Goal: Obtain resource: Obtain resource

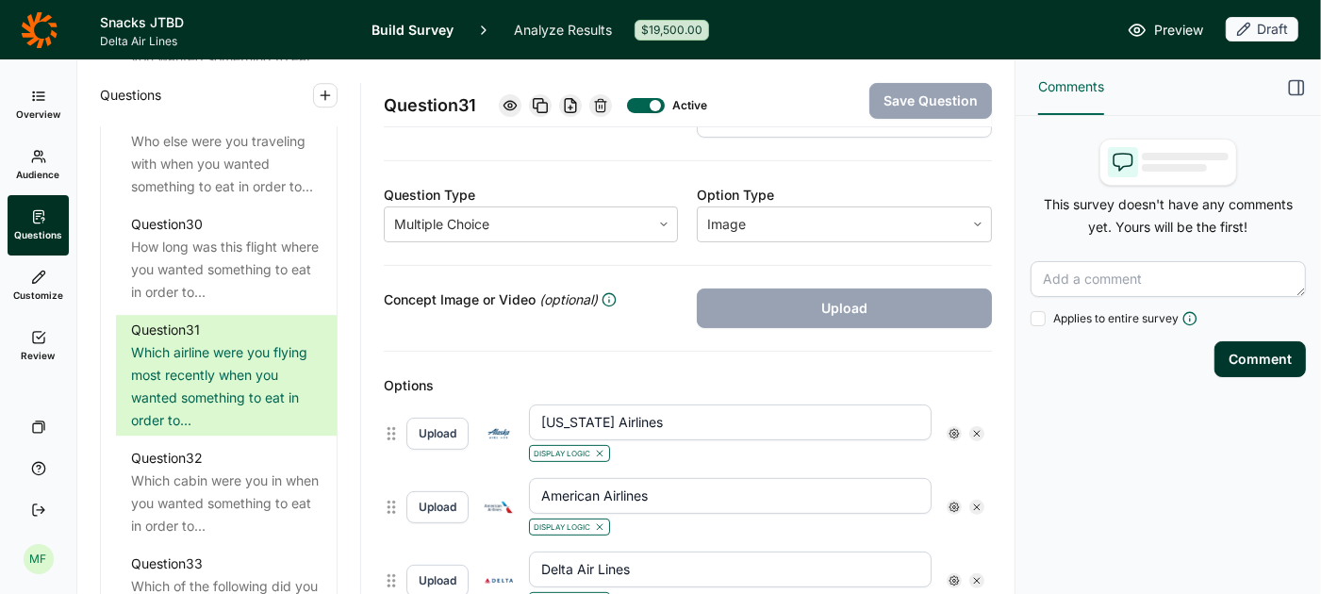
scroll to position [3815, 0]
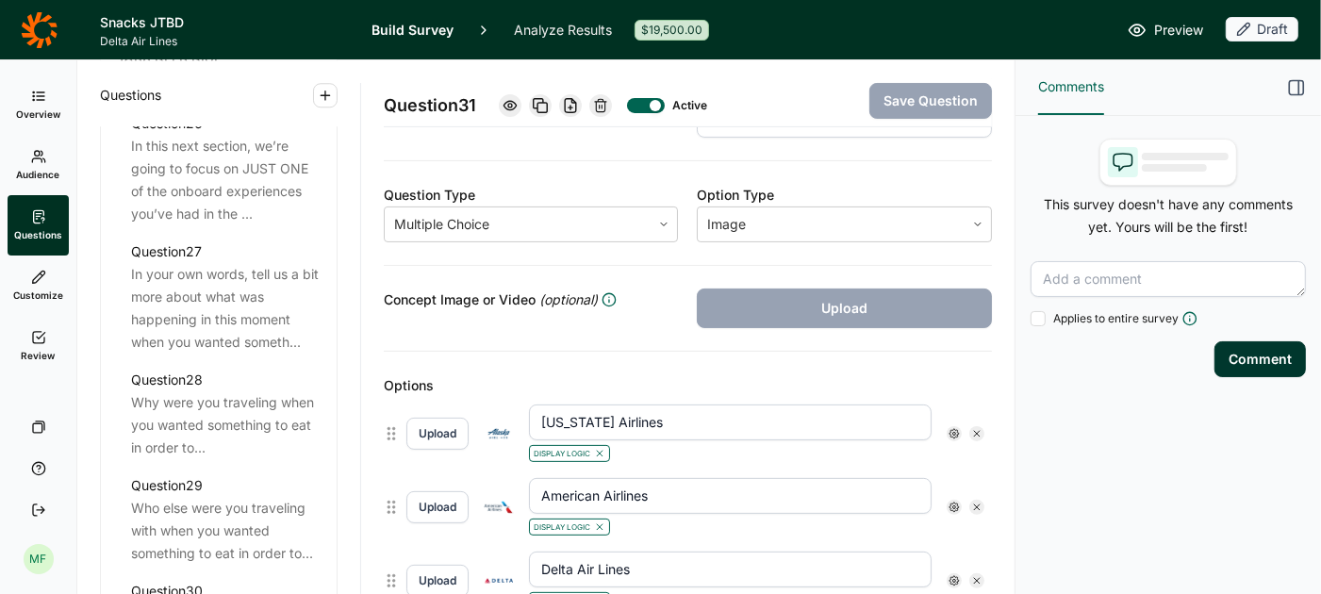
click at [551, 26] on link "Analyze Results" at bounding box center [563, 29] width 98 height 59
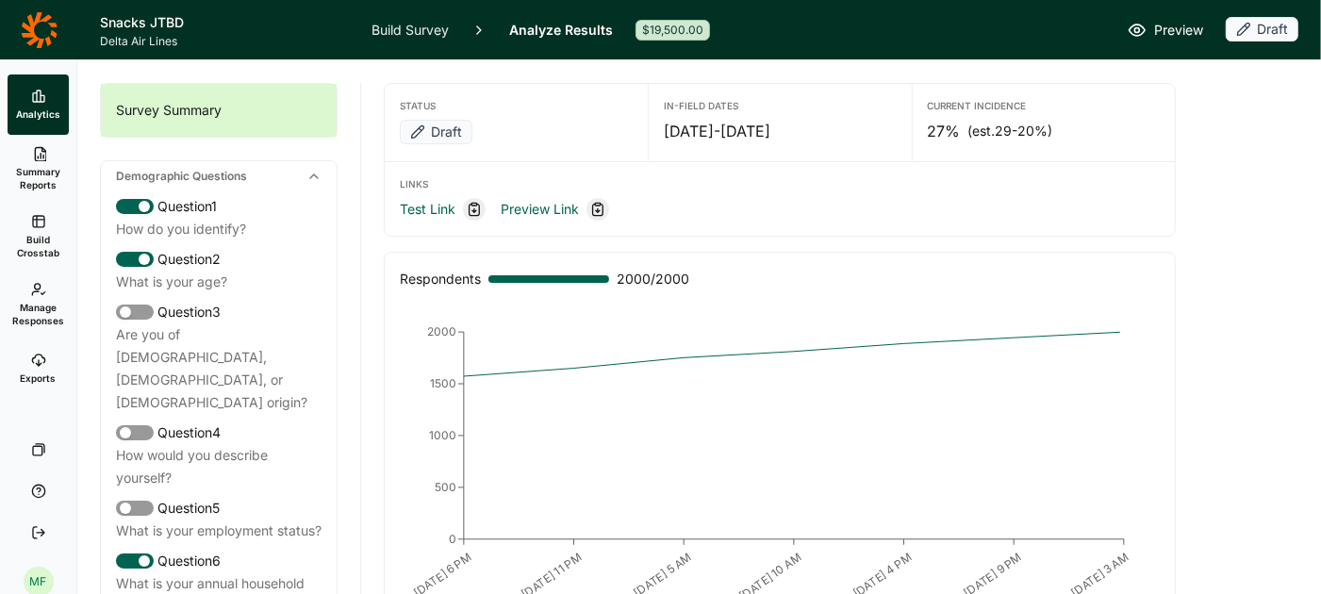
click at [41, 240] on span "Build Crosstab" at bounding box center [38, 246] width 46 height 26
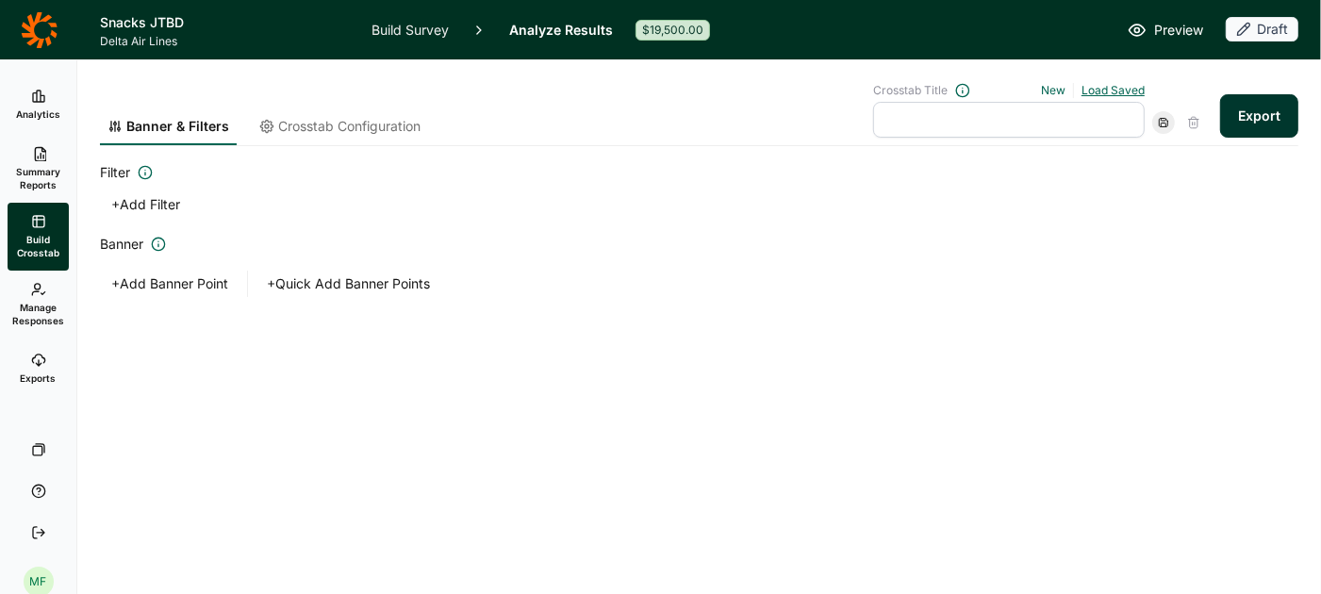
click at [1104, 91] on link "Load Saved" at bounding box center [1112, 90] width 63 height 14
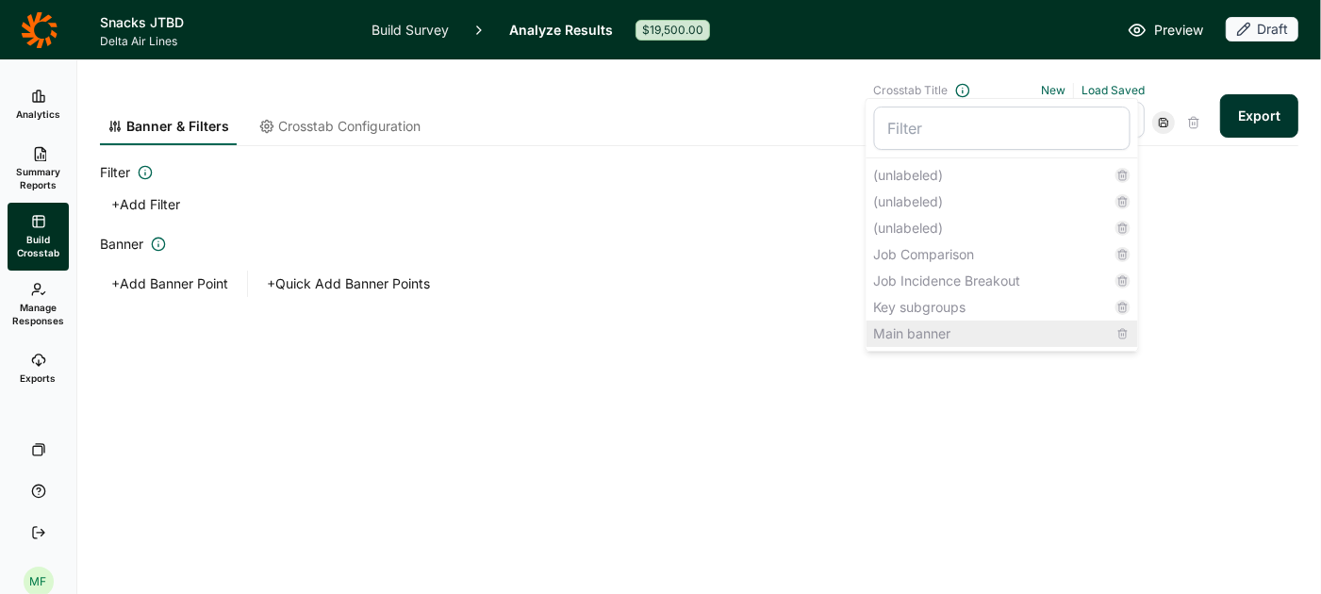
click at [1000, 323] on div "Main banner" at bounding box center [1002, 334] width 272 height 26
type input "Main banner"
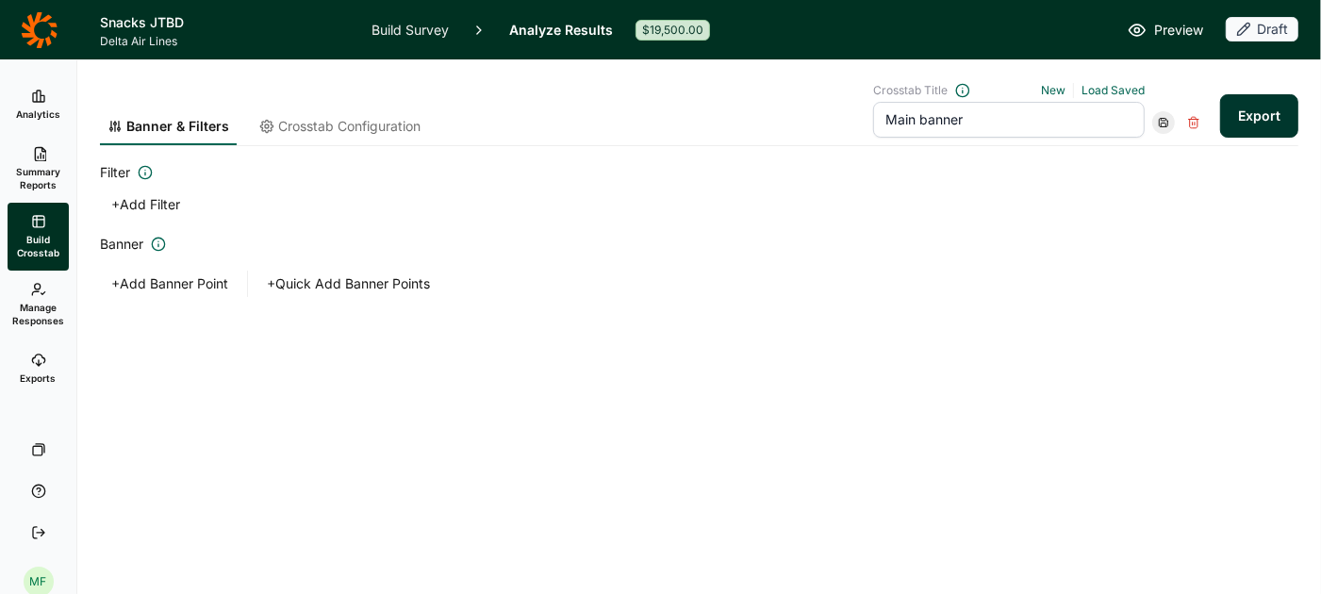
click at [362, 125] on span "Crosstab Configuration" at bounding box center [349, 126] width 142 height 19
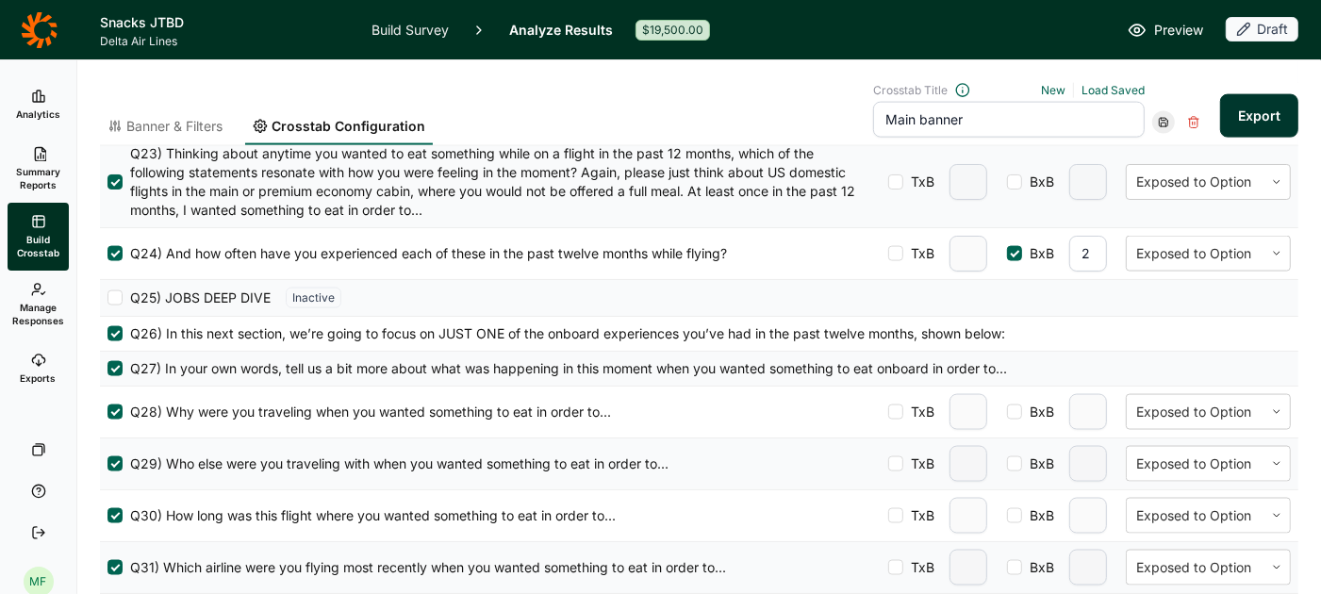
scroll to position [2049, 0]
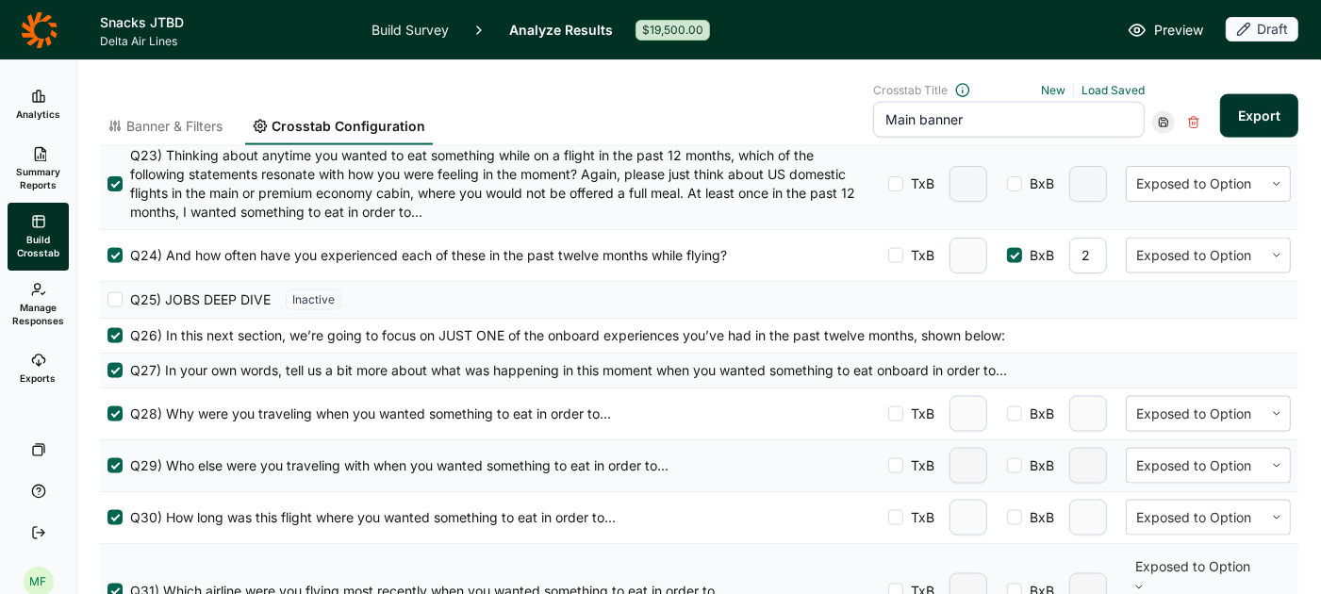
click at [1145, 582] on icon at bounding box center [1138, 587] width 11 height 11
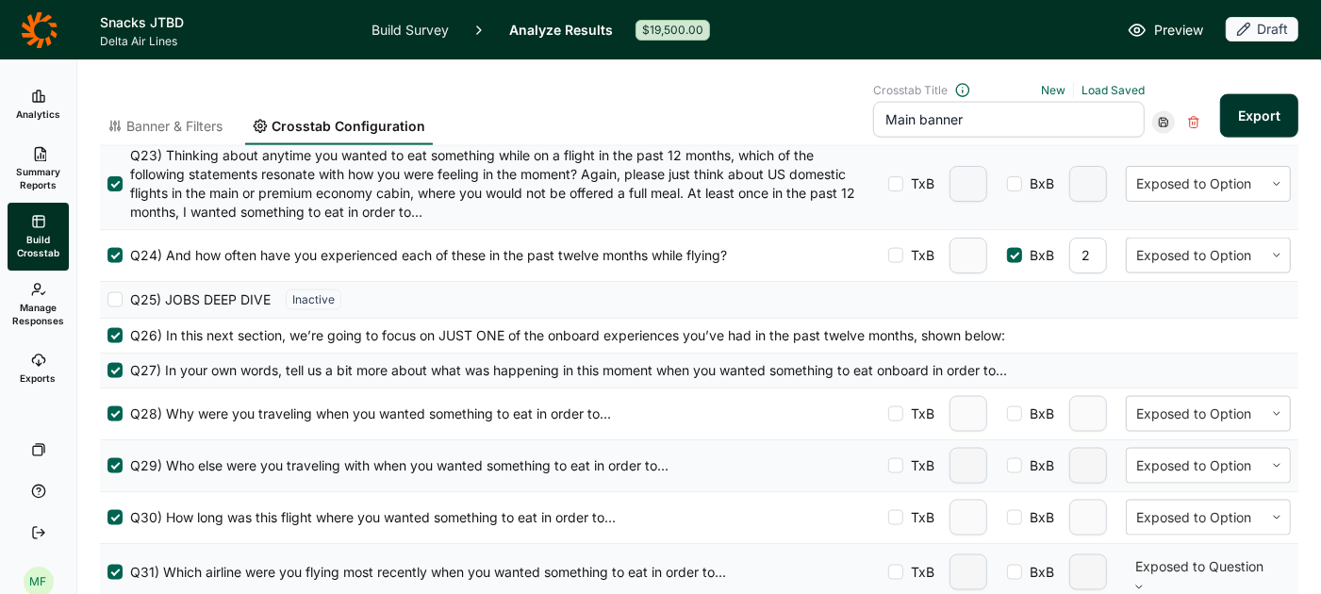
click at [1167, 121] on icon at bounding box center [1163, 122] width 11 height 11
click at [1177, 146] on div "Update" at bounding box center [1222, 148] width 151 height 26
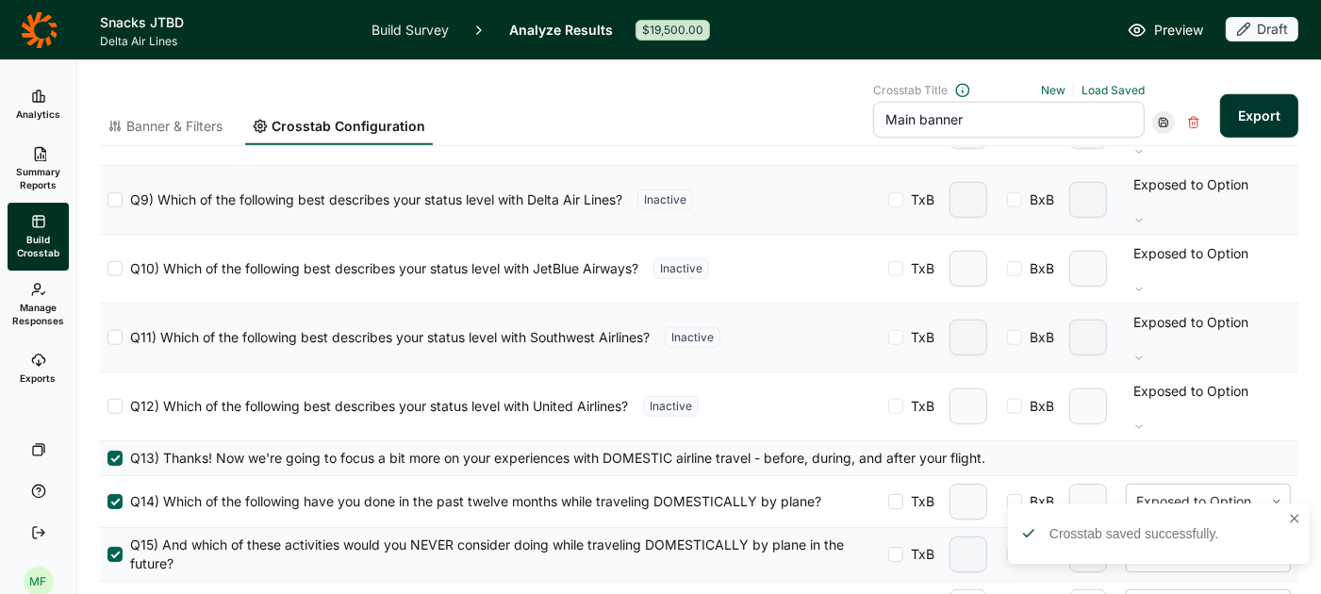
scroll to position [1097, 0]
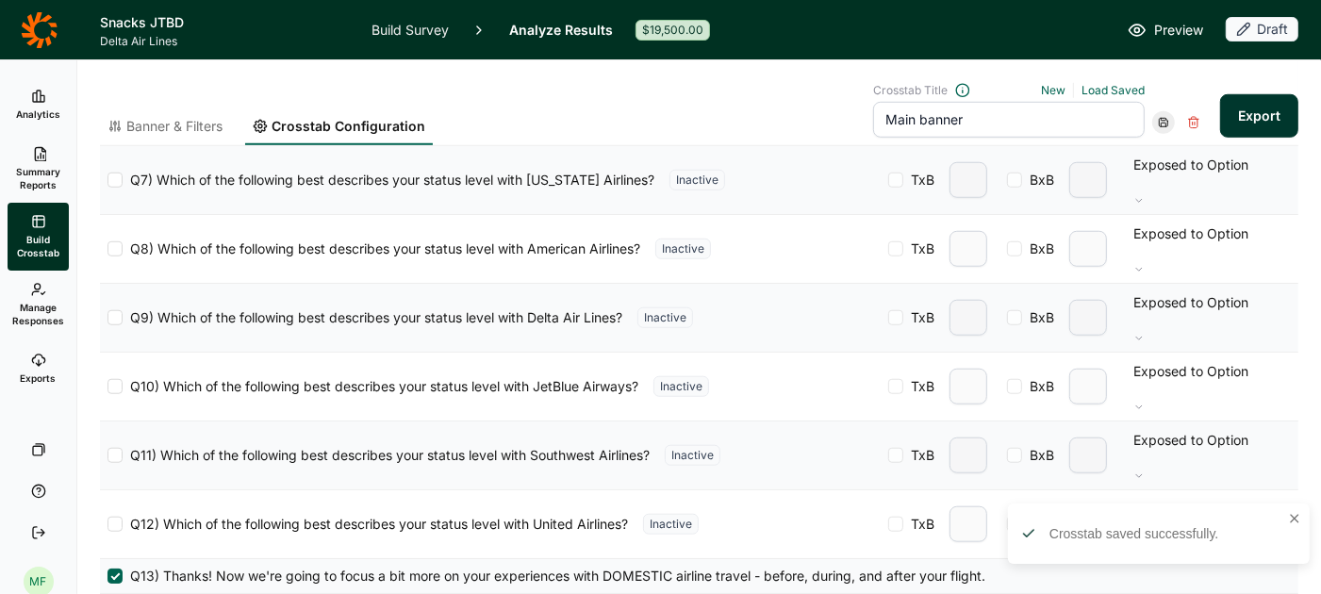
click at [949, 125] on input "Main banner" at bounding box center [1009, 120] width 272 height 36
click at [1105, 87] on link "Load Saved" at bounding box center [1112, 90] width 63 height 14
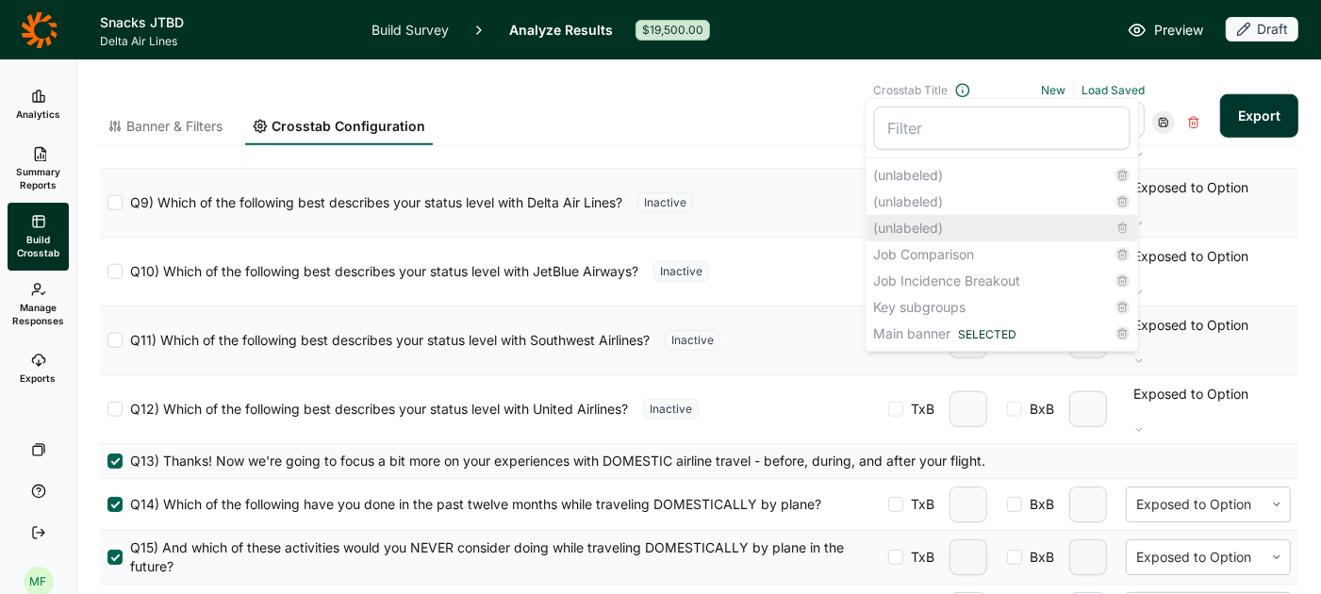
scroll to position [1213, 0]
click at [797, 109] on div "Banner & Filters Crosstab Configuration Crosstab Title New Load Saved (unlabele…" at bounding box center [699, 114] width 1198 height 63
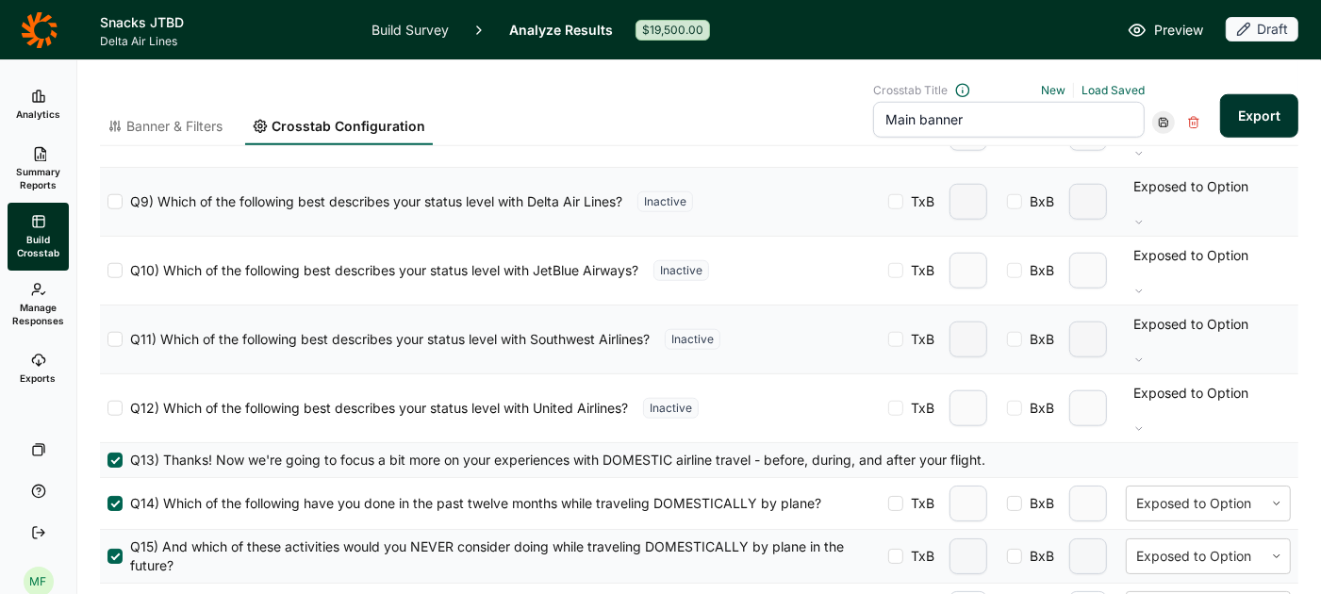
click at [419, 30] on link "Build Survey" at bounding box center [409, 29] width 77 height 59
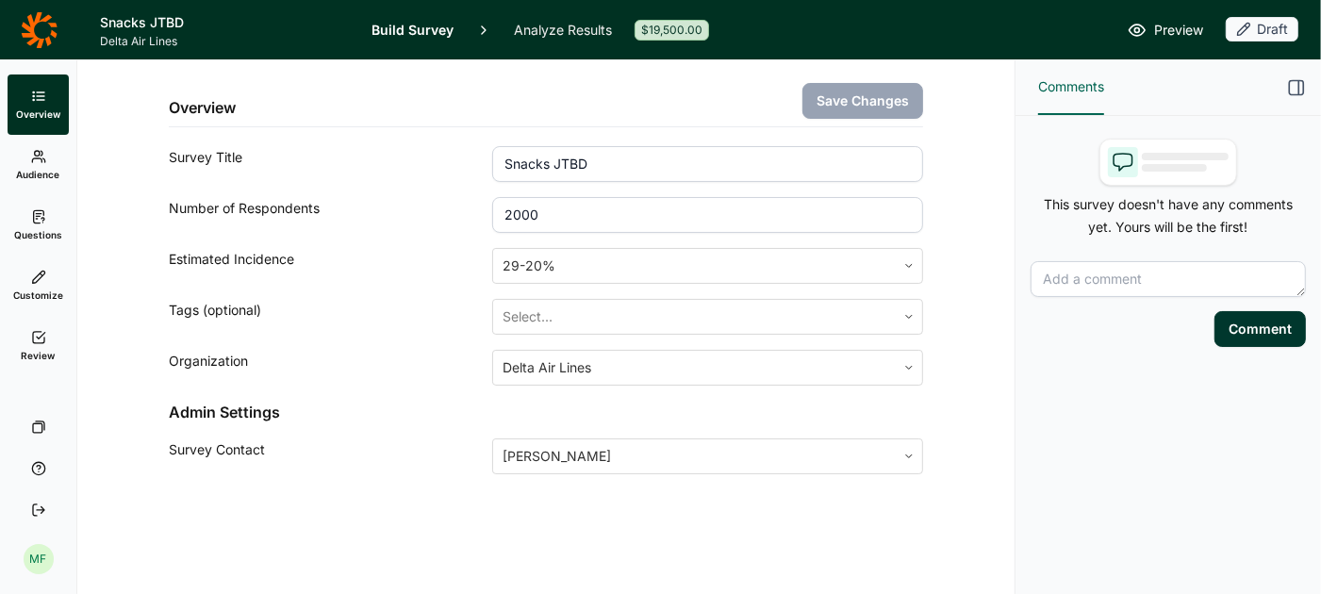
click at [535, 31] on link "Analyze Results" at bounding box center [563, 29] width 98 height 59
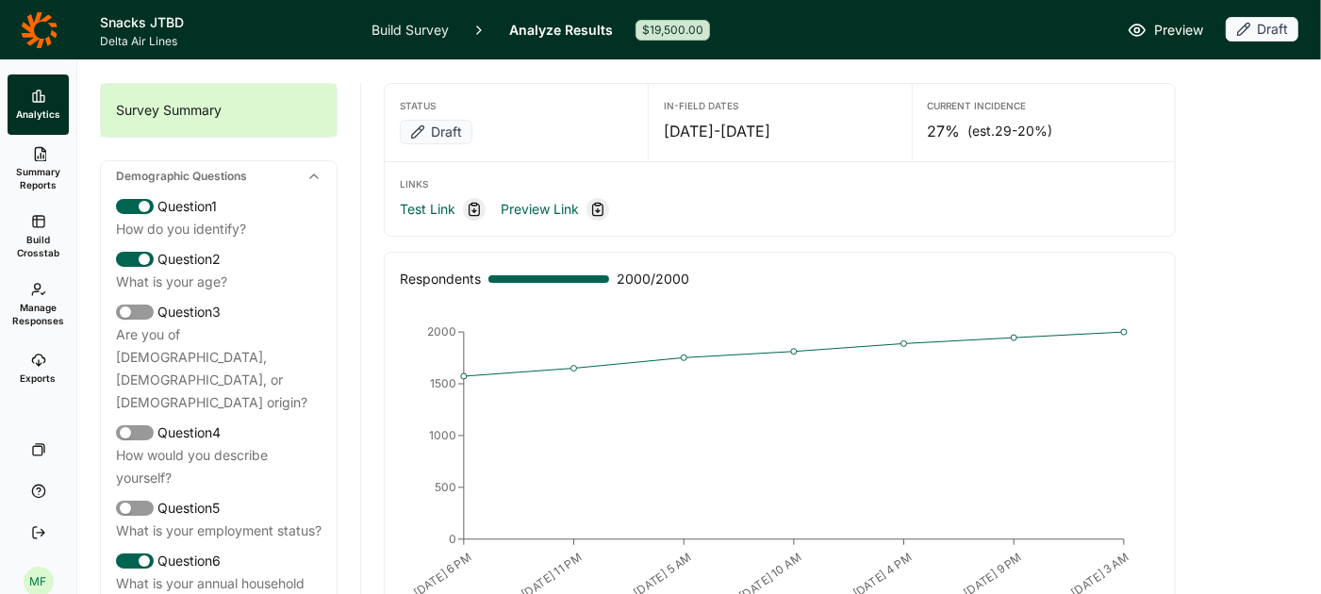
click at [40, 247] on span "Build Crosstab" at bounding box center [38, 246] width 46 height 26
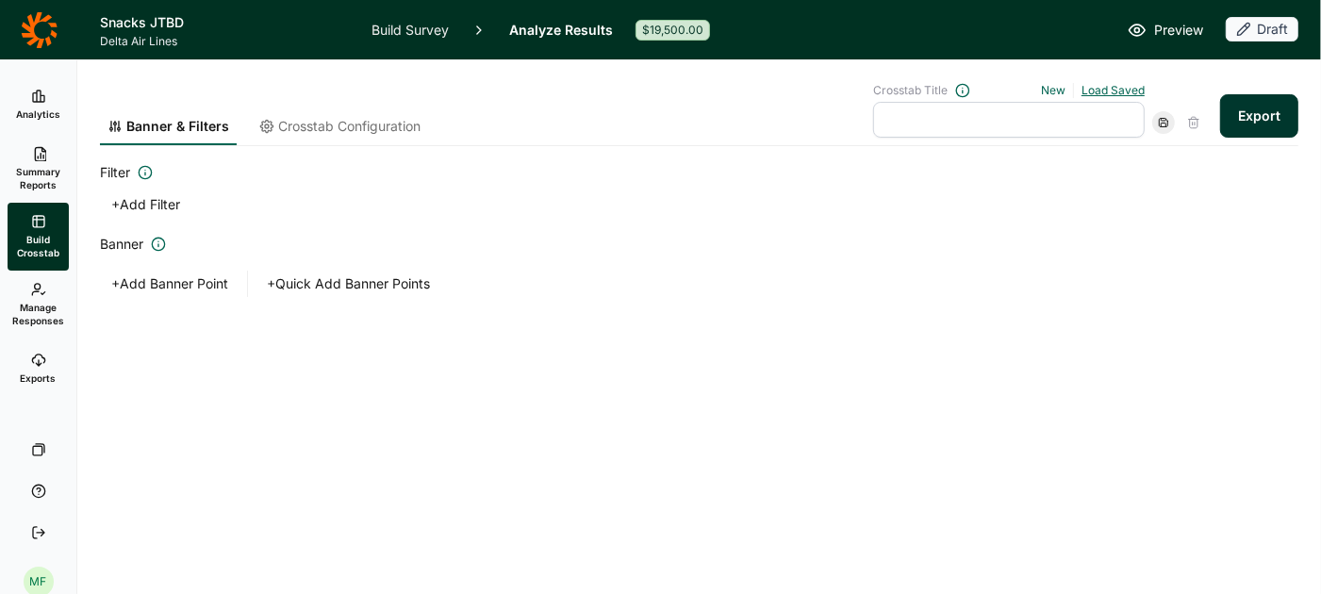
click at [1135, 90] on link "Load Saved" at bounding box center [1112, 90] width 63 height 14
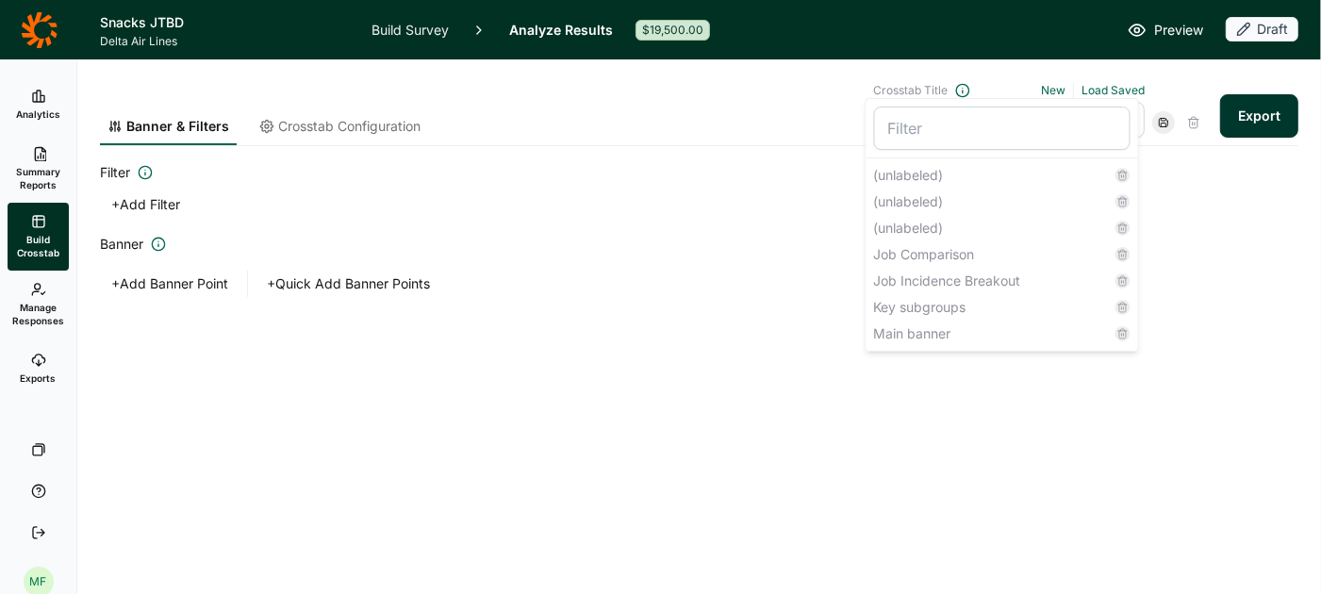
click at [38, 360] on use at bounding box center [38, 360] width 12 height 11
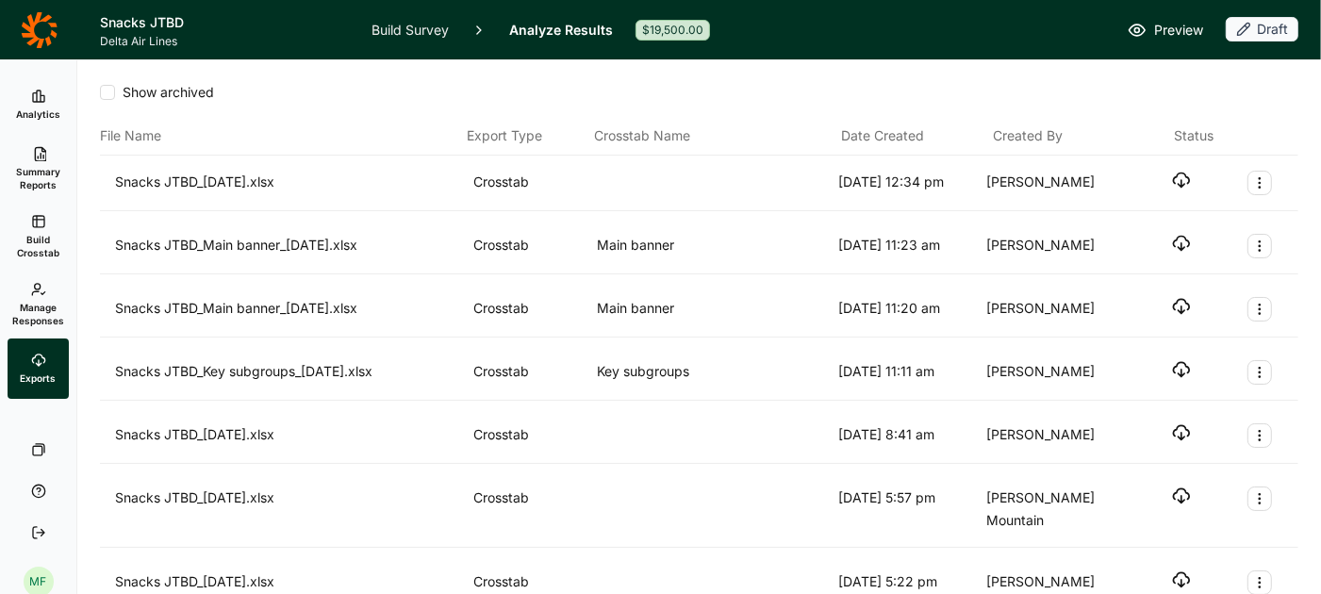
click at [41, 245] on span "Build Crosstab" at bounding box center [38, 246] width 46 height 26
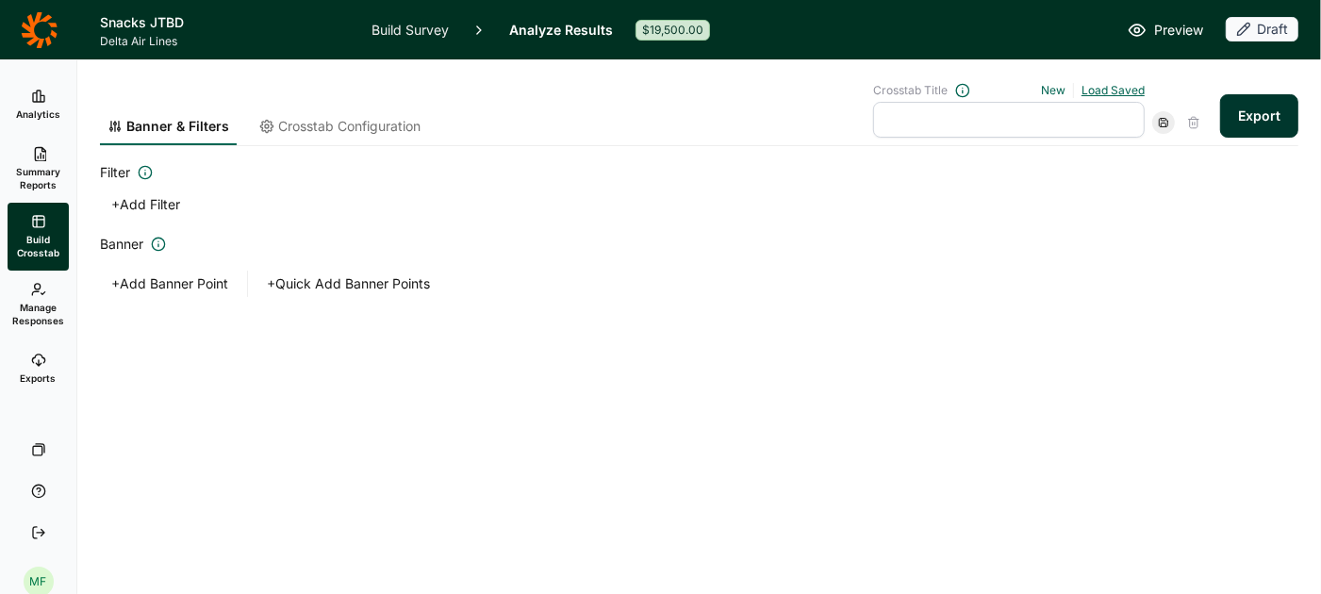
click at [1136, 90] on link "Load Saved" at bounding box center [1112, 90] width 63 height 14
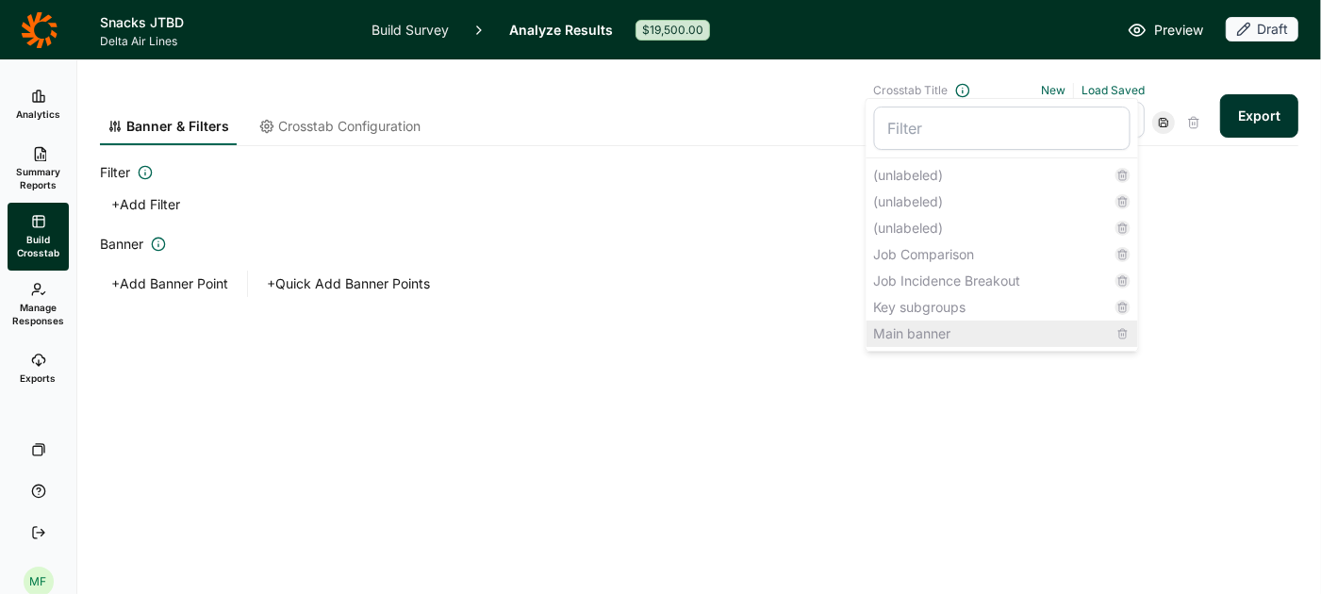
click at [990, 328] on div "Main banner" at bounding box center [1002, 334] width 272 height 26
type input "Main banner"
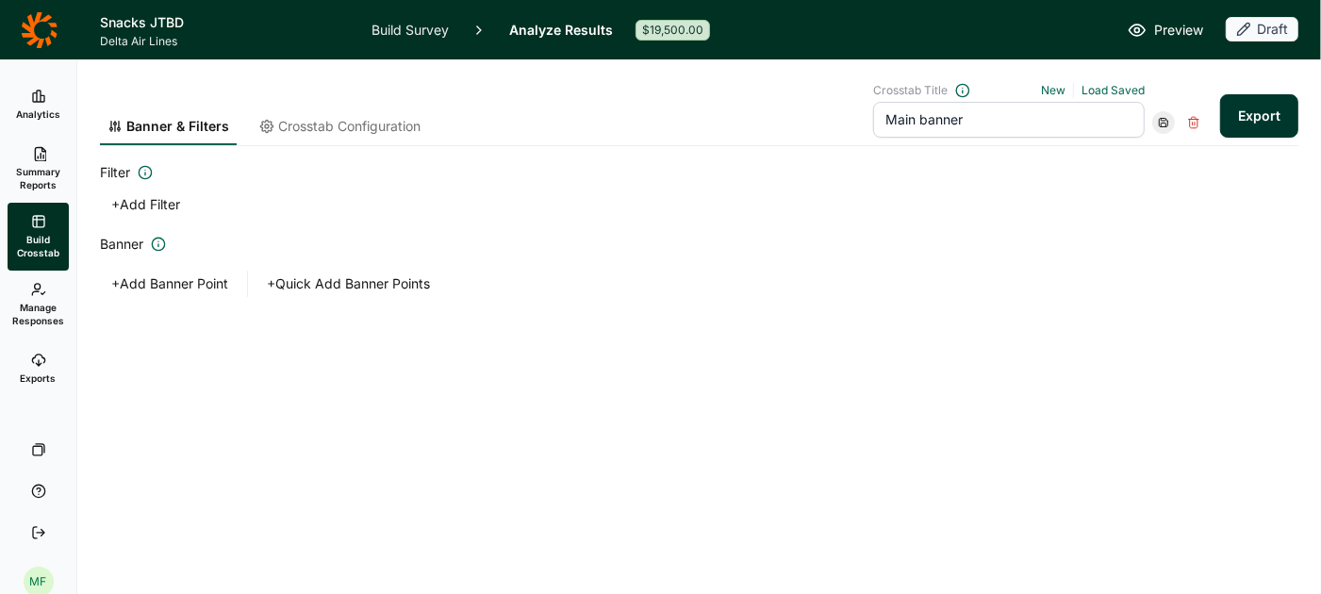
click at [377, 124] on span "Crosstab Configuration" at bounding box center [349, 126] width 142 height 19
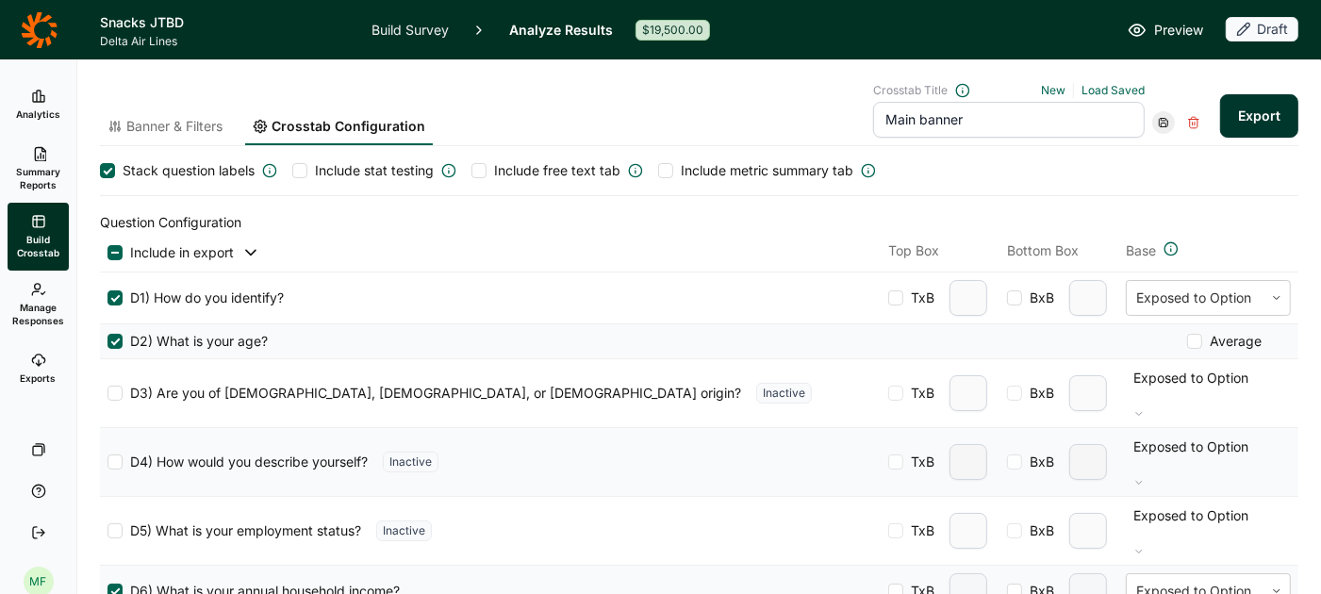
click at [1260, 115] on button "Export" at bounding box center [1259, 115] width 78 height 43
click at [1131, 539] on link "download your file here" at bounding box center [1148, 541] width 148 height 15
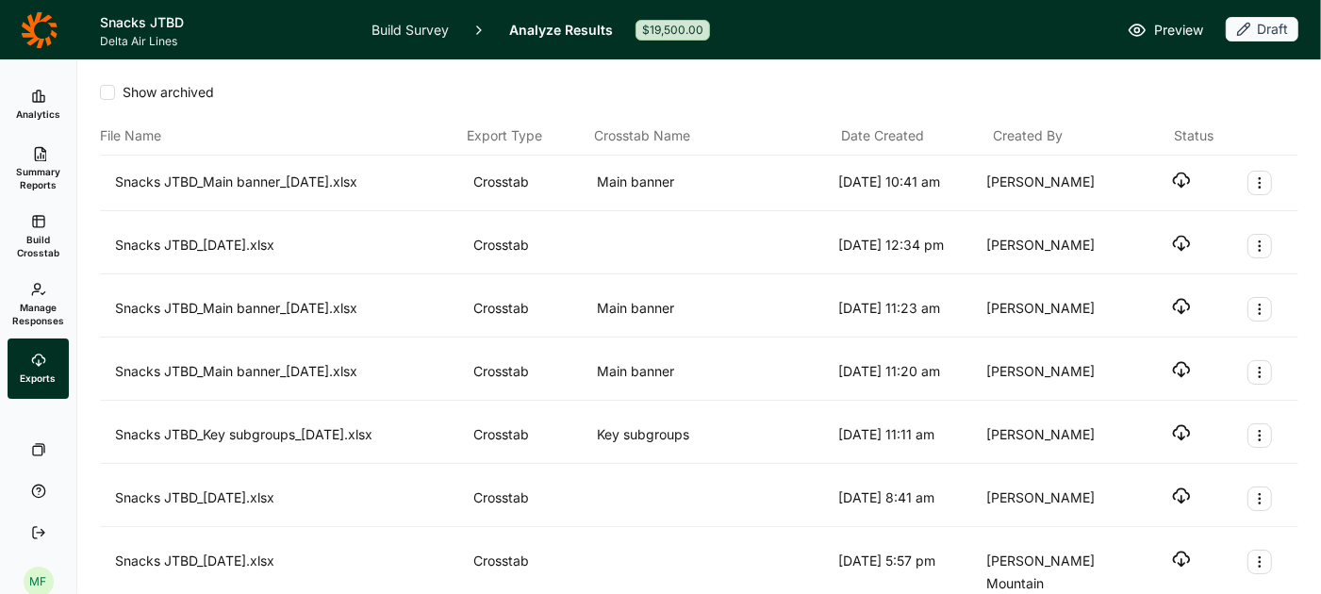
click at [1180, 178] on icon "button" at bounding box center [1181, 180] width 19 height 19
click at [45, 239] on span "Build Crosstab" at bounding box center [38, 246] width 46 height 26
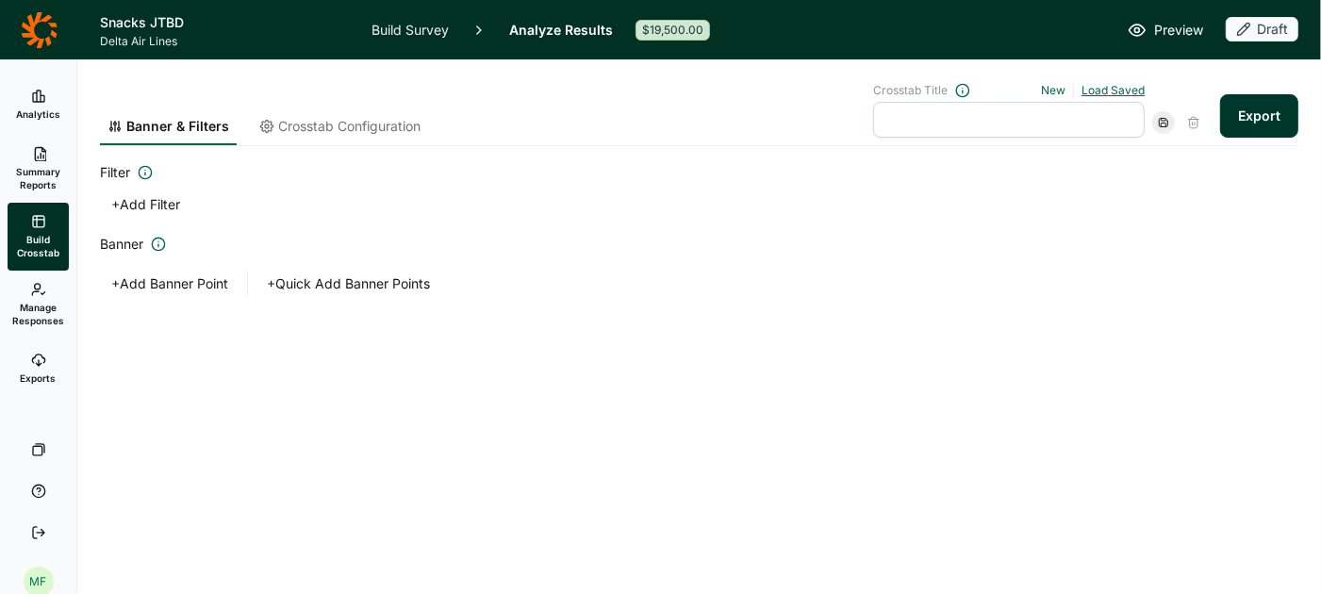
click at [1103, 91] on link "Load Saved" at bounding box center [1112, 90] width 63 height 14
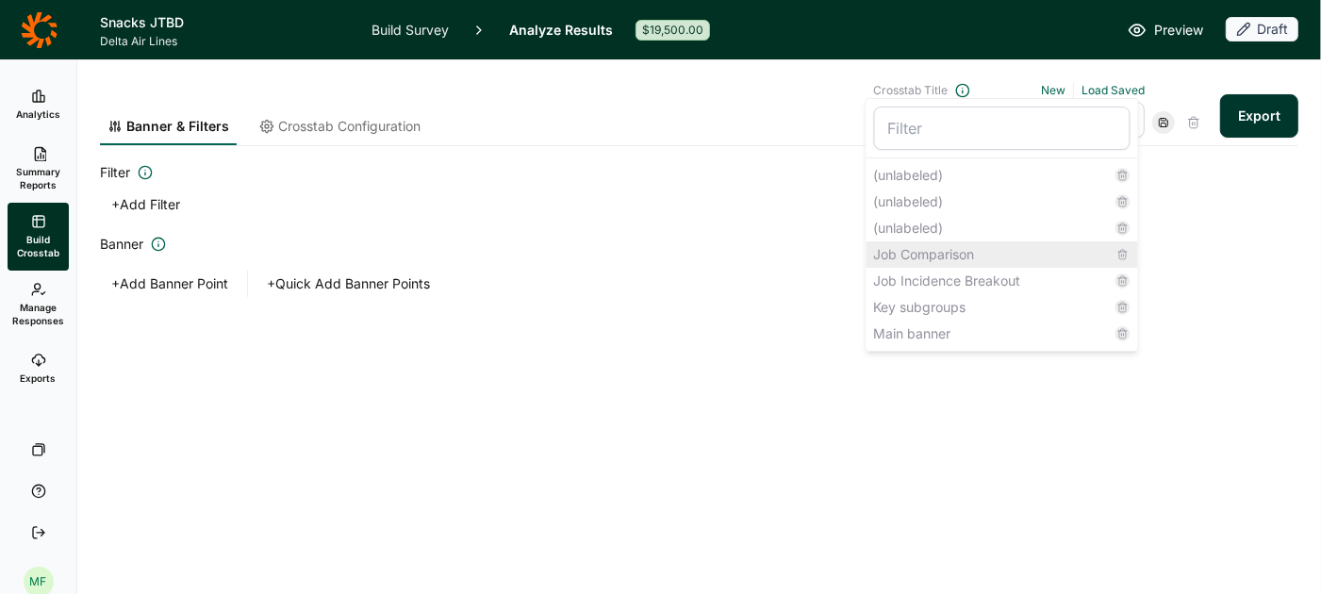
click at [918, 257] on div "Job Comparison" at bounding box center [1002, 254] width 272 height 26
type input "Job Comparison"
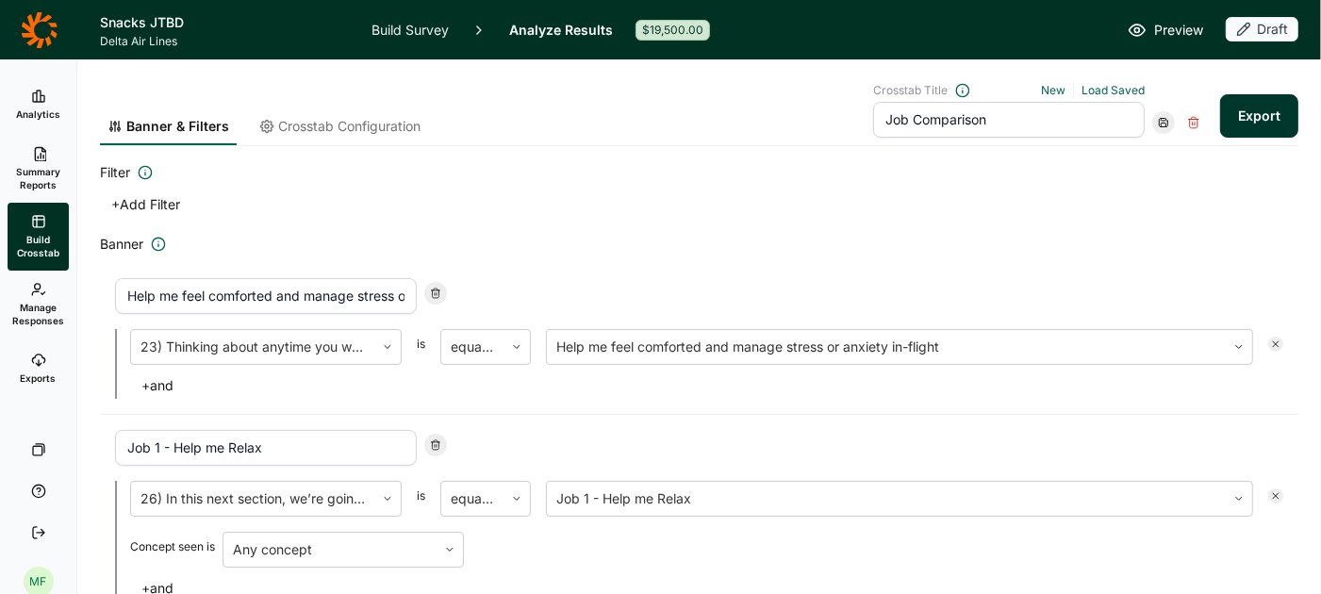
click at [396, 127] on span "Crosstab Configuration" at bounding box center [349, 126] width 142 height 19
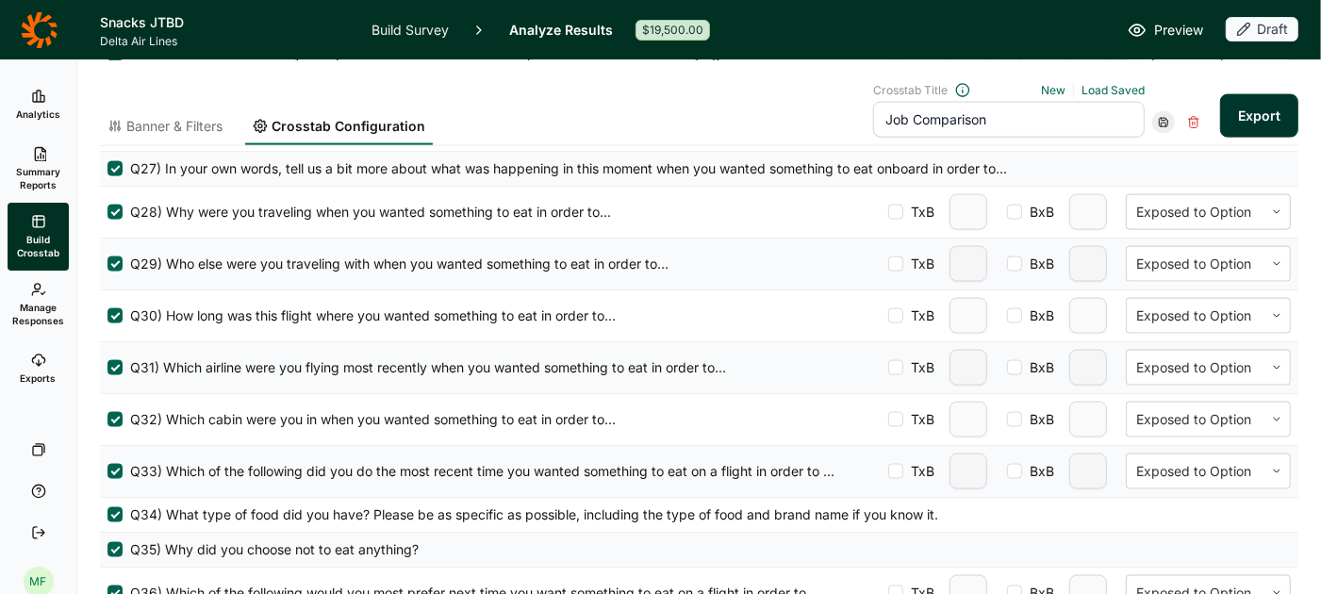
scroll to position [2067, 0]
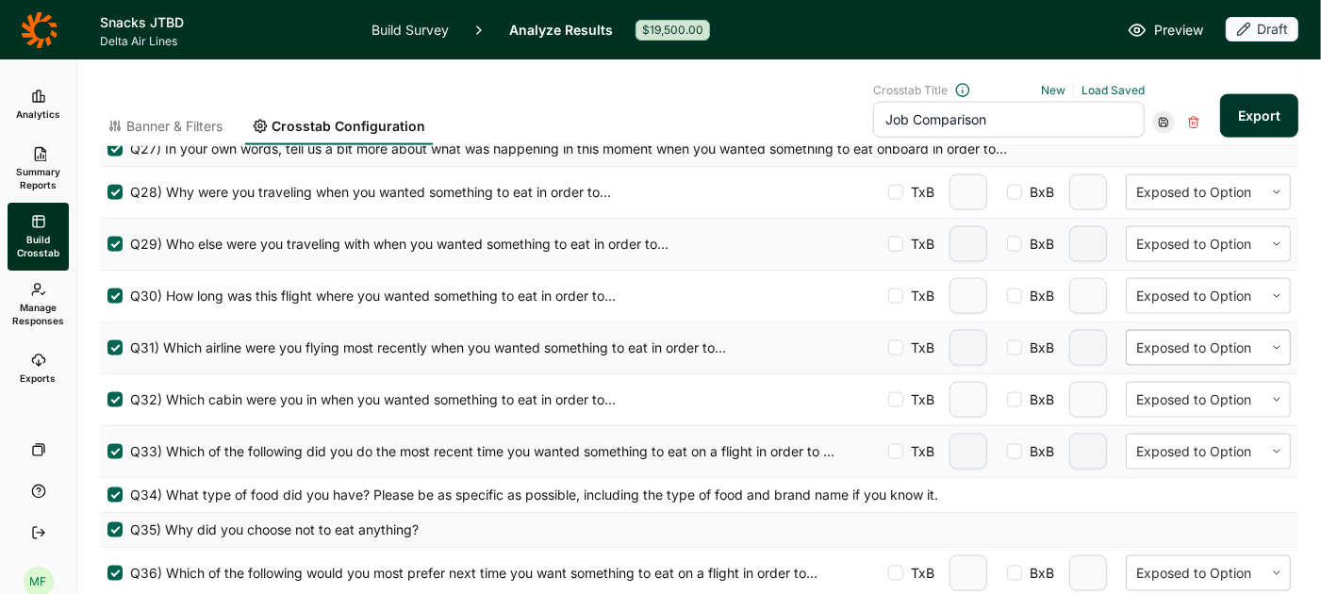
click at [1273, 342] on icon at bounding box center [1276, 347] width 11 height 11
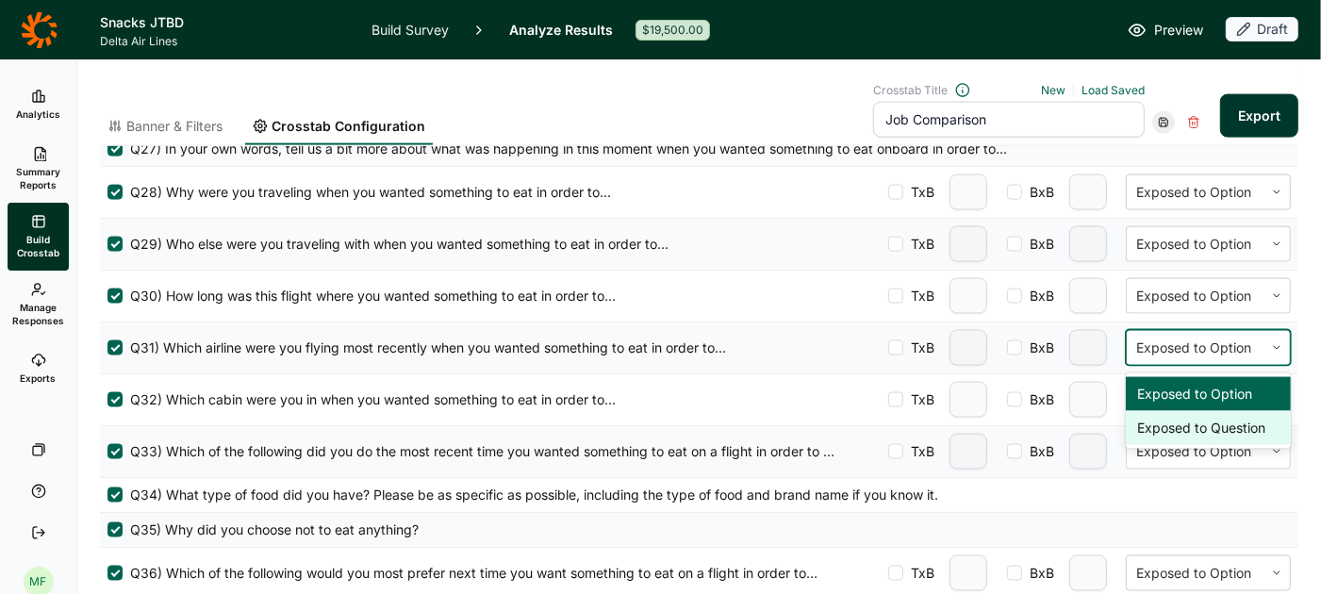
click at [1225, 413] on div "Exposed to Question" at bounding box center [1208, 428] width 165 height 34
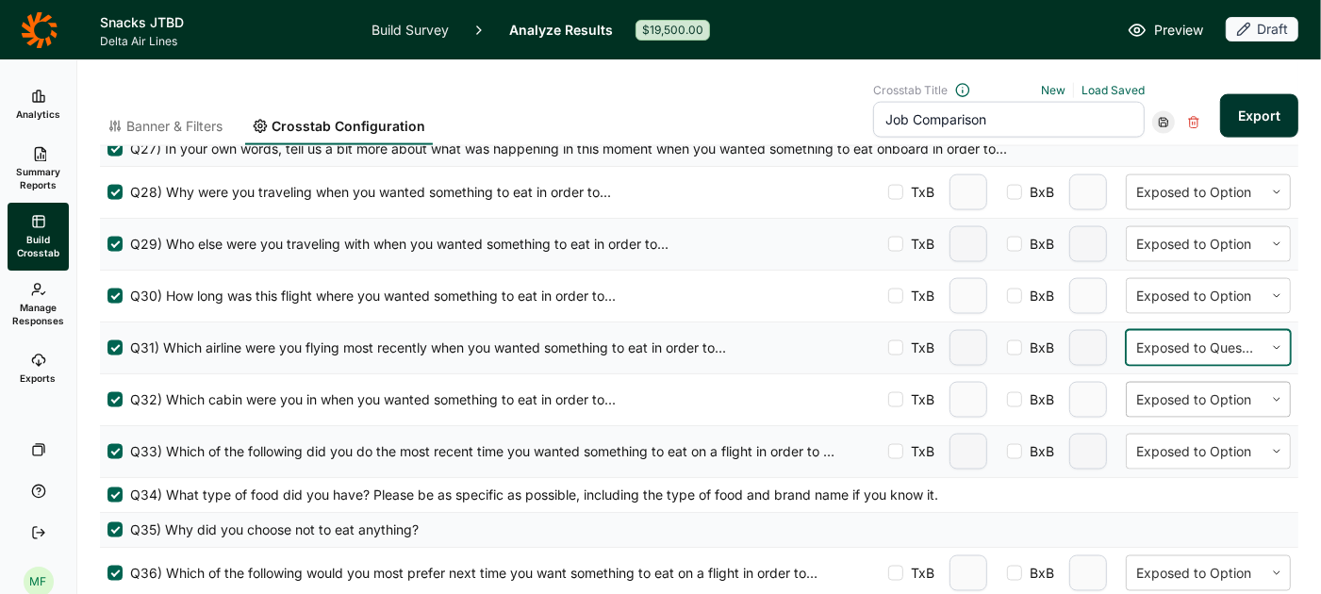
click at [1266, 394] on div at bounding box center [1276, 399] width 26 height 11
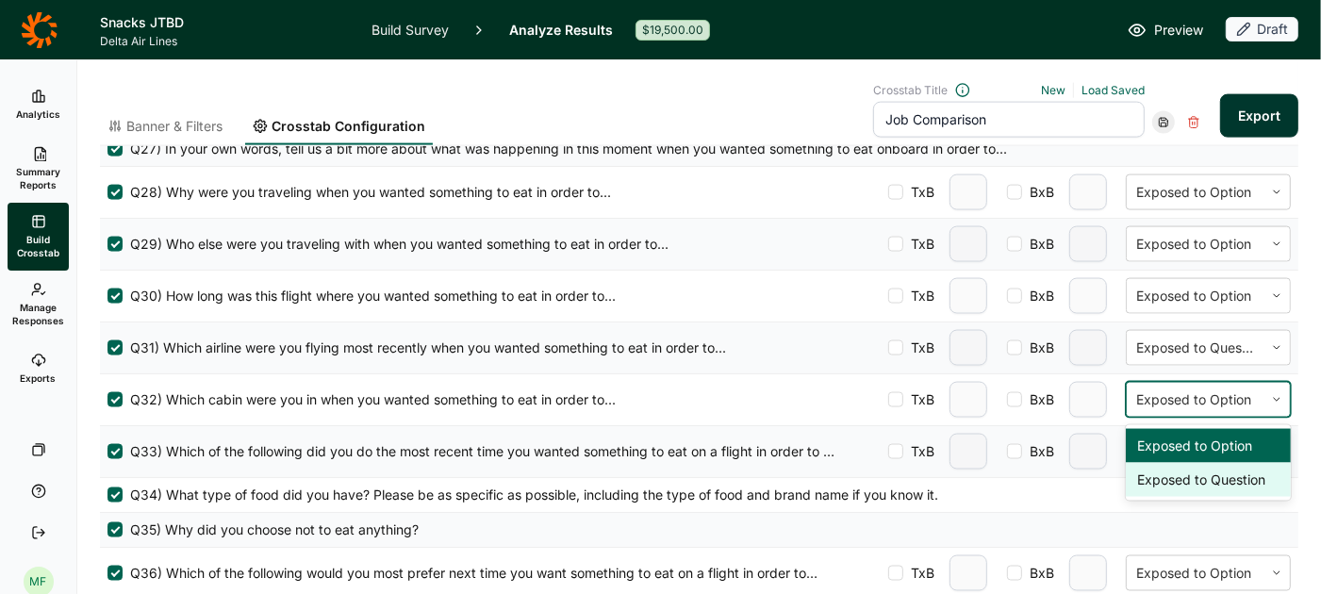
click at [1229, 463] on div "Exposed to Question" at bounding box center [1208, 480] width 165 height 34
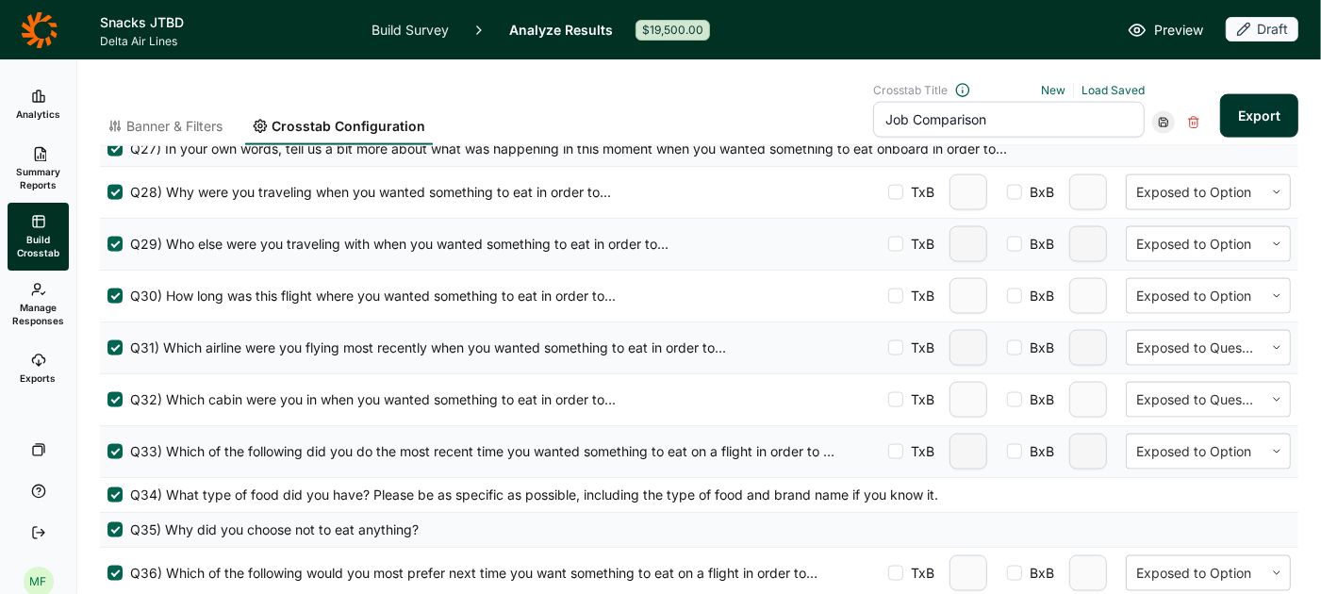
click at [1166, 119] on use at bounding box center [1164, 123] width 8 height 8
click at [1178, 150] on div "Update" at bounding box center [1222, 148] width 151 height 26
click at [1251, 120] on button "Export" at bounding box center [1259, 115] width 78 height 43
click at [1130, 542] on link "download your file here" at bounding box center [1148, 541] width 148 height 15
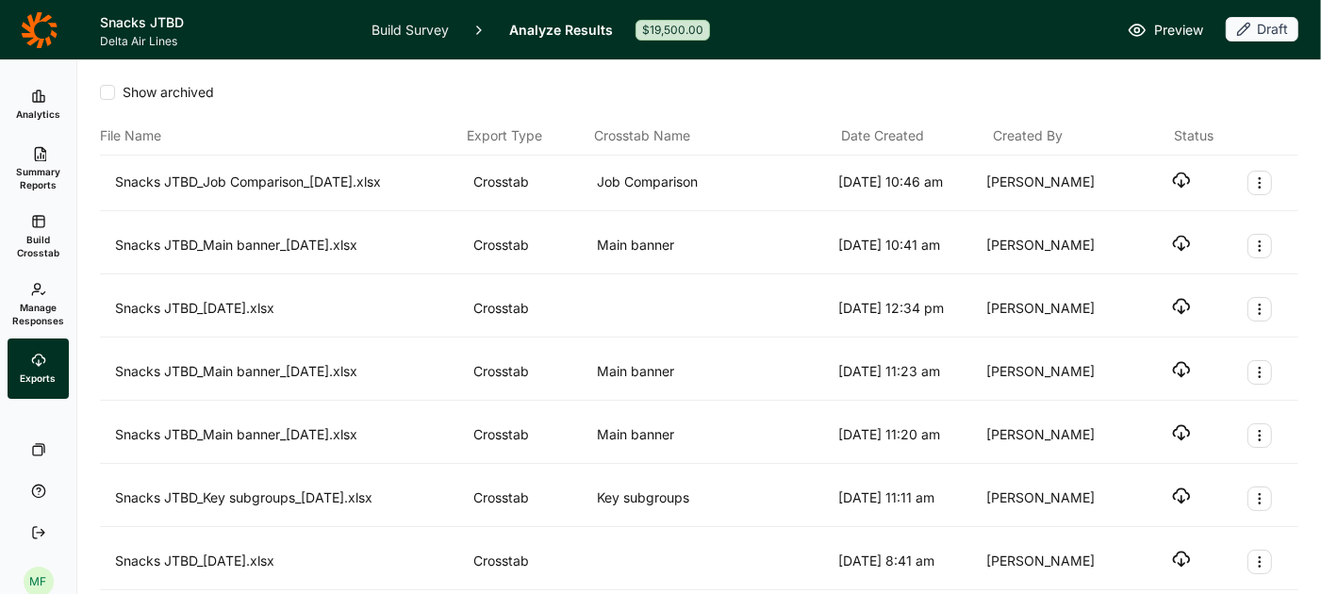
click at [1179, 178] on icon "button" at bounding box center [1181, 180] width 19 height 19
click at [47, 167] on span "Summary Reports" at bounding box center [38, 178] width 46 height 26
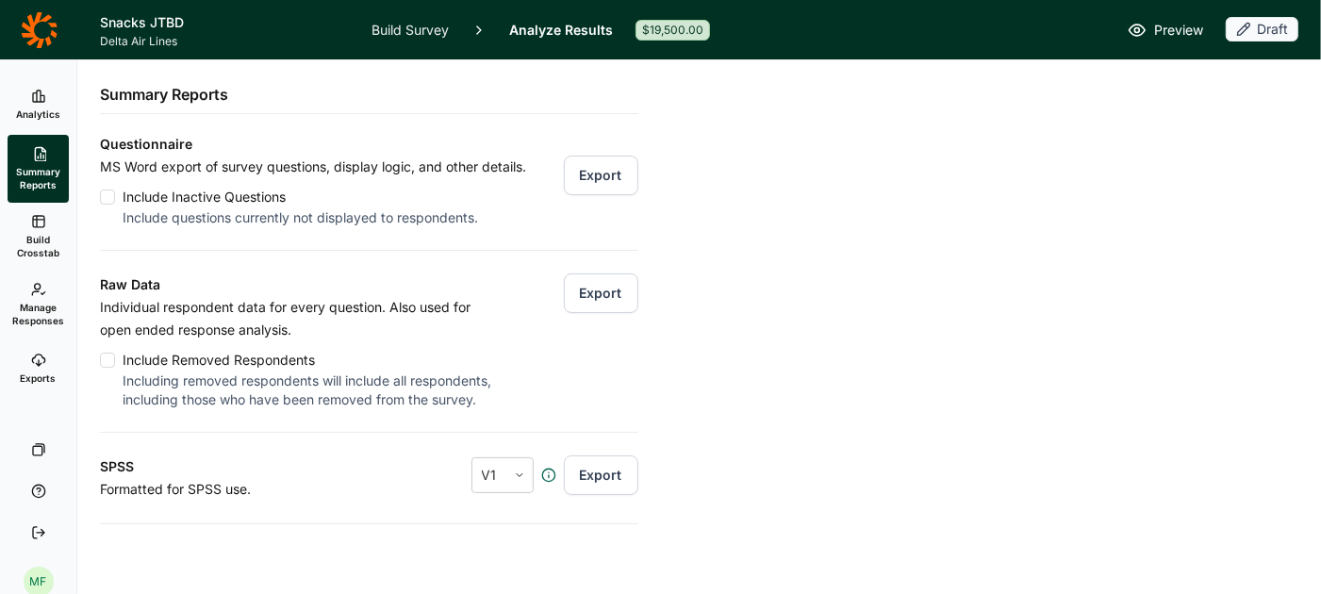
click at [39, 241] on span "Build Crosstab" at bounding box center [38, 246] width 46 height 26
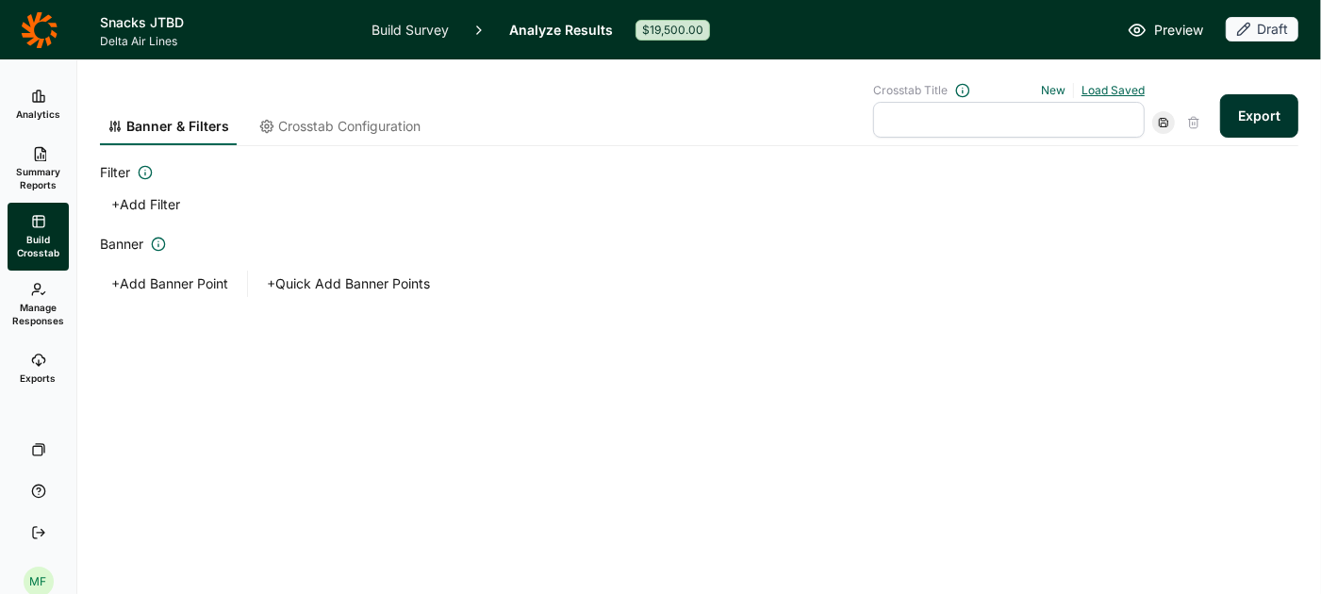
click at [1103, 91] on link "Load Saved" at bounding box center [1112, 90] width 63 height 14
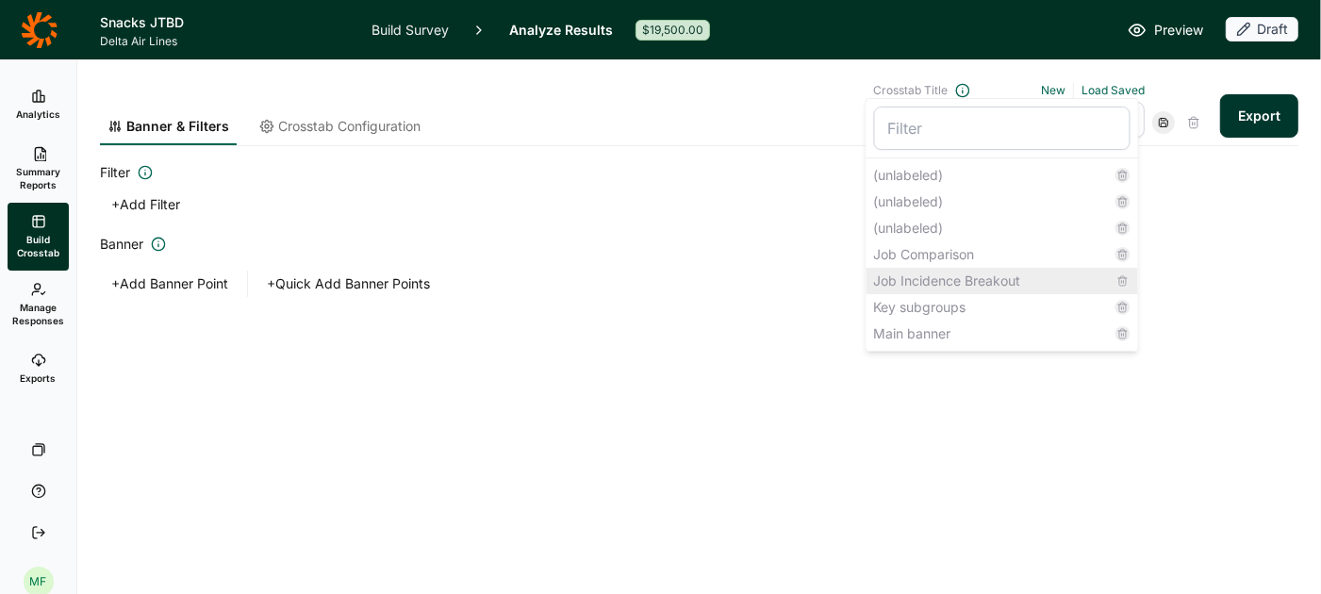
click at [953, 286] on div "Job Incidence Breakout" at bounding box center [1002, 281] width 272 height 26
type input "Job Incidence Breakout"
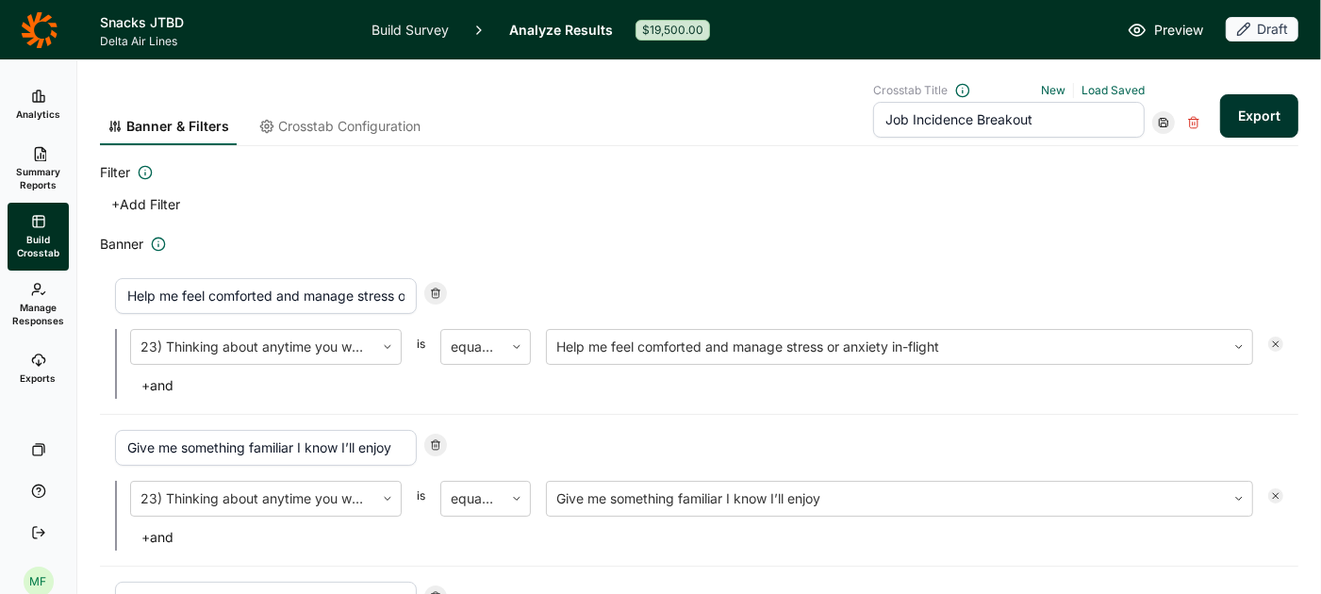
click at [358, 126] on span "Crosstab Configuration" at bounding box center [349, 126] width 142 height 19
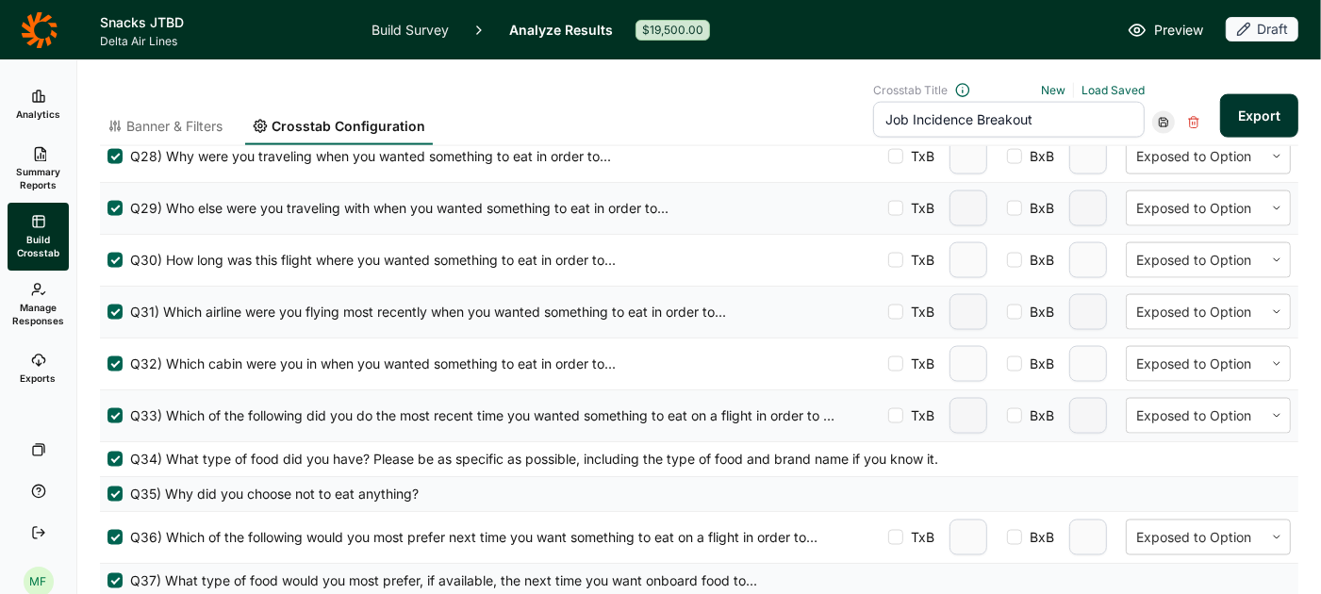
scroll to position [2107, 0]
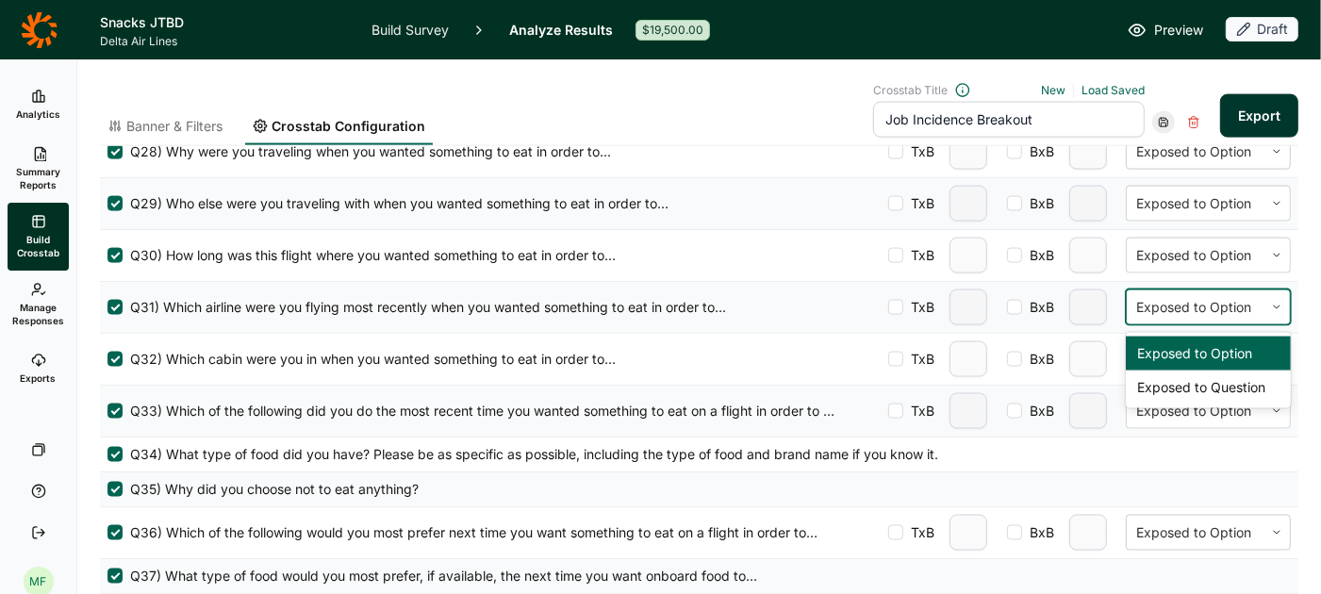
click at [1220, 296] on div at bounding box center [1195, 307] width 118 height 23
click at [1196, 372] on div "Exposed to Question" at bounding box center [1208, 388] width 165 height 34
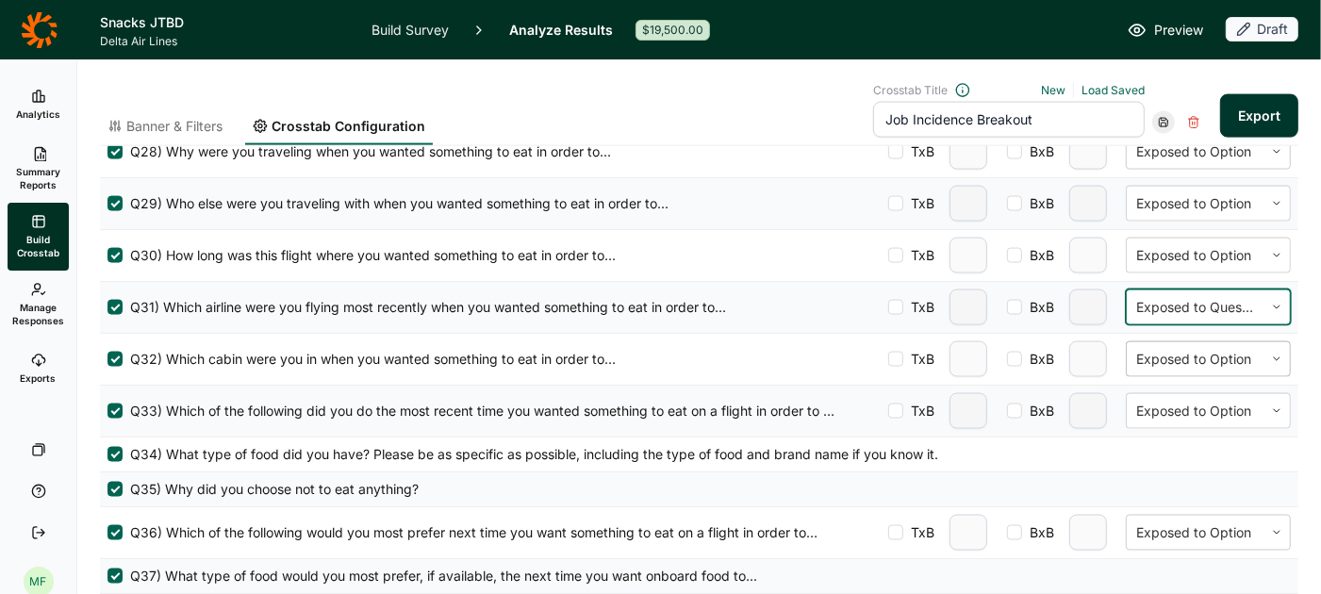
click at [1197, 348] on div at bounding box center [1195, 359] width 118 height 23
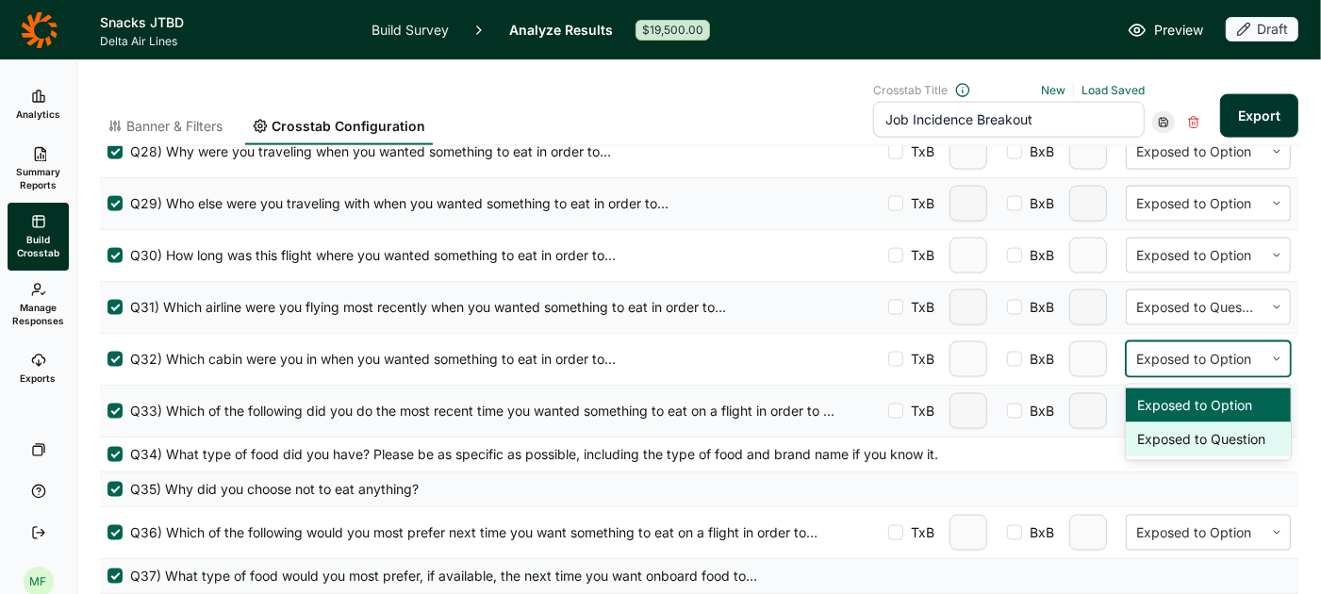
click at [1194, 424] on div "Exposed to Question" at bounding box center [1208, 439] width 165 height 34
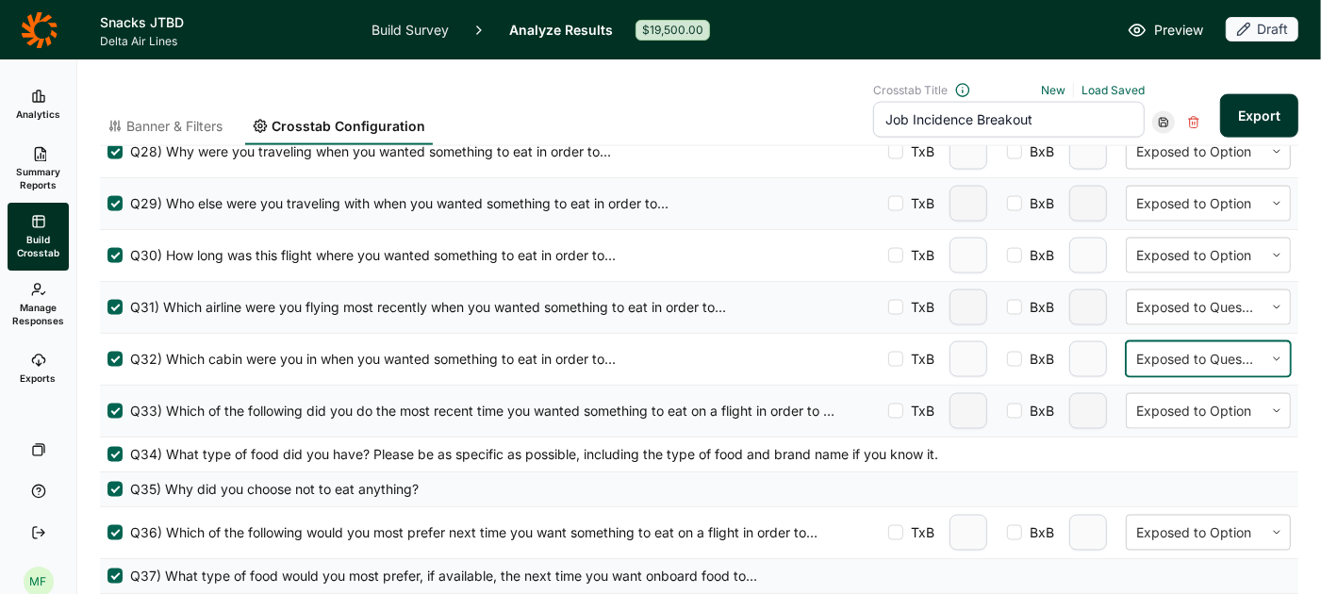
click at [1254, 124] on button "Export" at bounding box center [1259, 115] width 78 height 43
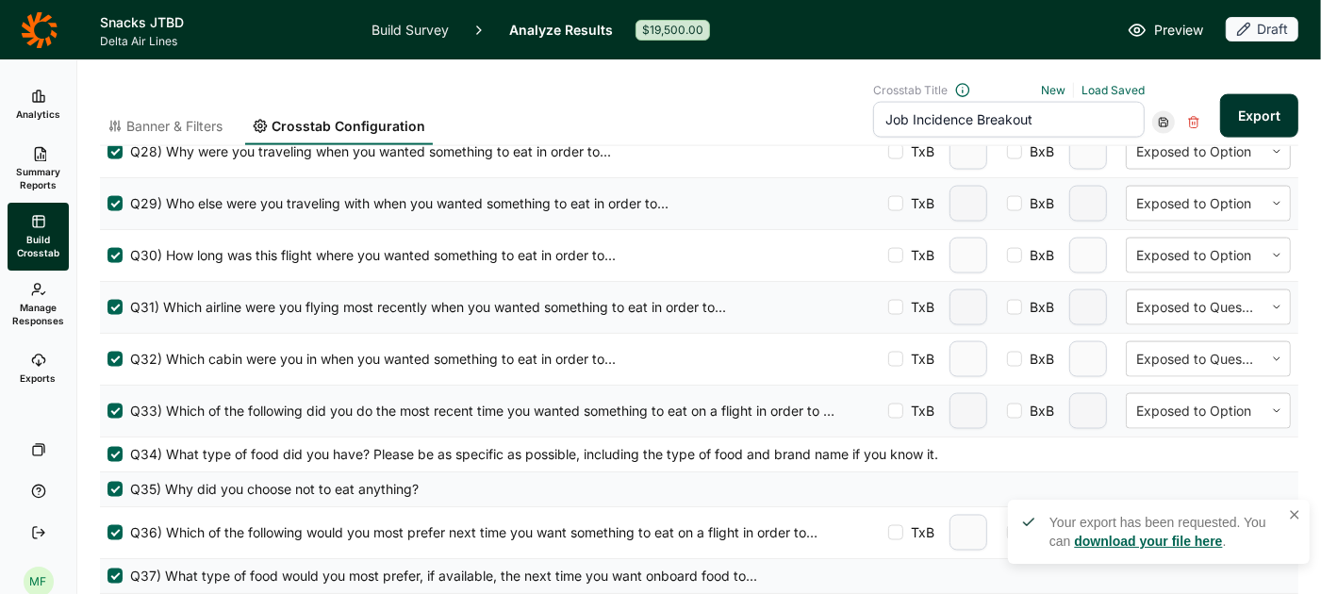
click at [1148, 535] on link "download your file here" at bounding box center [1148, 541] width 148 height 15
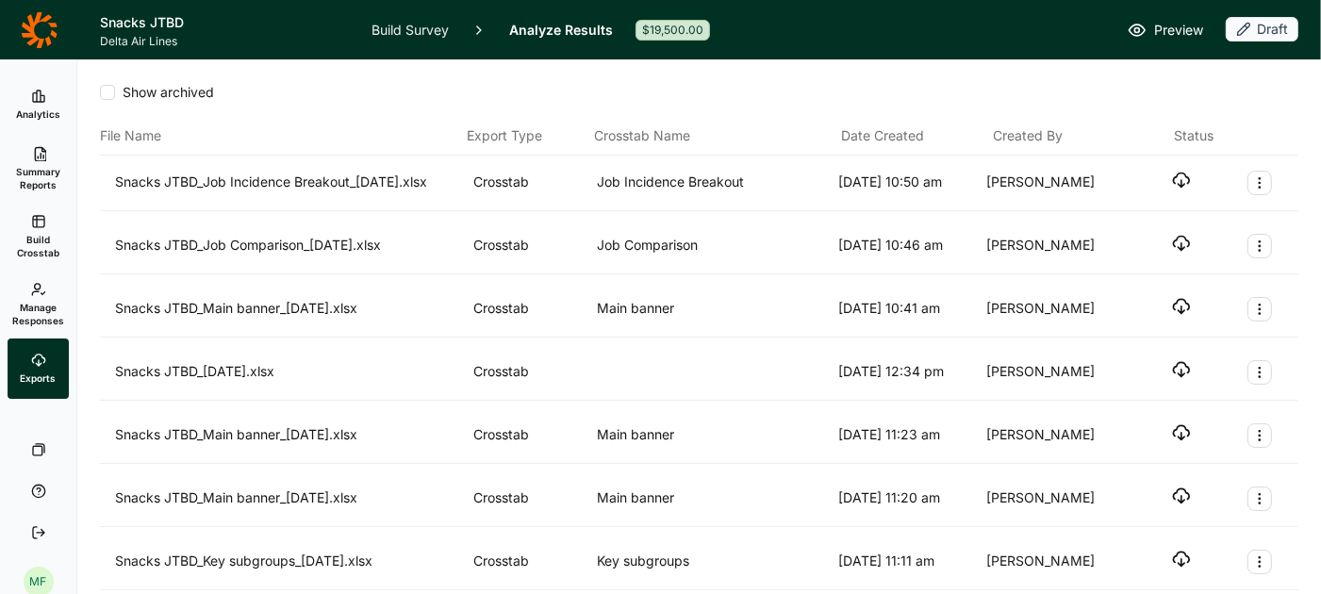
click at [1180, 182] on use "button" at bounding box center [1182, 180] width 16 height 14
click at [1183, 362] on icon "button" at bounding box center [1181, 369] width 19 height 19
click at [40, 236] on span "Build Crosstab" at bounding box center [38, 246] width 46 height 26
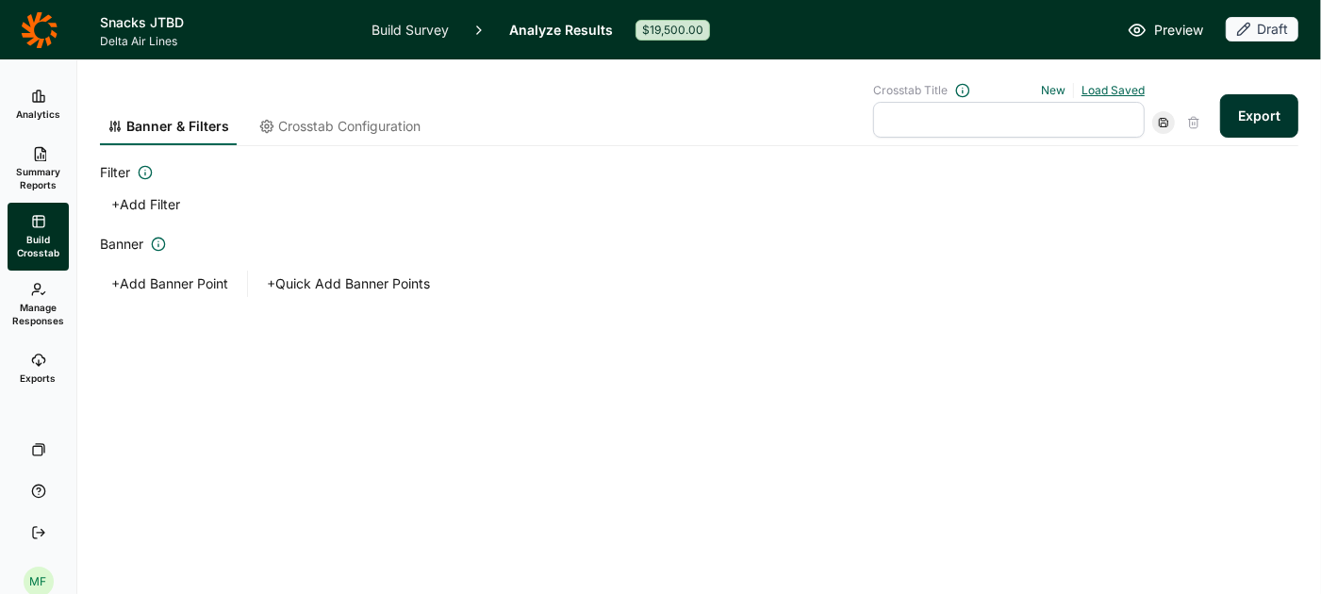
click at [1100, 91] on link "Load Saved" at bounding box center [1112, 90] width 63 height 14
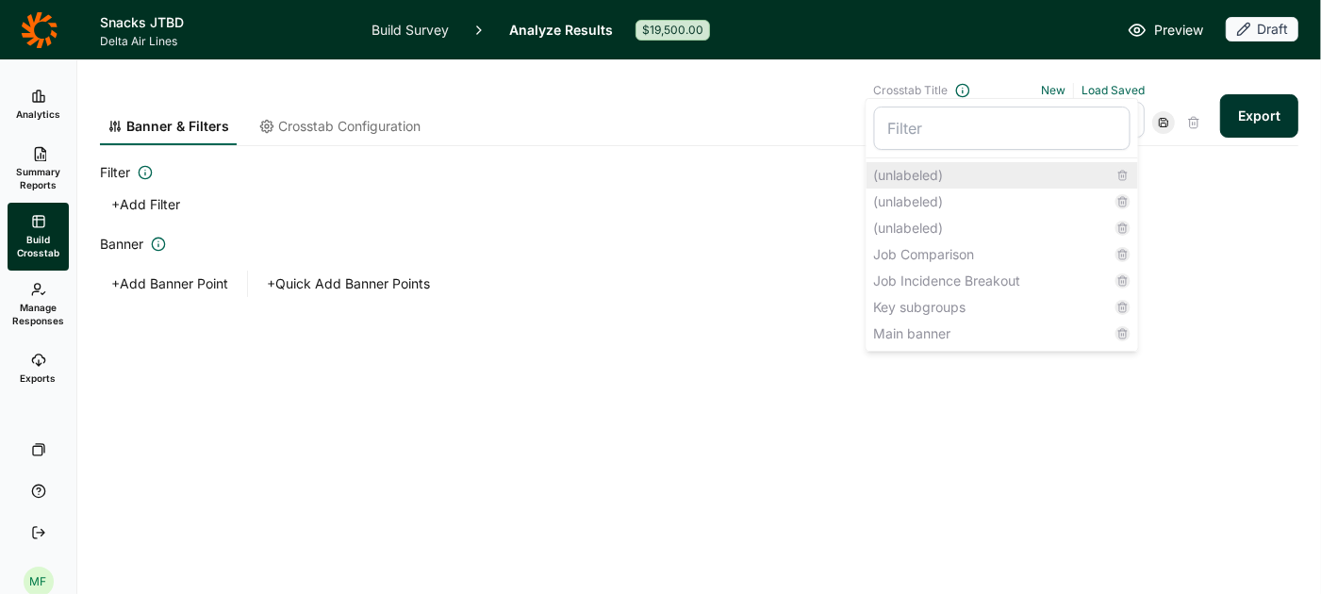
click at [927, 171] on div "(unlabeled)" at bounding box center [1002, 175] width 272 height 26
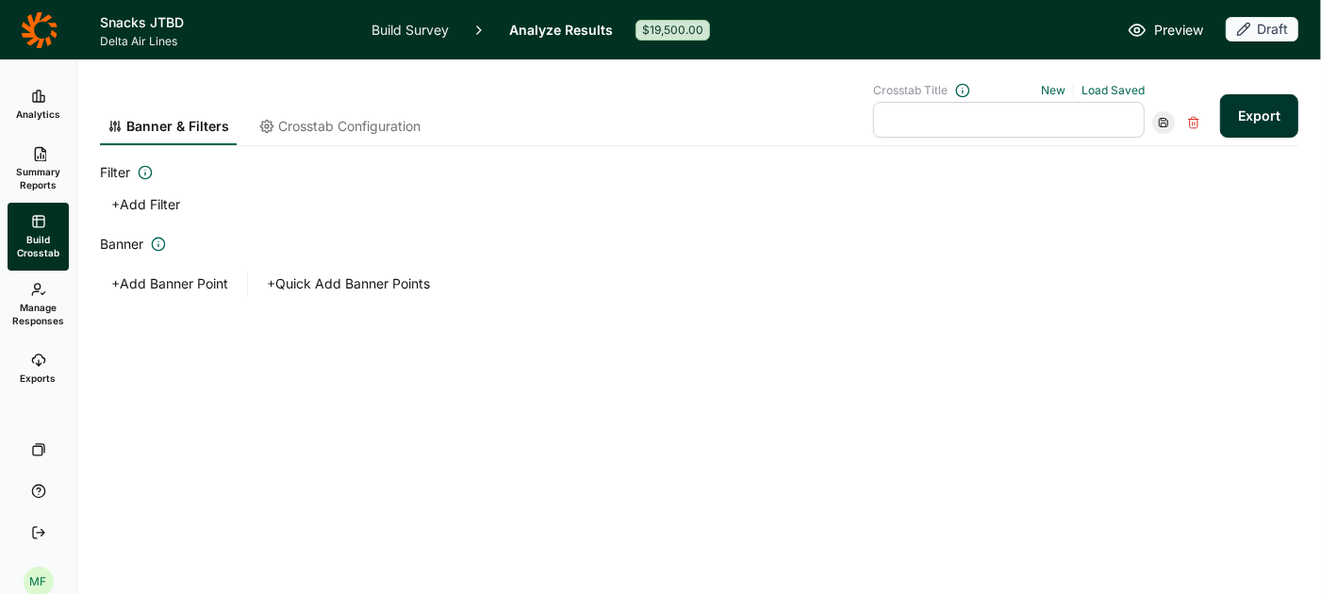
click at [399, 122] on span "Crosstab Configuration" at bounding box center [349, 126] width 142 height 19
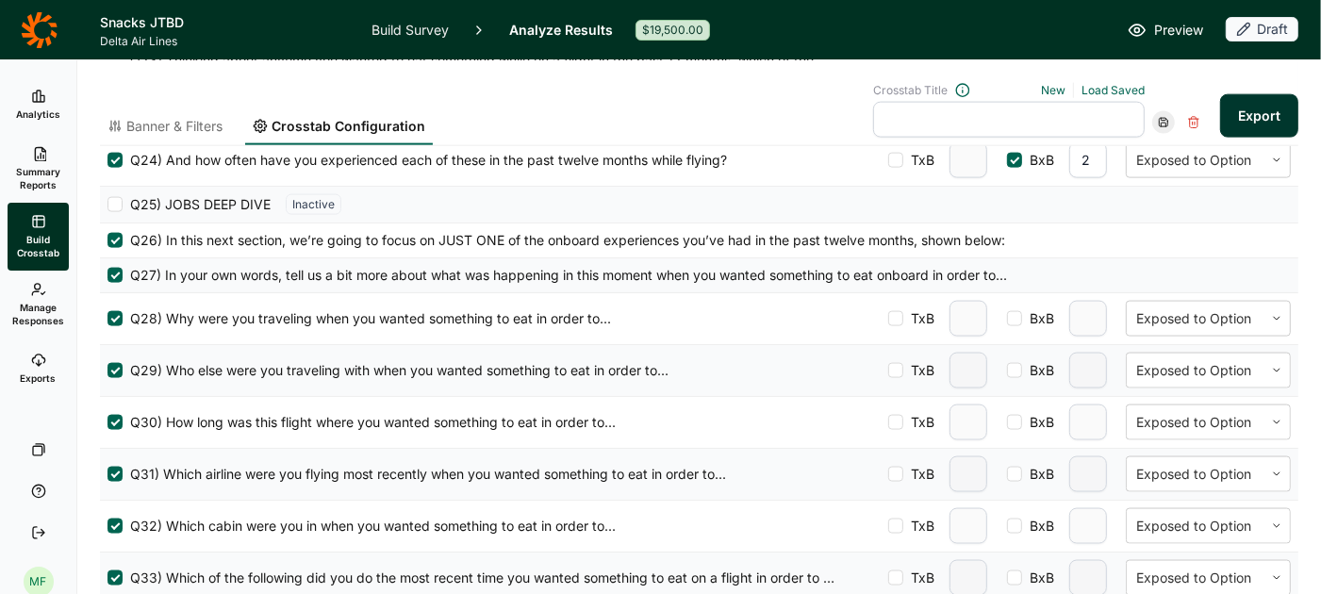
scroll to position [1958, 0]
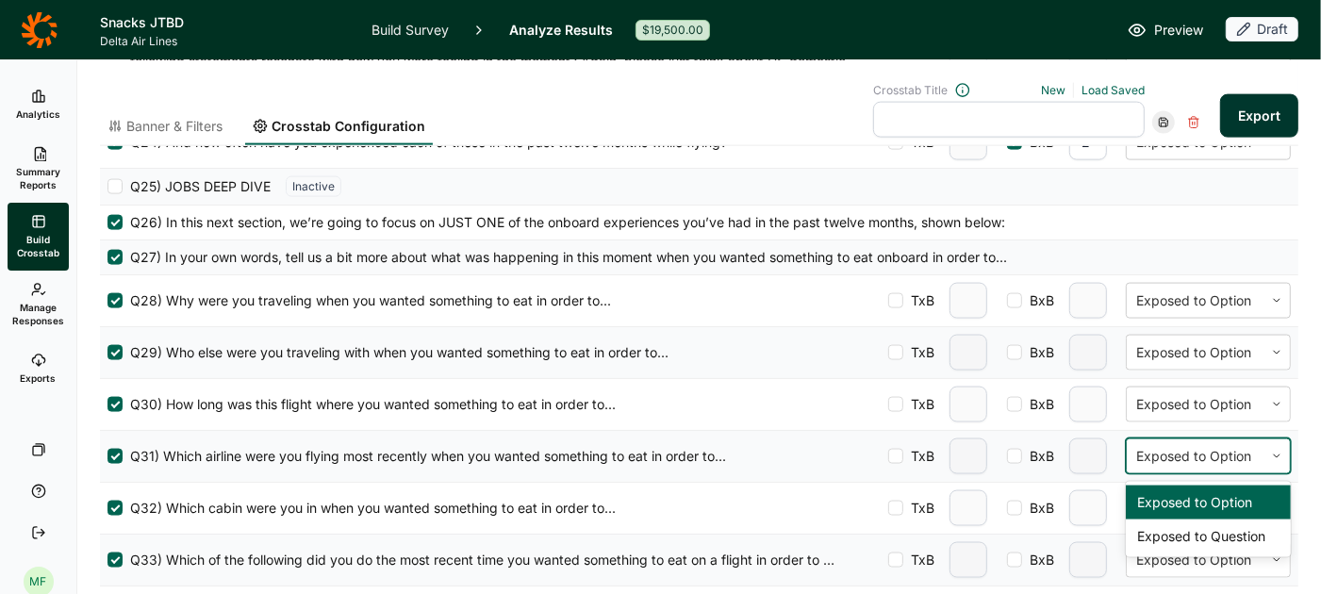
click at [1217, 445] on div at bounding box center [1195, 456] width 118 height 23
click at [1197, 520] on div "Exposed to Question" at bounding box center [1208, 537] width 165 height 34
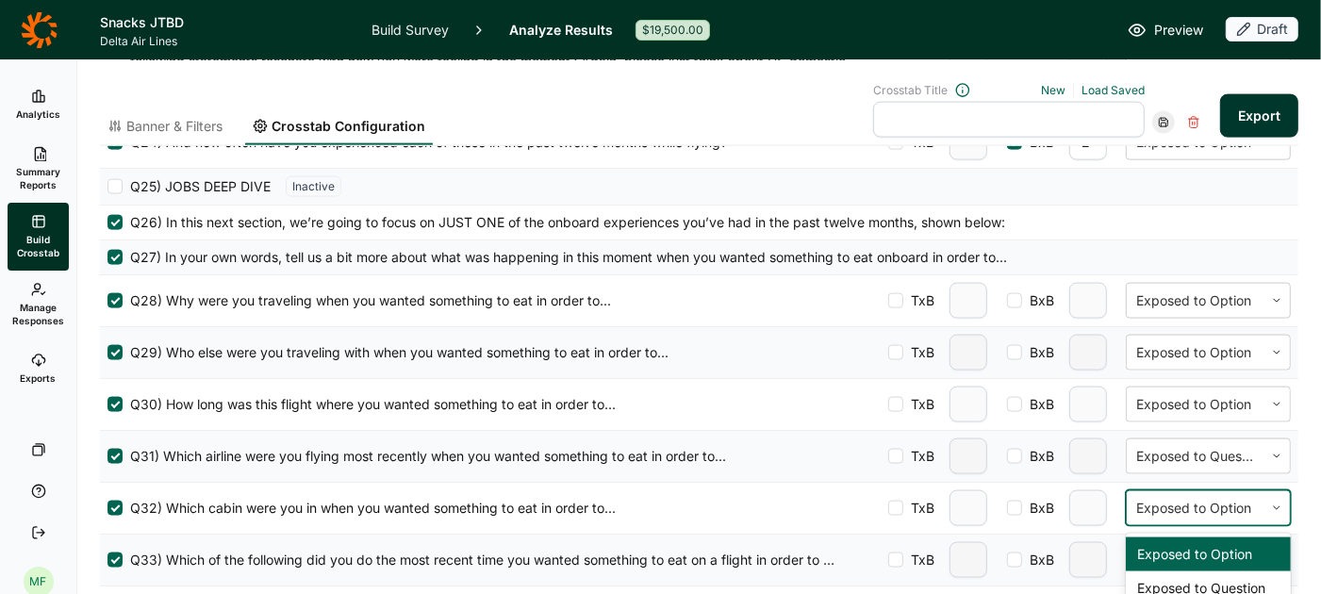
click at [1211, 497] on div at bounding box center [1195, 508] width 118 height 23
click at [1197, 571] on div "Exposed to Question" at bounding box center [1208, 588] width 165 height 34
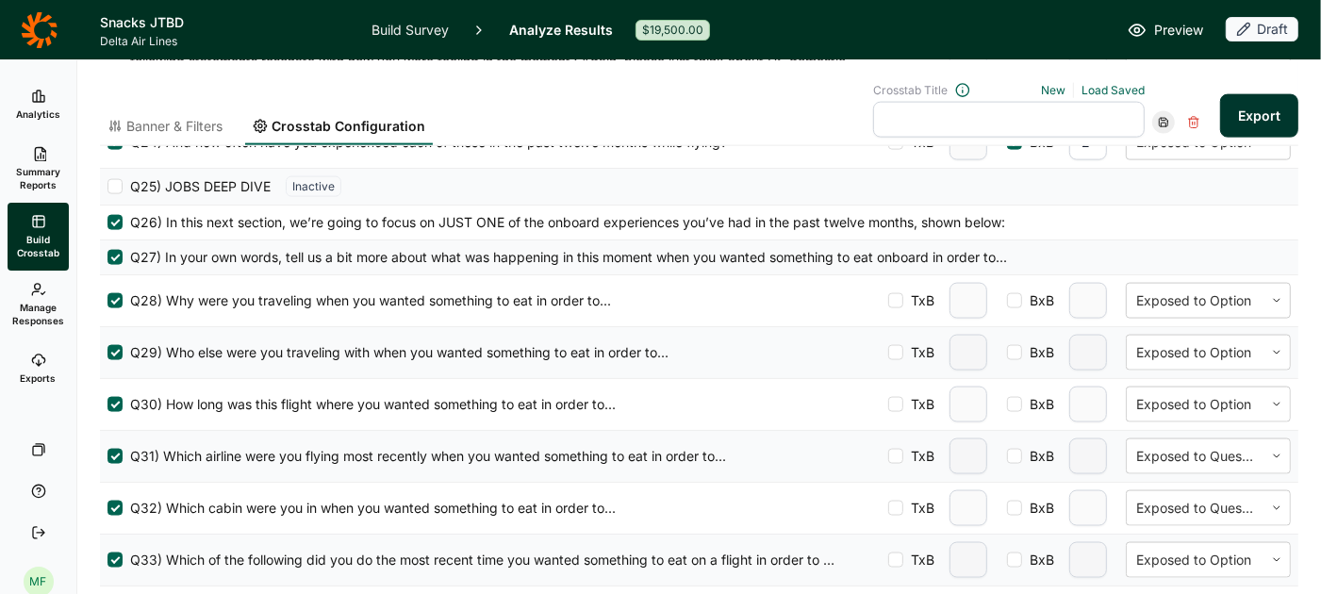
click at [1069, 128] on input "text" at bounding box center [1009, 120] width 272 height 36
click at [1180, 89] on div "Crosstab Title New Load Saved" at bounding box center [1039, 110] width 332 height 55
click at [1085, 119] on input "text" at bounding box center [1009, 120] width 272 height 36
type input "Jobs banner"
click at [1163, 121] on icon at bounding box center [1163, 122] width 11 height 11
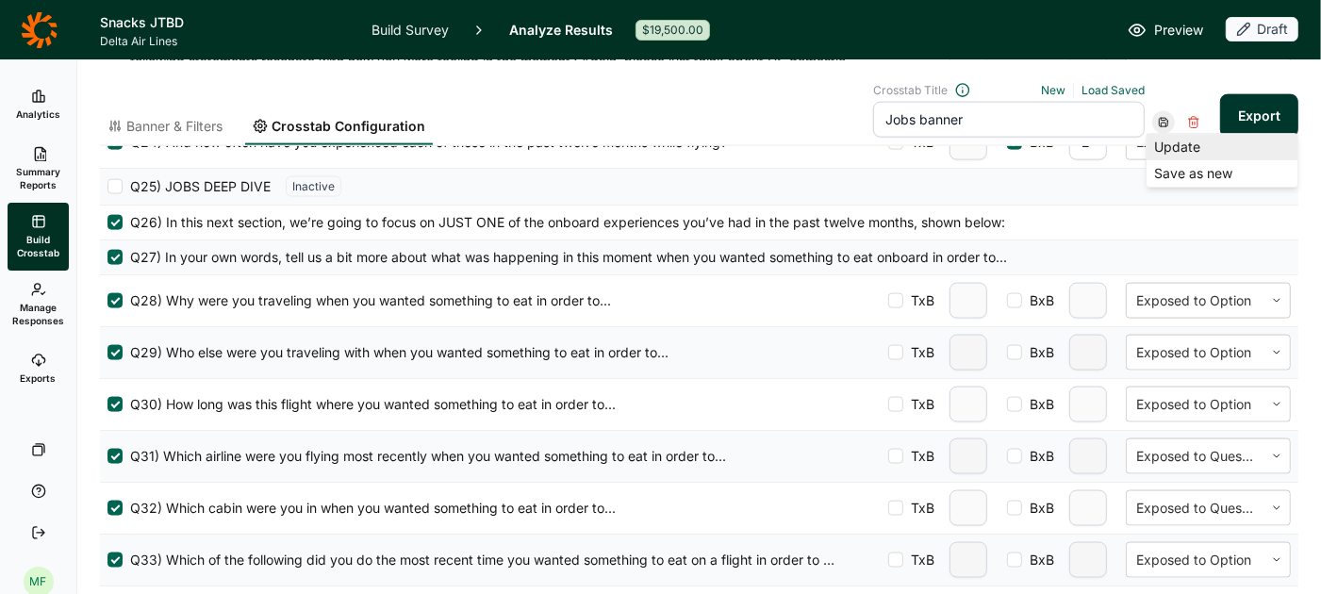
click at [1170, 149] on div "Update" at bounding box center [1222, 148] width 151 height 26
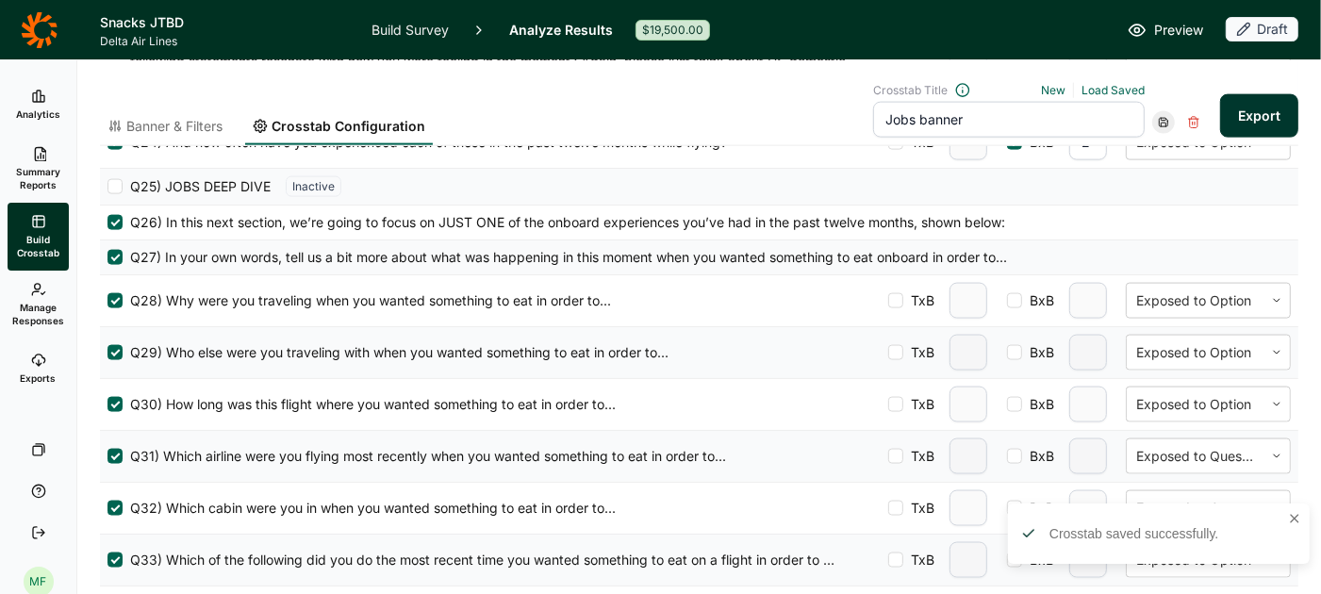
click at [1254, 116] on button "Export" at bounding box center [1259, 115] width 78 height 43
click at [1141, 536] on link "download your file here" at bounding box center [1148, 541] width 148 height 15
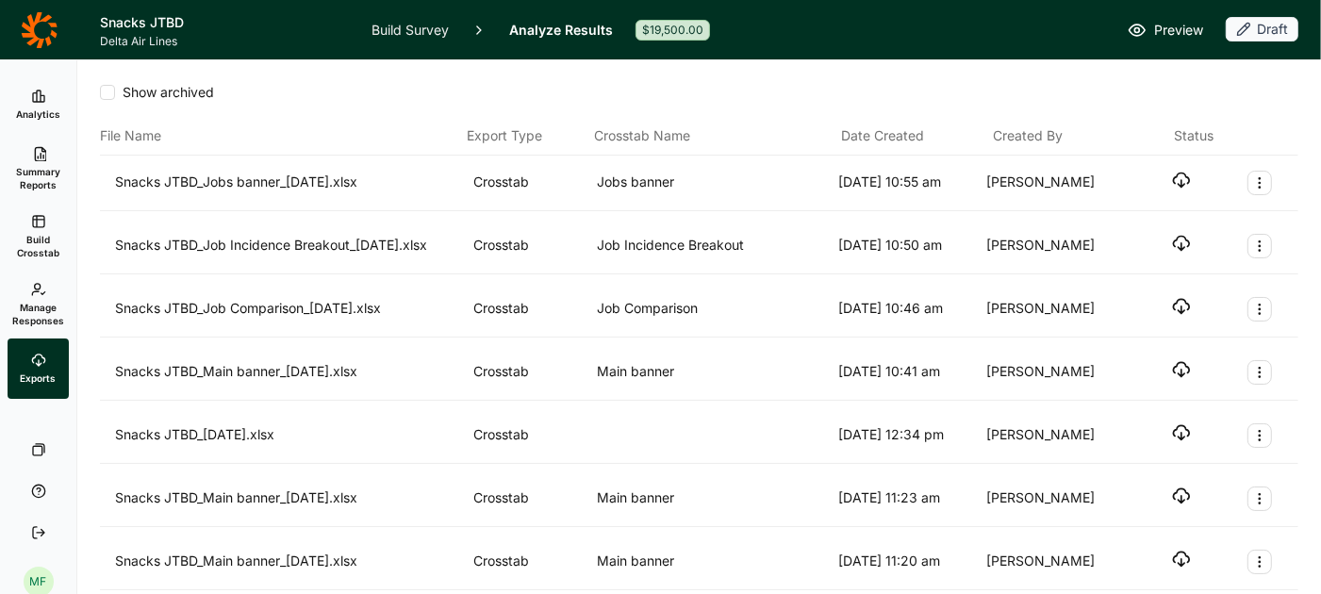
click at [1181, 180] on use "button" at bounding box center [1182, 180] width 16 height 14
click at [44, 235] on span "Build Crosstab" at bounding box center [38, 246] width 46 height 26
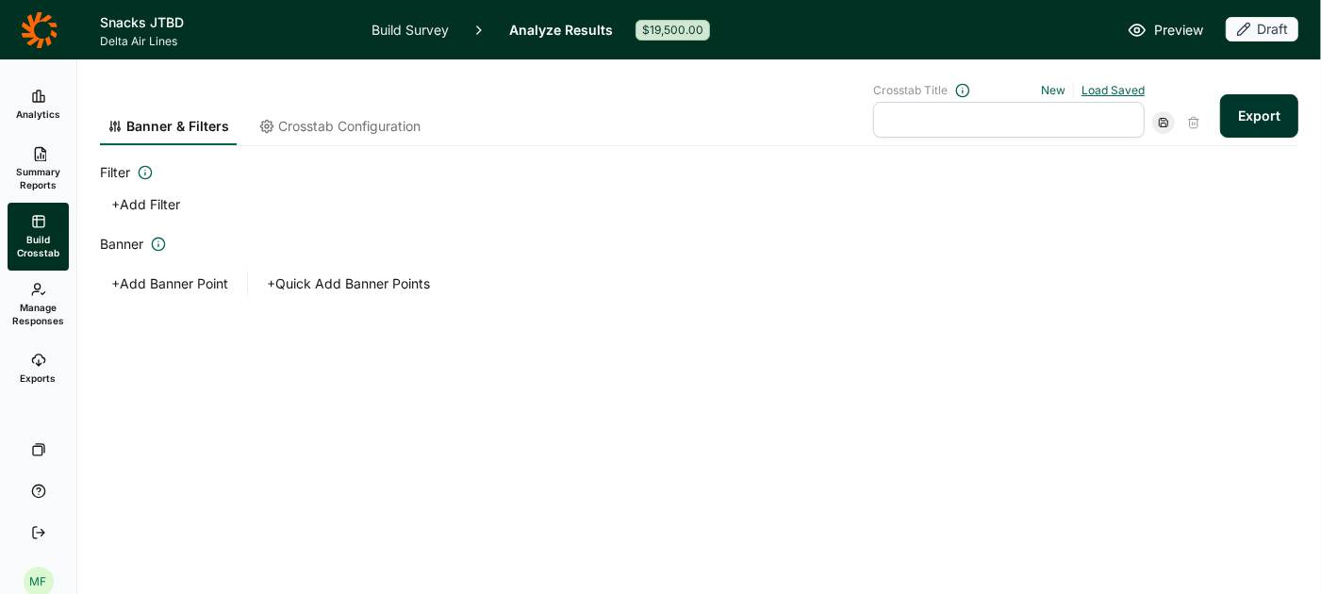
click at [1099, 91] on link "Load Saved" at bounding box center [1112, 90] width 63 height 14
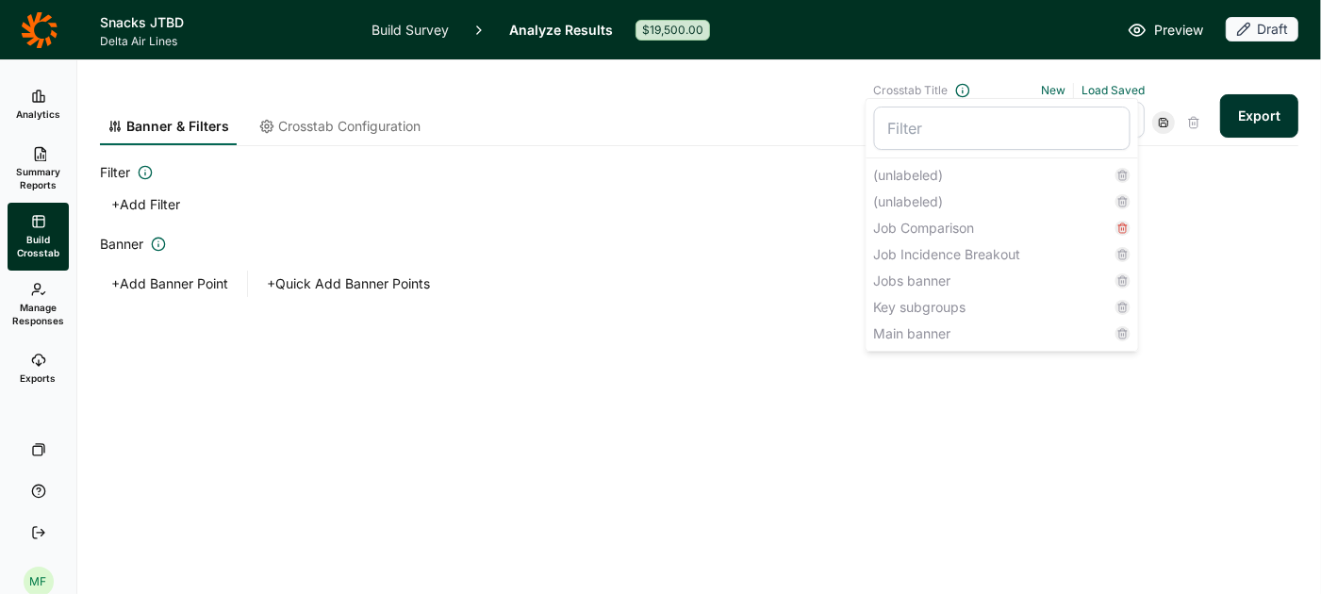
click at [1123, 226] on icon at bounding box center [1122, 228] width 11 height 11
click at [1123, 150] on input "Crosstab Title New Load Saved (unlabeled) (unlabeled) Job Comparison Job Incide…" at bounding box center [1002, 128] width 256 height 43
click at [1107, 223] on button "Delete" at bounding box center [1096, 233] width 69 height 36
click at [916, 173] on div "(unlabeled)" at bounding box center [1002, 175] width 272 height 26
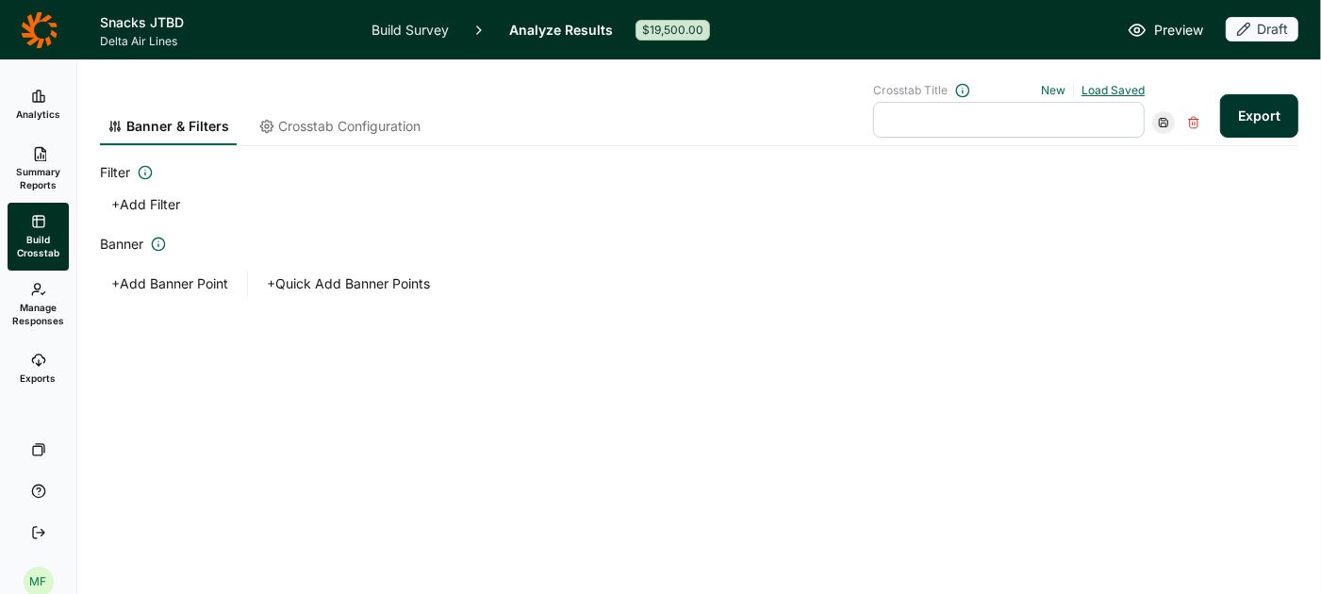
click at [1125, 90] on link "Load Saved" at bounding box center [1112, 90] width 63 height 14
click at [1124, 85] on link "Load Saved" at bounding box center [1112, 90] width 63 height 14
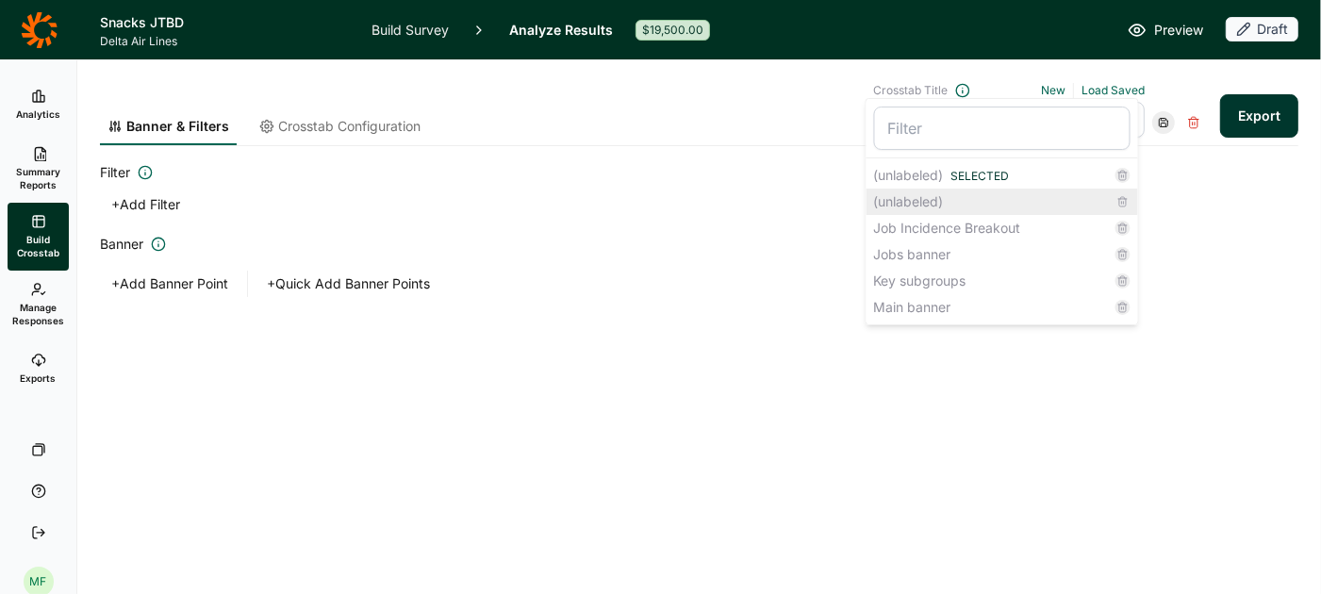
click at [923, 201] on div "(unlabeled)" at bounding box center [1002, 202] width 272 height 26
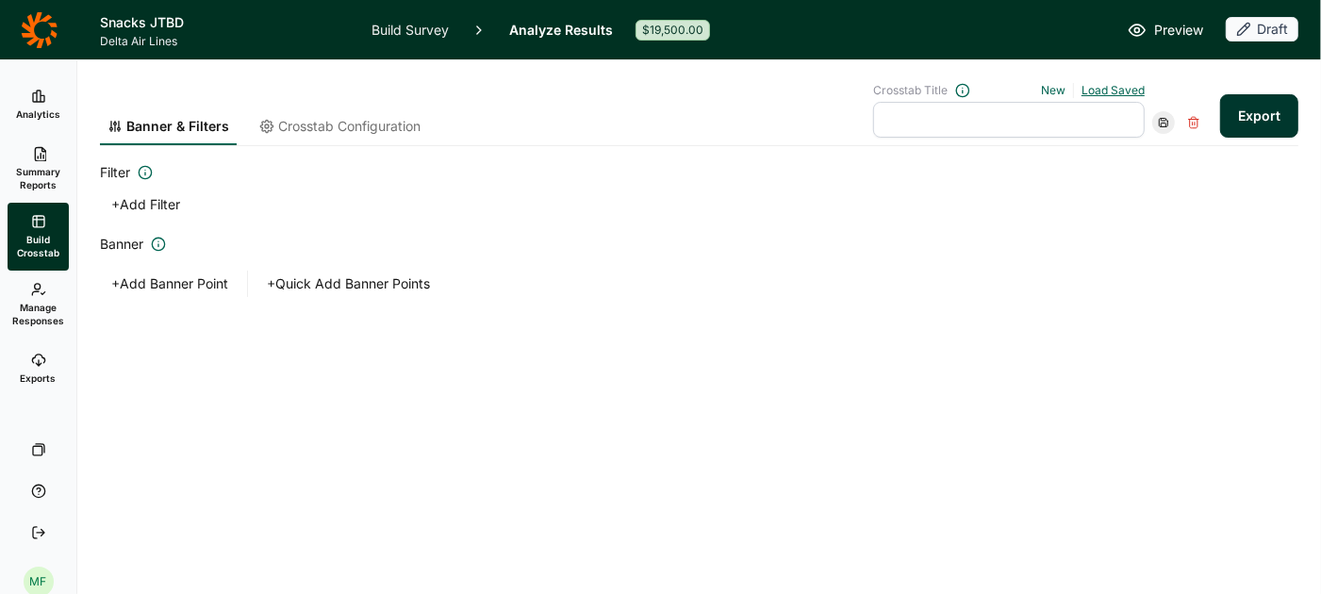
click at [1119, 92] on link "Load Saved" at bounding box center [1112, 90] width 63 height 14
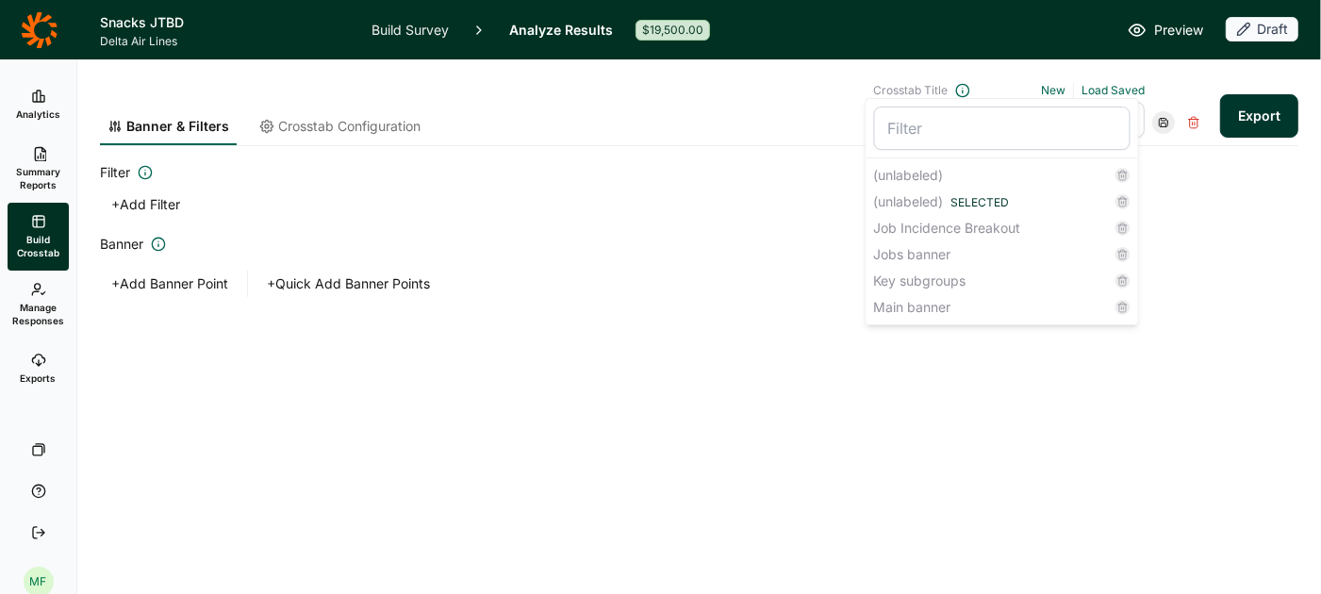
click at [951, 365] on div "Banner & Filters Crosstab Configuration Crosstab Title New Load Saved (unlabele…" at bounding box center [699, 223] width 1198 height 327
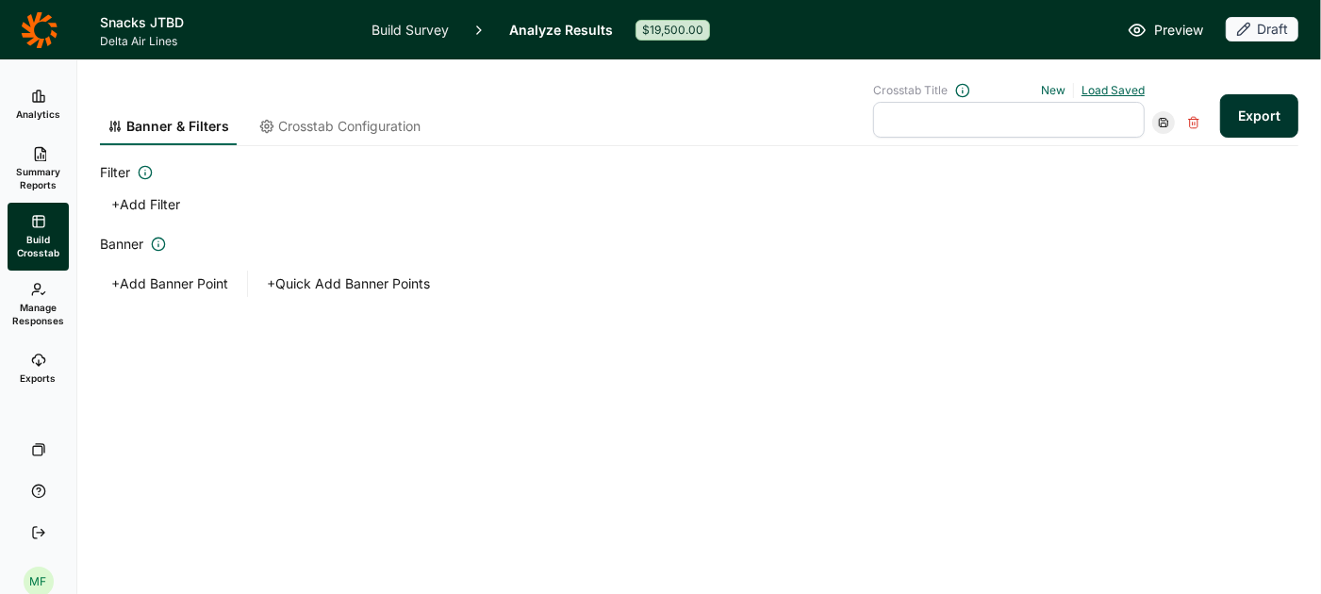
click at [1104, 93] on link "Load Saved" at bounding box center [1112, 90] width 63 height 14
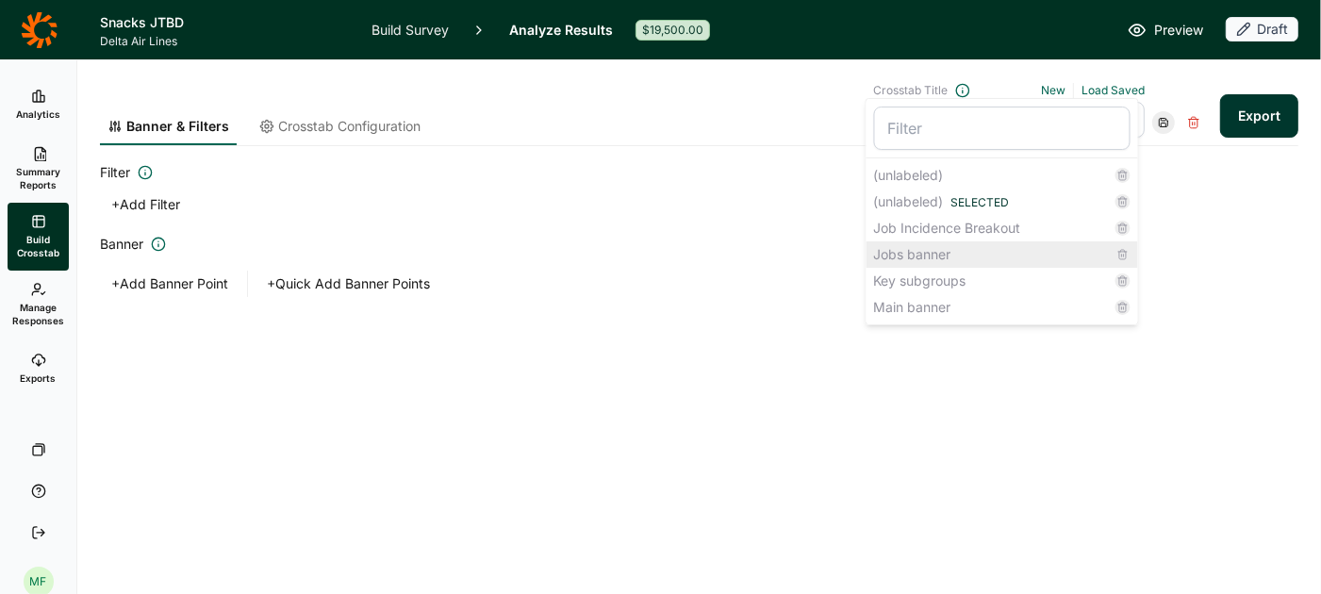
click at [928, 255] on div "Jobs banner" at bounding box center [1002, 254] width 272 height 26
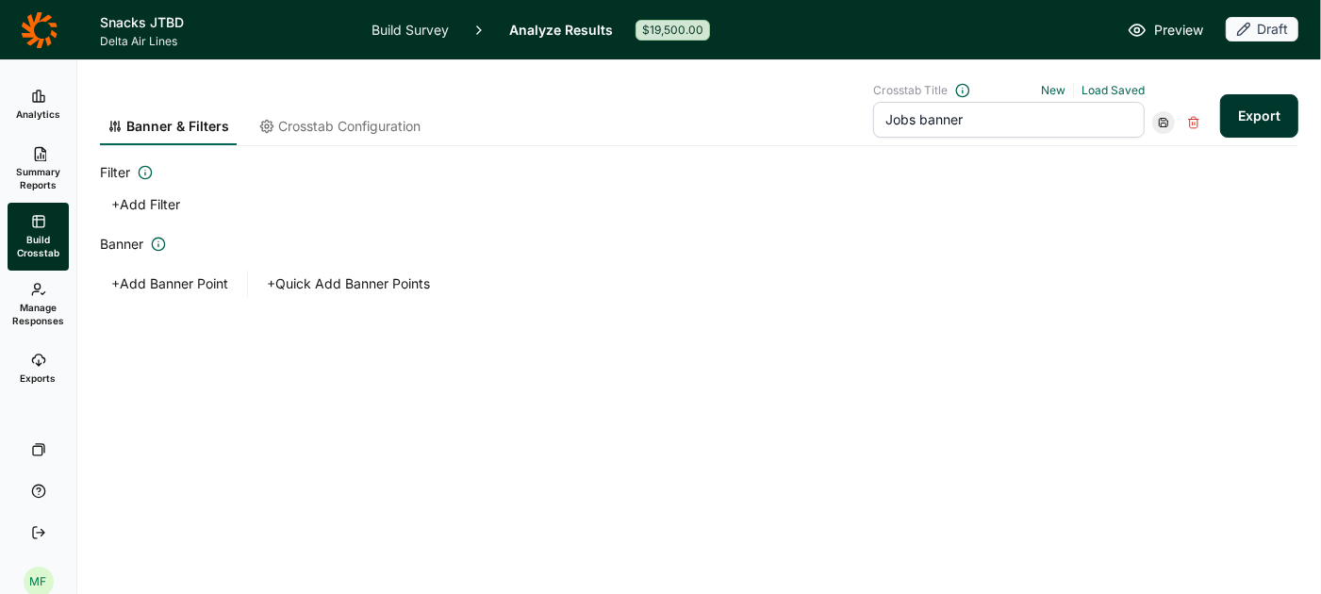
click at [1108, 100] on div "Crosstab Title New Load Saved Jobs banner" at bounding box center [1009, 110] width 272 height 55
click at [1108, 91] on link "Load Saved" at bounding box center [1112, 90] width 63 height 14
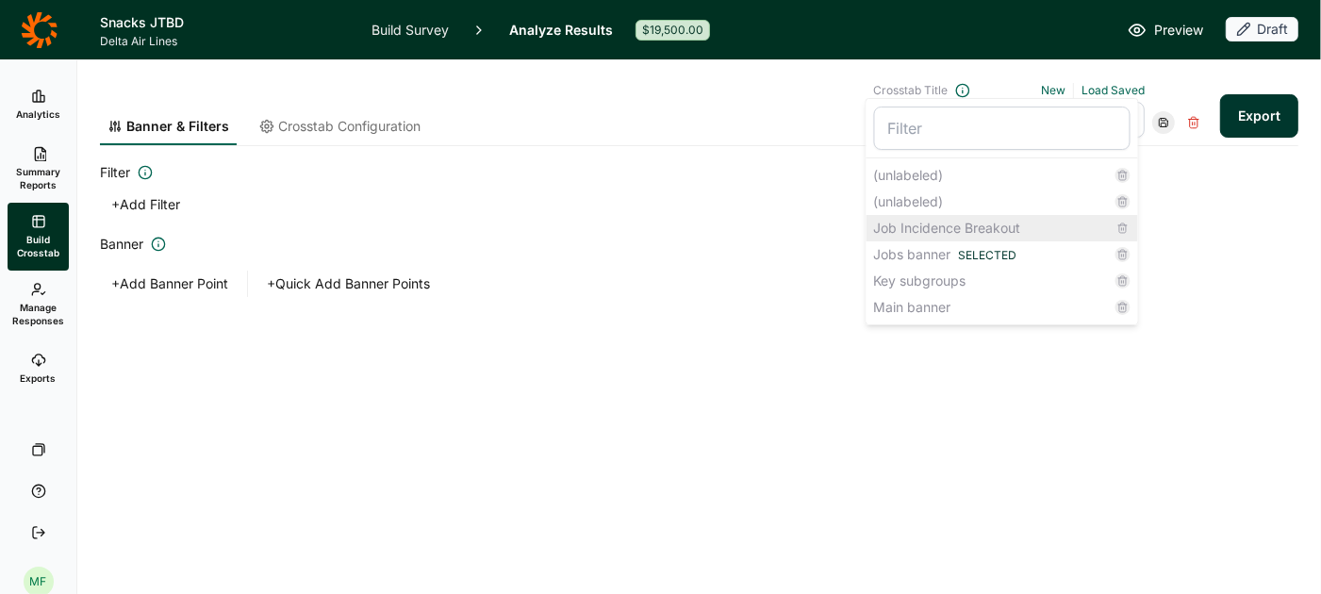
click at [974, 221] on div "Job Incidence Breakout" at bounding box center [1002, 228] width 272 height 26
type input "Job Incidence Breakout"
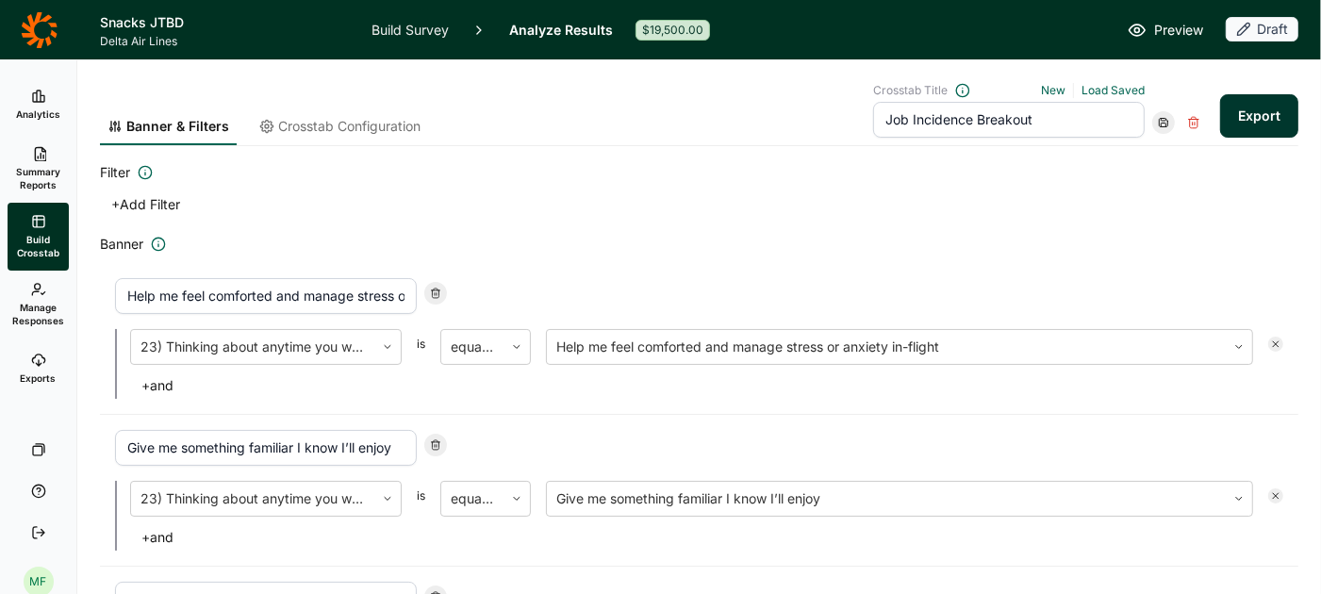
click at [407, 118] on span "Crosstab Configuration" at bounding box center [349, 126] width 142 height 19
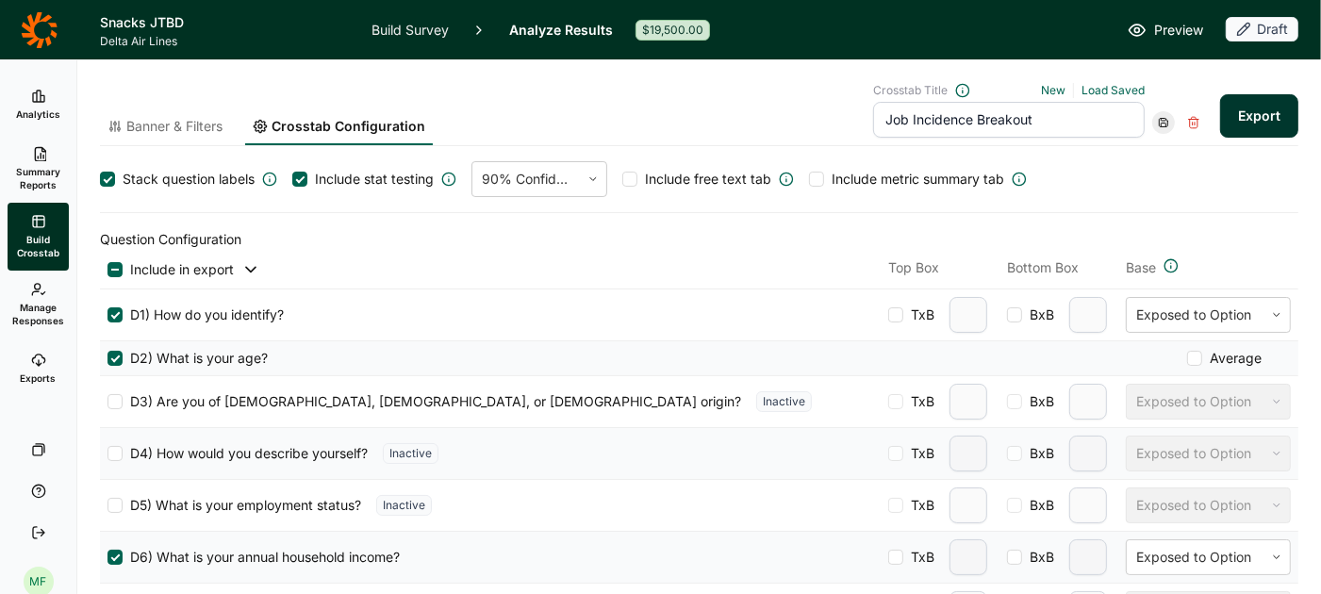
click at [301, 177] on div at bounding box center [300, 178] width 9 height 9
click at [292, 179] on input "Include stat testing" at bounding box center [292, 179] width 0 height 0
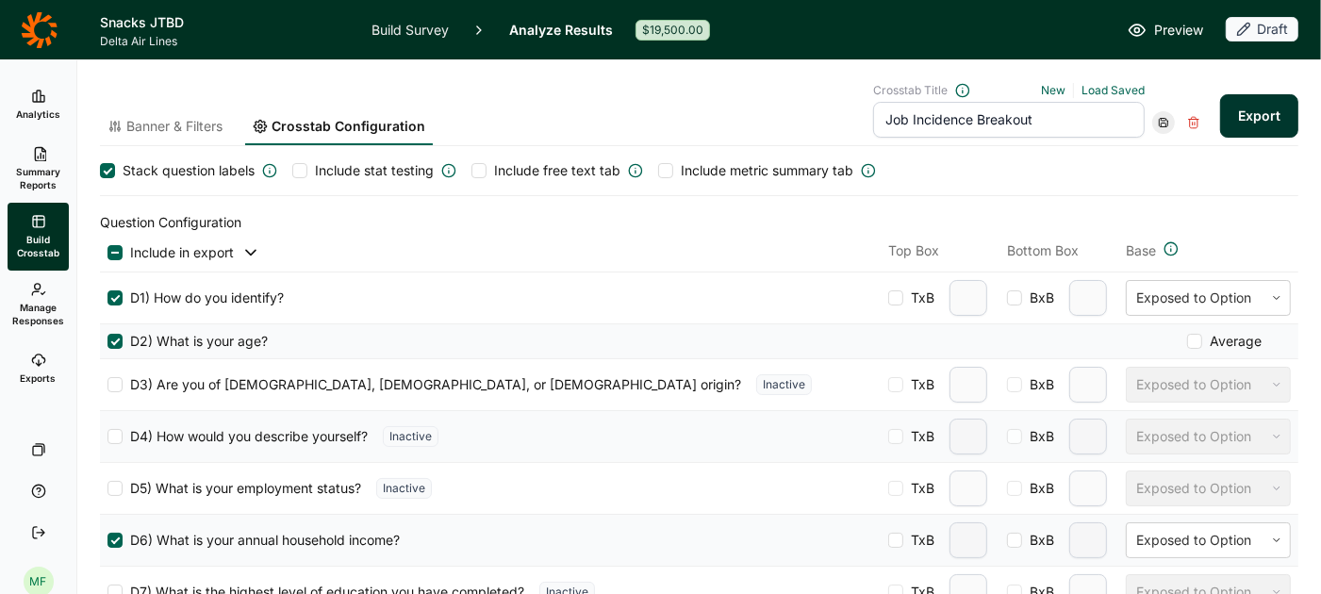
click at [481, 172] on div at bounding box center [478, 170] width 15 height 15
click at [471, 171] on input "Include free text tab" at bounding box center [471, 171] width 0 height 0
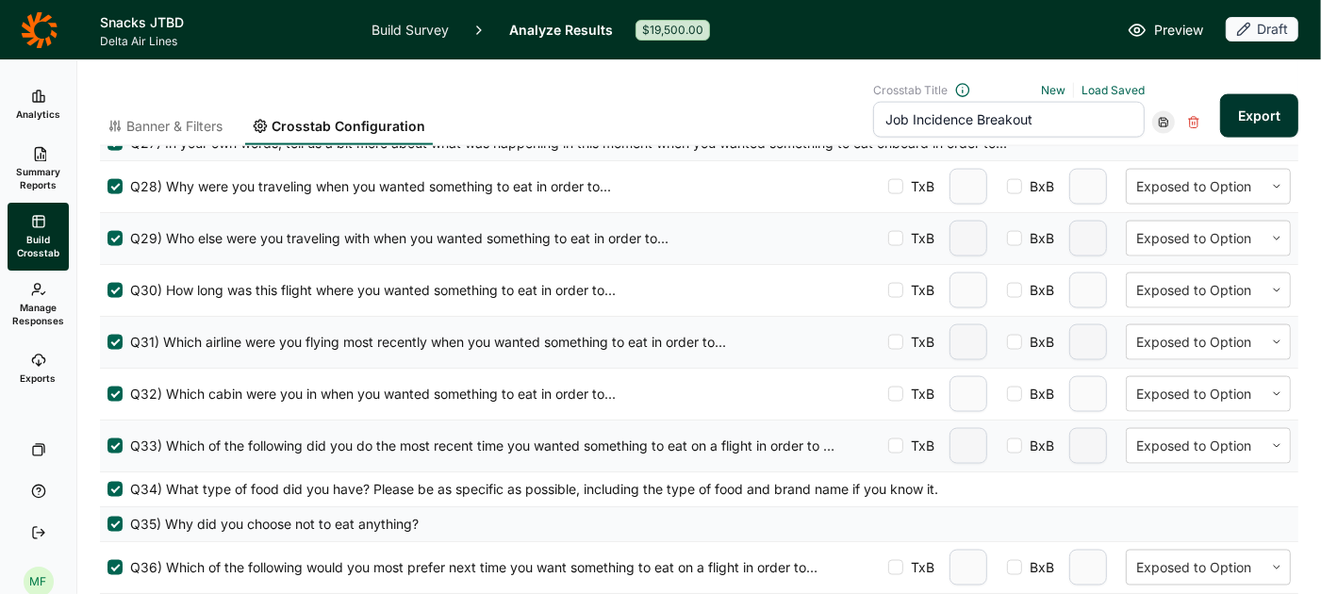
scroll to position [2077, 0]
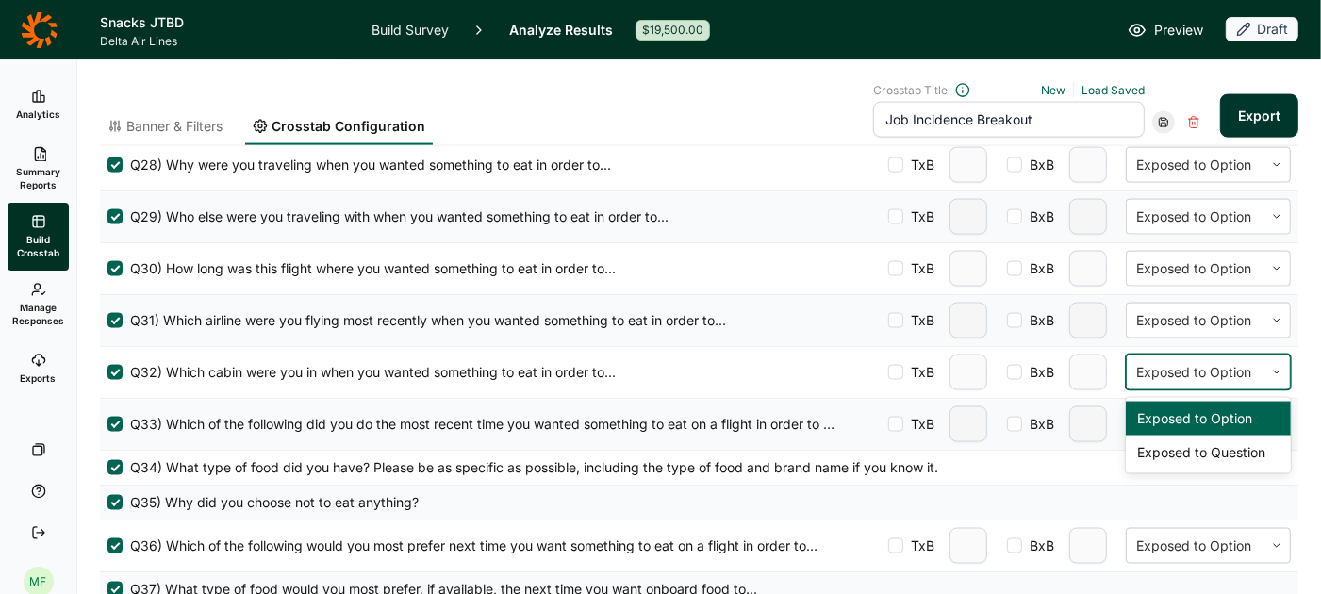
click at [1270, 367] on div at bounding box center [1276, 372] width 26 height 11
click at [1212, 436] on div "Exposed to Question" at bounding box center [1208, 453] width 165 height 34
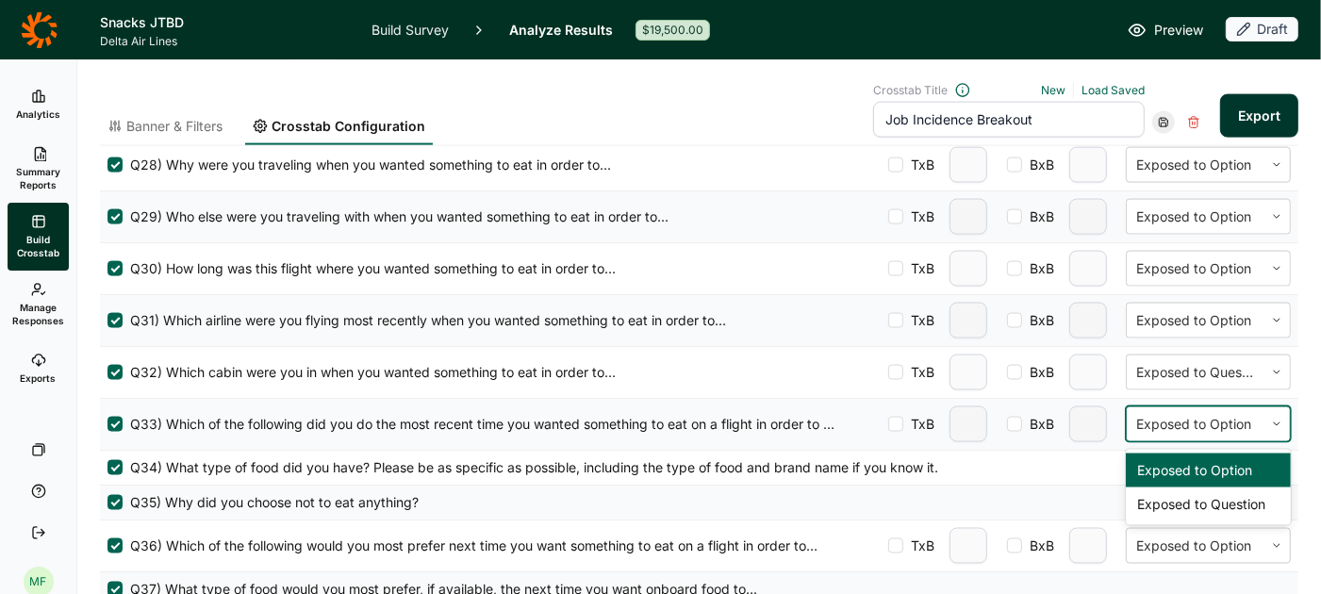
click at [1248, 413] on div at bounding box center [1195, 424] width 118 height 23
click at [1210, 489] on div "Exposed to Question" at bounding box center [1208, 504] width 165 height 34
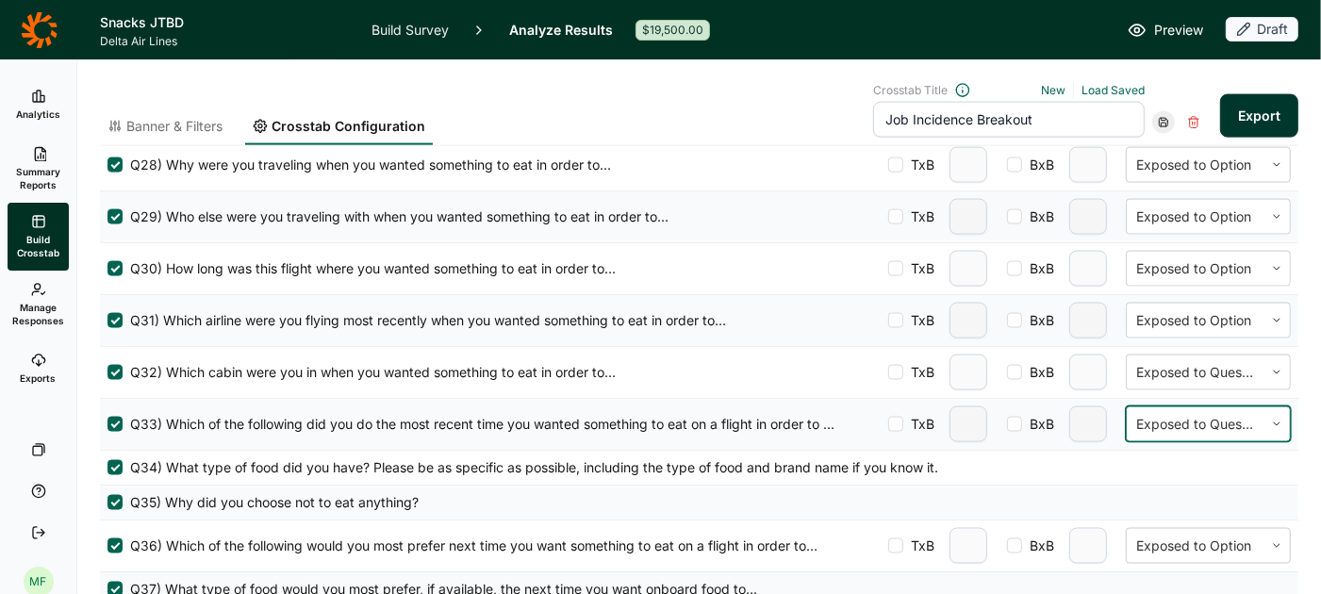
click at [1274, 407] on div at bounding box center [1276, 424] width 26 height 34
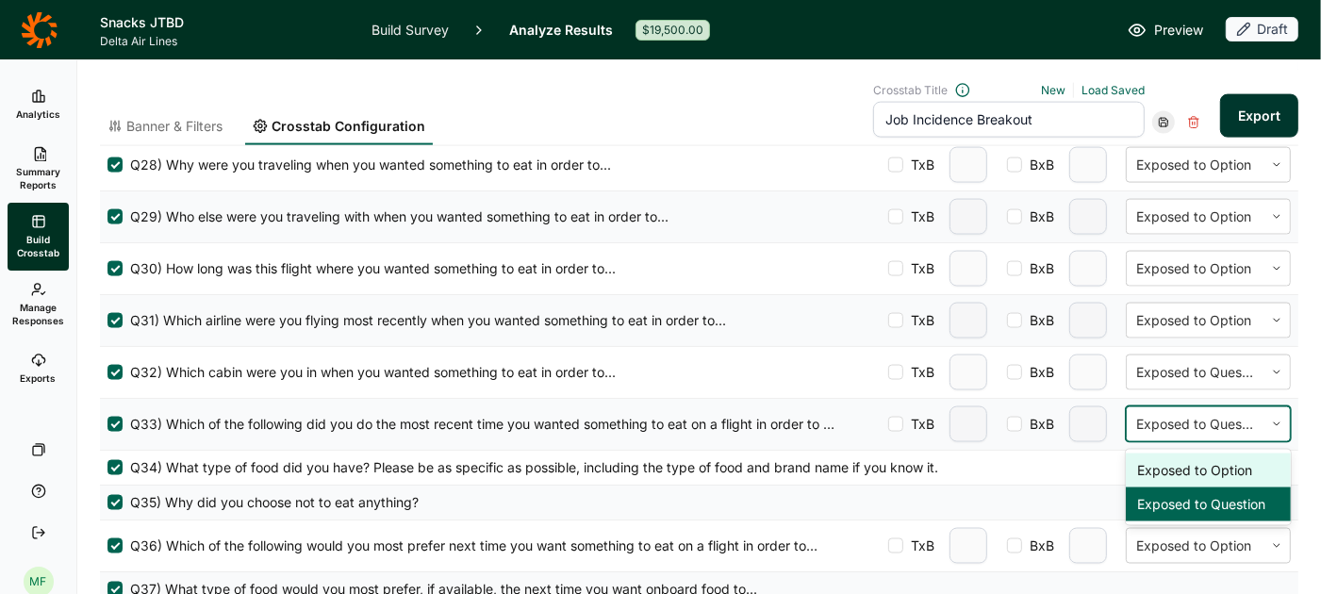
click at [1237, 454] on div "Exposed to Option" at bounding box center [1208, 471] width 165 height 34
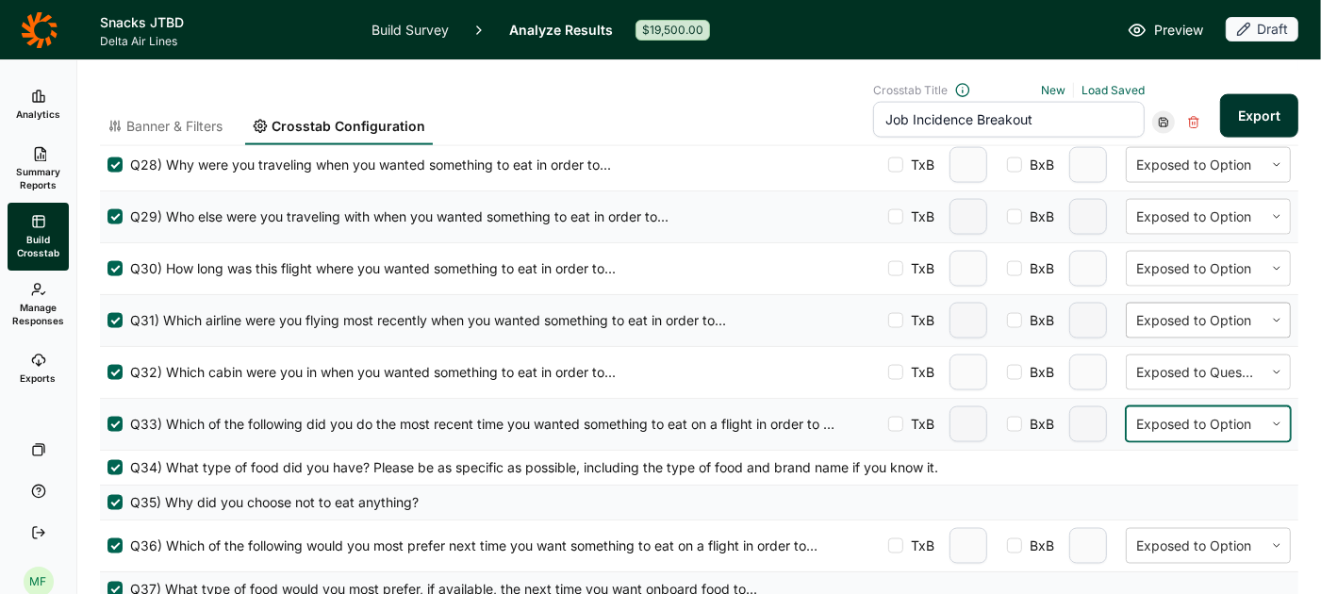
click at [1271, 315] on icon at bounding box center [1276, 320] width 11 height 11
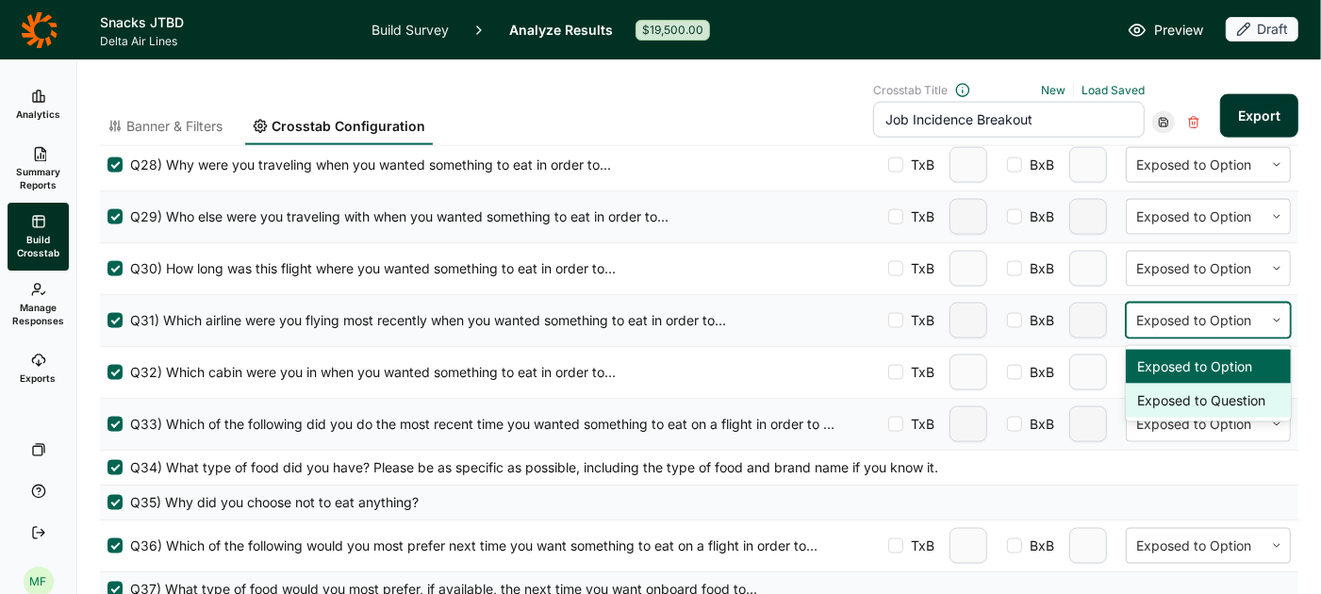
click at [1229, 386] on div "Exposed to Question" at bounding box center [1208, 401] width 165 height 34
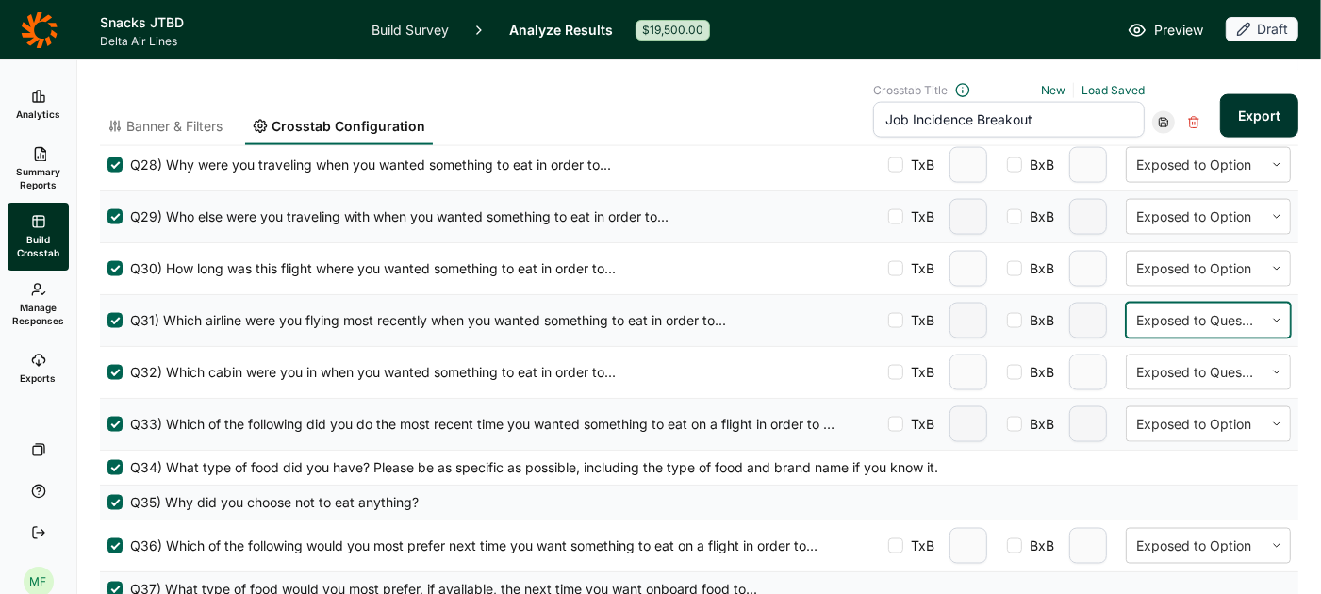
click at [144, 124] on span "Banner & Filters" at bounding box center [174, 126] width 96 height 19
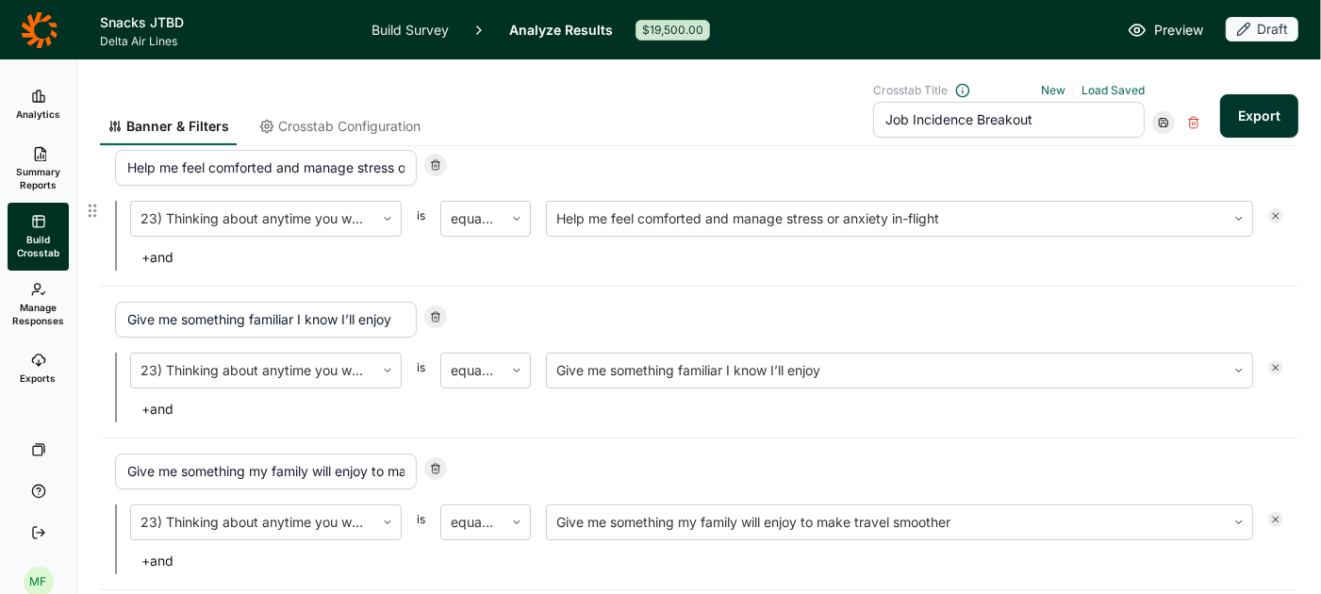
scroll to position [146, 0]
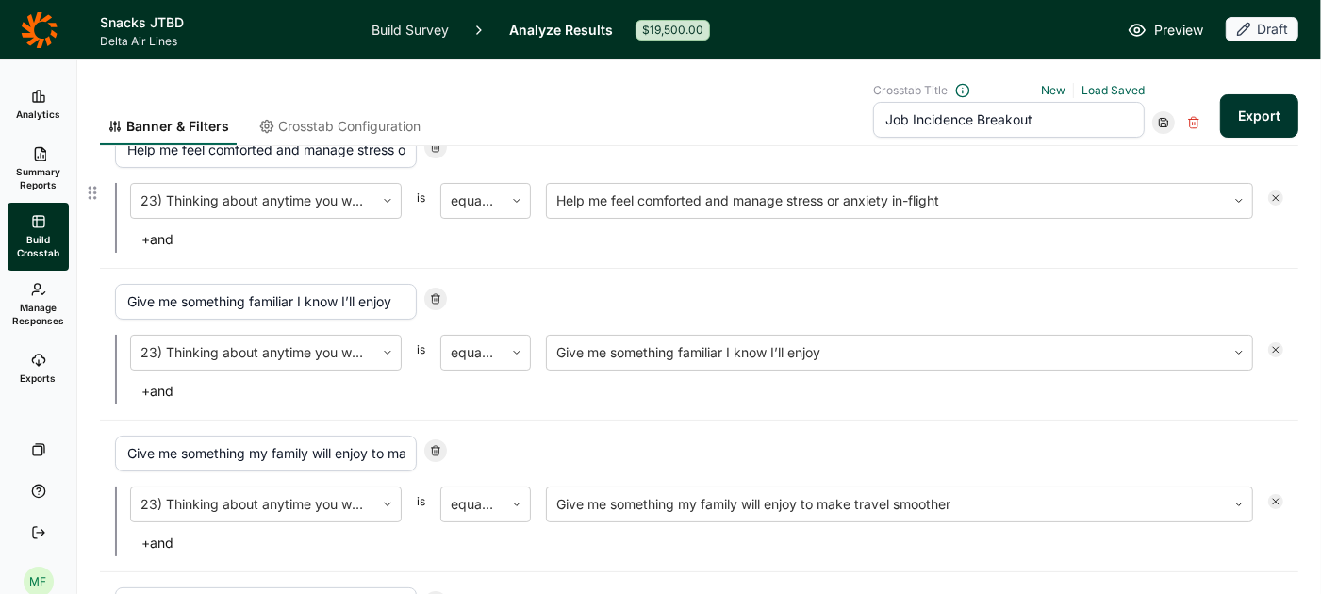
click at [157, 236] on button "+ and" at bounding box center [157, 239] width 55 height 26
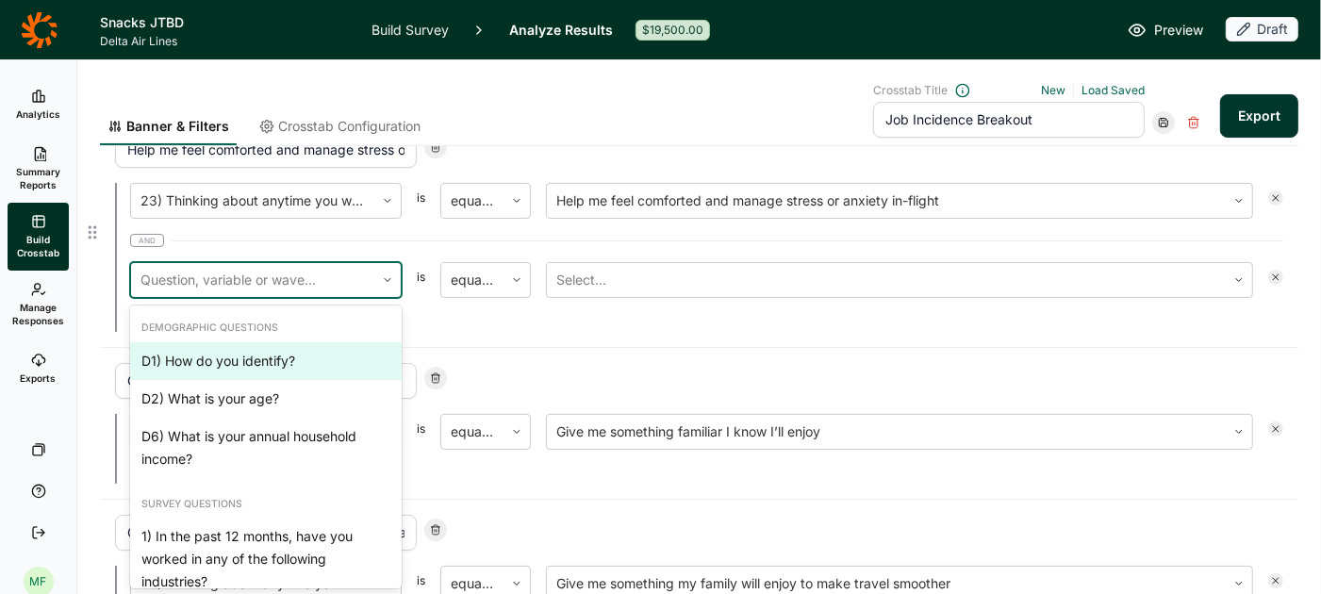
click at [227, 272] on div at bounding box center [252, 280] width 224 height 26
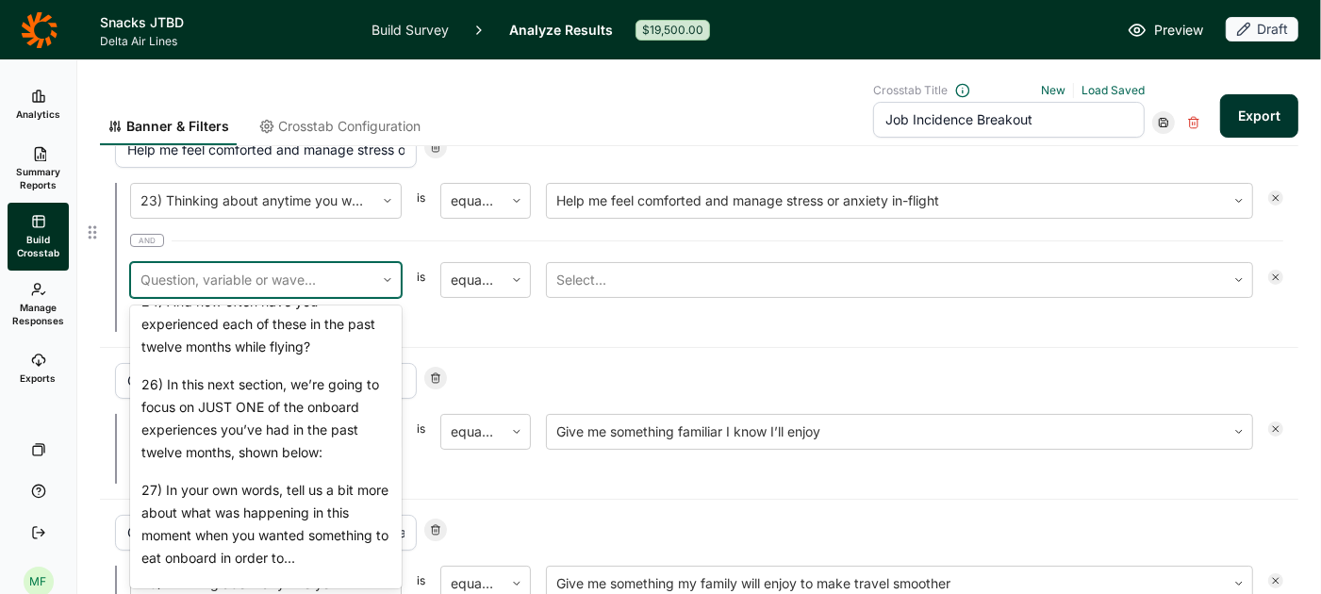
scroll to position [2141, 0]
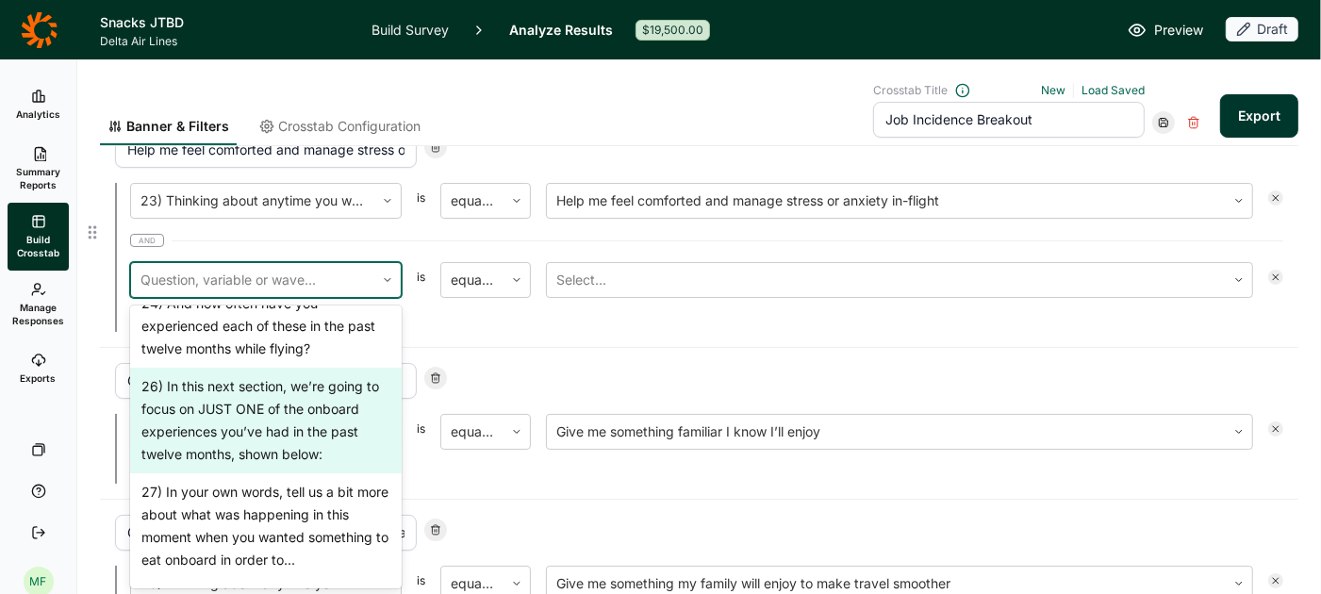
click at [250, 404] on div "26) In this next section, we’re going to focus on JUST ONE of the onboard exper…" at bounding box center [266, 421] width 272 height 106
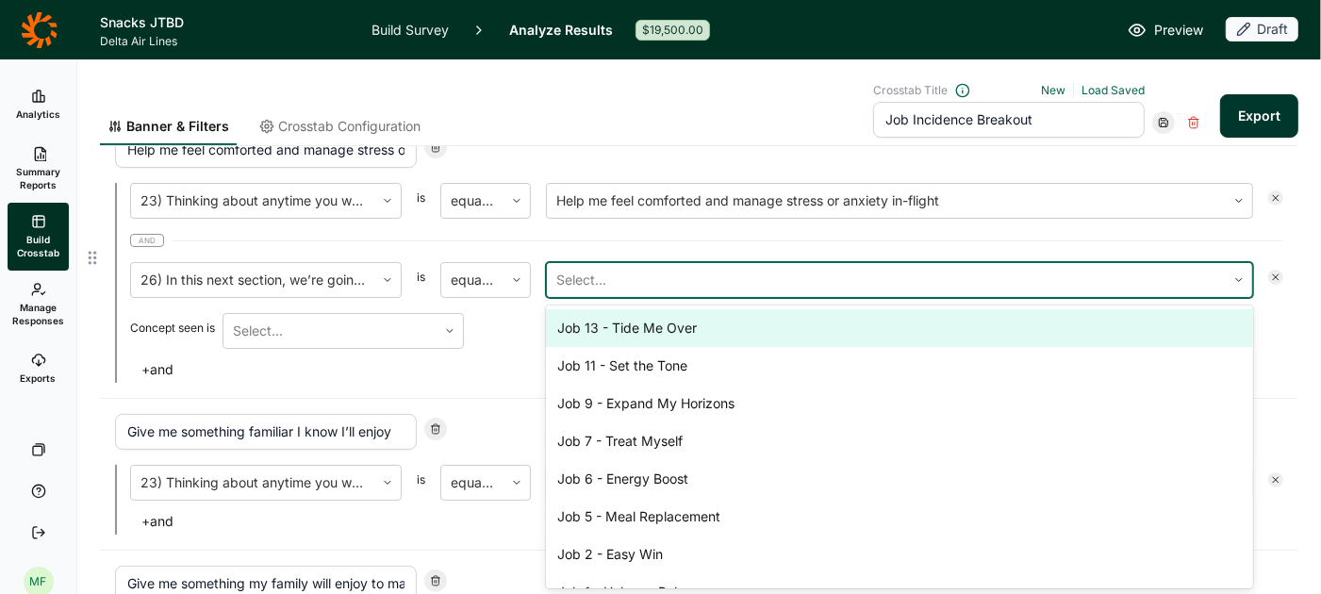
click at [583, 286] on div at bounding box center [886, 280] width 660 height 26
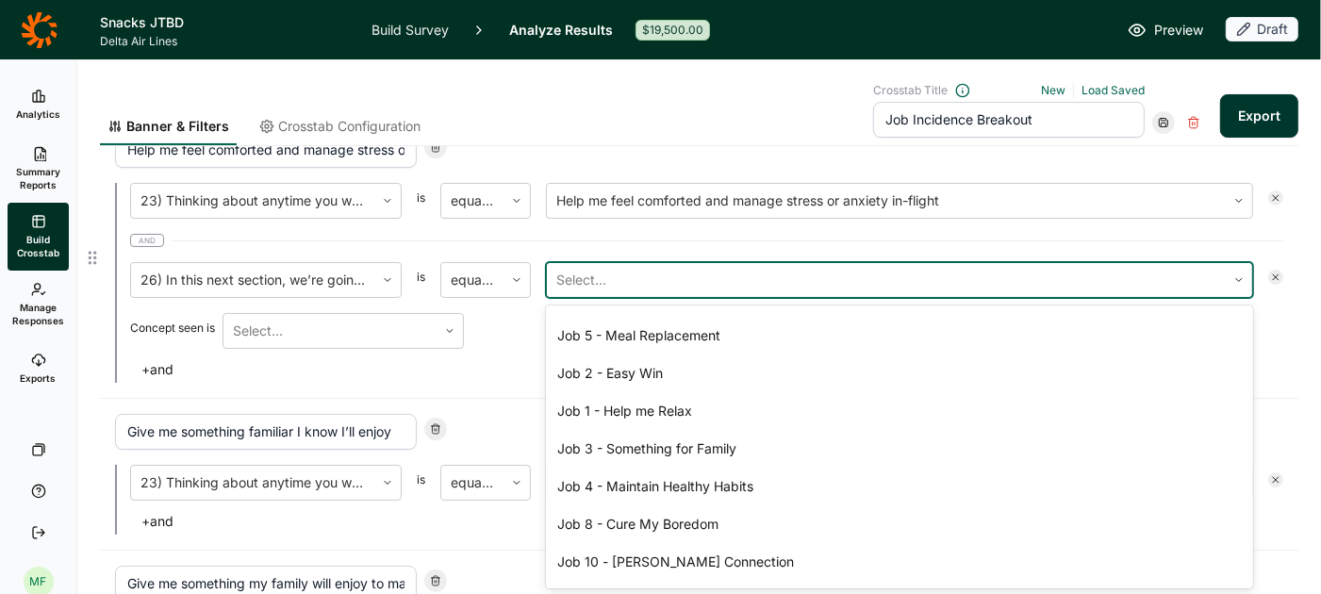
scroll to position [184, 0]
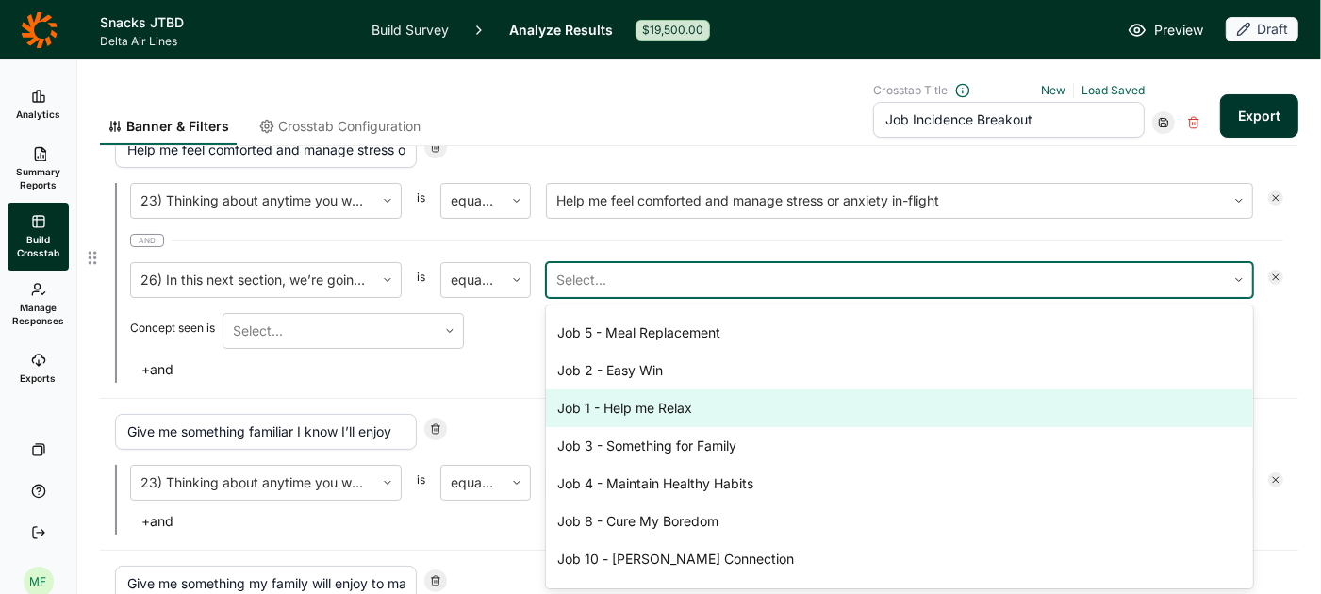
click at [619, 405] on div "Job 1 - Help me Relax" at bounding box center [899, 408] width 707 height 38
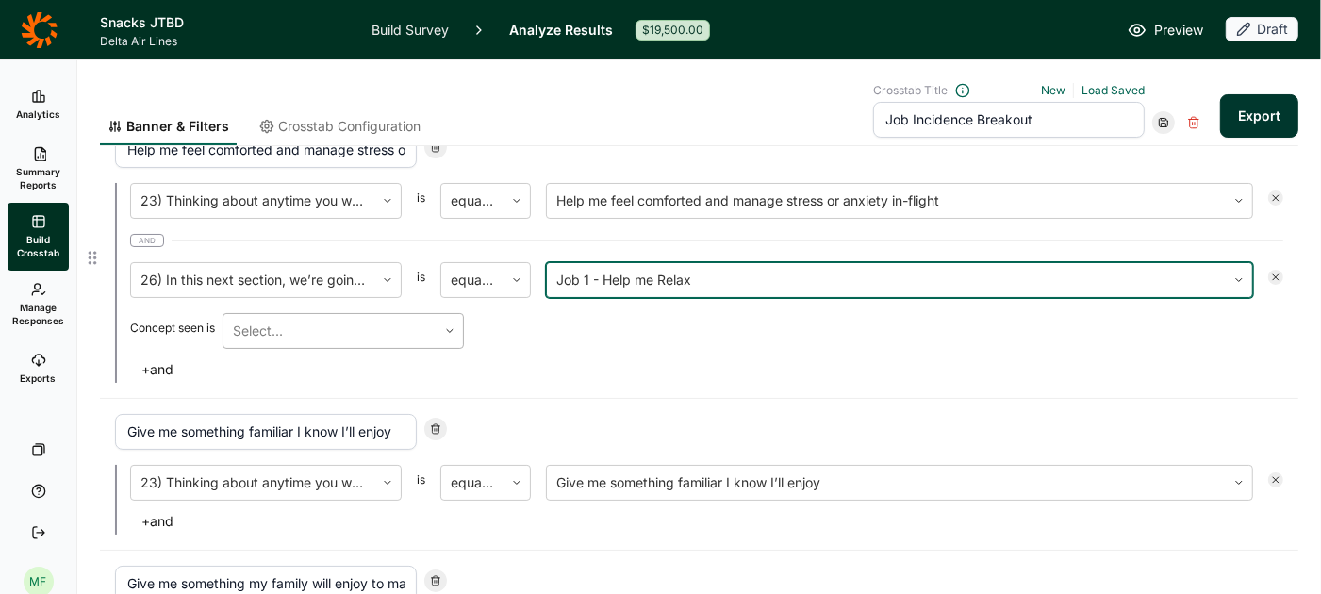
click at [455, 329] on icon at bounding box center [449, 330] width 11 height 11
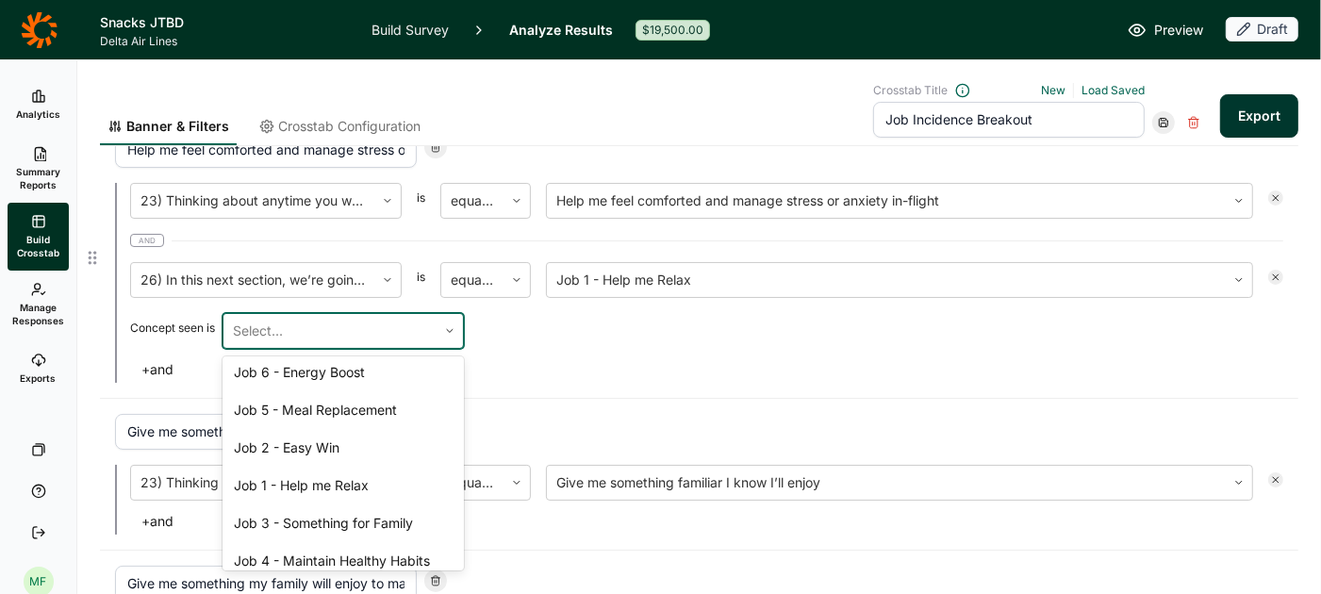
scroll to position [208, 0]
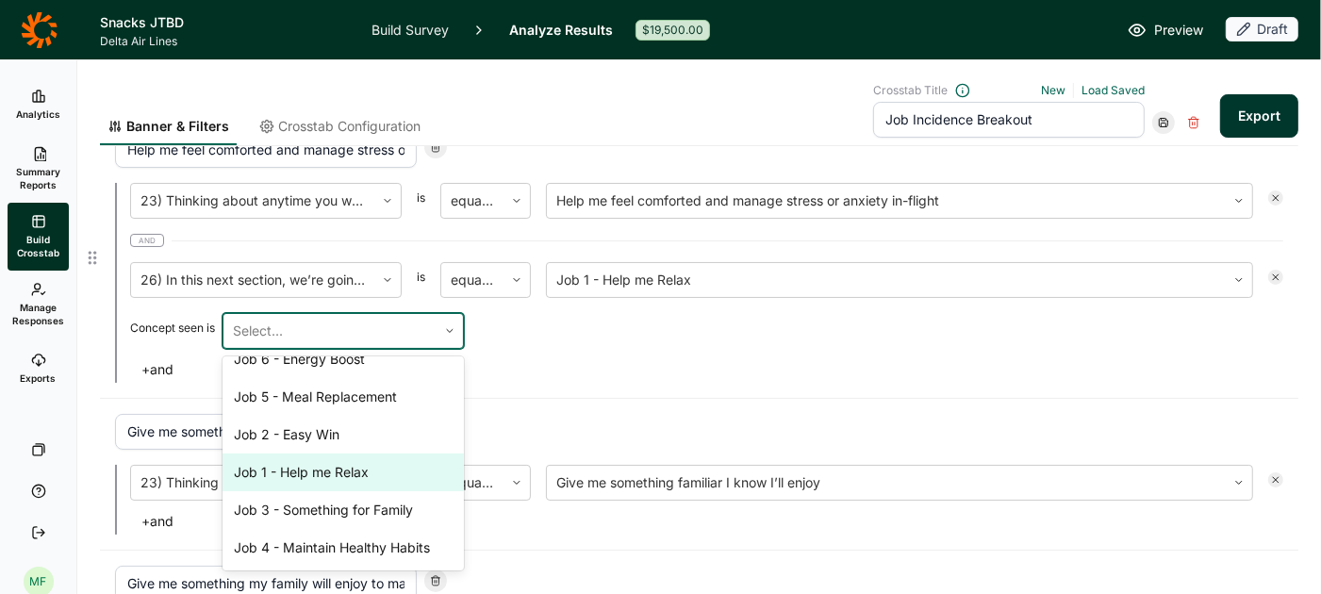
click at [372, 472] on div "Job 1 - Help me Relax" at bounding box center [343, 473] width 241 height 38
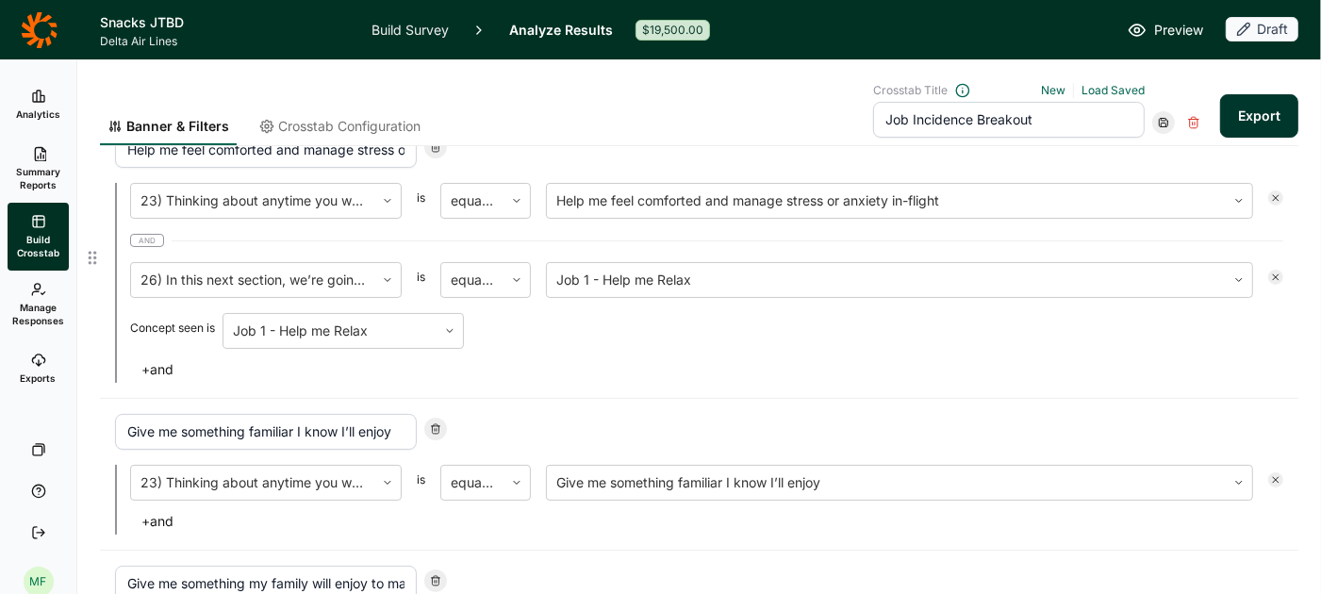
click at [1273, 275] on icon at bounding box center [1275, 277] width 11 height 11
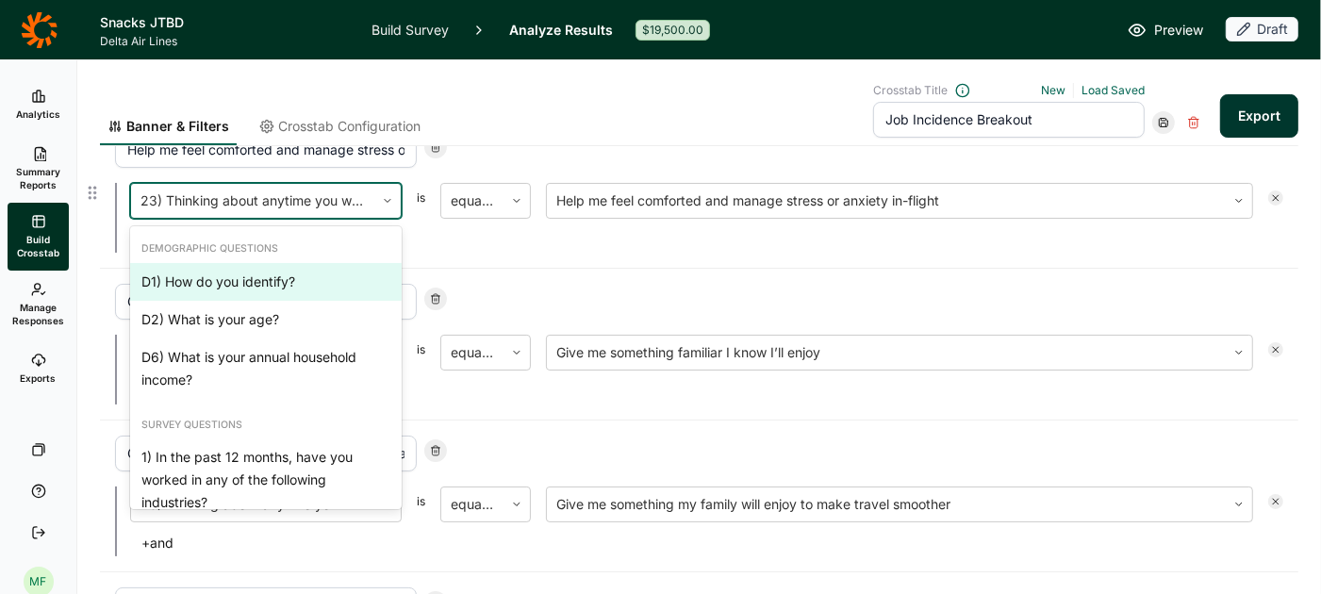
click at [390, 195] on icon at bounding box center [387, 200] width 11 height 11
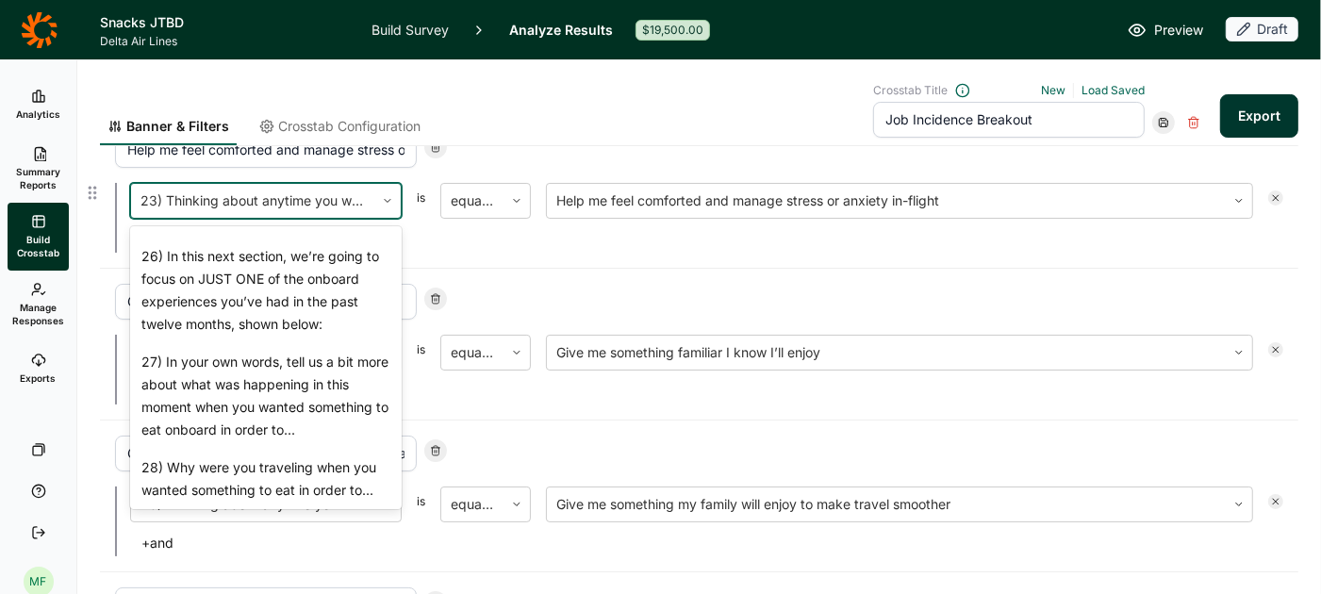
scroll to position [2147, 0]
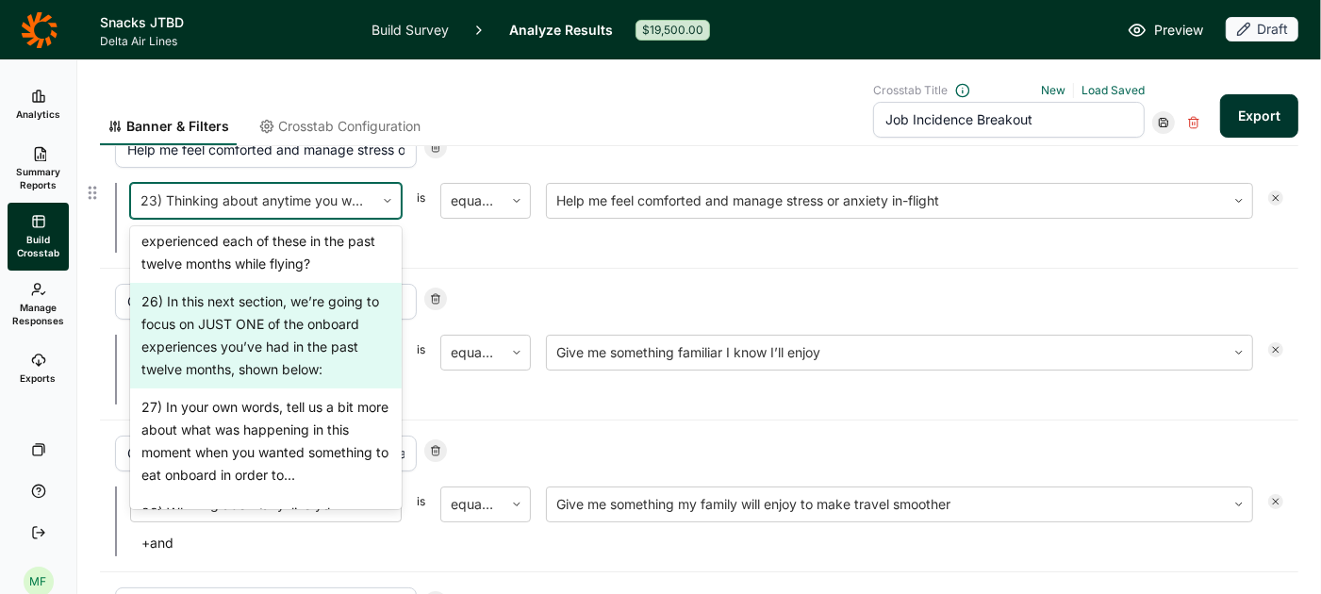
click at [303, 327] on div "26) In this next section, we’re going to focus on JUST ONE of the onboard exper…" at bounding box center [266, 336] width 272 height 106
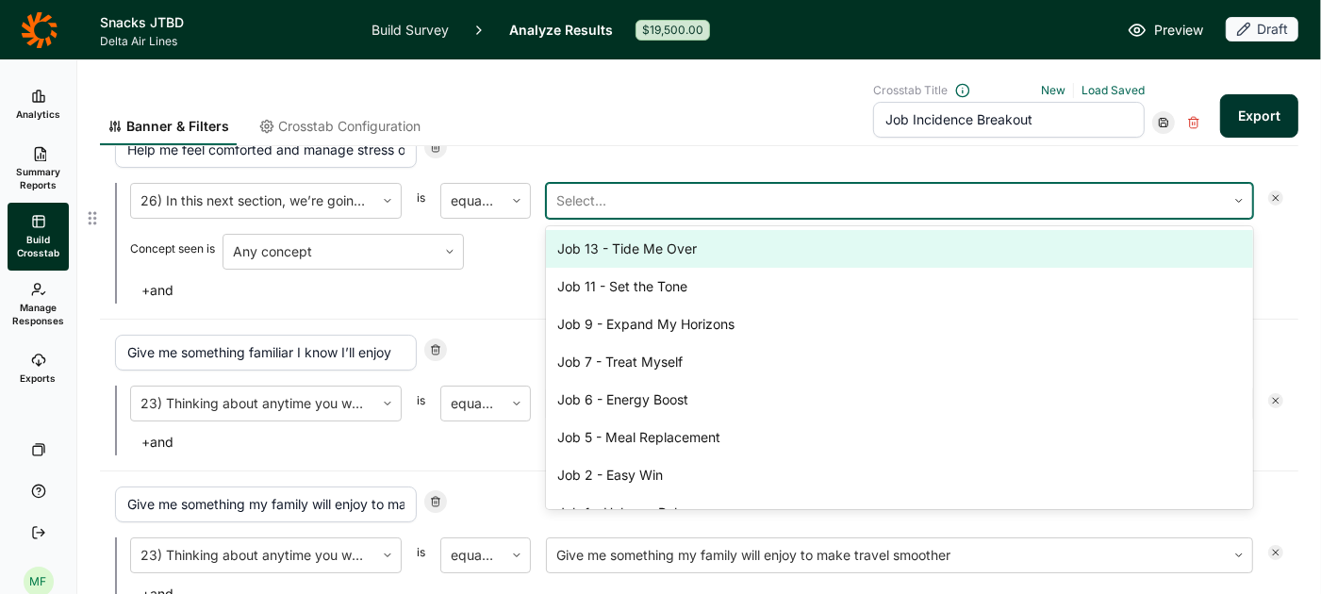
click at [589, 202] on div at bounding box center [886, 201] width 660 height 26
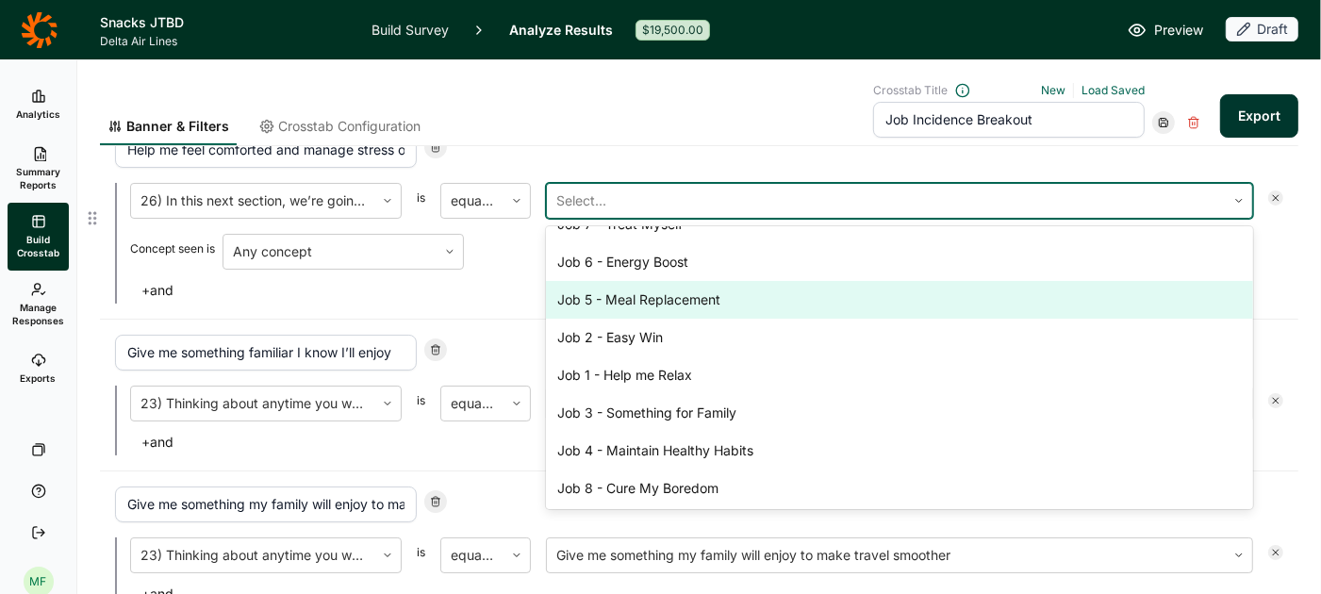
scroll to position [146, 0]
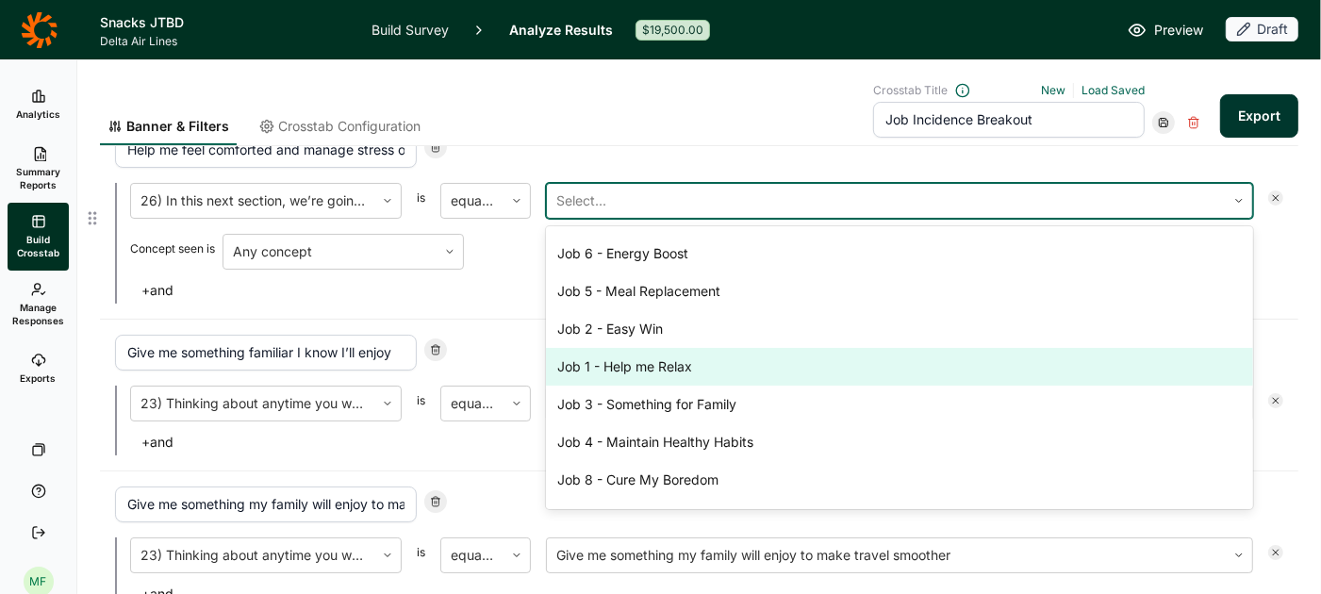
click at [605, 371] on div "Job 1 - Help me Relax" at bounding box center [899, 367] width 707 height 38
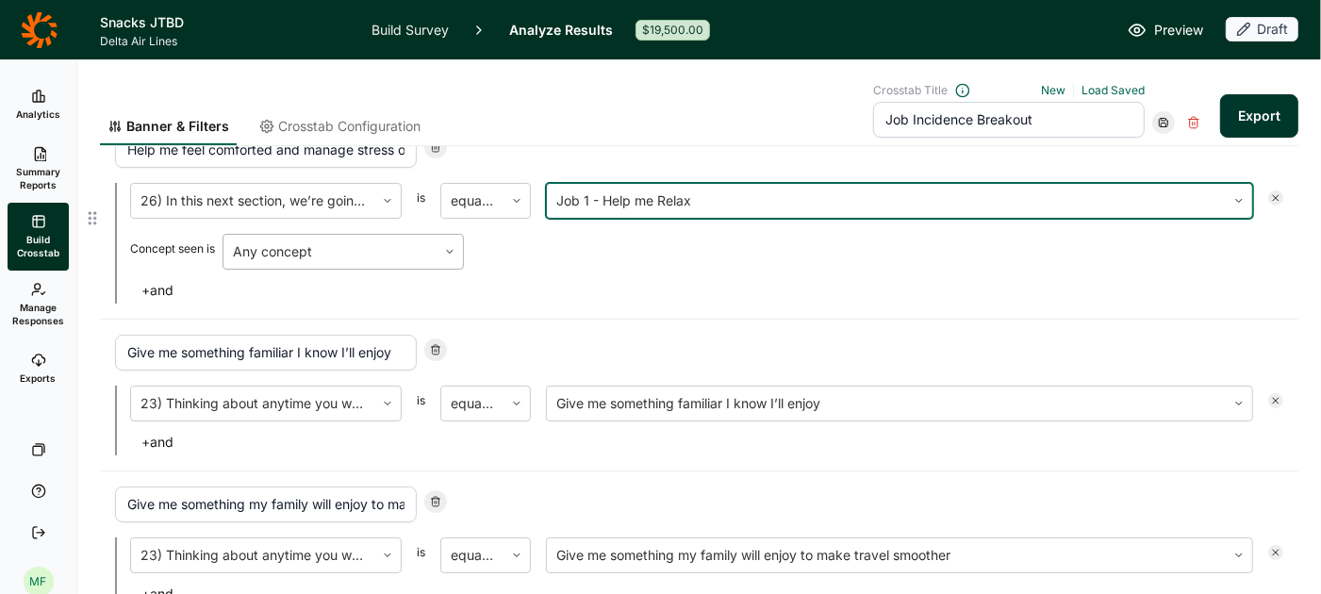
click at [450, 253] on icon at bounding box center [449, 251] width 11 height 11
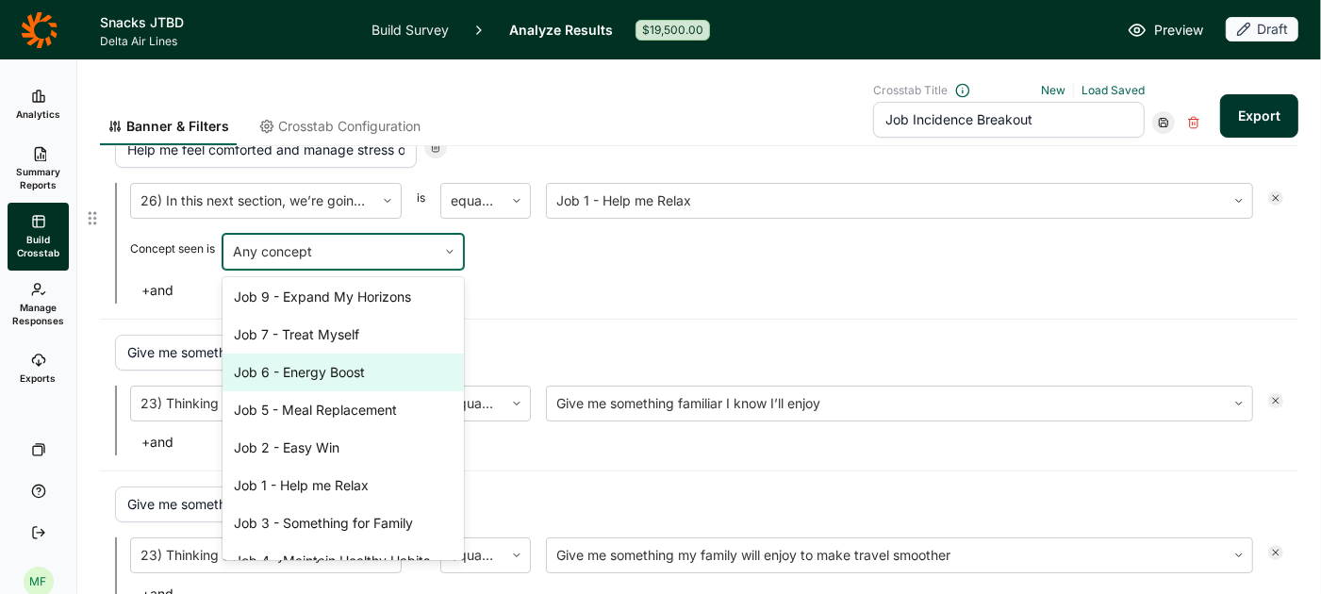
scroll to position [119, 0]
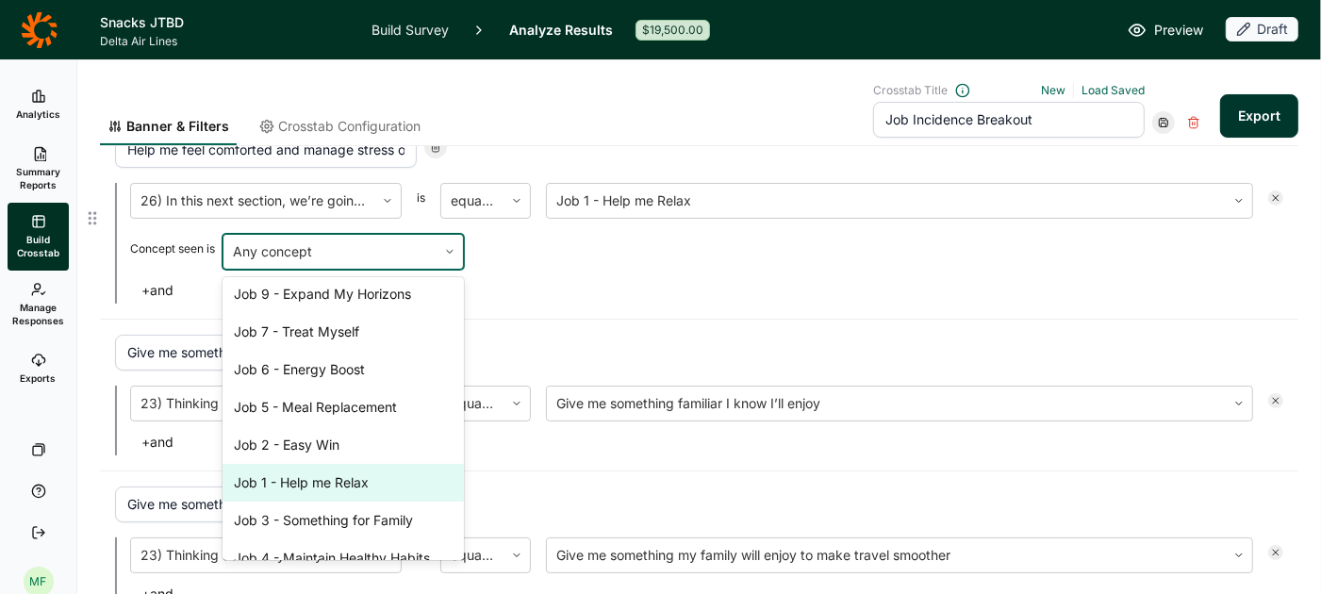
click at [358, 487] on div "Job 1 - Help me Relax" at bounding box center [343, 483] width 241 height 38
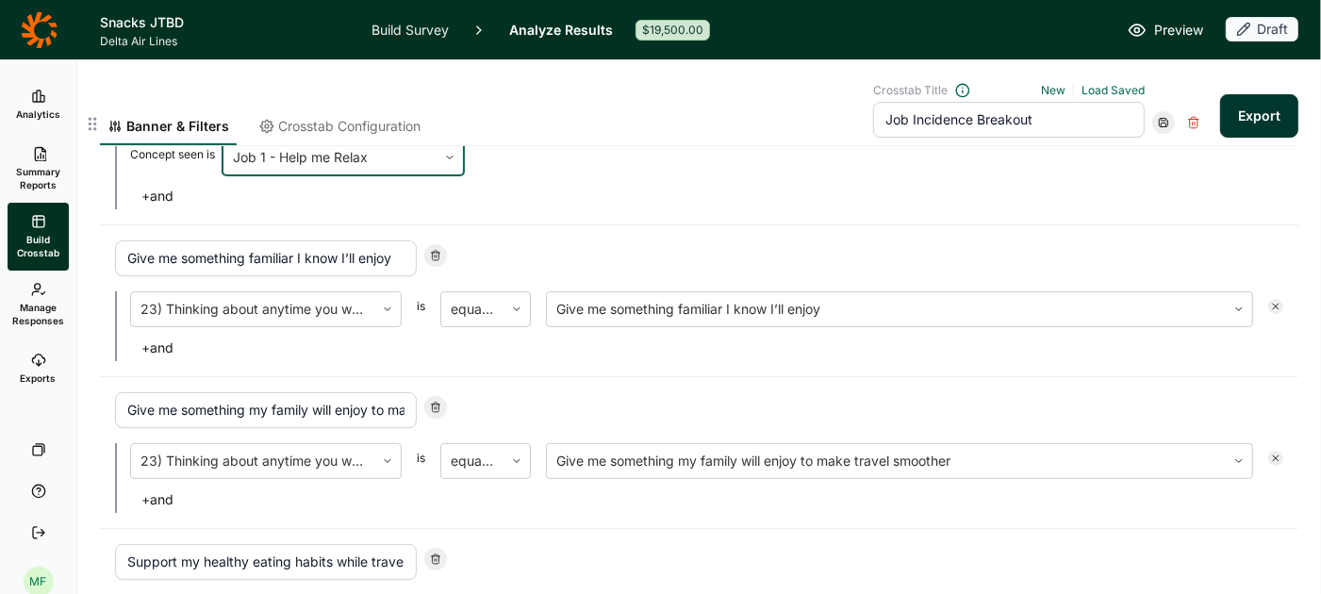
scroll to position [239, 0]
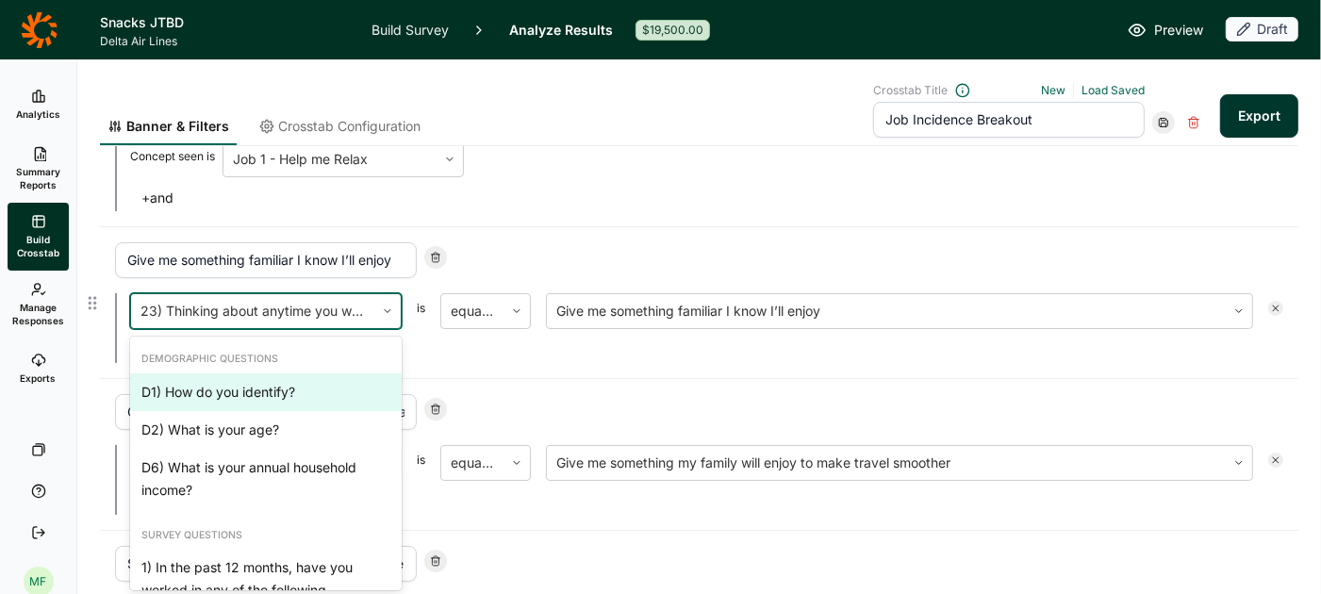
click at [375, 310] on div at bounding box center [387, 310] width 26 height 11
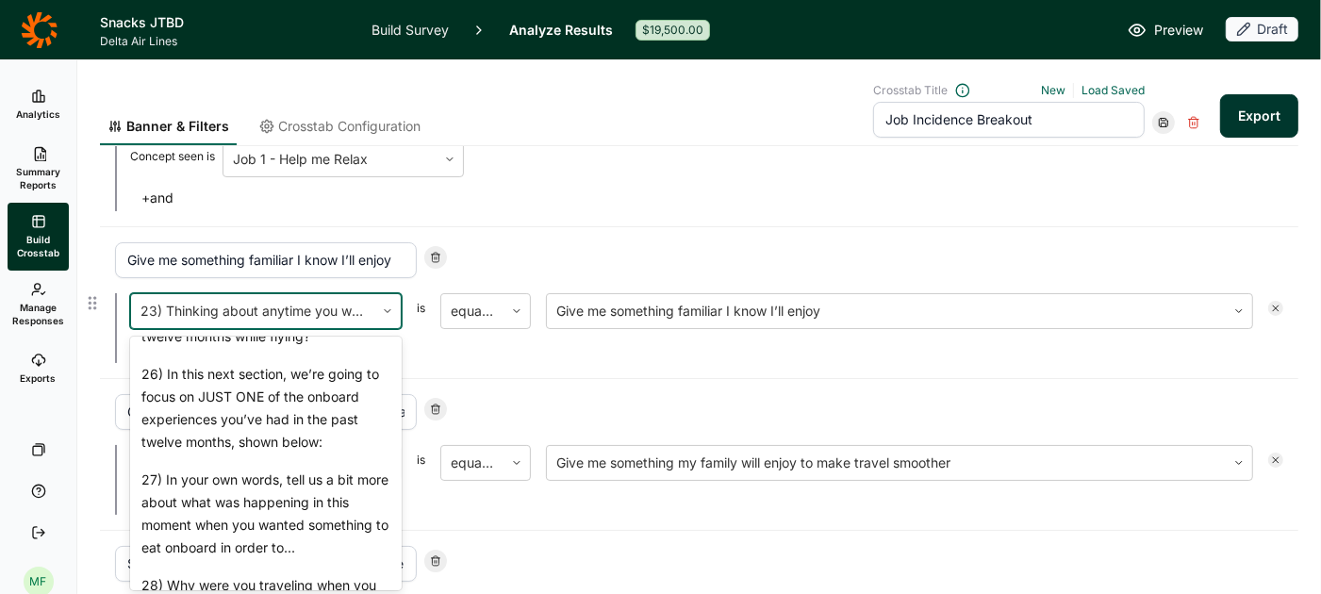
scroll to position [2153, 0]
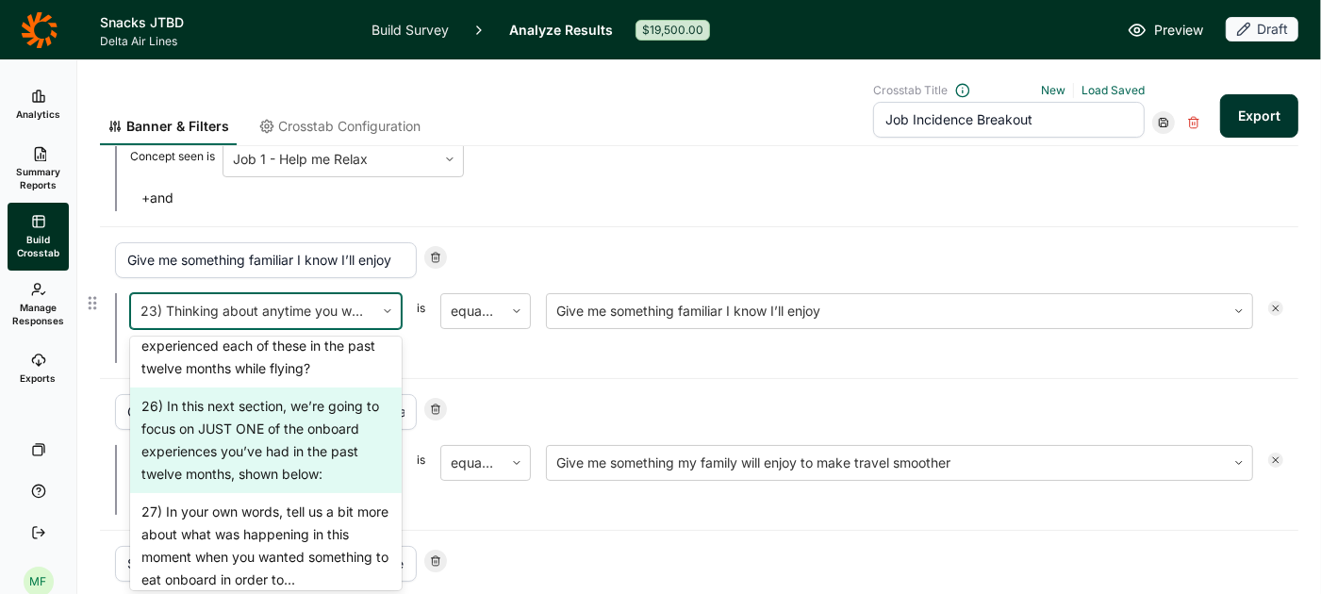
click at [322, 428] on div "26) In this next section, we’re going to focus on JUST ONE of the onboard exper…" at bounding box center [266, 441] width 272 height 106
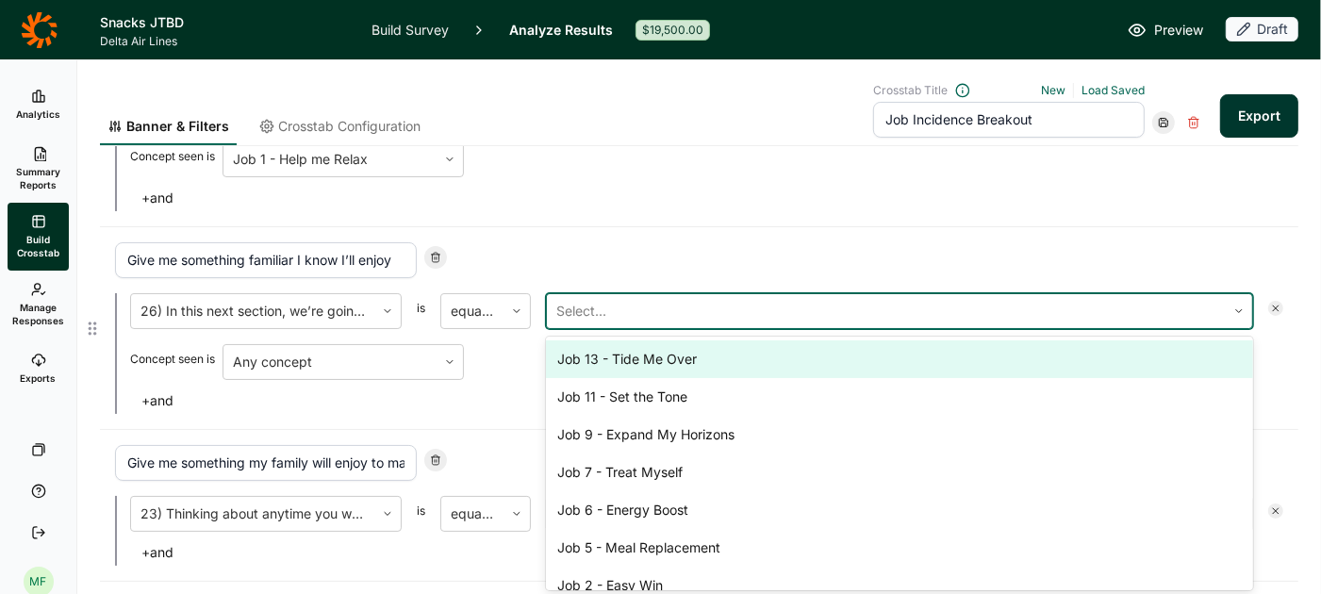
click at [605, 315] on div at bounding box center [886, 311] width 660 height 26
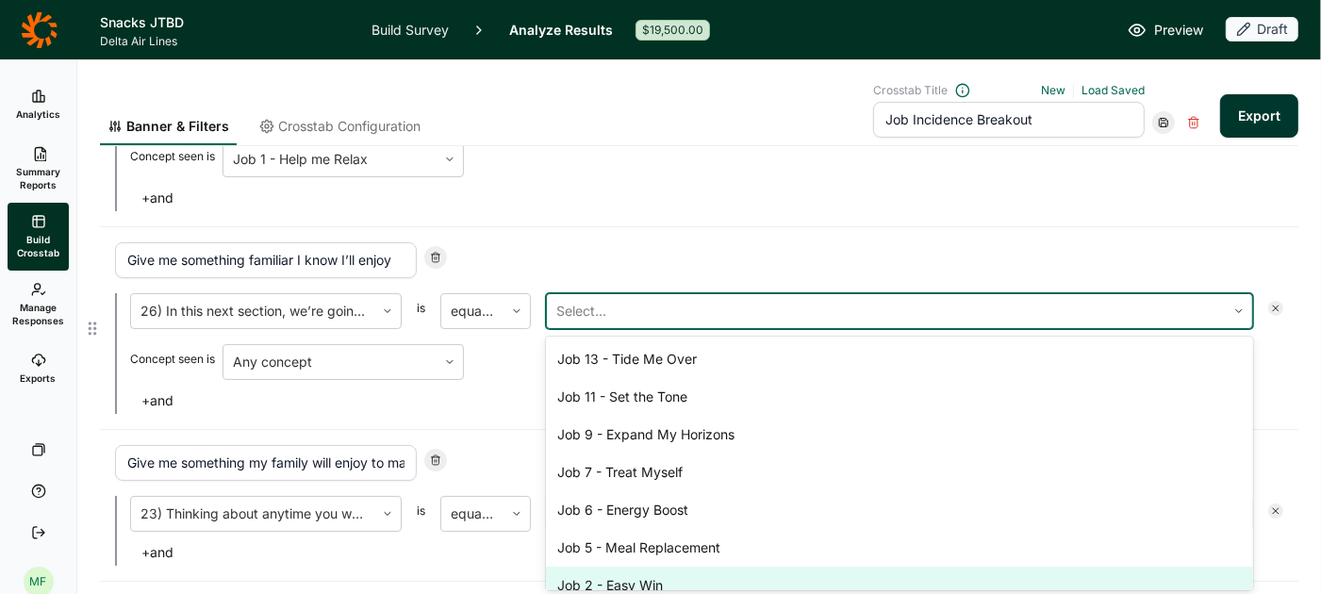
click at [634, 570] on div "Job 2 - Easy Win" at bounding box center [899, 586] width 707 height 38
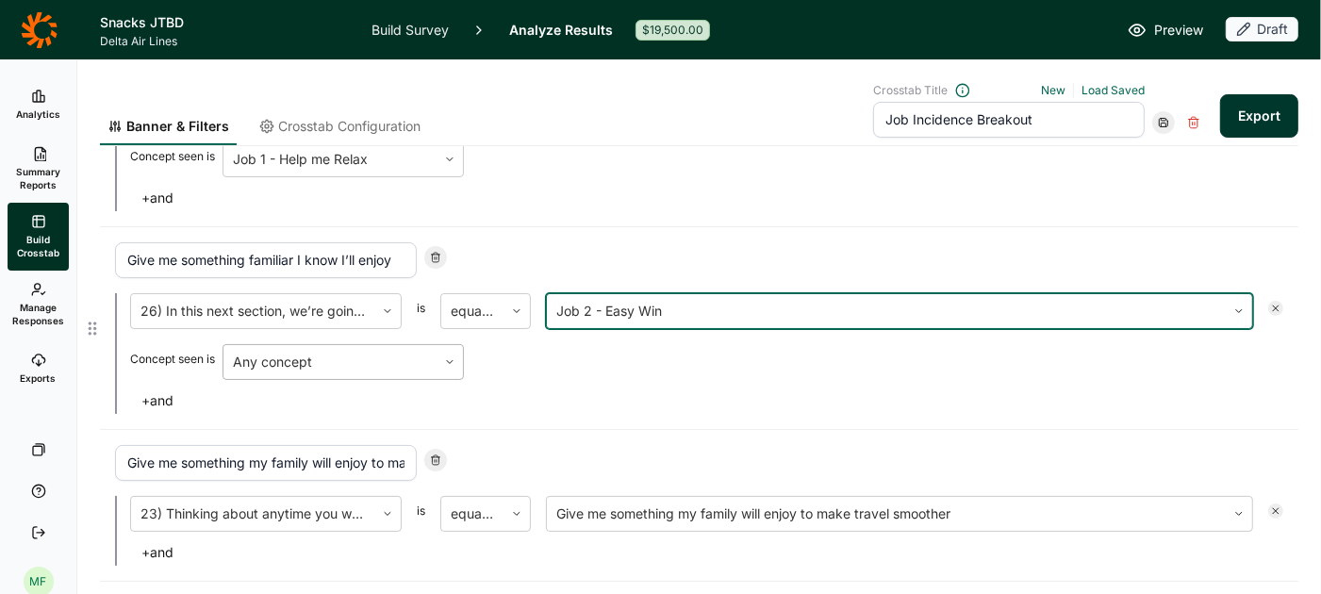
click at [438, 346] on div at bounding box center [450, 362] width 26 height 34
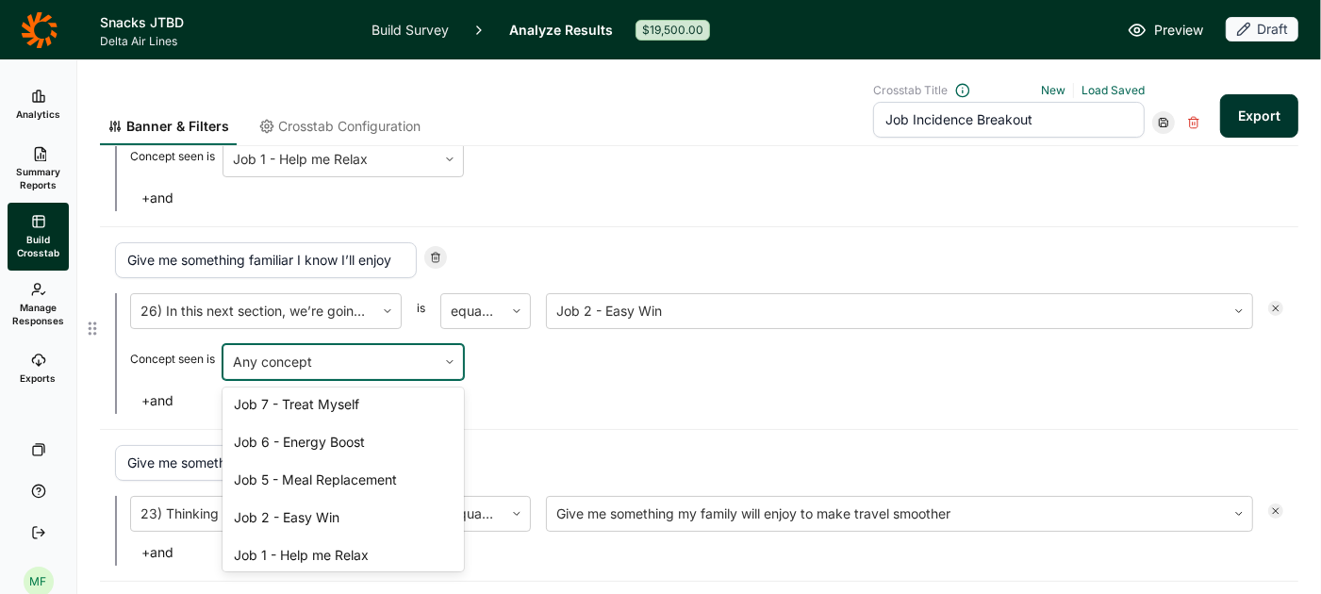
scroll to position [193, 0]
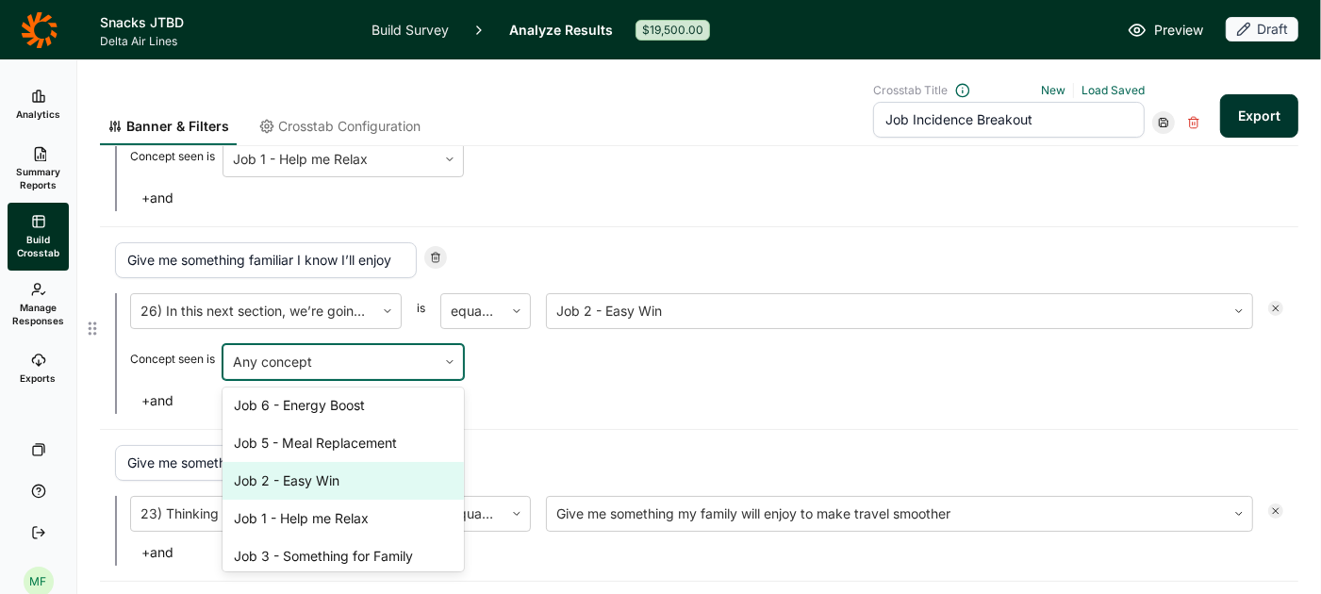
click at [379, 472] on div "Job 2 - Easy Win" at bounding box center [343, 481] width 241 height 38
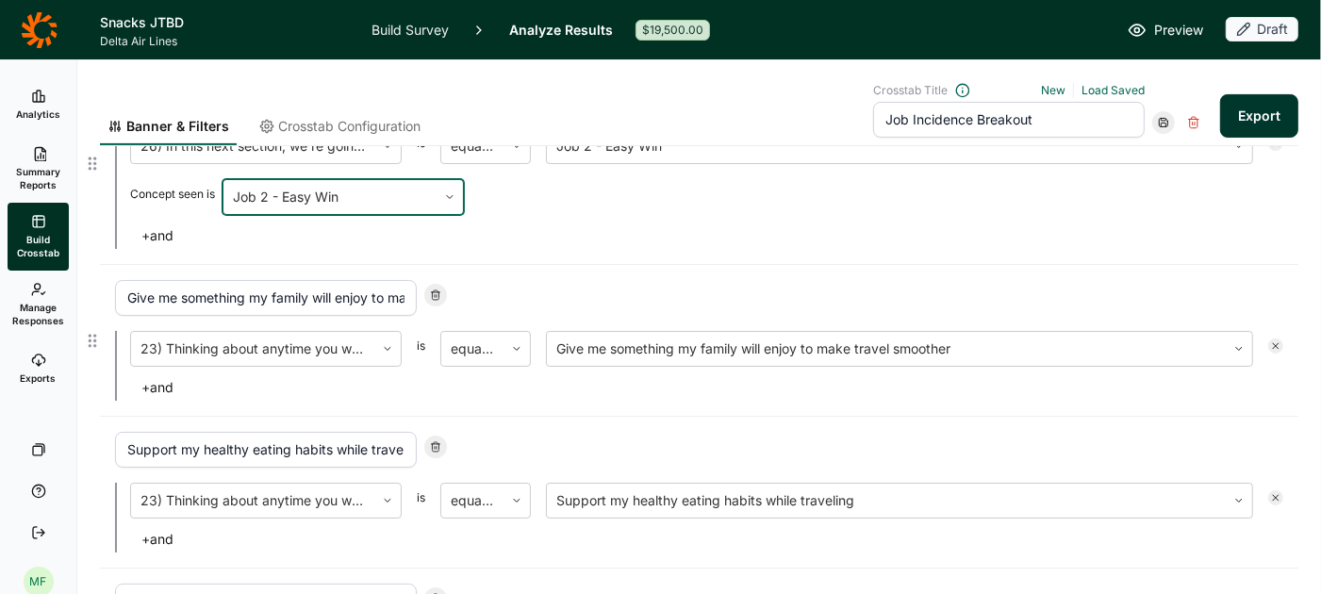
scroll to position [443, 0]
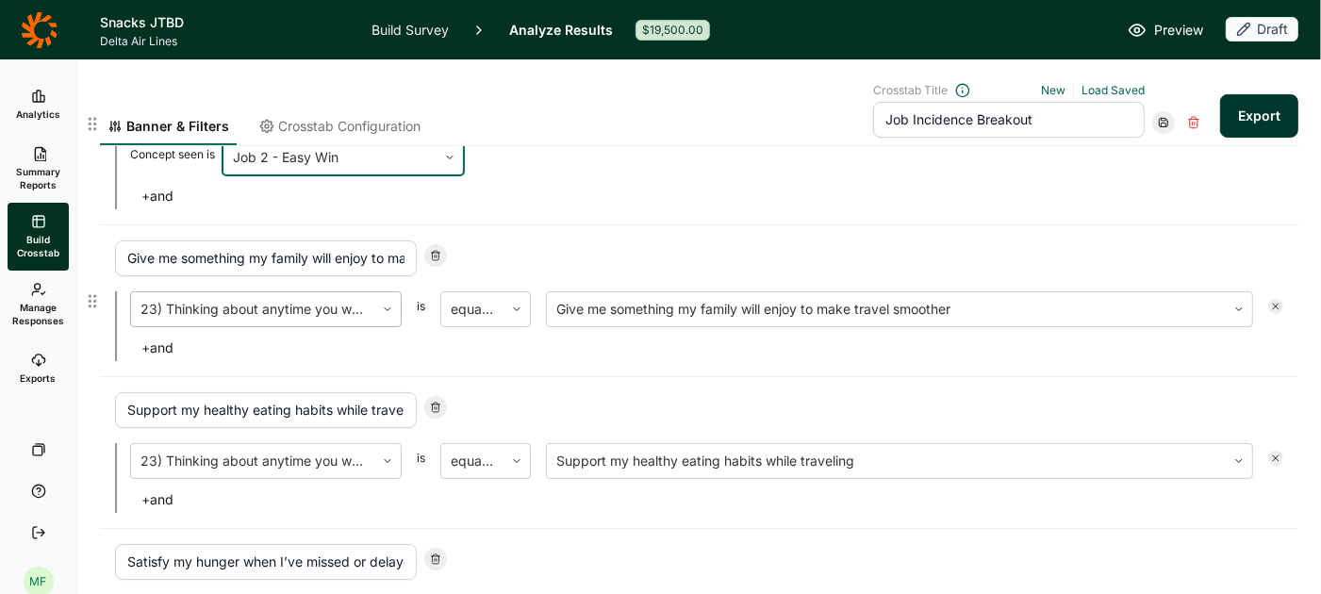
click at [351, 306] on div at bounding box center [252, 309] width 224 height 26
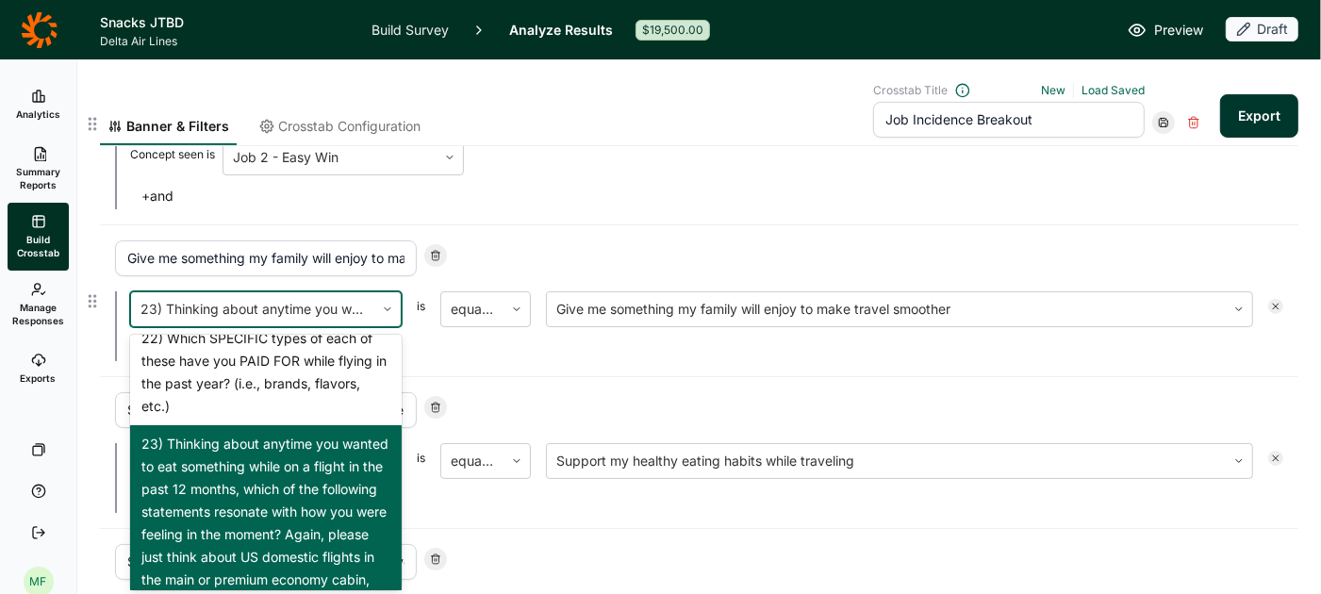
scroll to position [2098, 0]
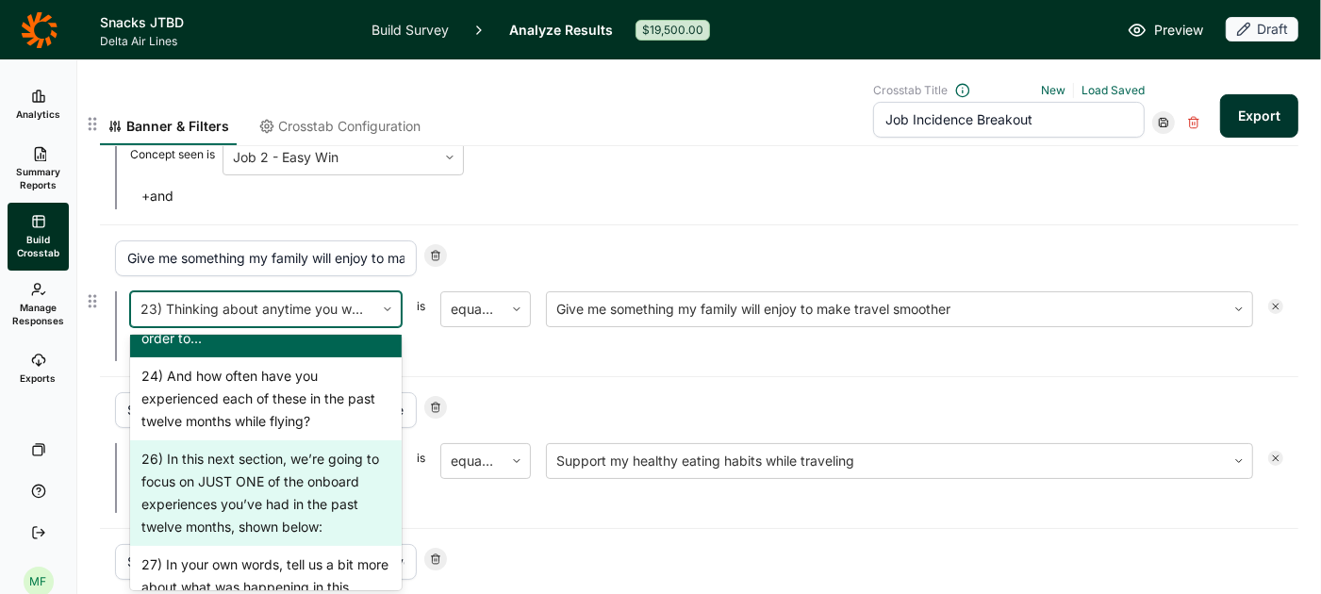
click at [260, 503] on div "26) In this next section, we’re going to focus on JUST ONE of the onboard exper…" at bounding box center [266, 493] width 272 height 106
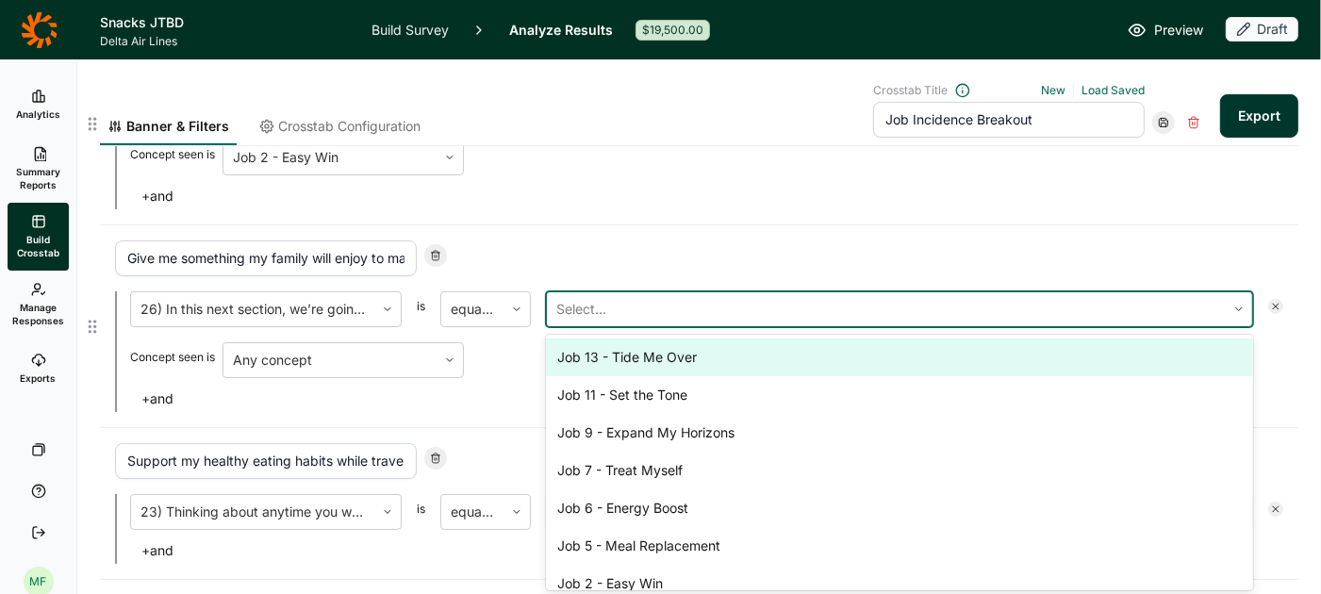
click at [612, 305] on div at bounding box center [886, 309] width 660 height 26
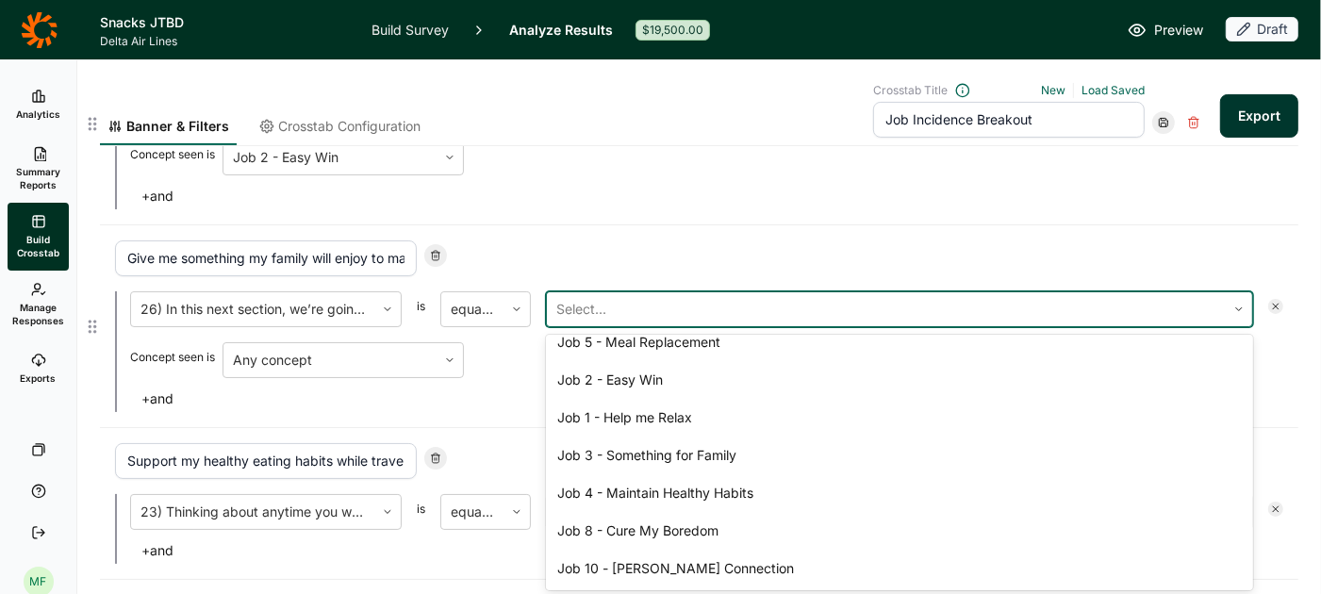
scroll to position [207, 0]
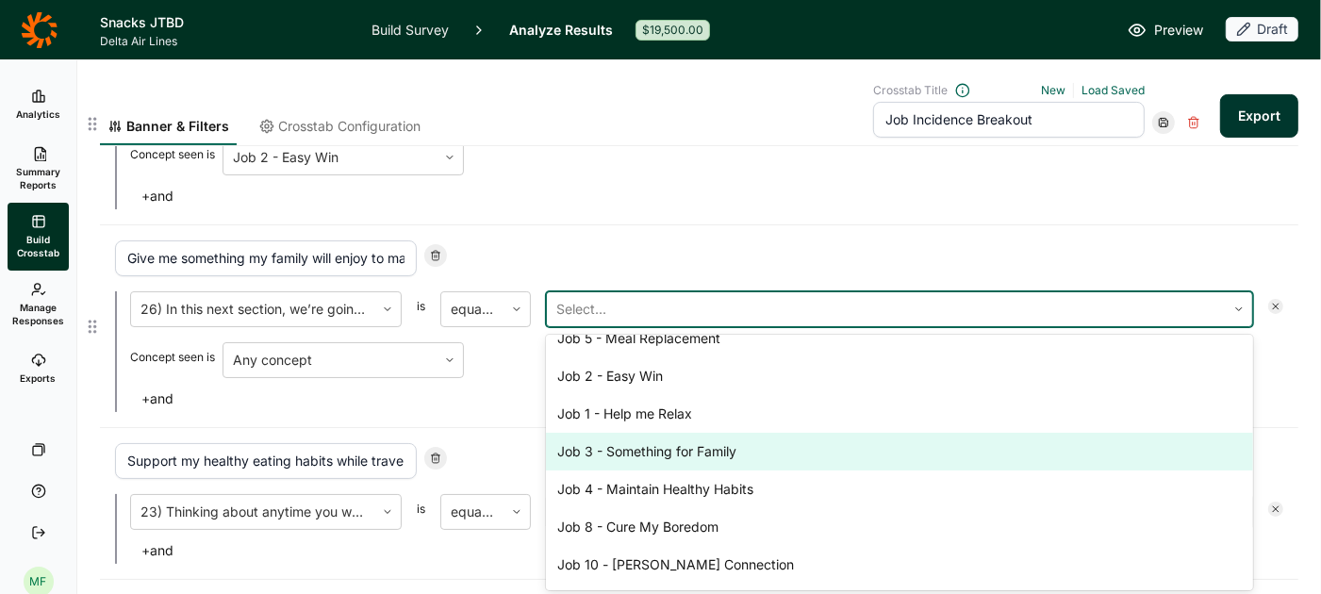
click at [661, 445] on div "Job 3 - Something for Family" at bounding box center [899, 452] width 707 height 38
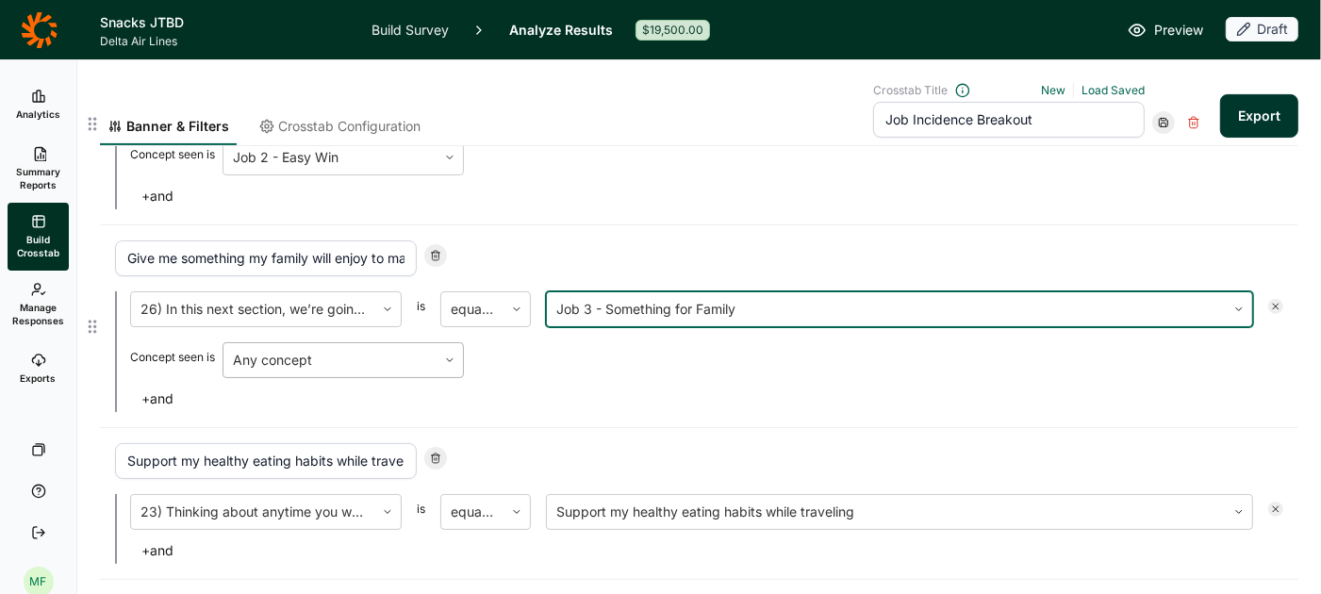
click at [408, 356] on div at bounding box center [330, 360] width 194 height 26
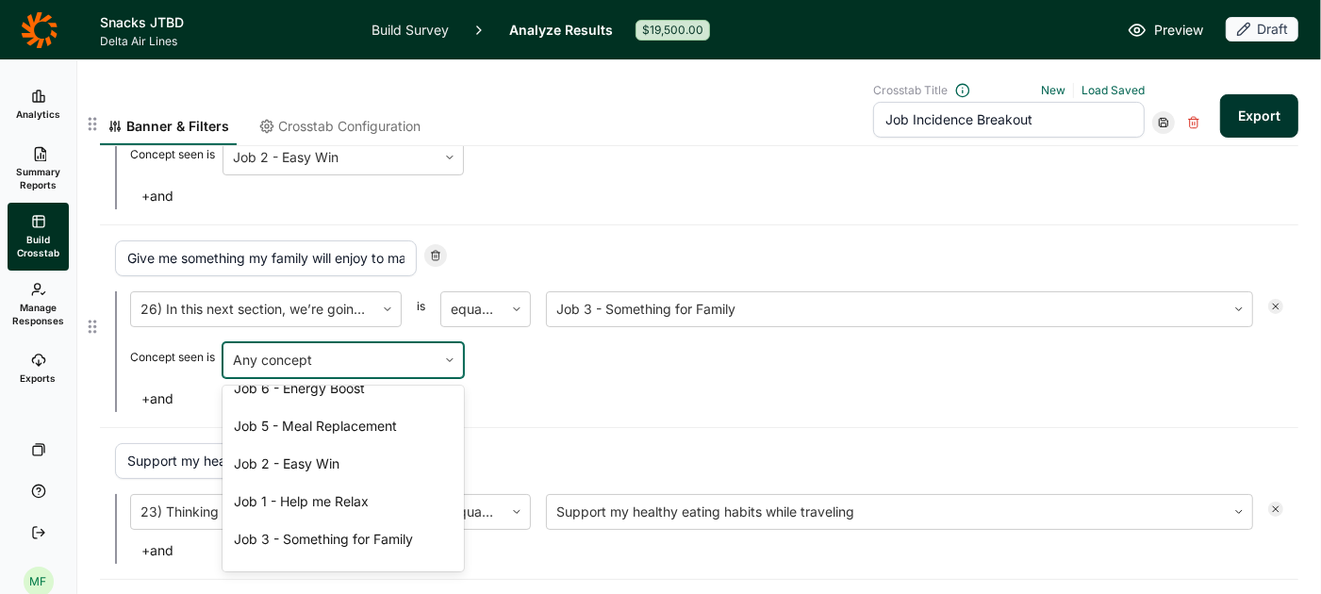
scroll to position [248, 0]
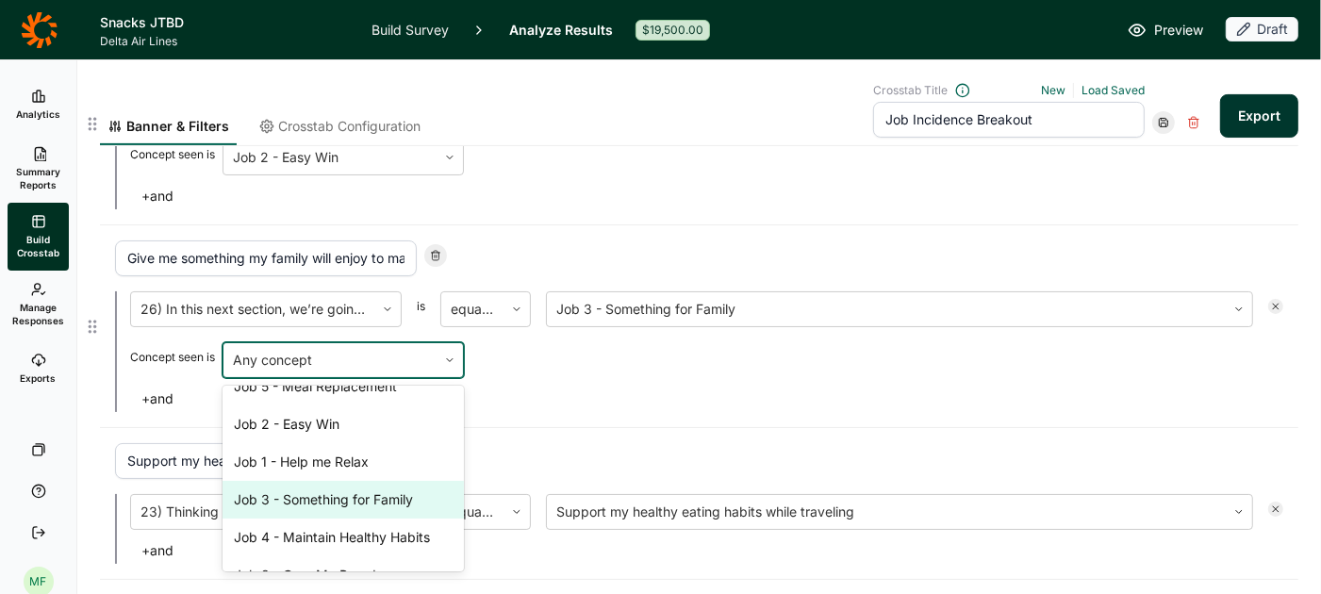
click at [356, 488] on div "Job 3 - Something for Family" at bounding box center [343, 500] width 241 height 38
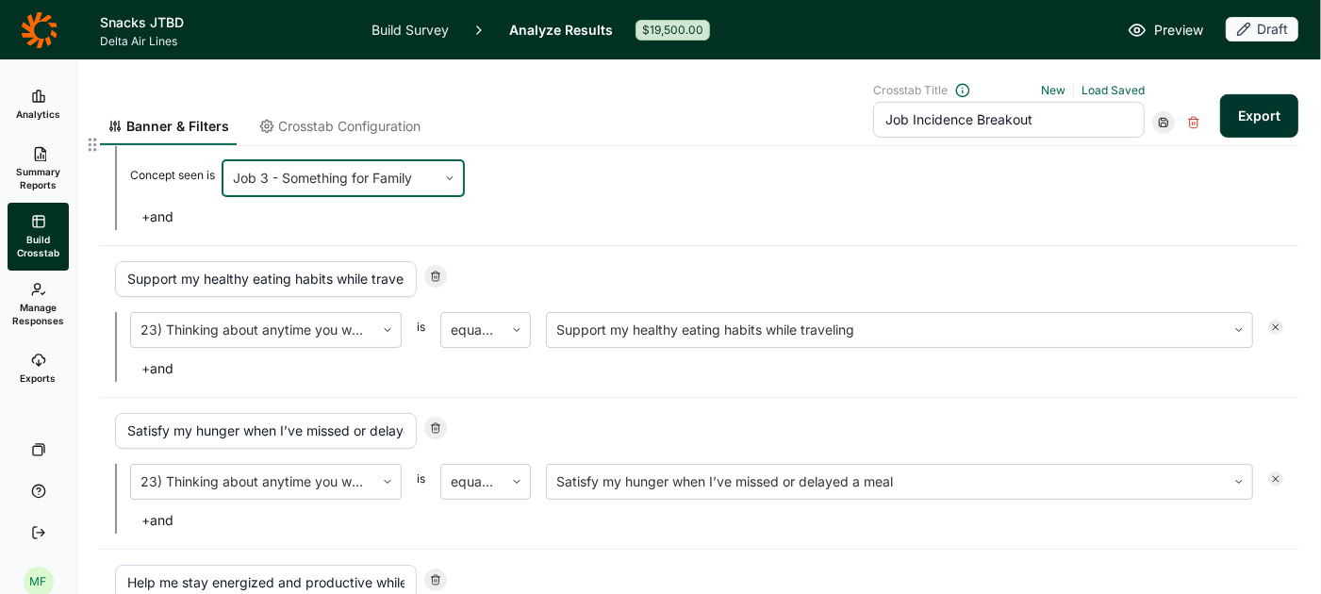
scroll to position [630, 0]
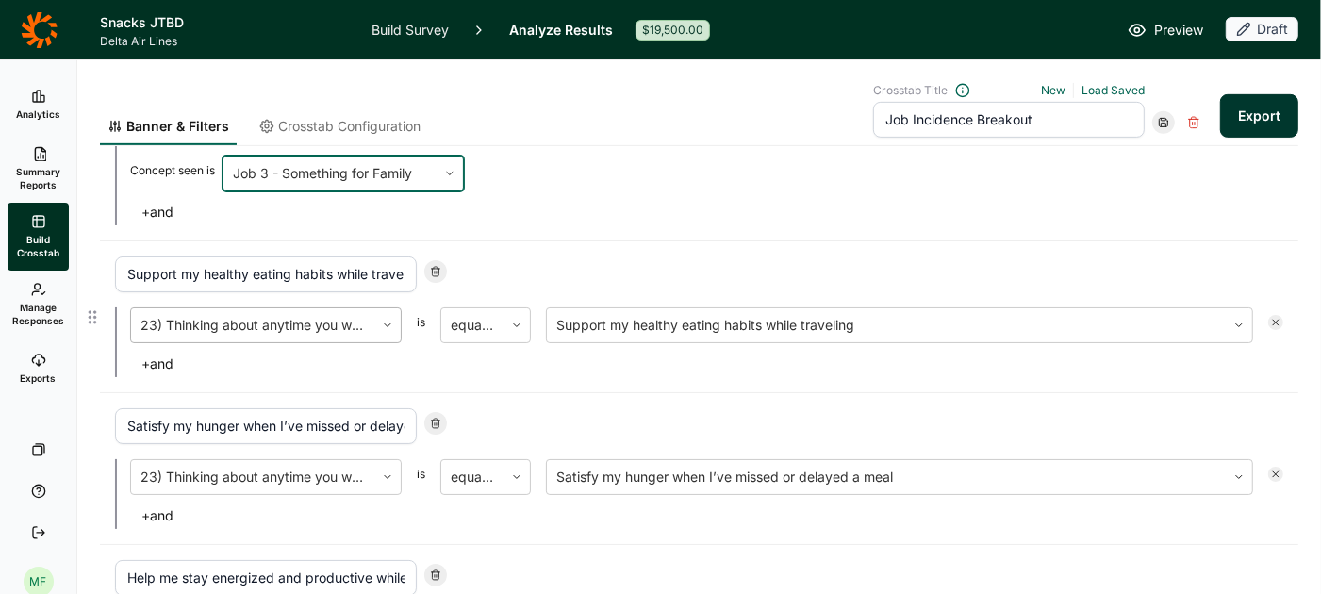
click at [316, 322] on div at bounding box center [252, 325] width 224 height 26
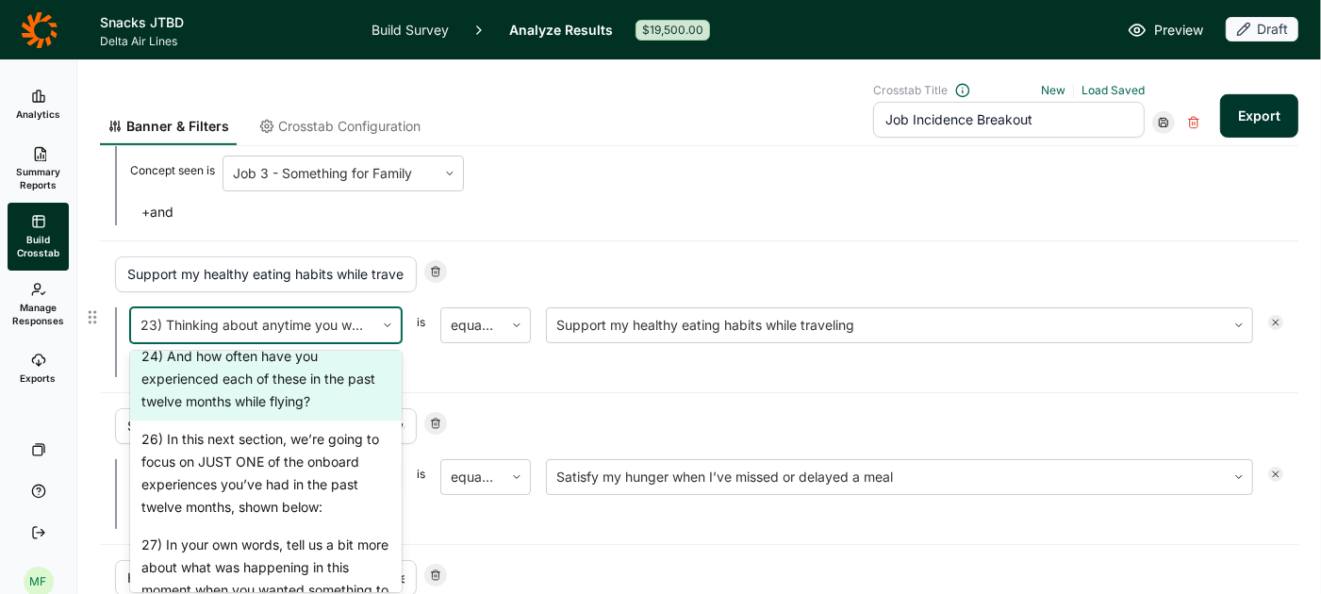
scroll to position [2156, 0]
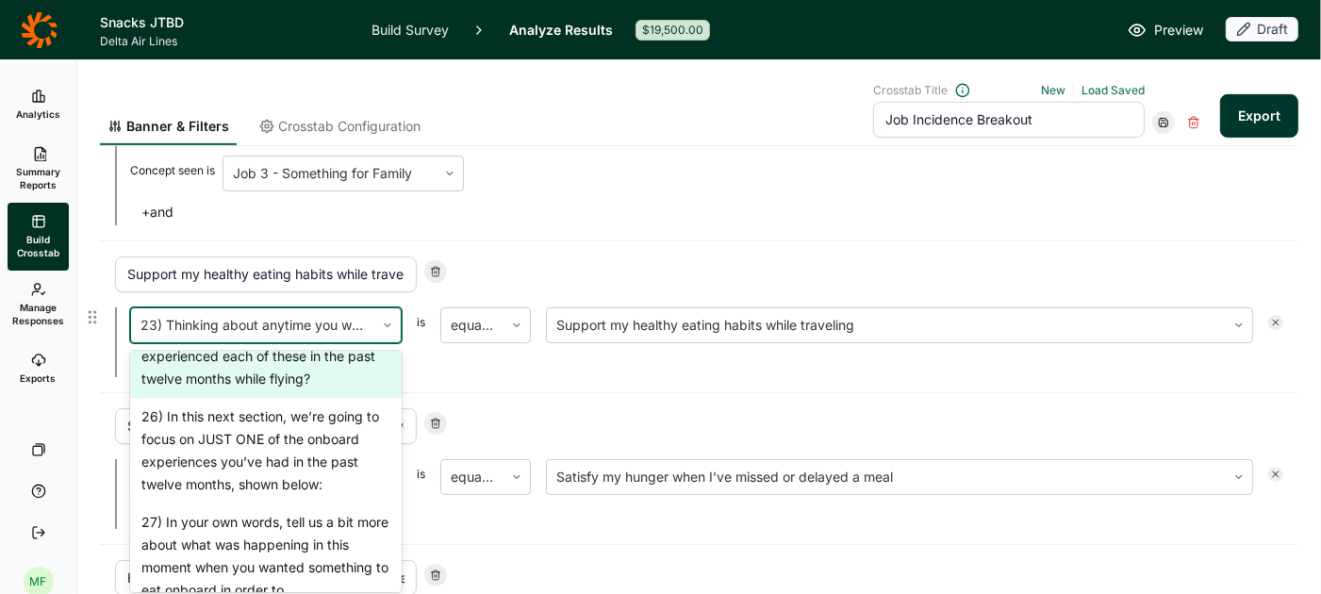
click at [280, 443] on div "26) In this next section, we’re going to focus on JUST ONE of the onboard exper…" at bounding box center [266, 451] width 272 height 106
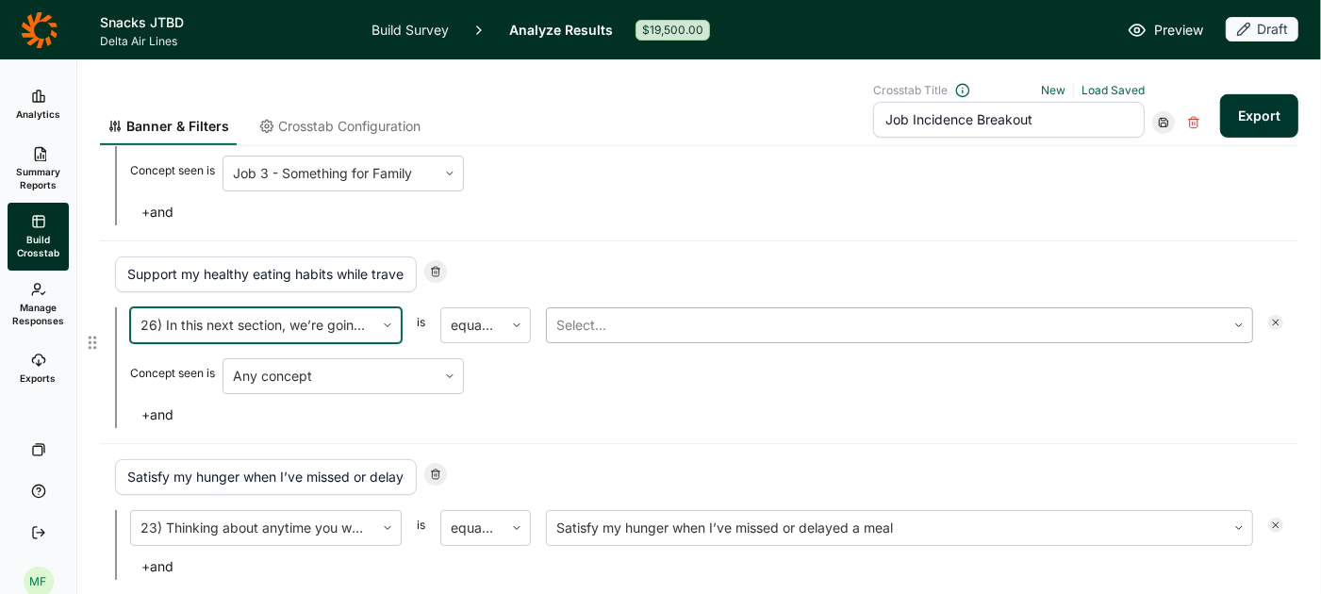
click at [573, 319] on div at bounding box center [886, 325] width 660 height 26
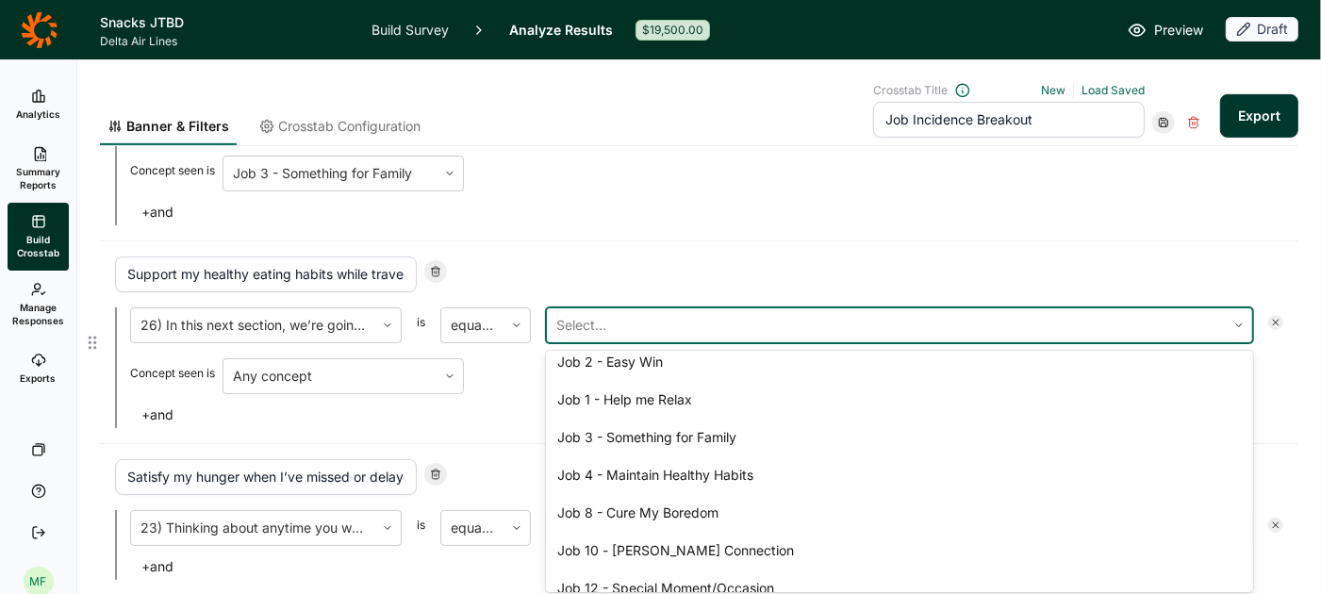
scroll to position [262, 0]
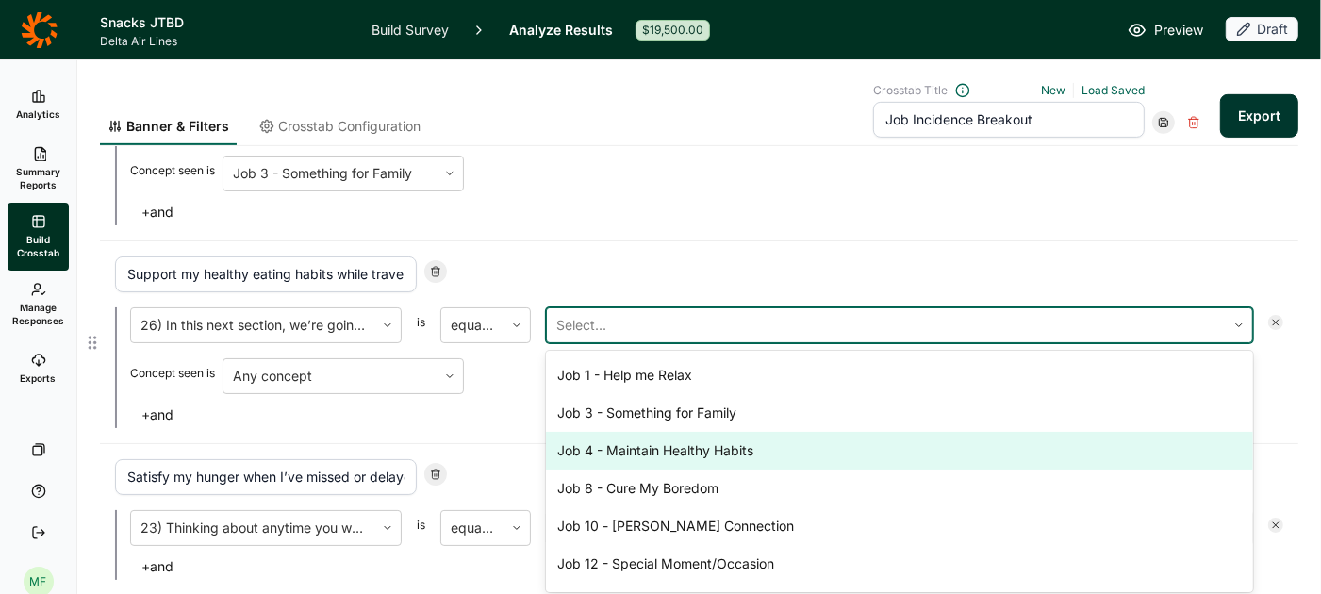
click at [633, 443] on div "Job 4 - Maintain Healthy Habits" at bounding box center [899, 451] width 707 height 38
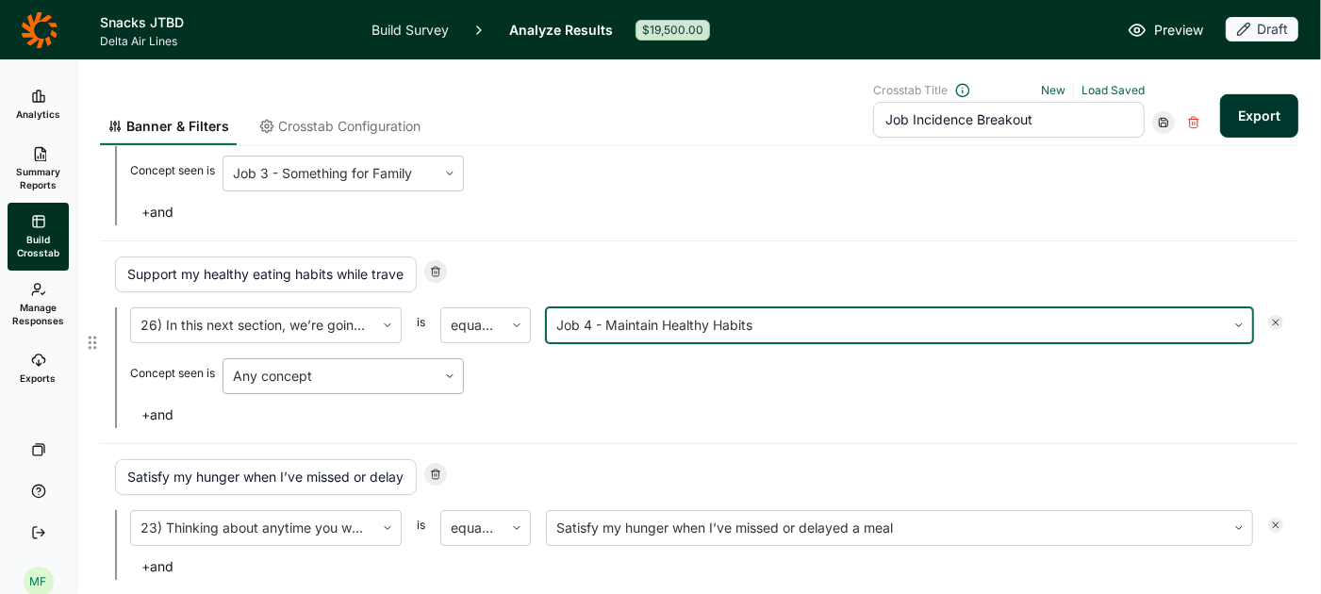
click at [427, 372] on div at bounding box center [330, 376] width 194 height 26
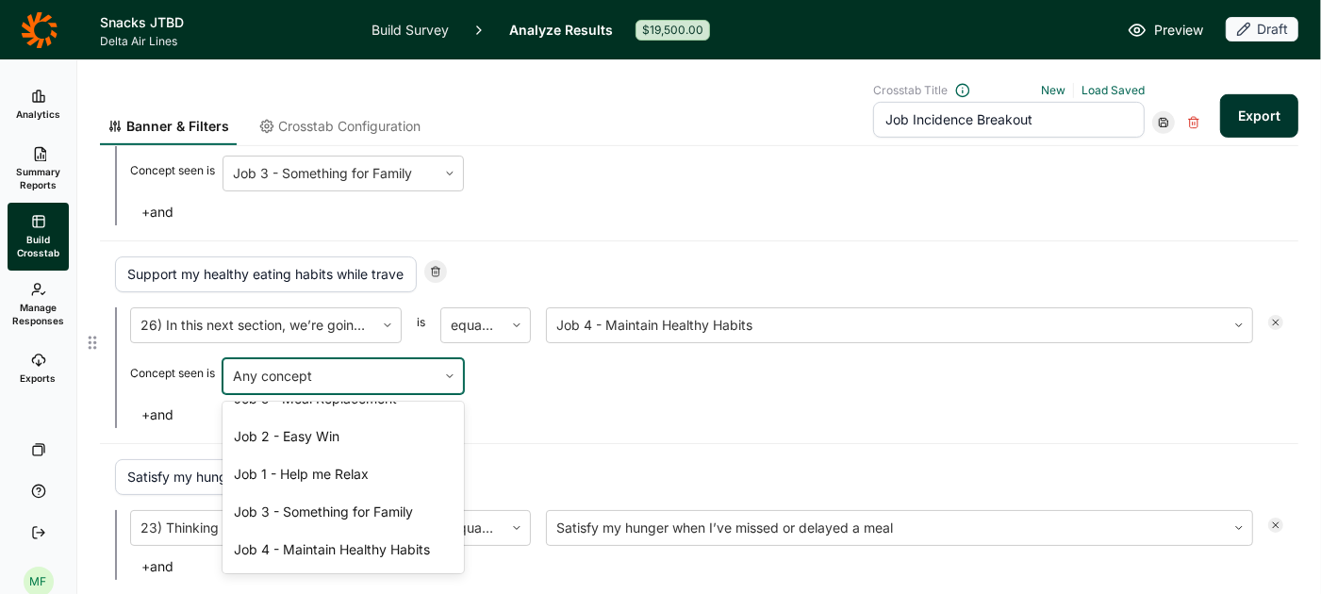
scroll to position [259, 0]
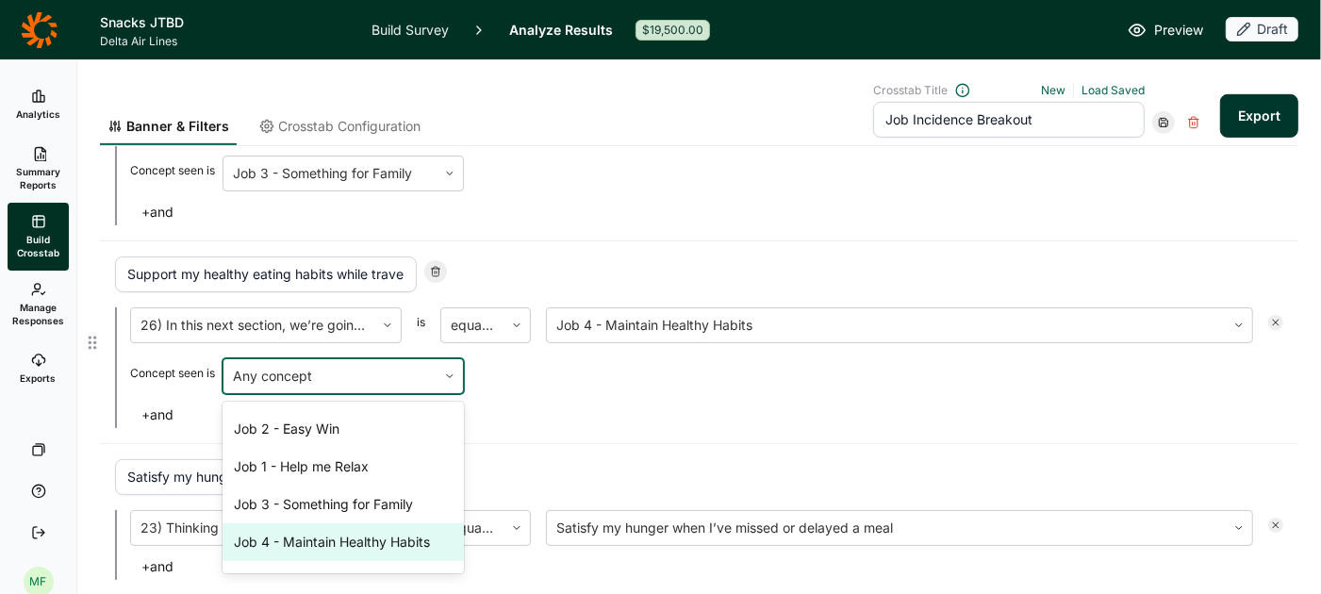
click at [361, 523] on div "Job 4 - Maintain Healthy Habits" at bounding box center [343, 542] width 241 height 38
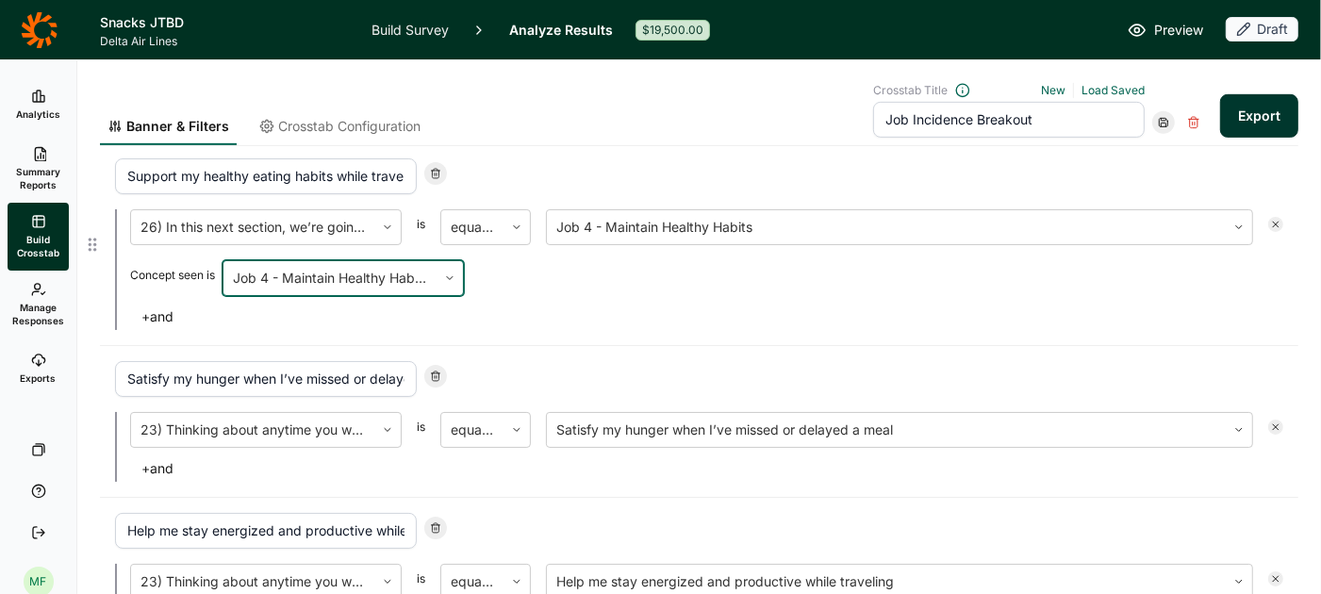
scroll to position [812, 0]
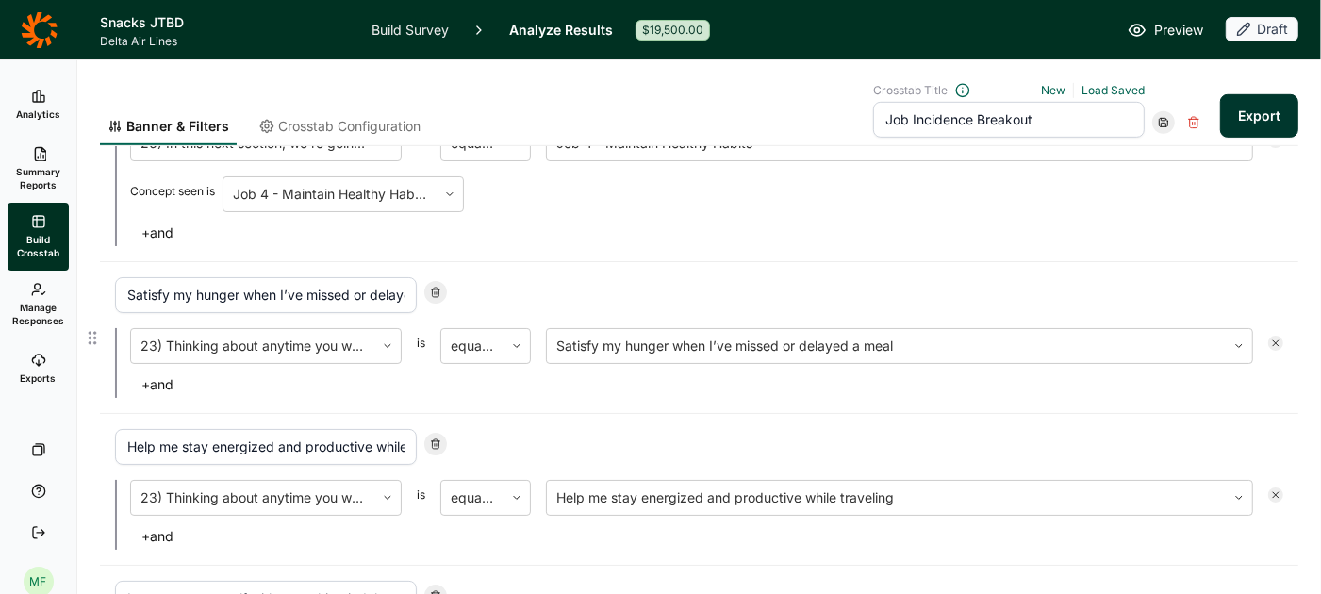
click at [365, 289] on input "Satisfy my hunger when I’ve missed or delayed a meal" at bounding box center [266, 295] width 302 height 36
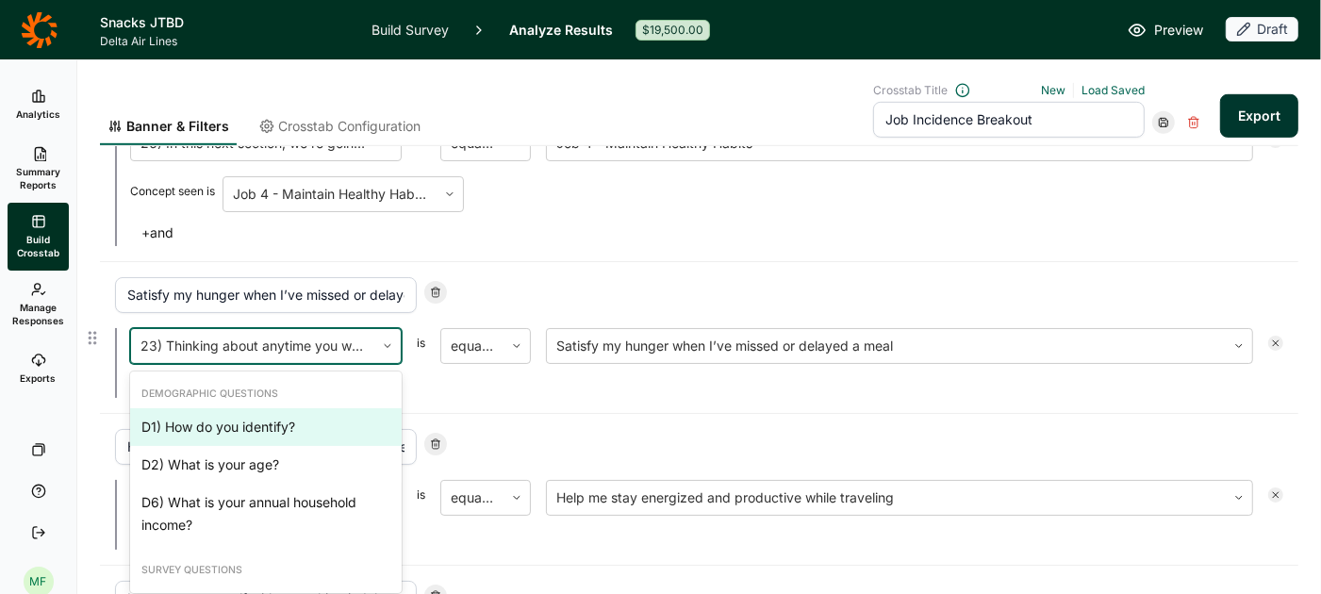
click at [338, 347] on div at bounding box center [252, 346] width 224 height 26
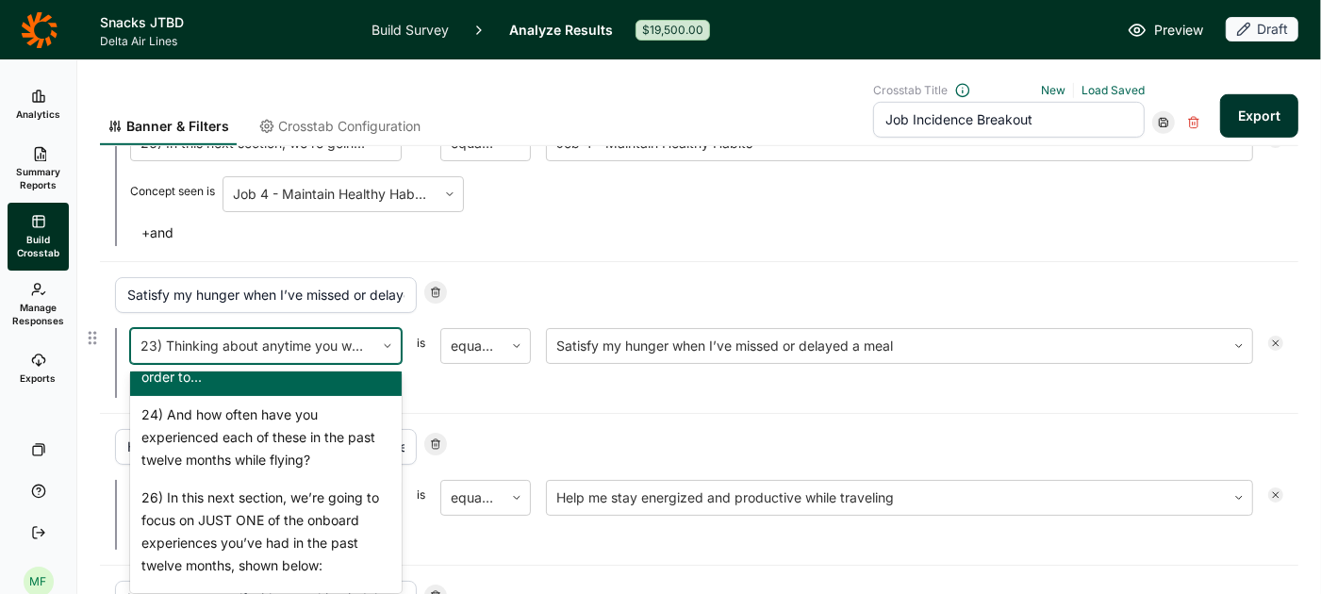
scroll to position [2099, 0]
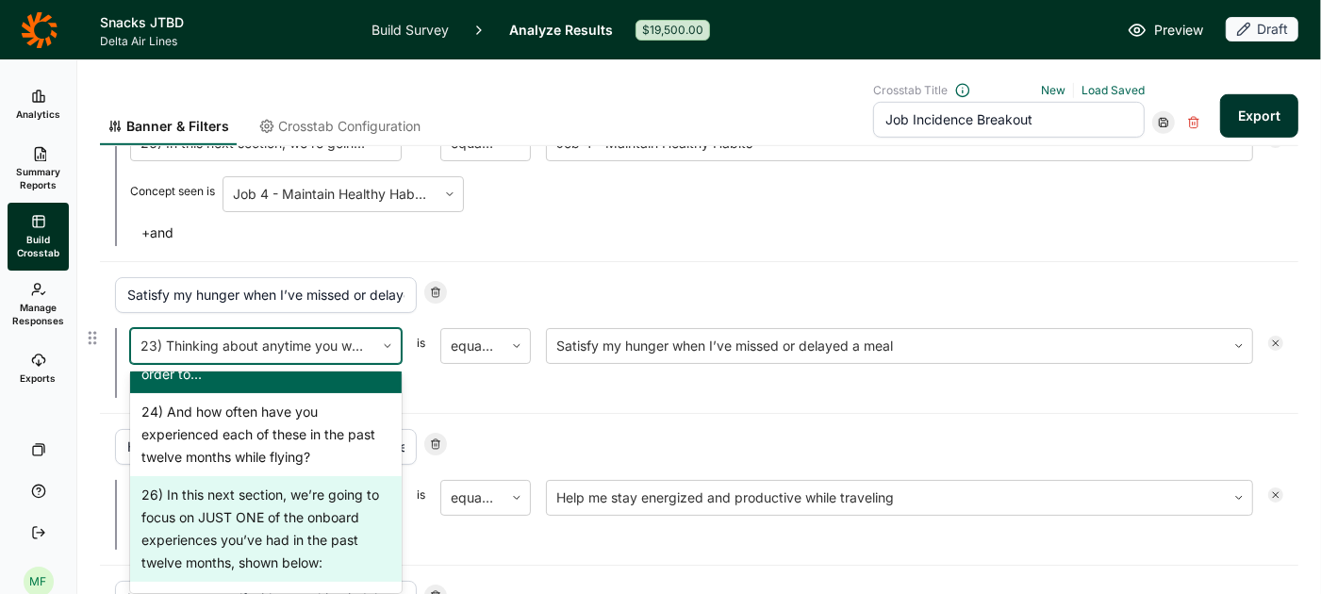
click at [259, 521] on div "26) In this next section, we’re going to focus on JUST ONE of the onboard exper…" at bounding box center [266, 529] width 272 height 106
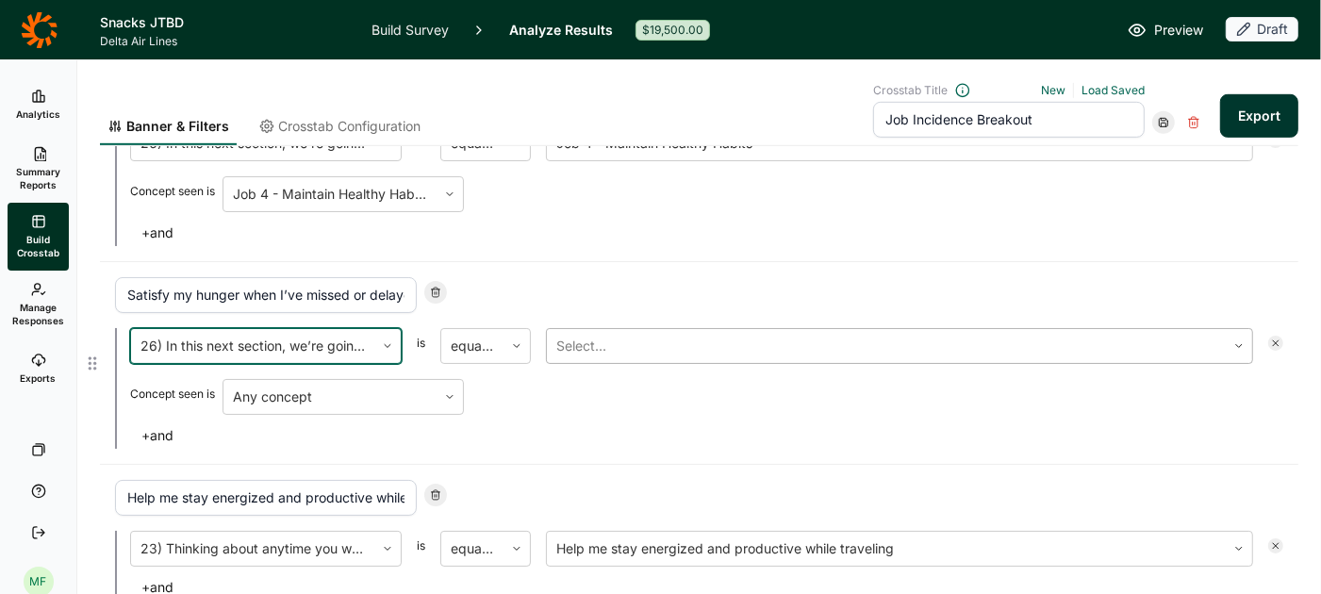
click at [620, 339] on div at bounding box center [886, 346] width 660 height 26
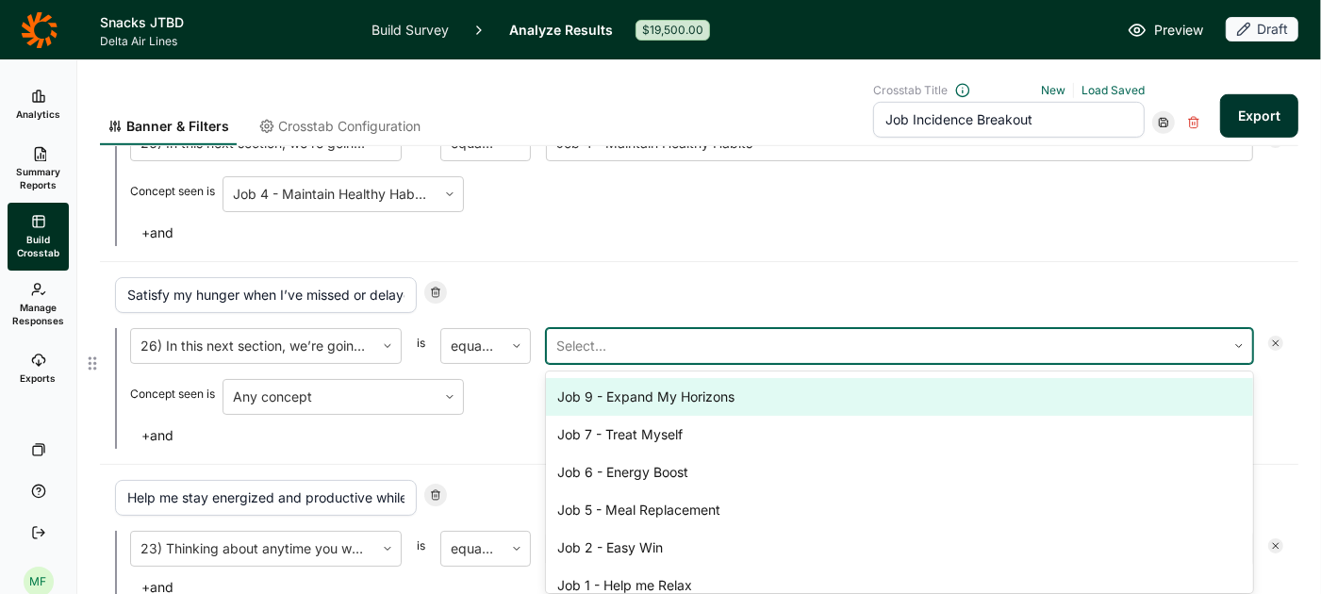
scroll to position [97, 0]
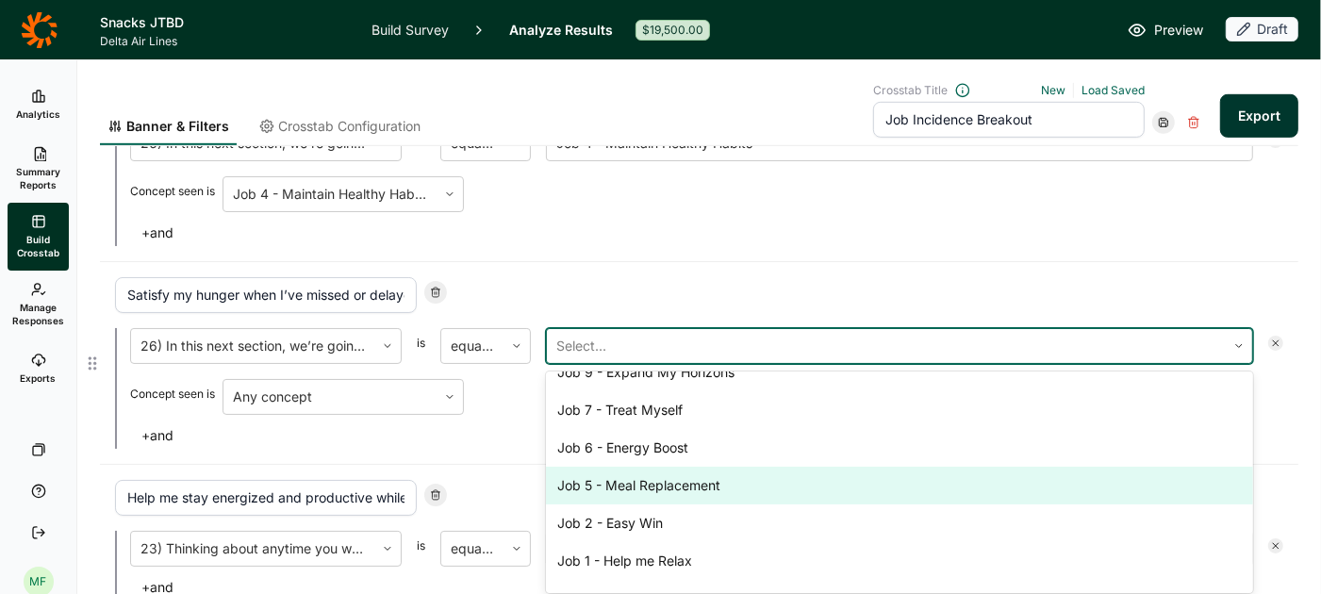
click at [636, 467] on div "Job 5 - Meal Replacement" at bounding box center [899, 486] width 707 height 38
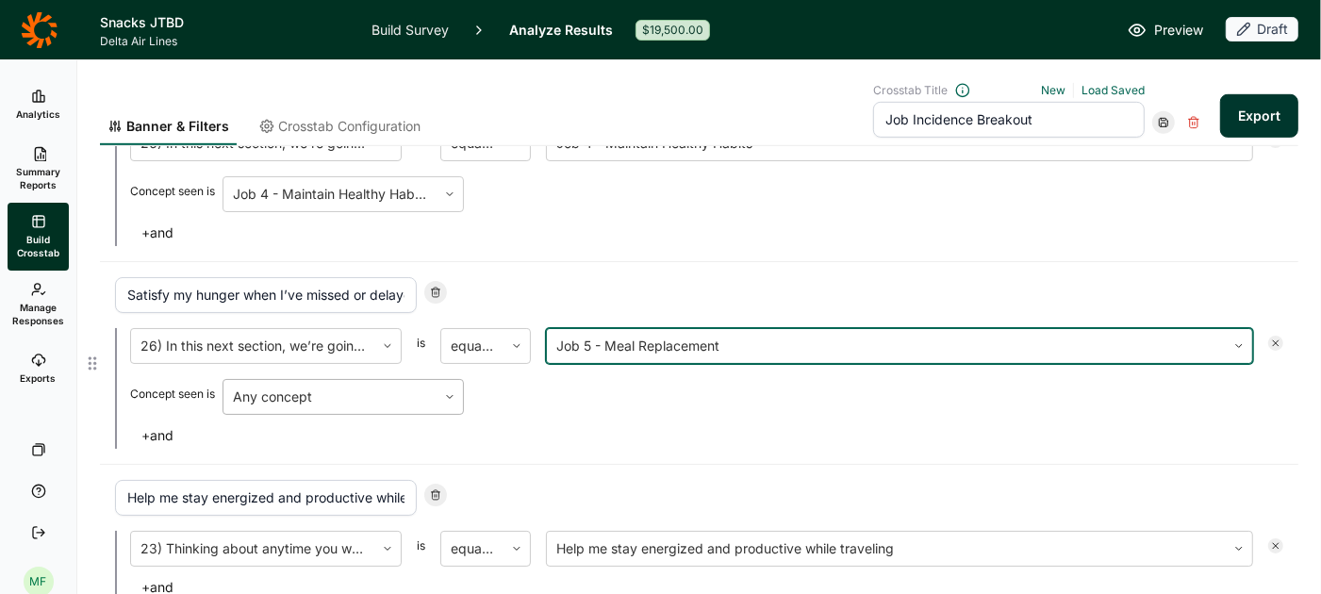
click at [409, 388] on div at bounding box center [330, 397] width 194 height 26
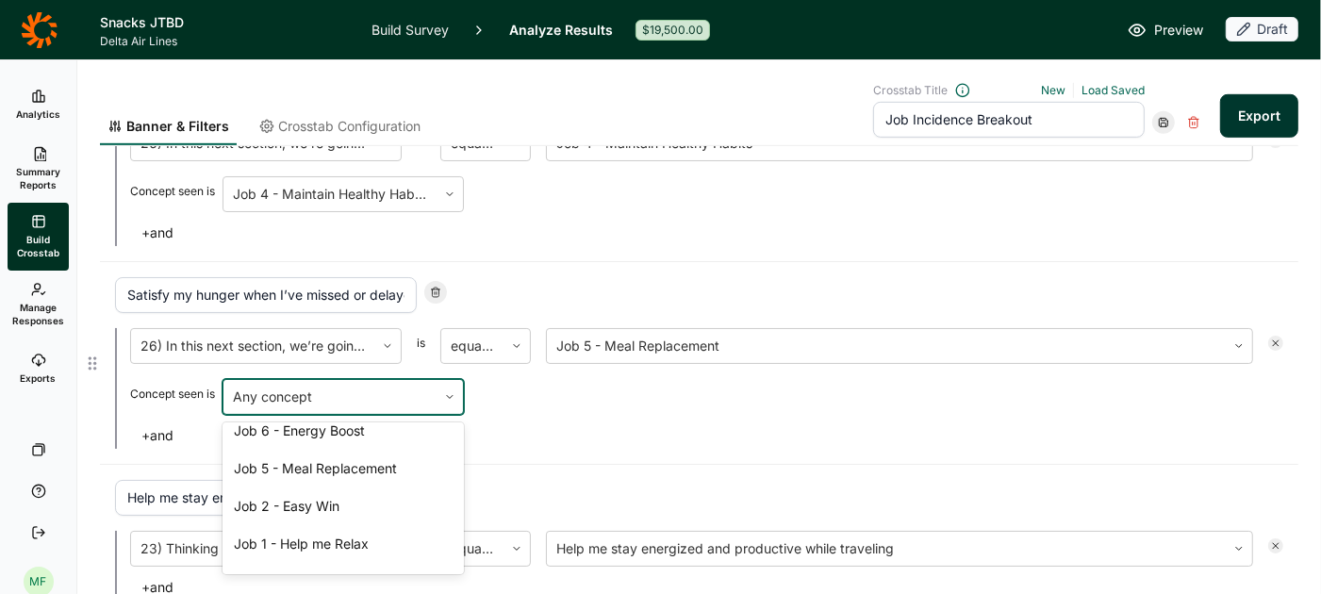
scroll to position [184, 0]
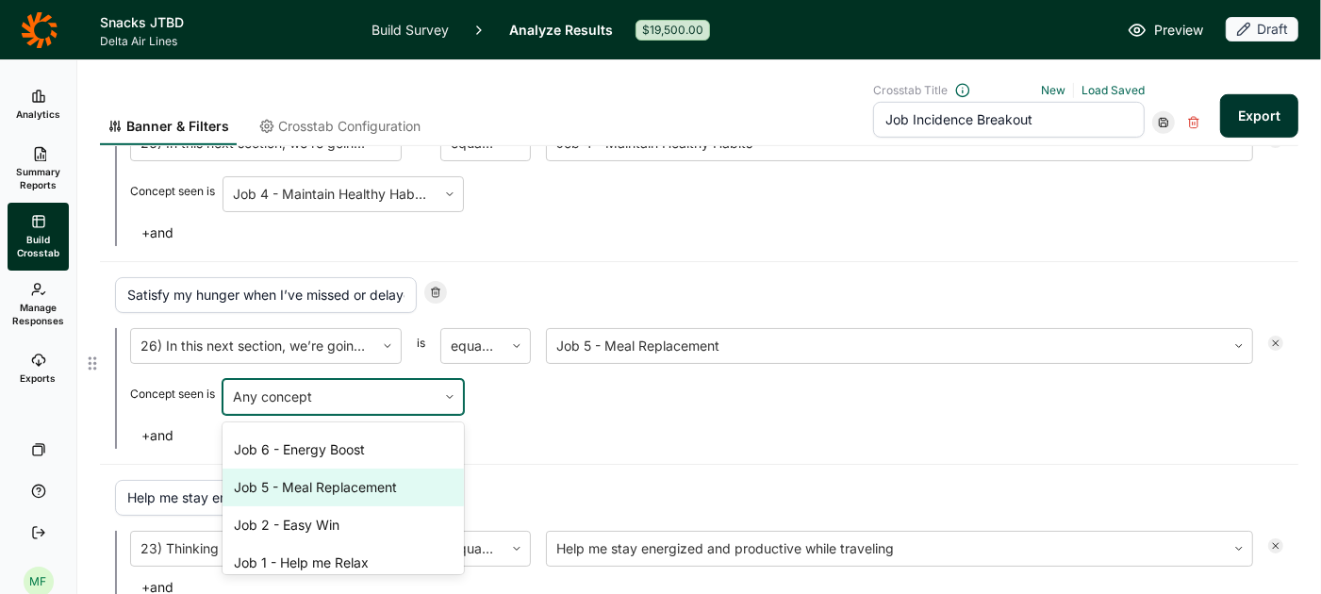
click at [365, 479] on div "Job 5 - Meal Replacement" at bounding box center [343, 488] width 241 height 38
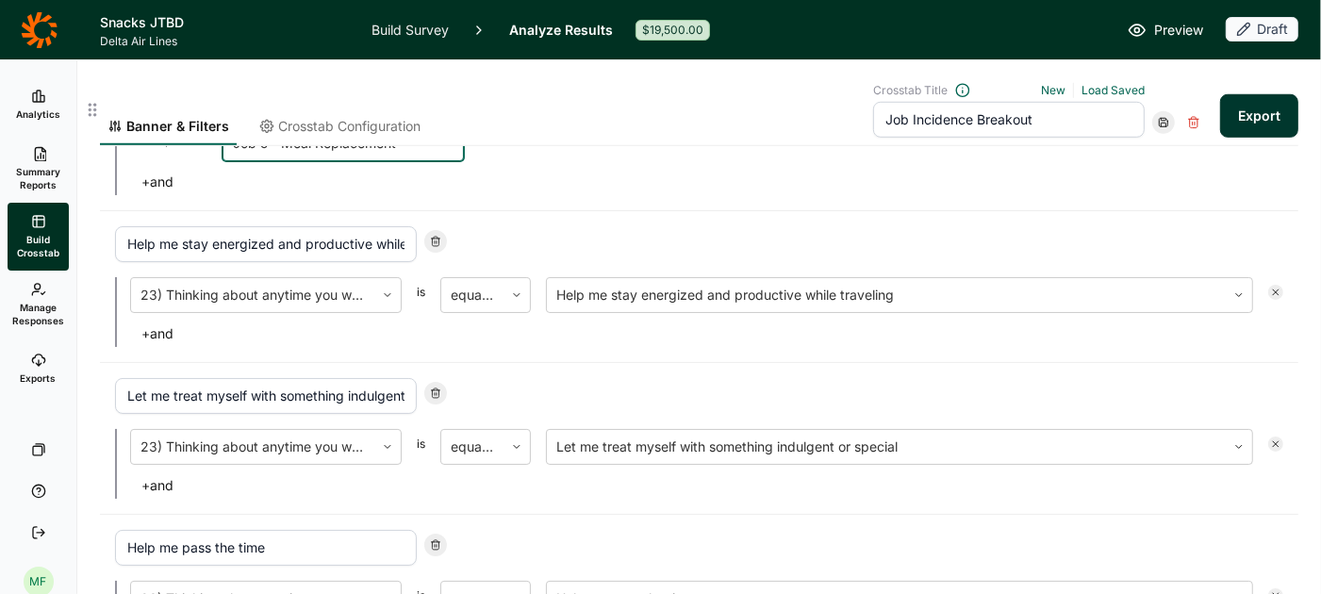
scroll to position [1067, 0]
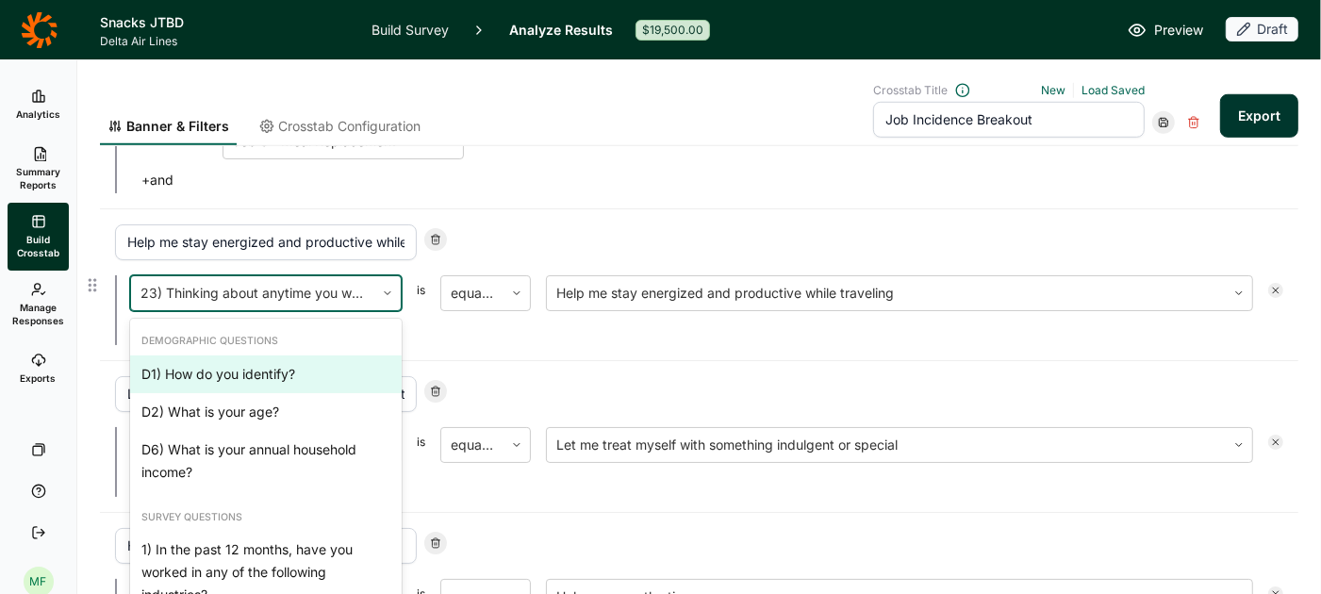
click at [355, 281] on div at bounding box center [252, 293] width 224 height 26
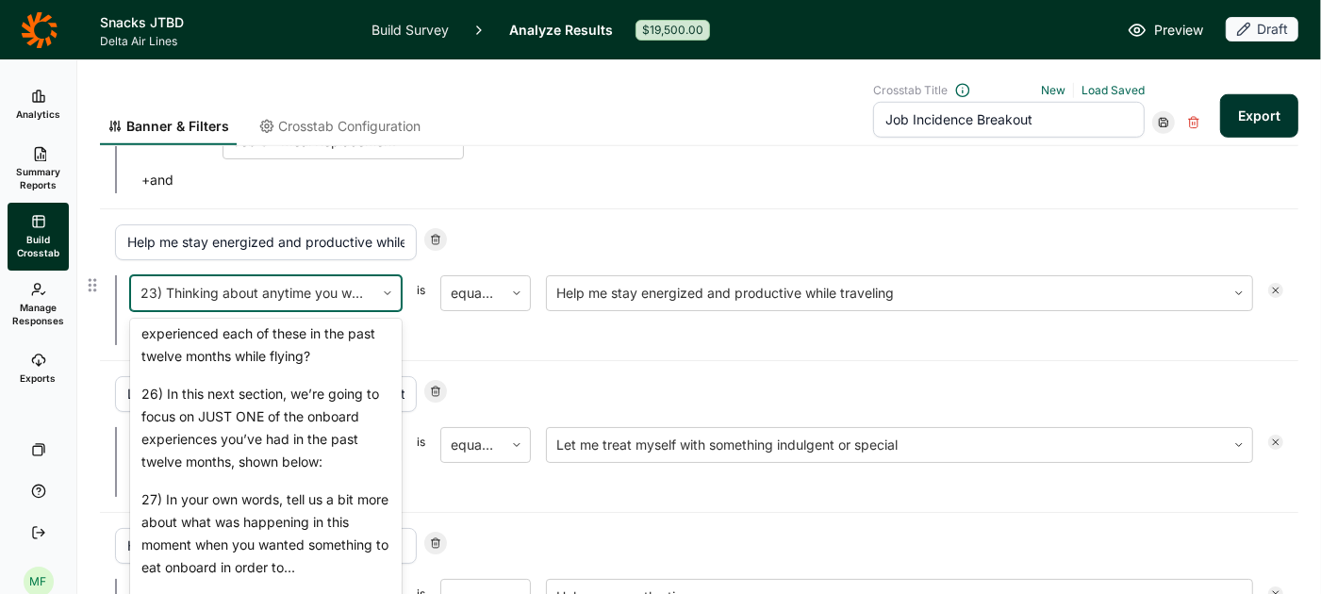
scroll to position [2148, 0]
click at [298, 411] on div "26) In this next section, we’re going to focus on JUST ONE of the onboard exper…" at bounding box center [266, 427] width 272 height 106
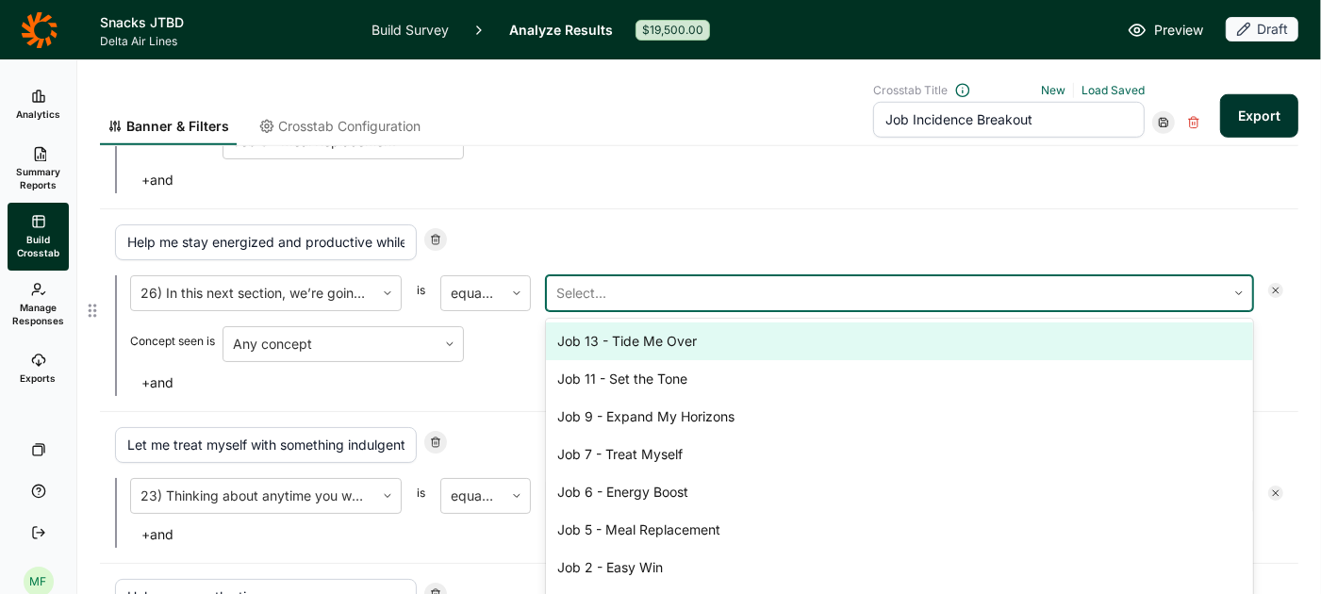
click at [626, 292] on div at bounding box center [886, 293] width 660 height 26
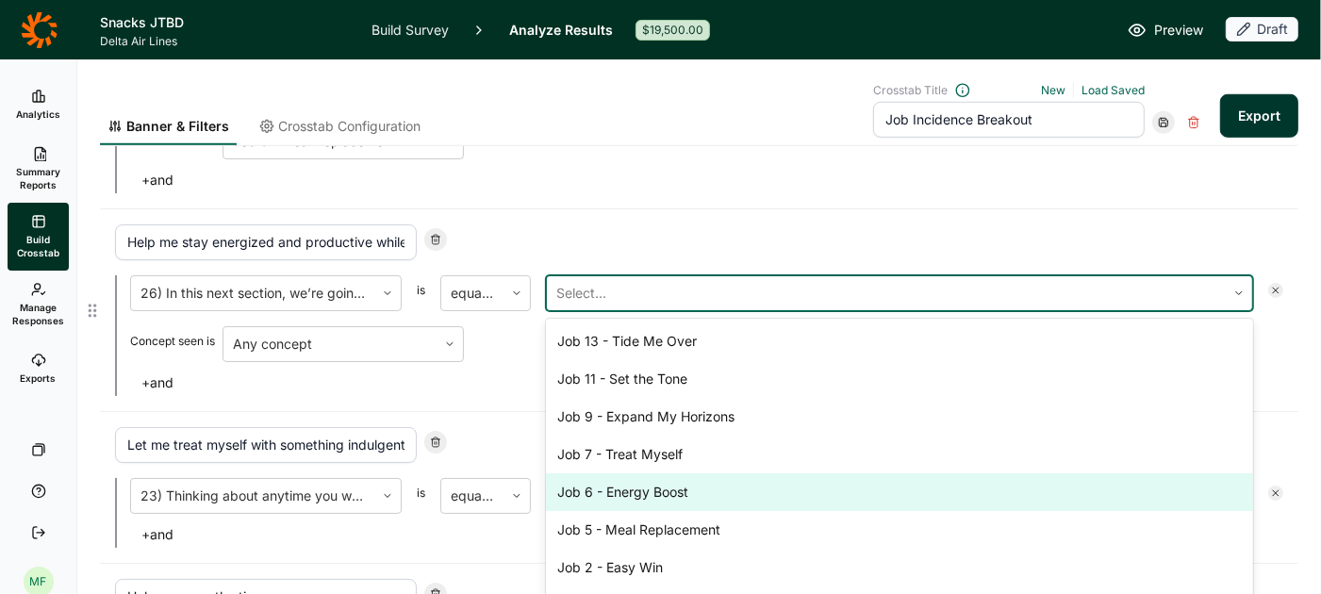
click at [638, 477] on div "Job 6 - Energy Boost" at bounding box center [899, 492] width 707 height 38
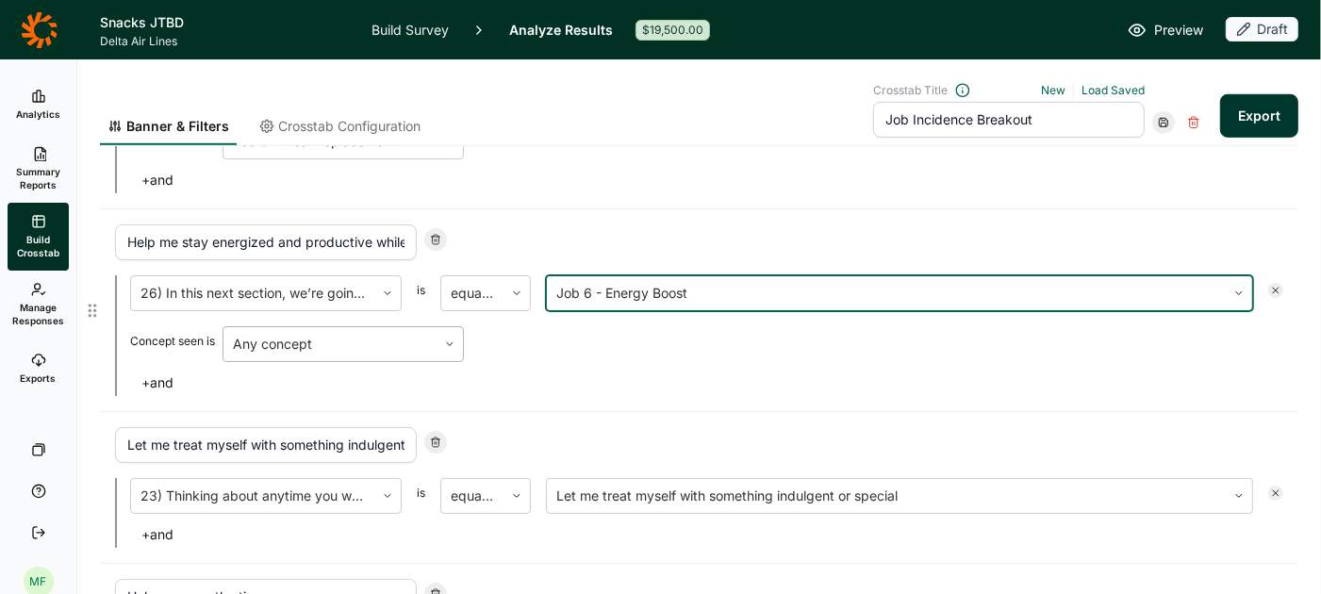
click at [417, 331] on div at bounding box center [330, 344] width 194 height 26
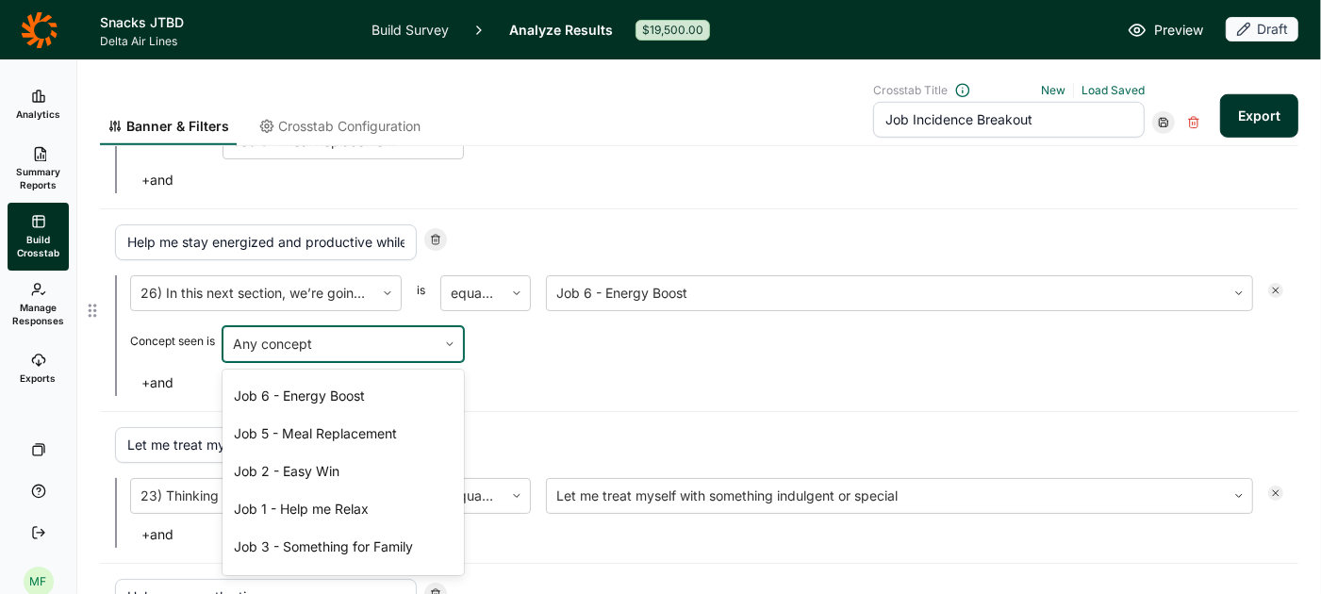
scroll to position [191, 0]
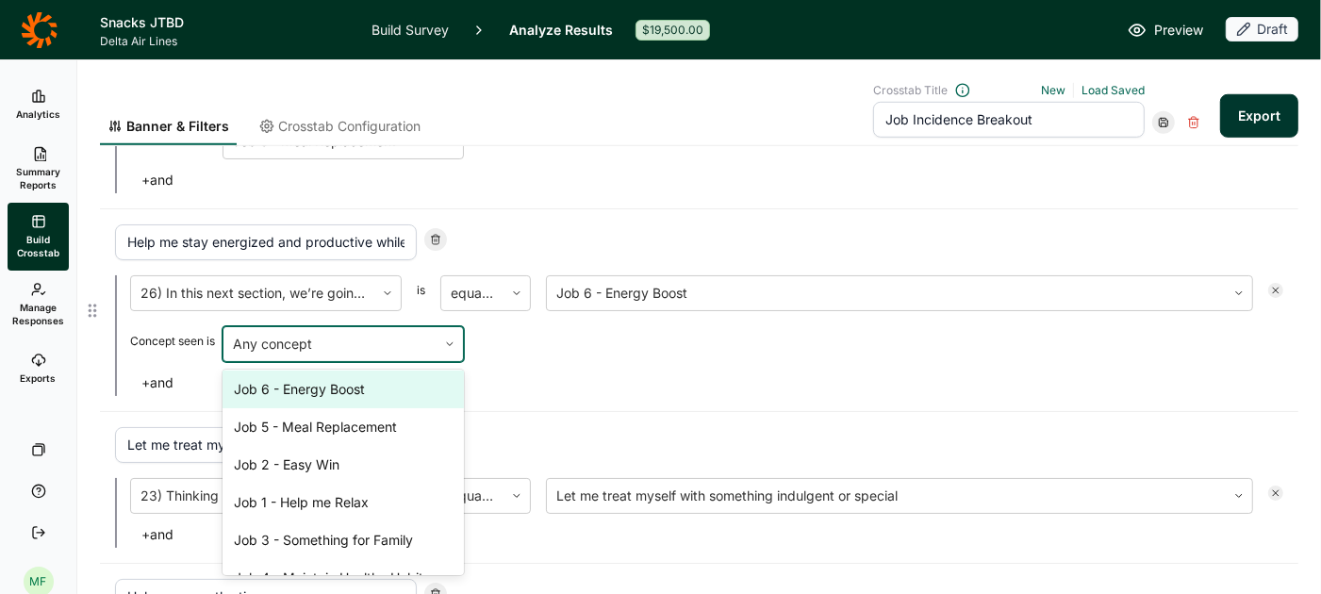
click at [371, 382] on div "Job 6 - Energy Boost" at bounding box center [343, 390] width 241 height 38
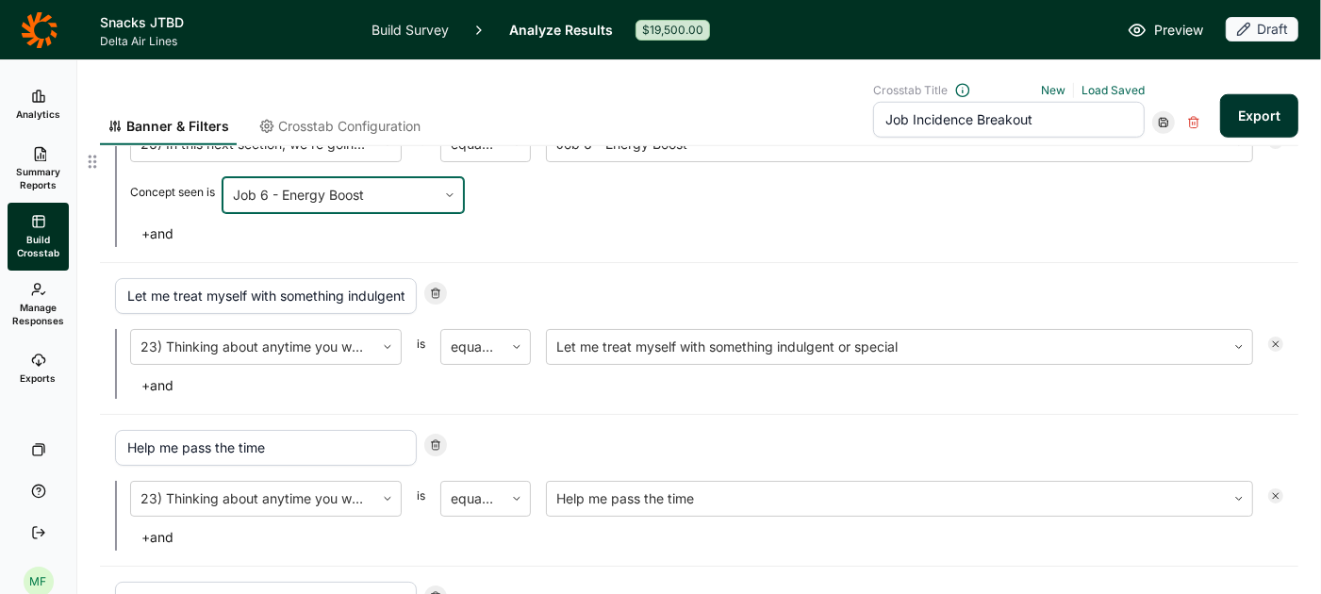
scroll to position [1235, 0]
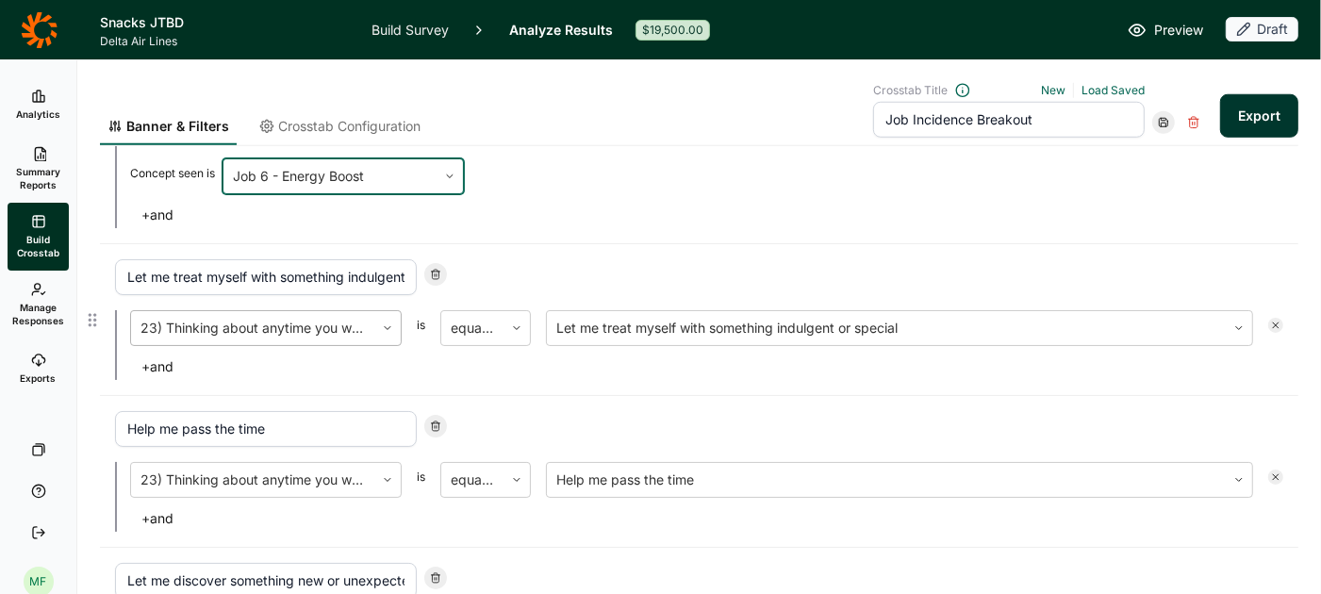
click at [331, 322] on div at bounding box center [252, 328] width 224 height 26
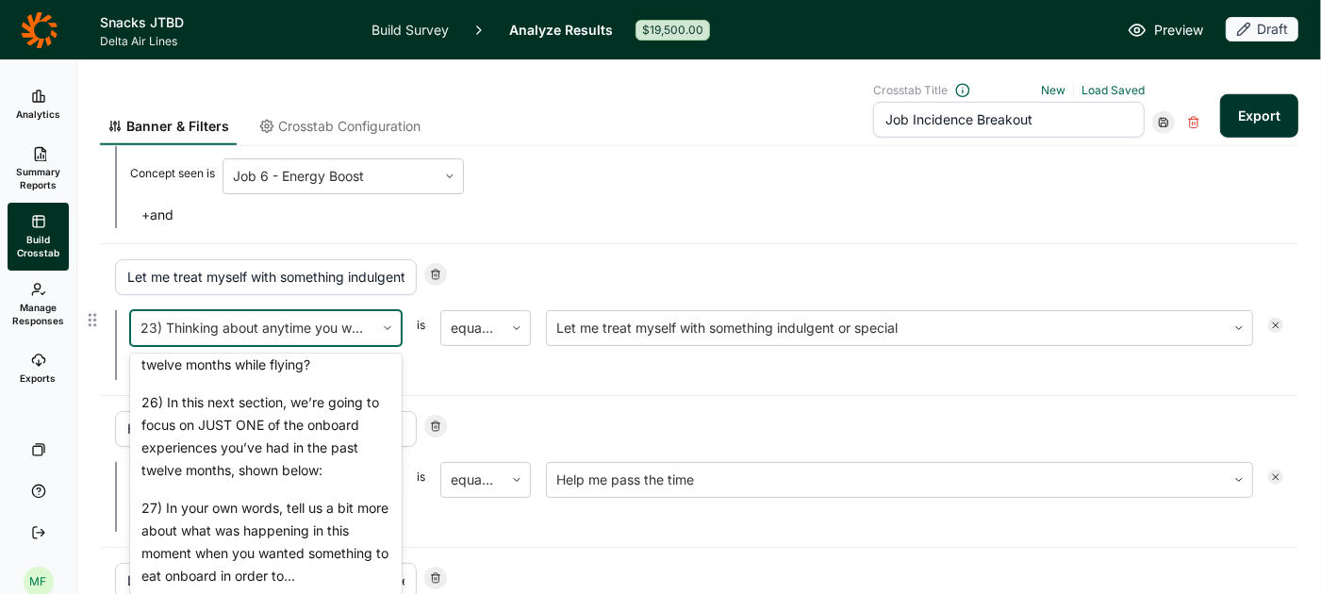
scroll to position [2170, 0]
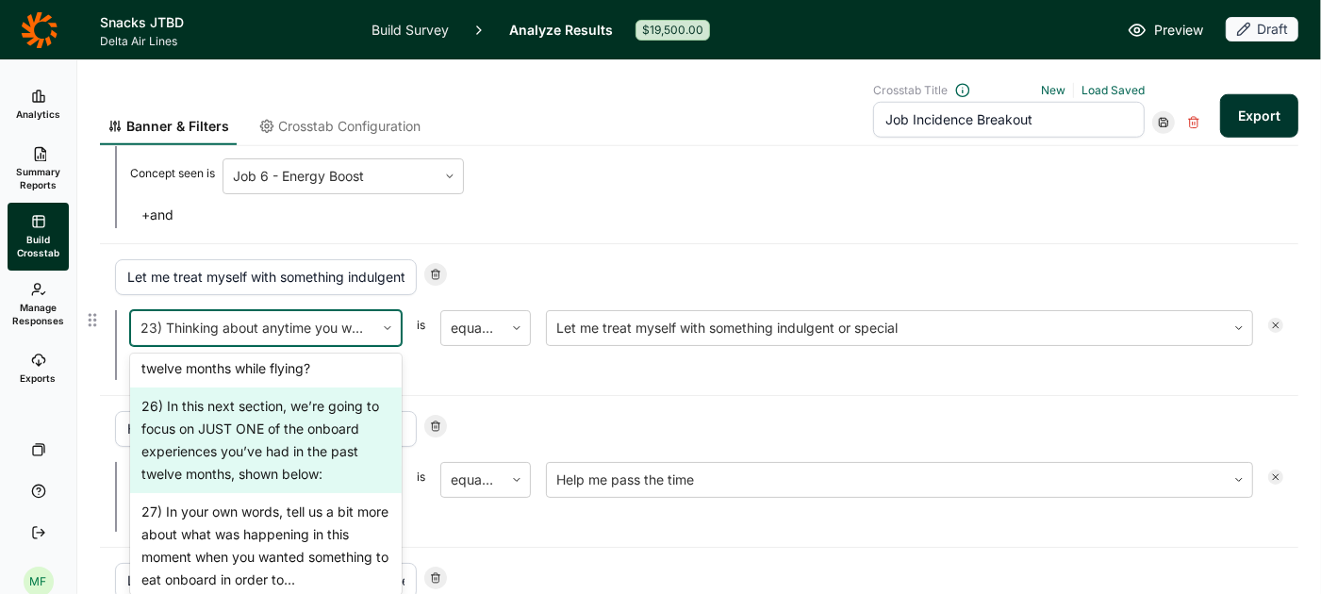
click at [293, 409] on div "26) In this next section, we’re going to focus on JUST ONE of the onboard exper…" at bounding box center [266, 441] width 272 height 106
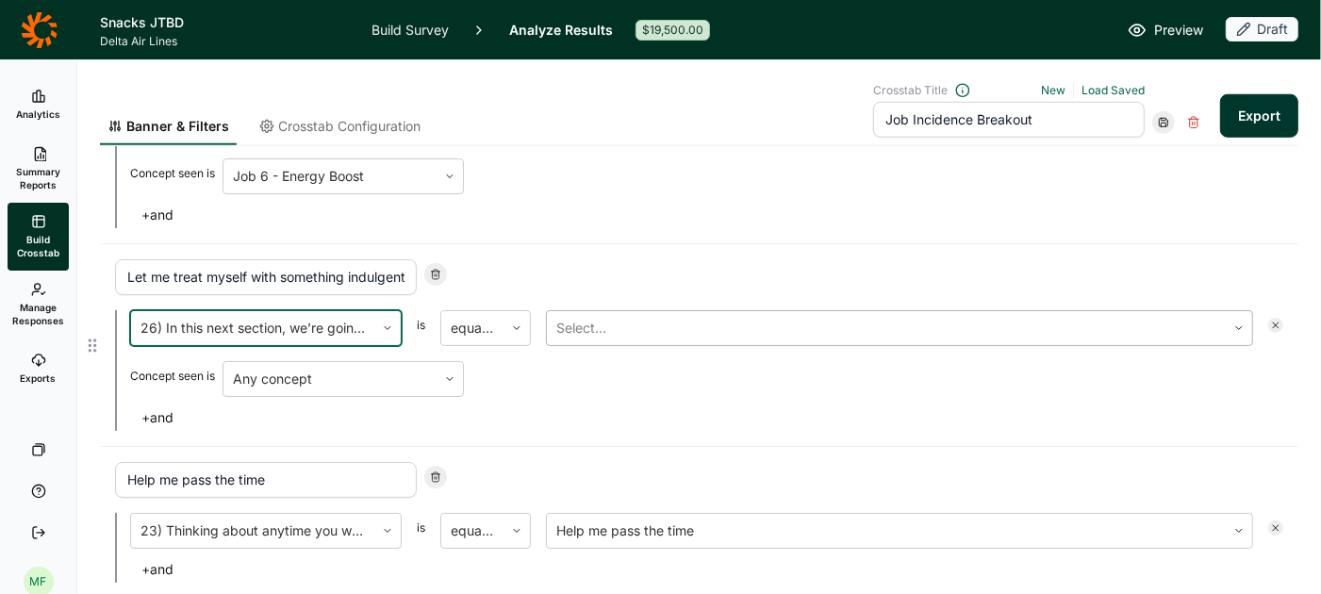
click at [638, 316] on div at bounding box center [886, 328] width 660 height 26
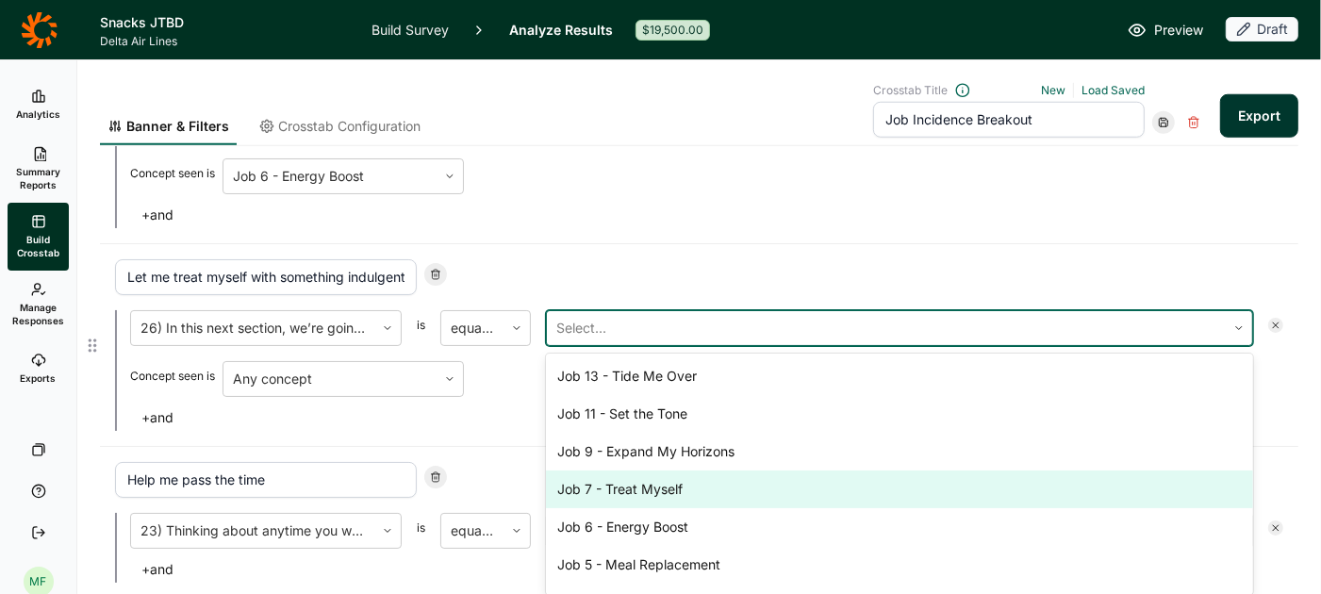
click at [647, 478] on div "Job 7 - Treat Myself" at bounding box center [899, 489] width 707 height 38
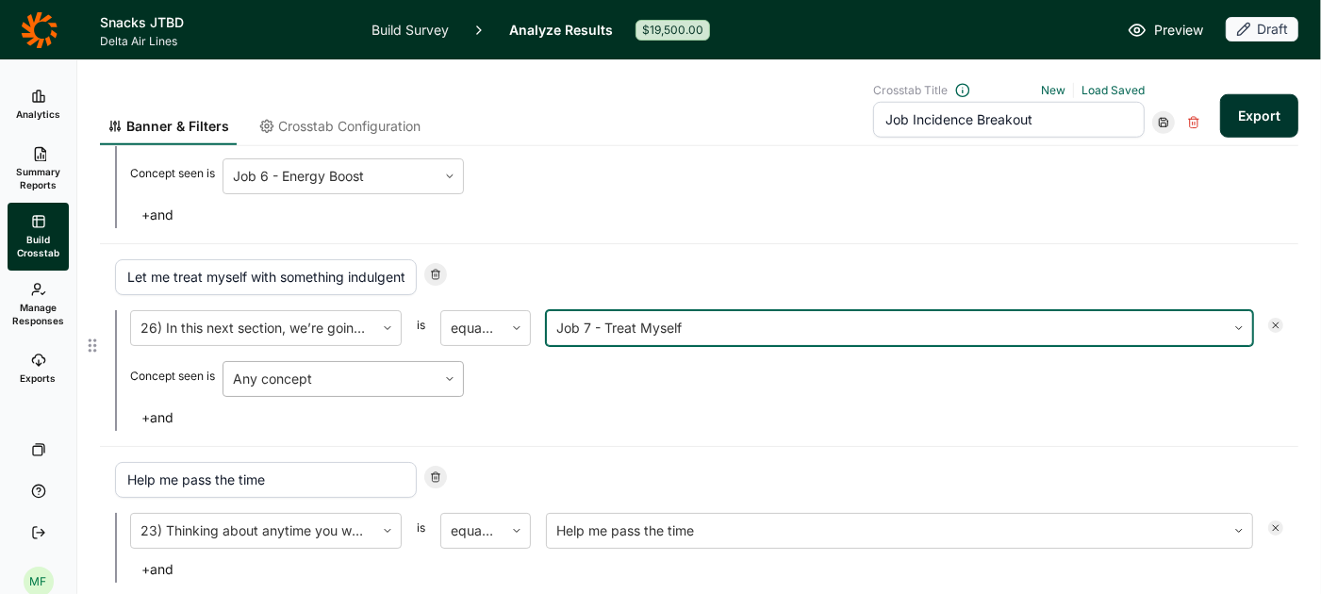
click at [423, 371] on div at bounding box center [330, 379] width 194 height 26
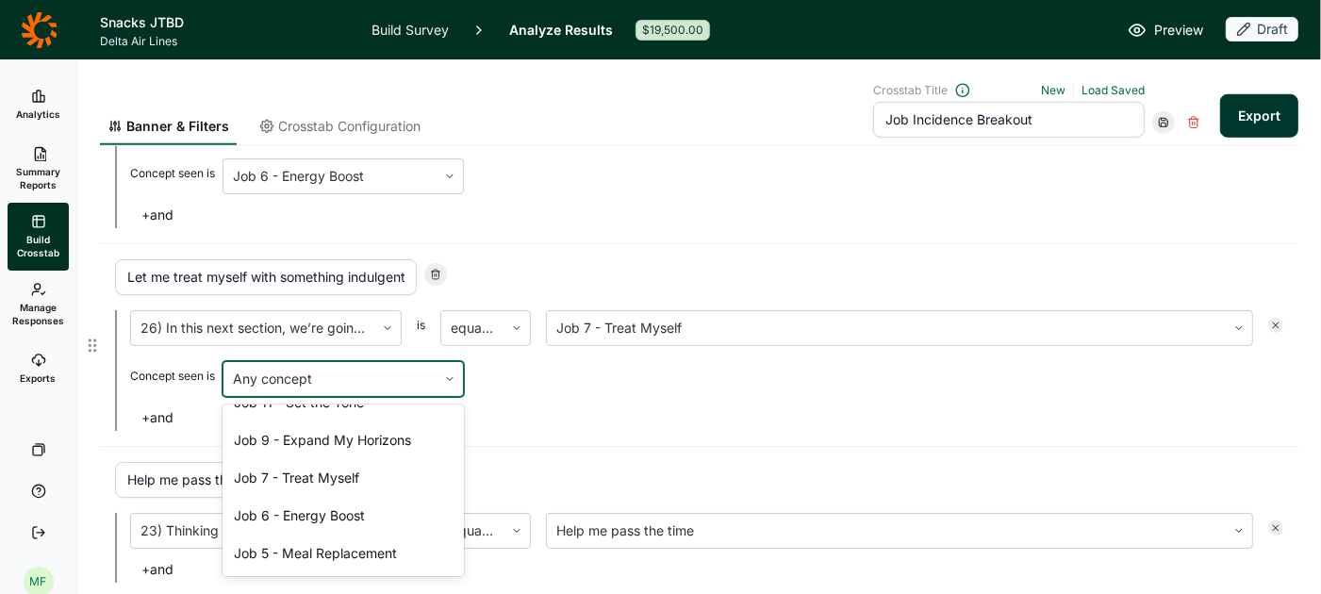
scroll to position [128, 0]
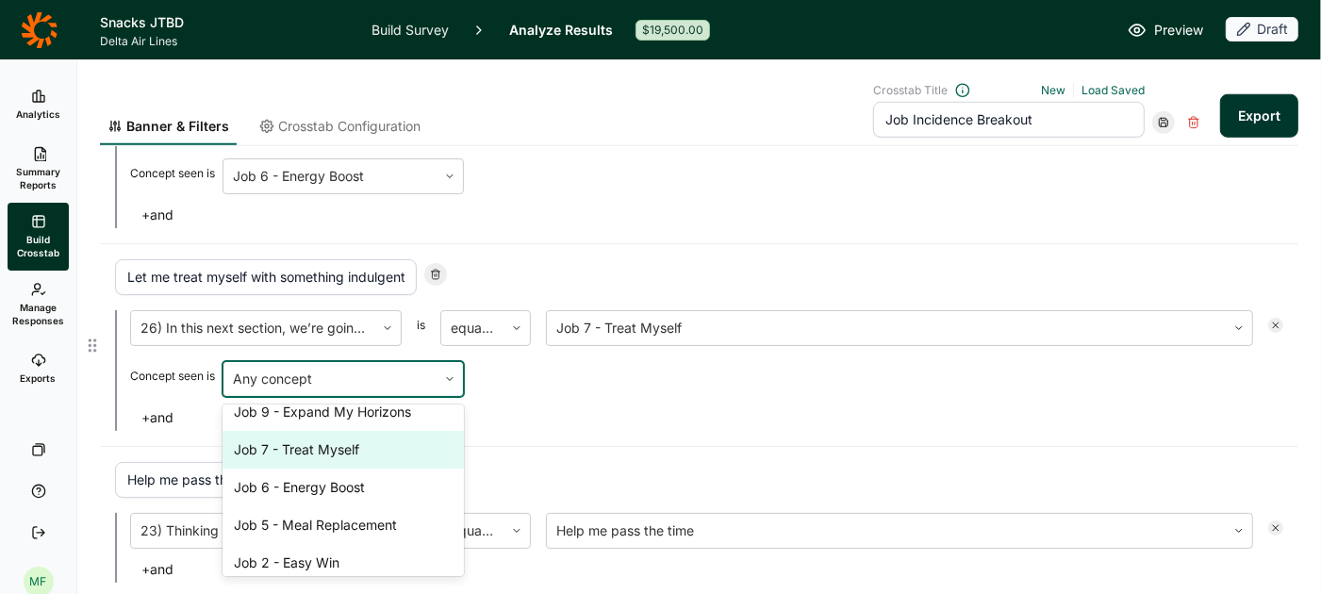
click at [389, 431] on div "Job 7 - Treat Myself" at bounding box center [343, 450] width 241 height 38
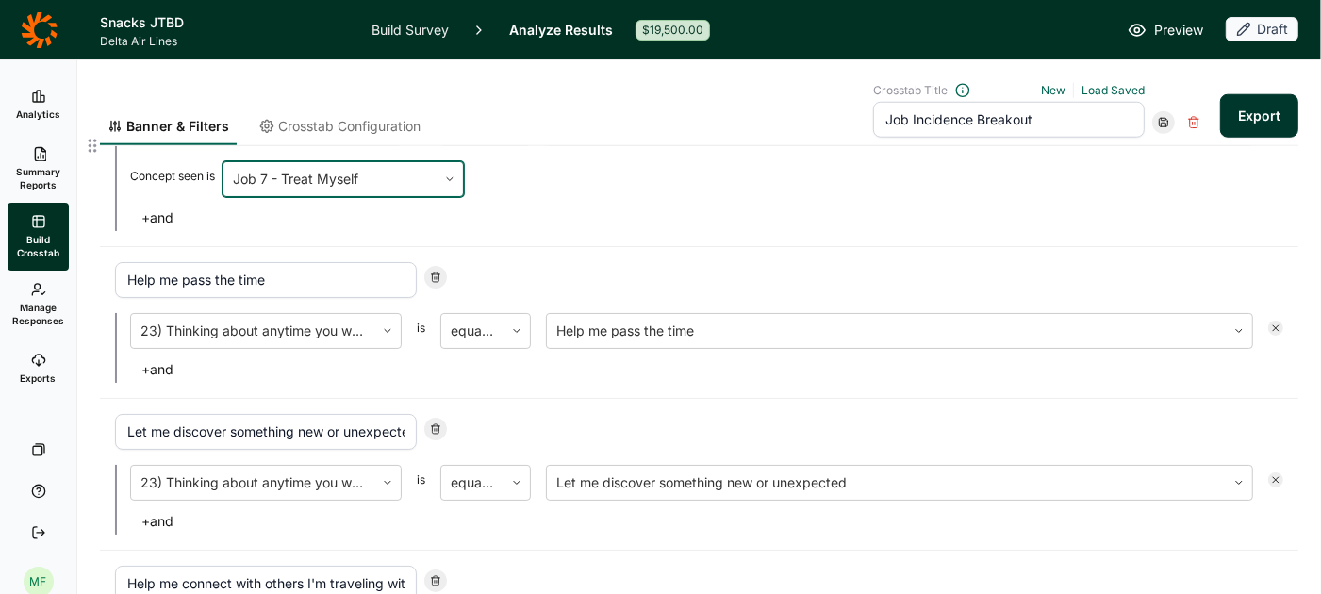
scroll to position [1467, 0]
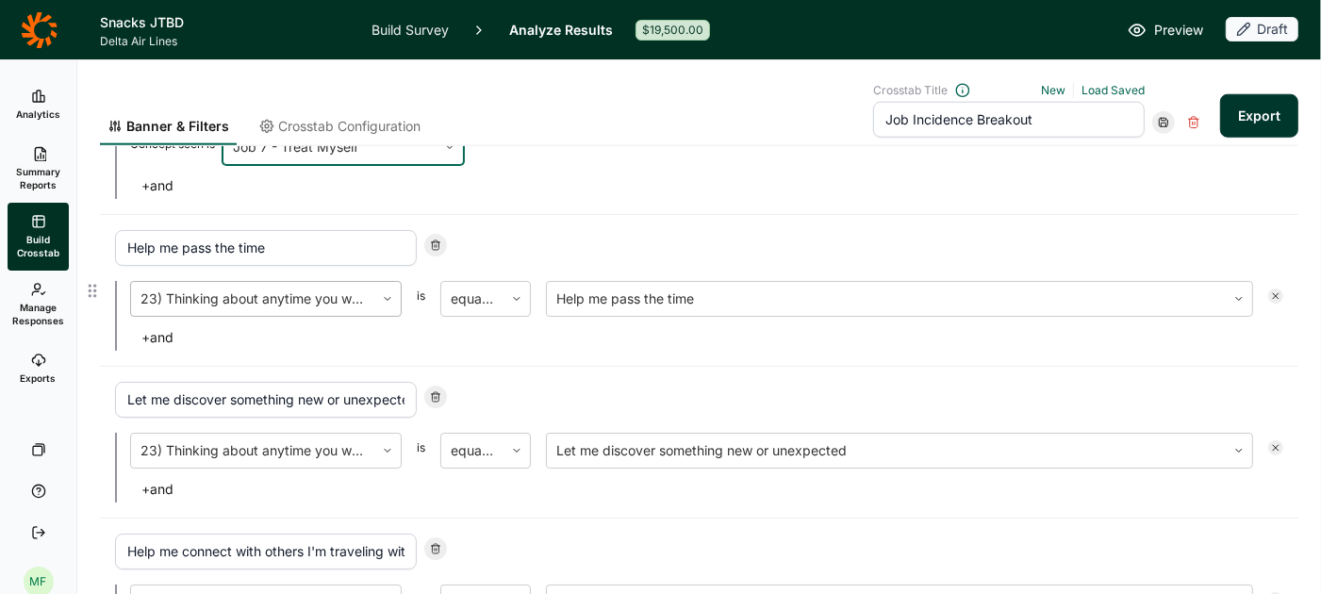
click at [343, 287] on div at bounding box center [252, 299] width 224 height 26
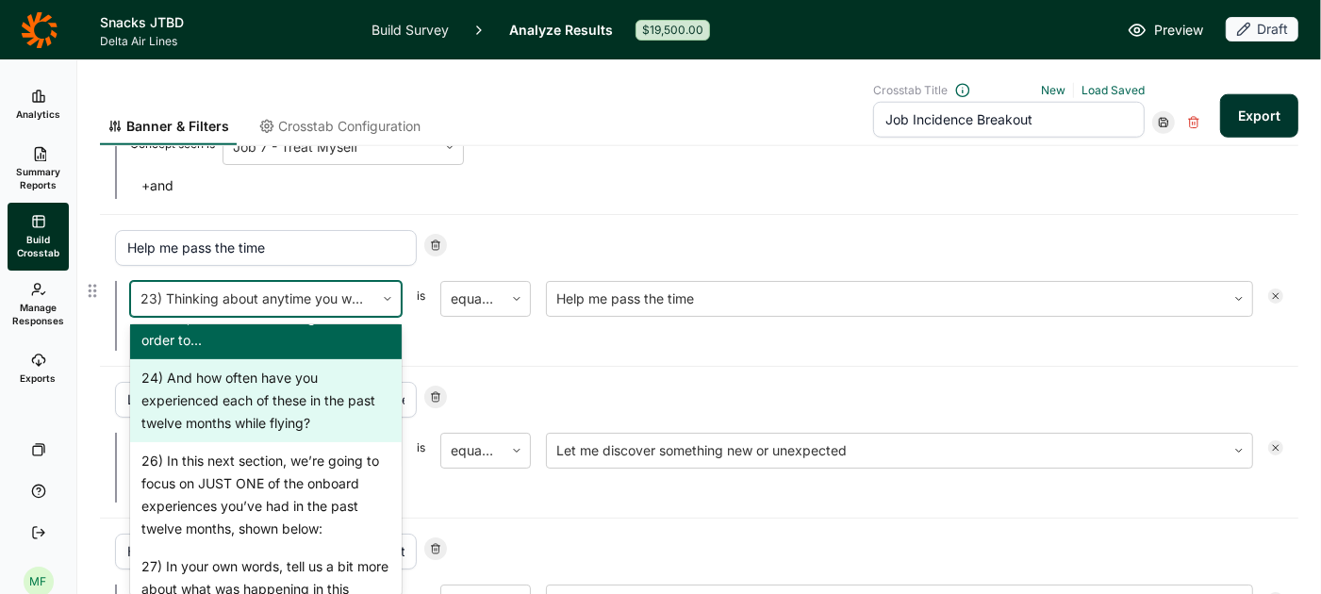
scroll to position [2105, 0]
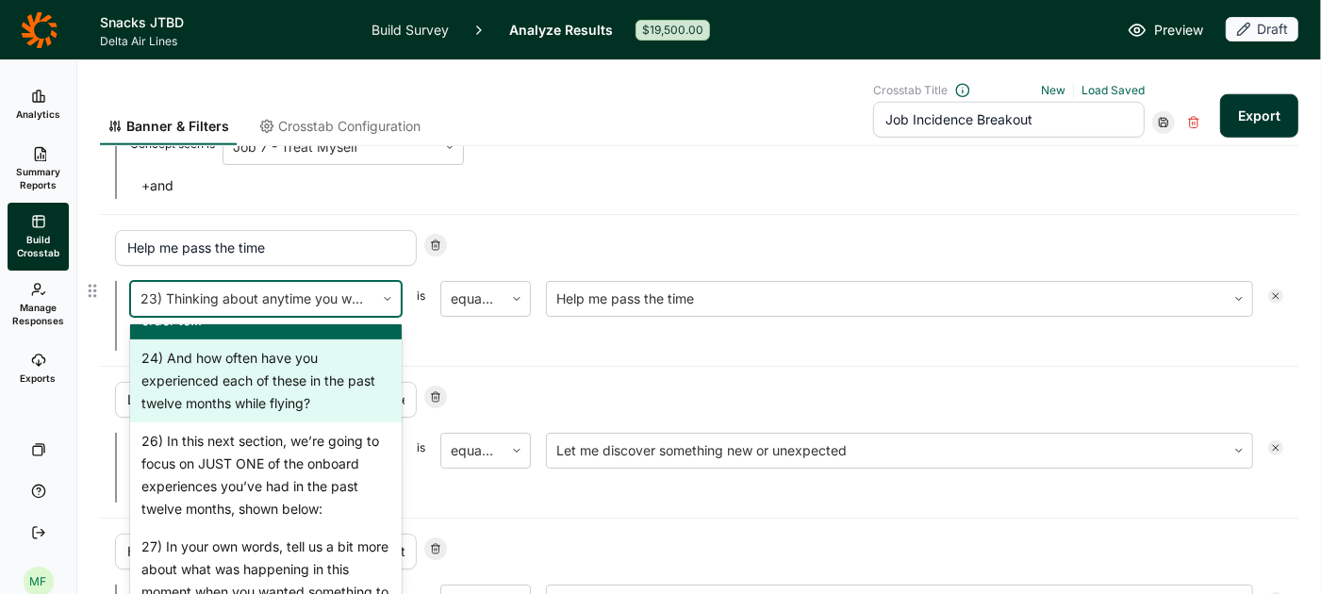
click at [282, 470] on div "26) In this next section, we’re going to focus on JUST ONE of the onboard exper…" at bounding box center [266, 475] width 272 height 106
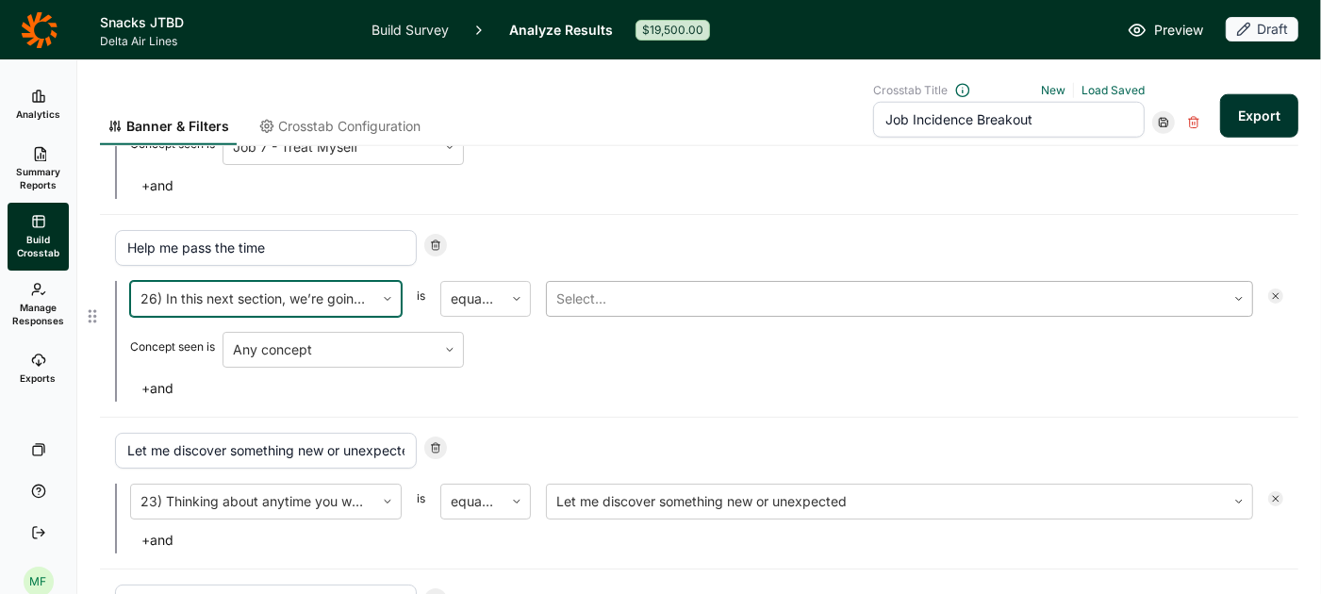
click at [639, 290] on div at bounding box center [886, 299] width 660 height 26
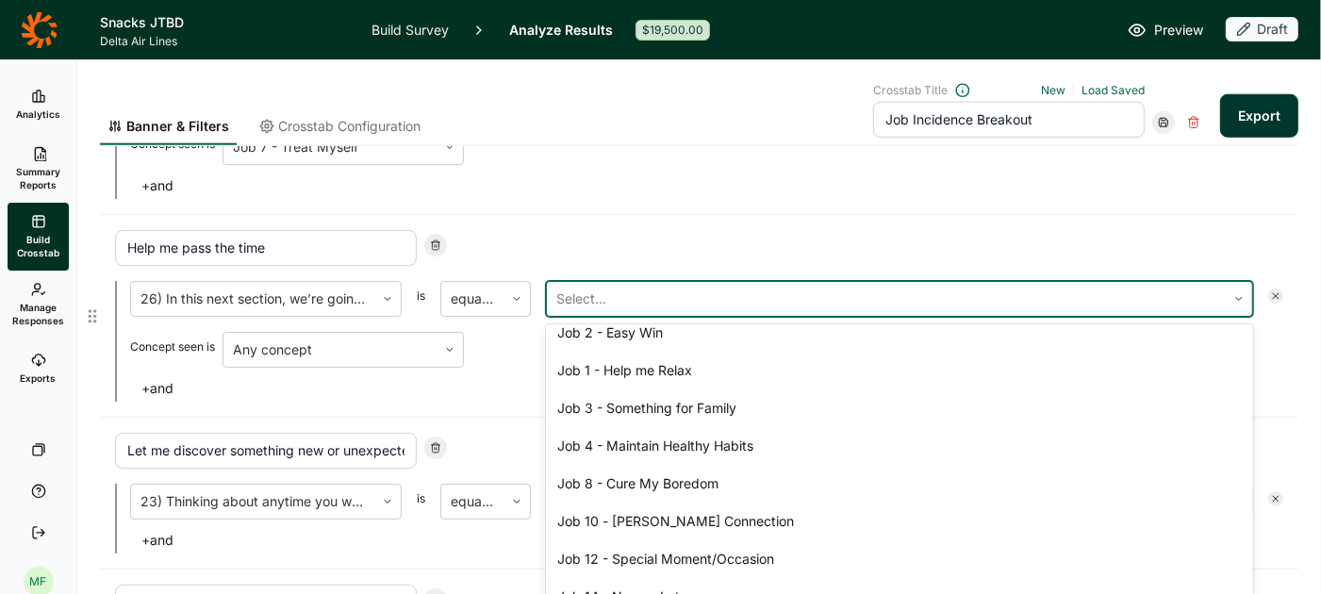
scroll to position [253, 0]
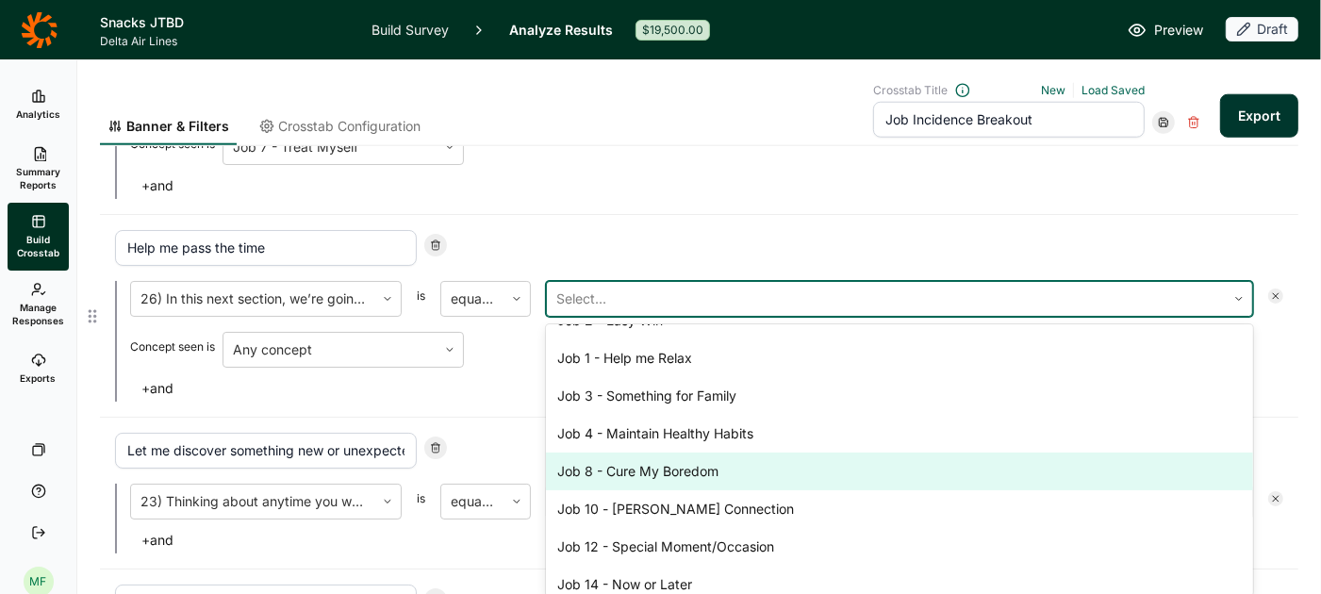
click at [639, 453] on div "Job 8 - Cure My Boredom" at bounding box center [899, 472] width 707 height 38
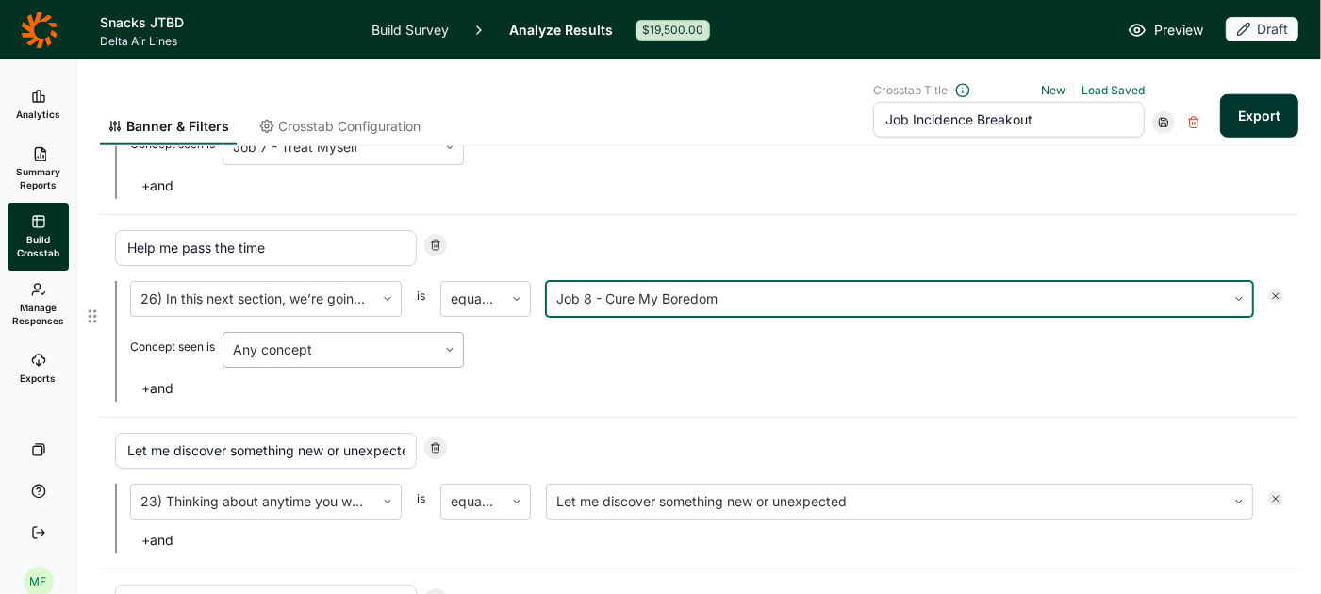
click at [405, 342] on div at bounding box center [330, 350] width 194 height 26
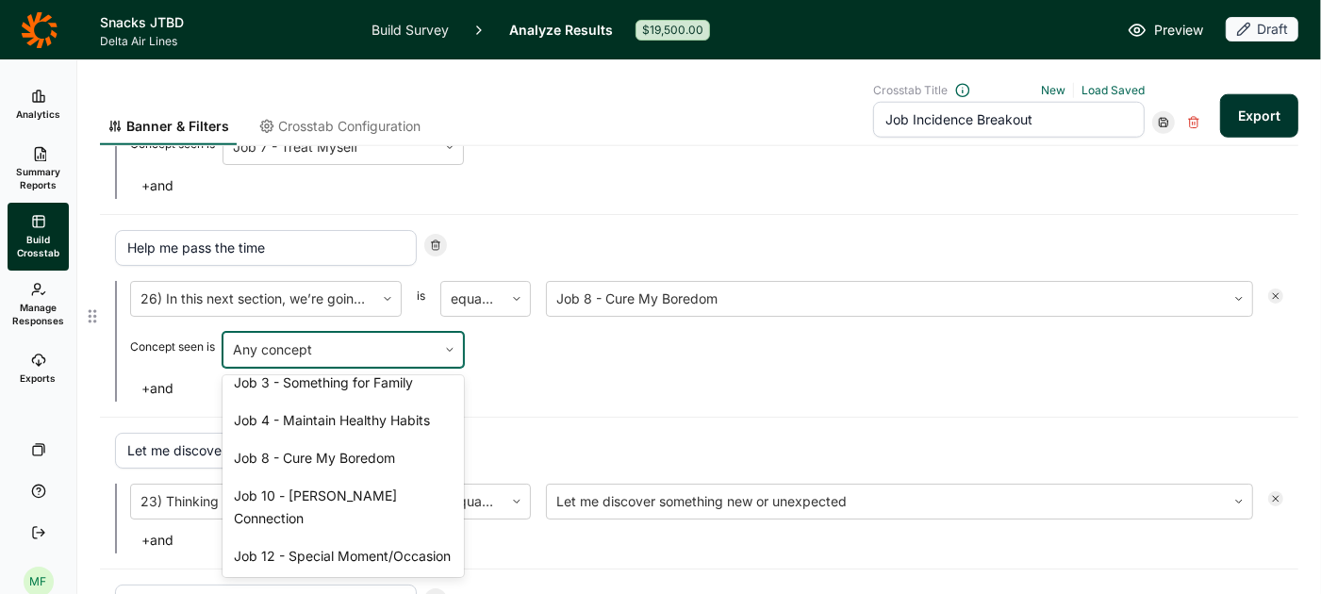
scroll to position [356, 0]
click at [368, 437] on div "Job 8 - Cure My Boredom" at bounding box center [343, 456] width 241 height 38
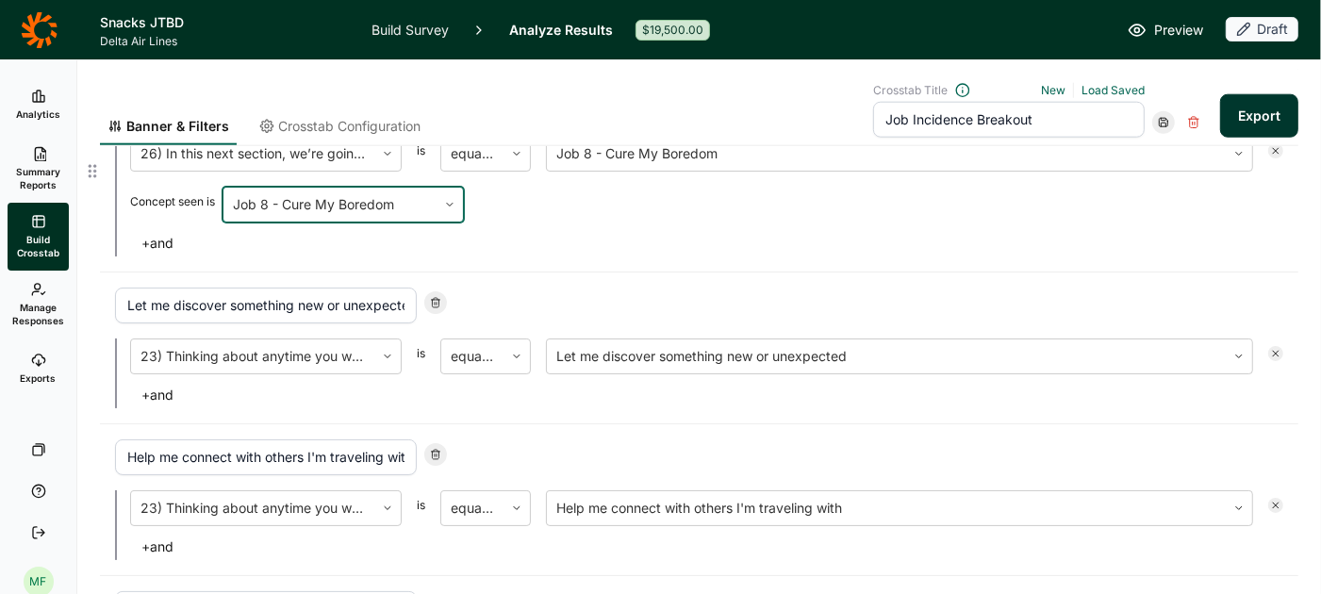
scroll to position [1652, 0]
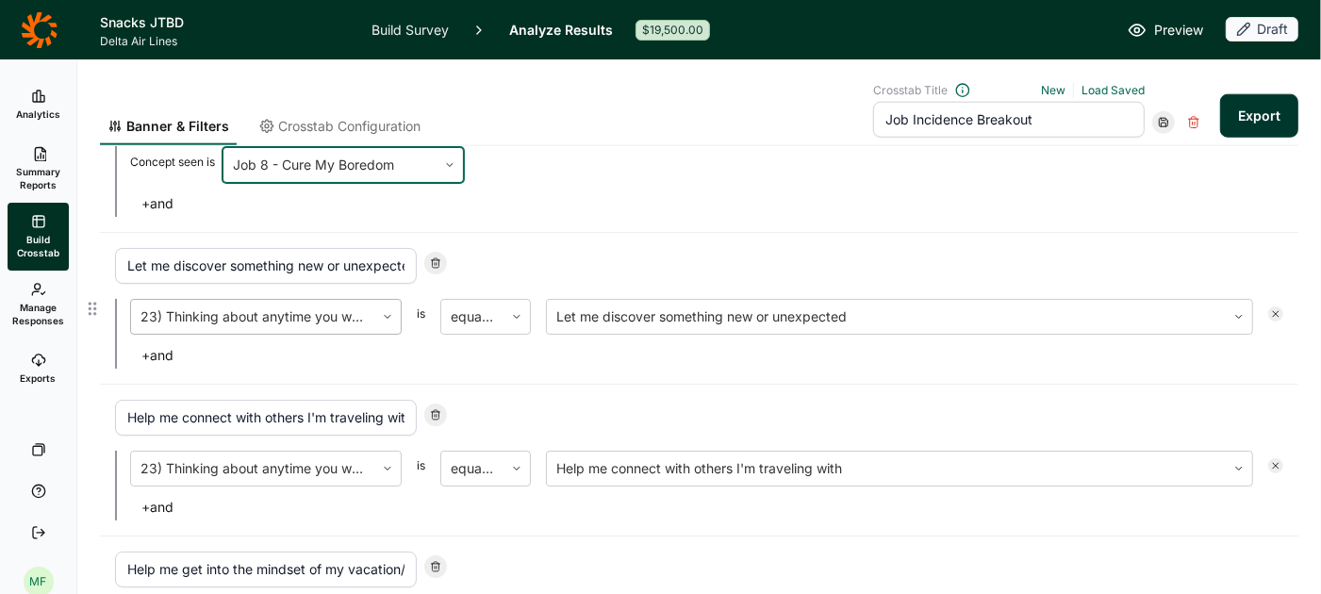
click at [316, 304] on div at bounding box center [252, 317] width 224 height 26
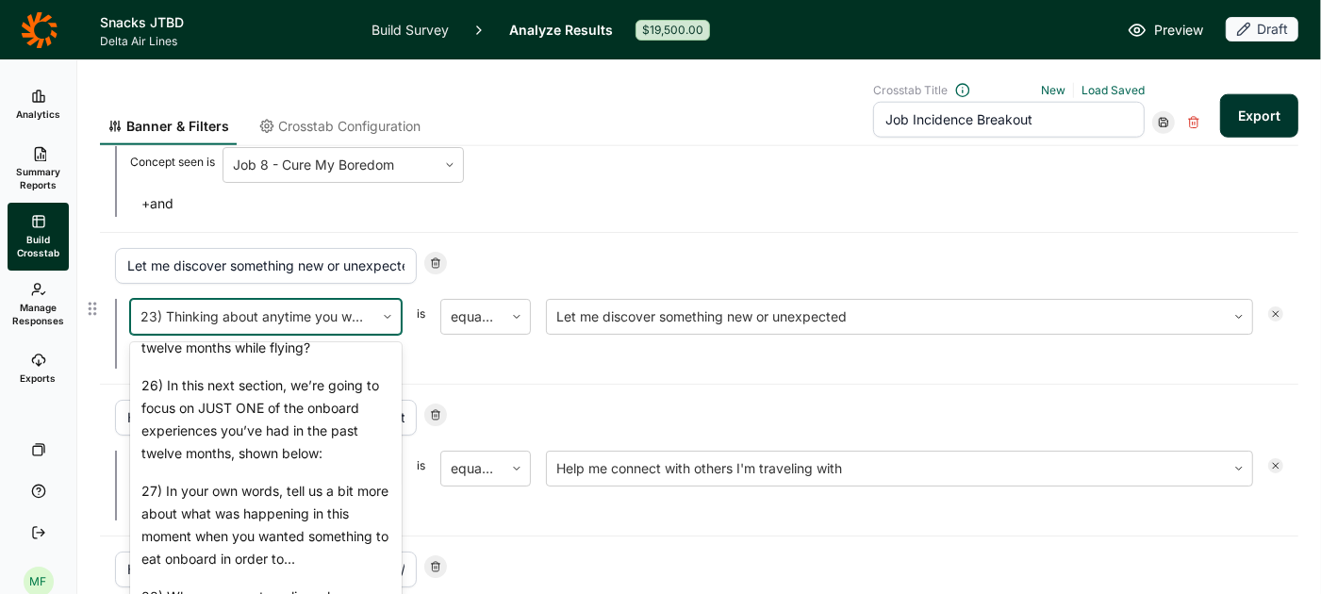
scroll to position [2186, 0]
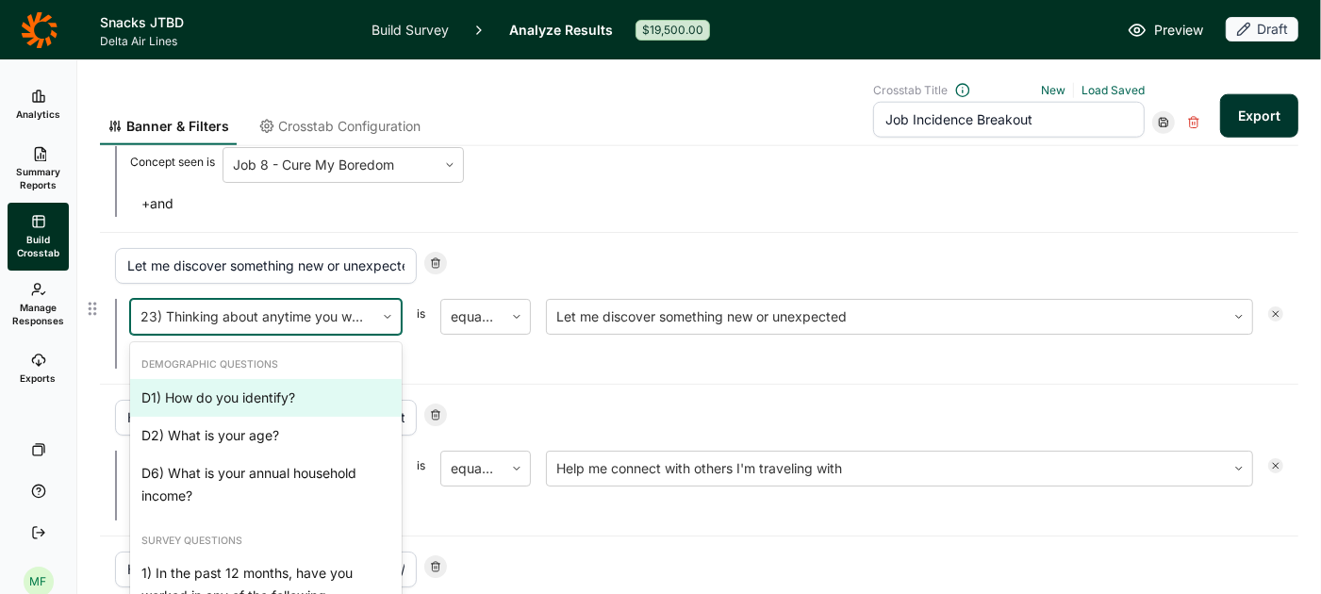
click at [321, 305] on div at bounding box center [252, 317] width 224 height 26
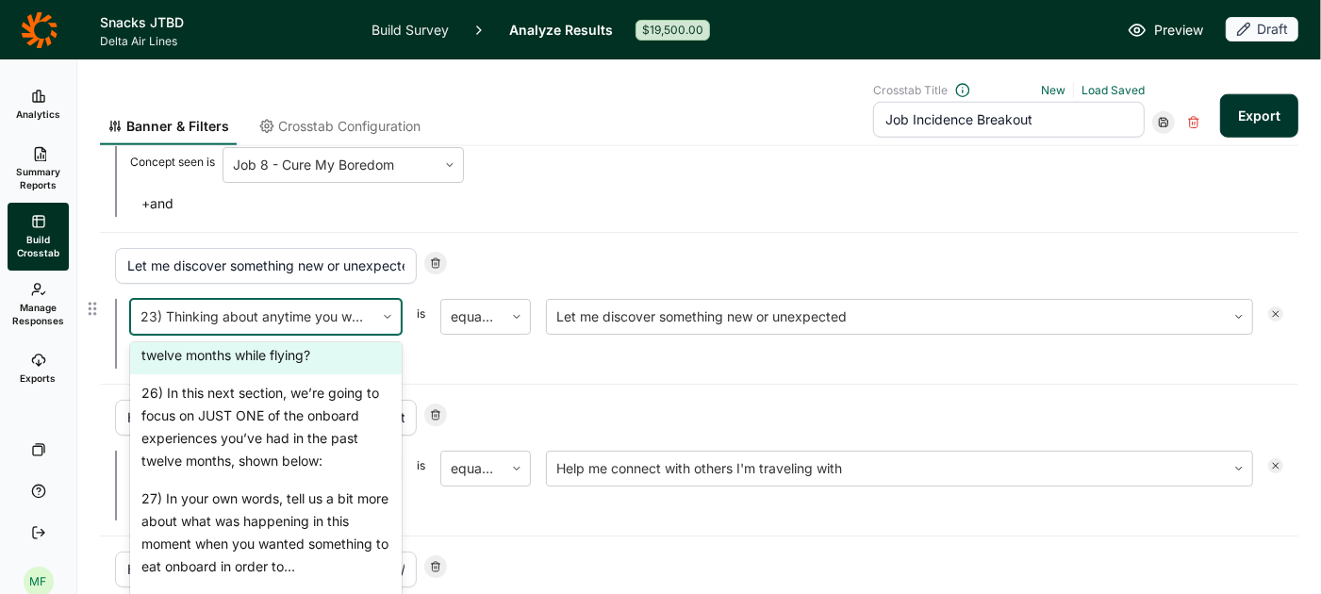
scroll to position [2173, 0]
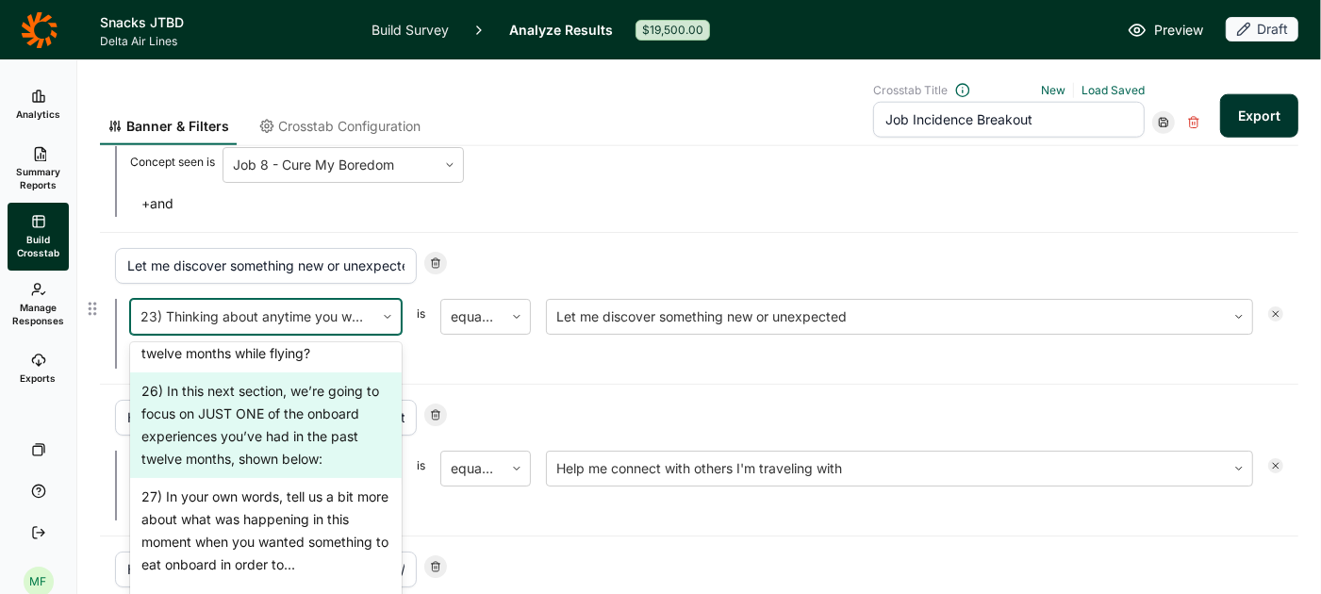
click at [263, 400] on div "26) In this next section, we’re going to focus on JUST ONE of the onboard exper…" at bounding box center [266, 425] width 272 height 106
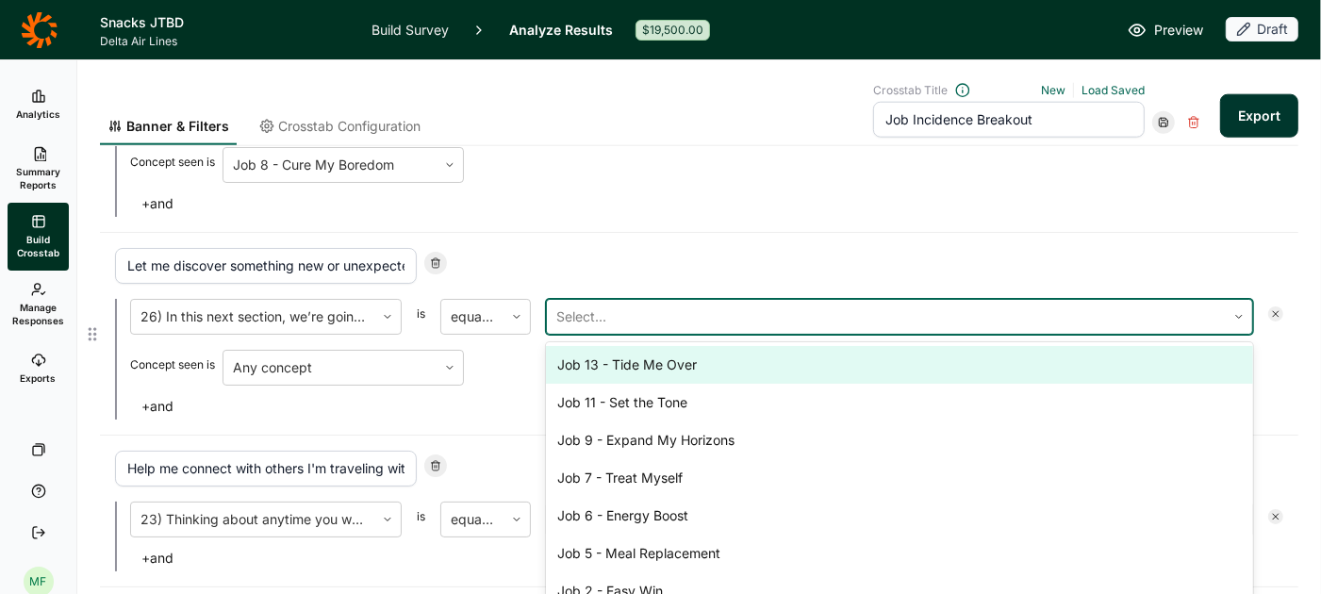
click at [583, 304] on div at bounding box center [886, 317] width 660 height 26
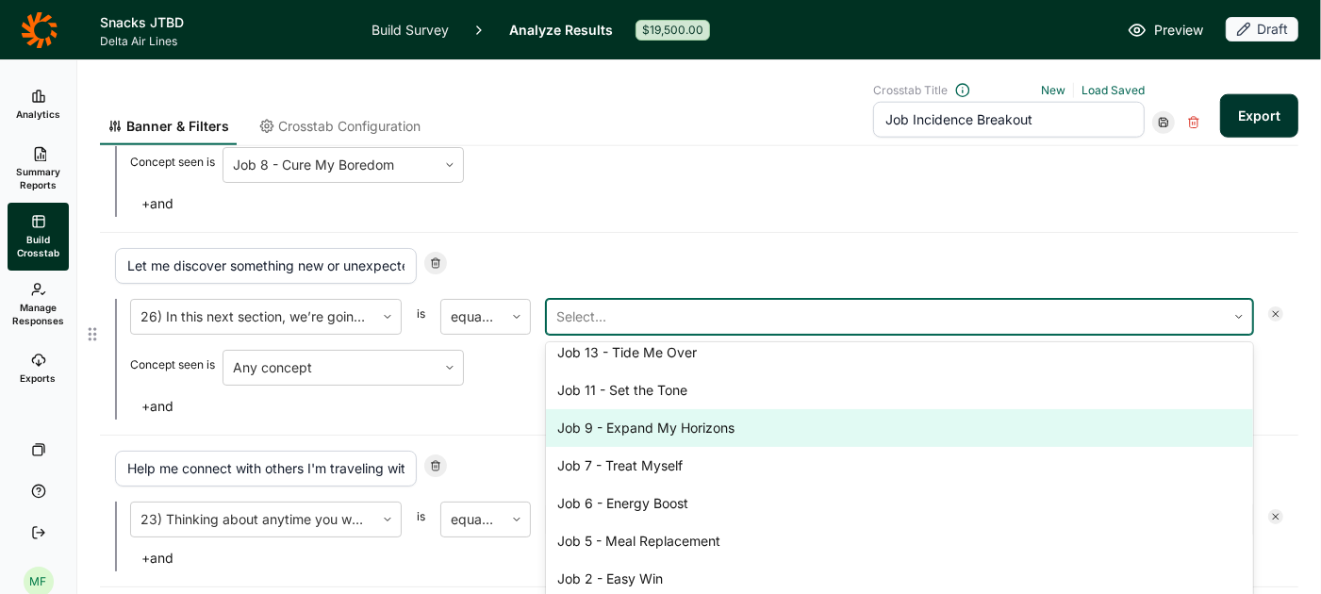
scroll to position [0, 0]
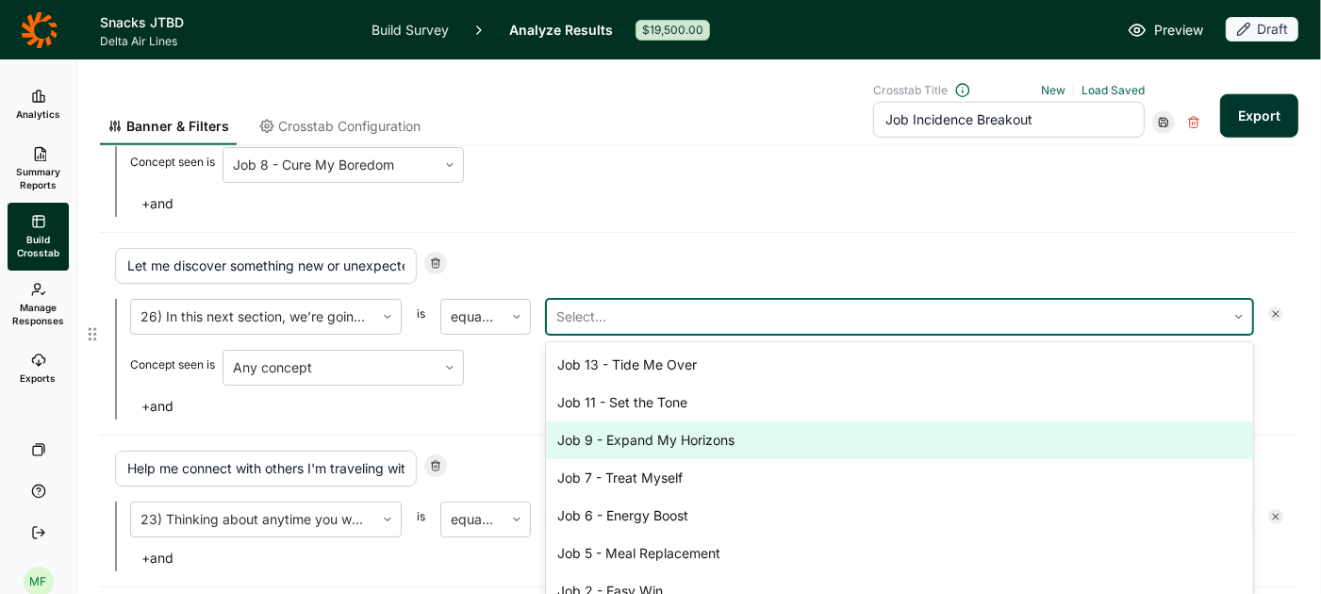
click at [614, 421] on div "Job 9 - Expand My Horizons" at bounding box center [899, 440] width 707 height 38
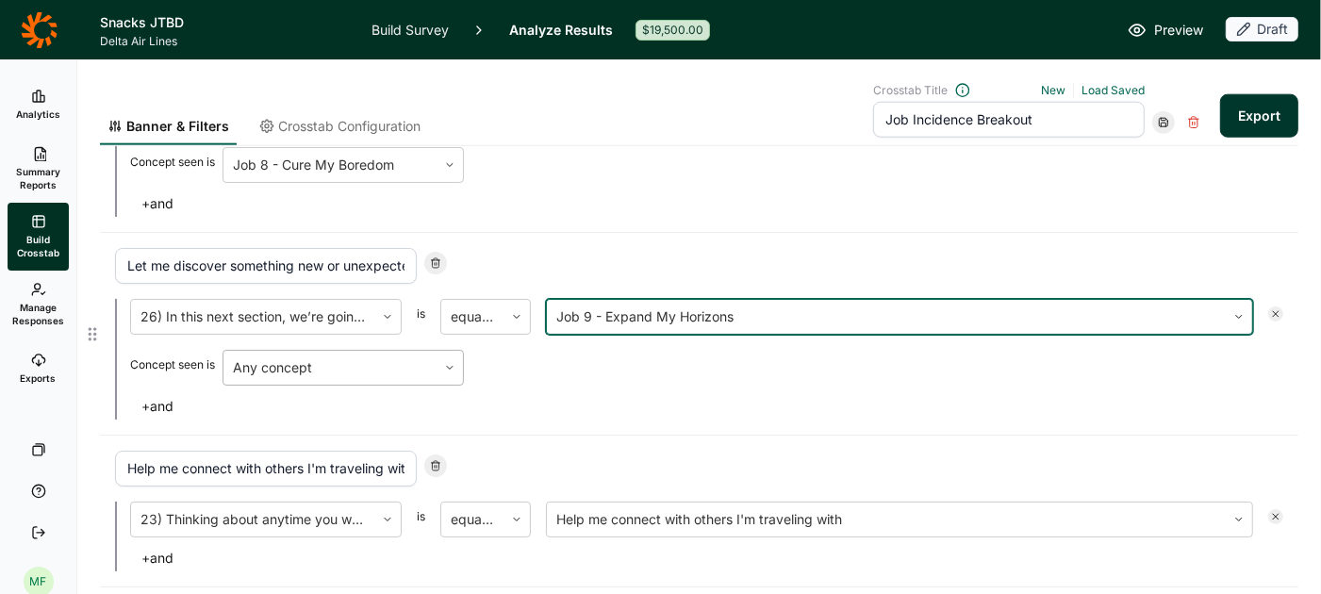
click at [366, 355] on div at bounding box center [330, 368] width 194 height 26
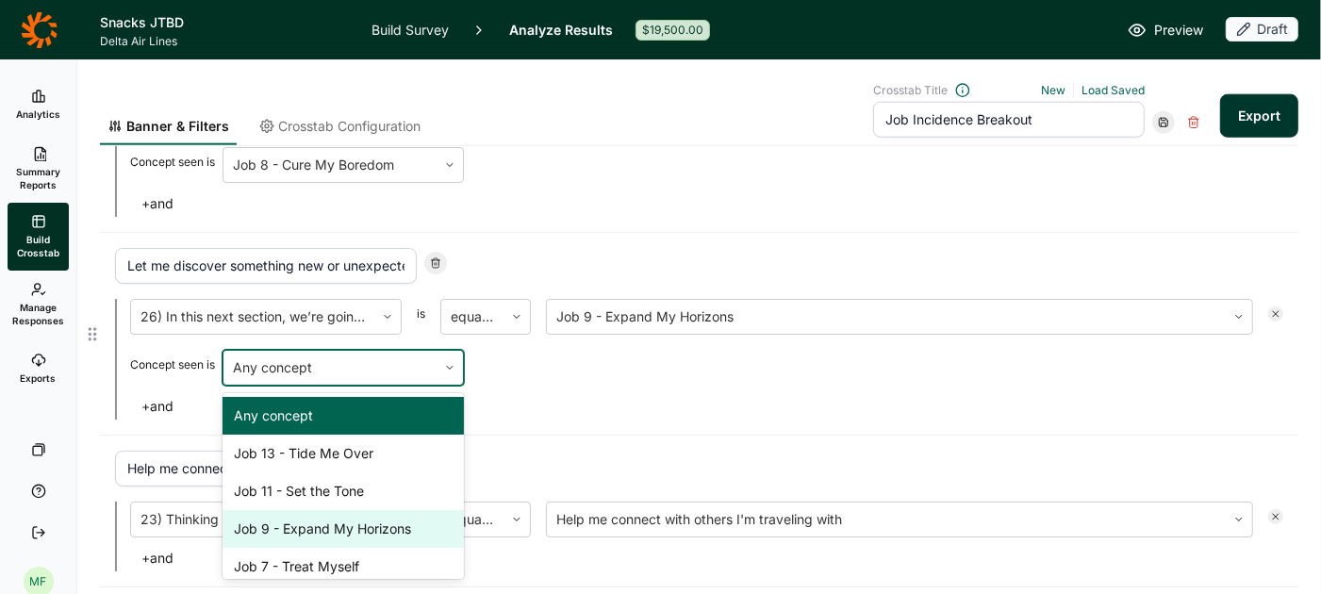
click at [326, 517] on div "Job 9 - Expand My Horizons" at bounding box center [343, 529] width 241 height 38
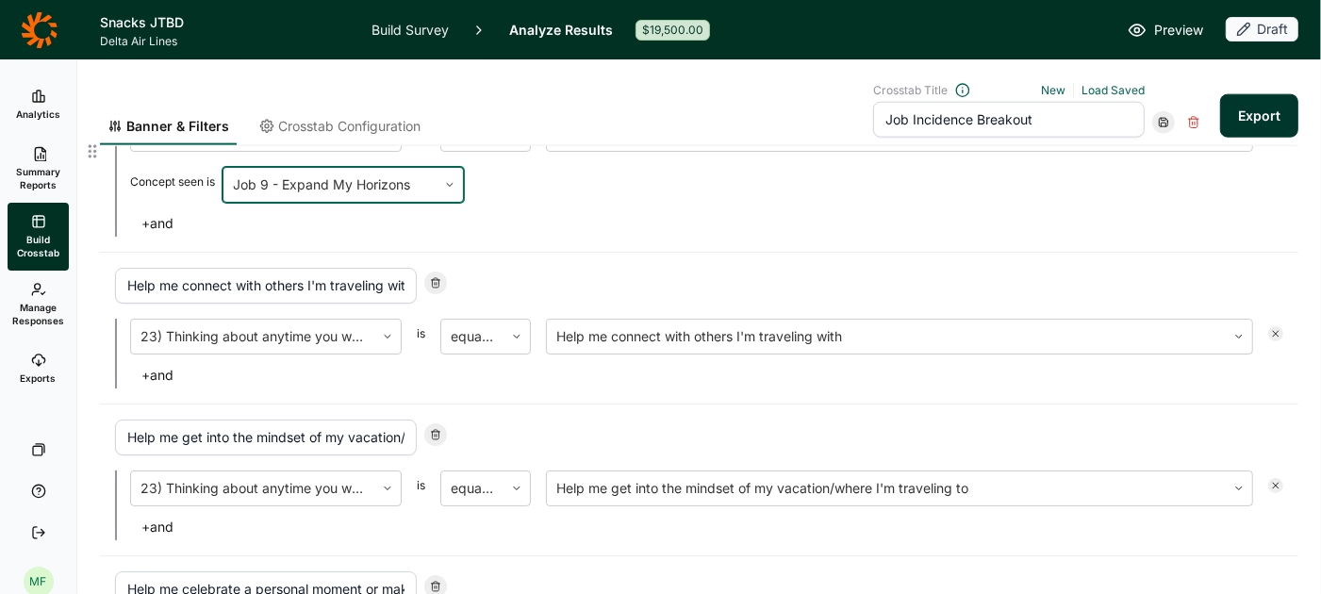
scroll to position [1851, 0]
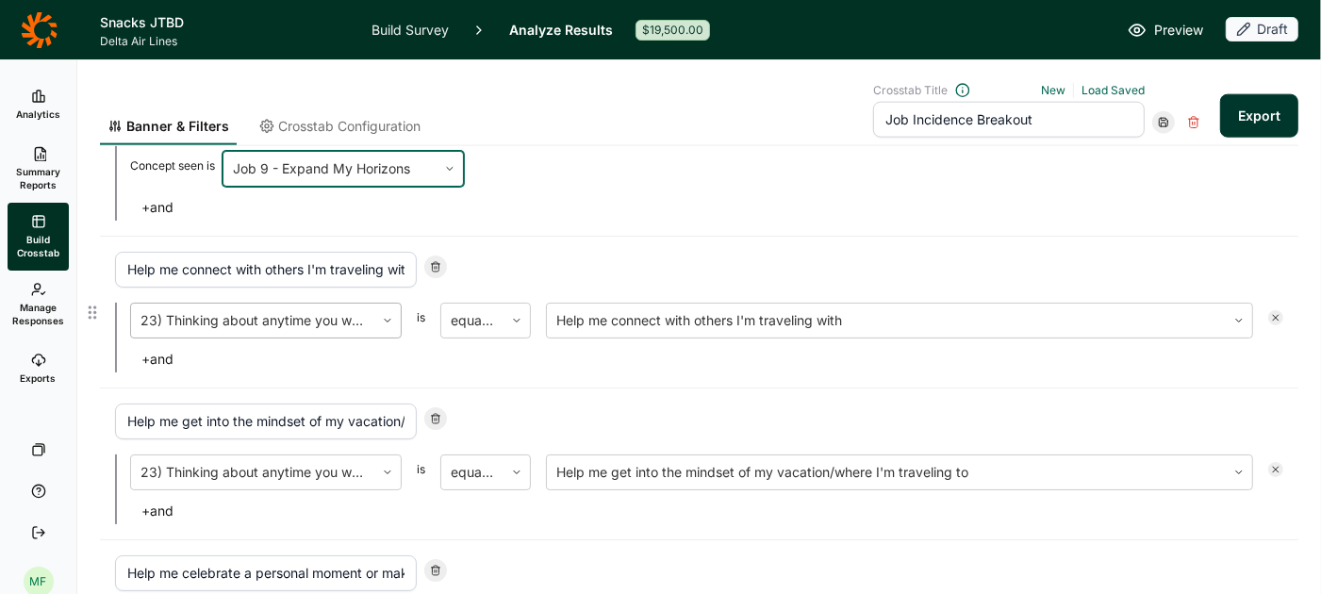
click at [360, 307] on div at bounding box center [252, 320] width 224 height 26
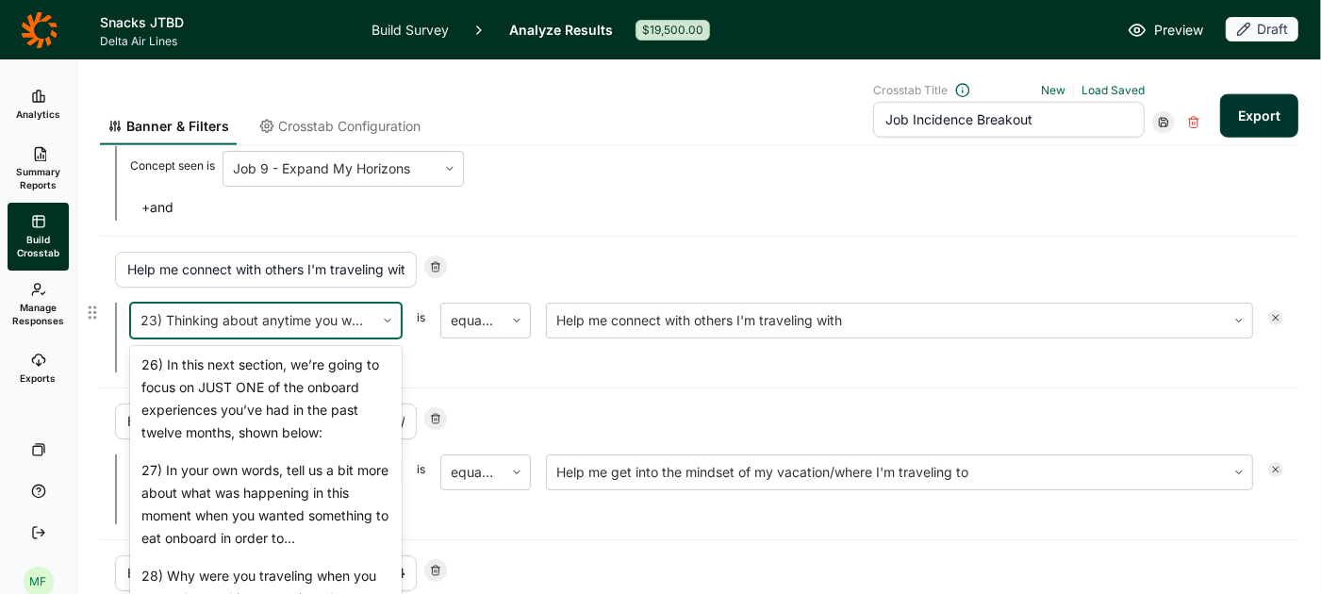
scroll to position [2204, 0]
click at [295, 408] on div "26) In this next section, we’re going to focus on JUST ONE of the onboard exper…" at bounding box center [266, 398] width 272 height 106
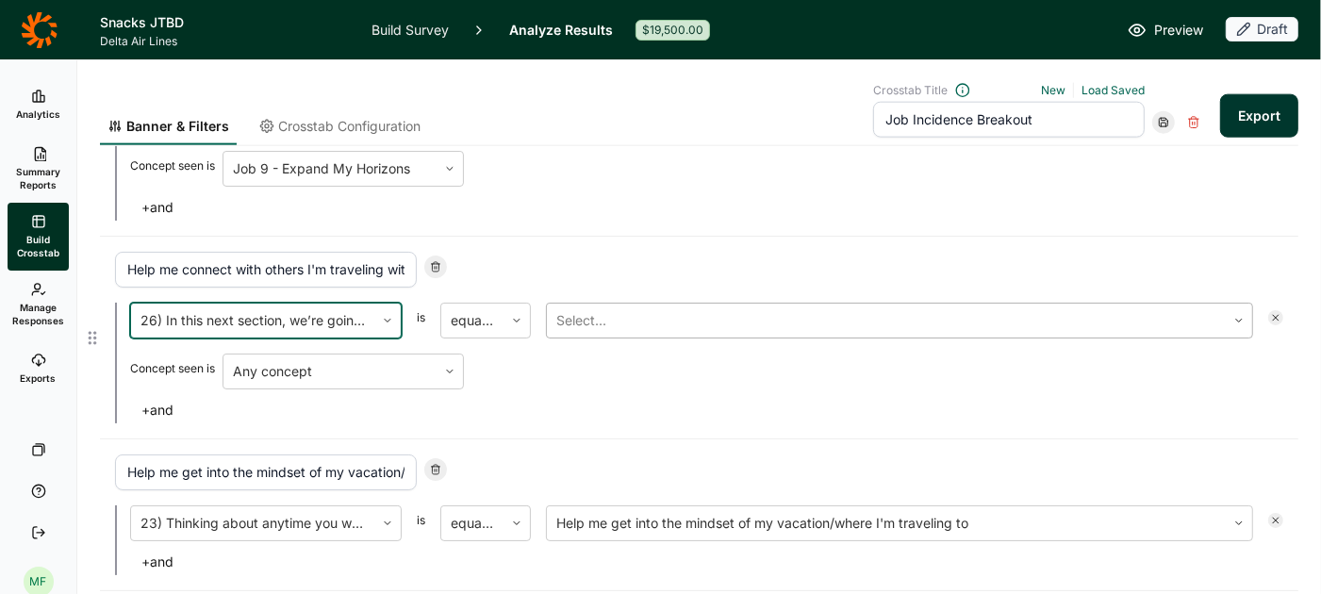
click at [591, 314] on div at bounding box center [886, 320] width 660 height 26
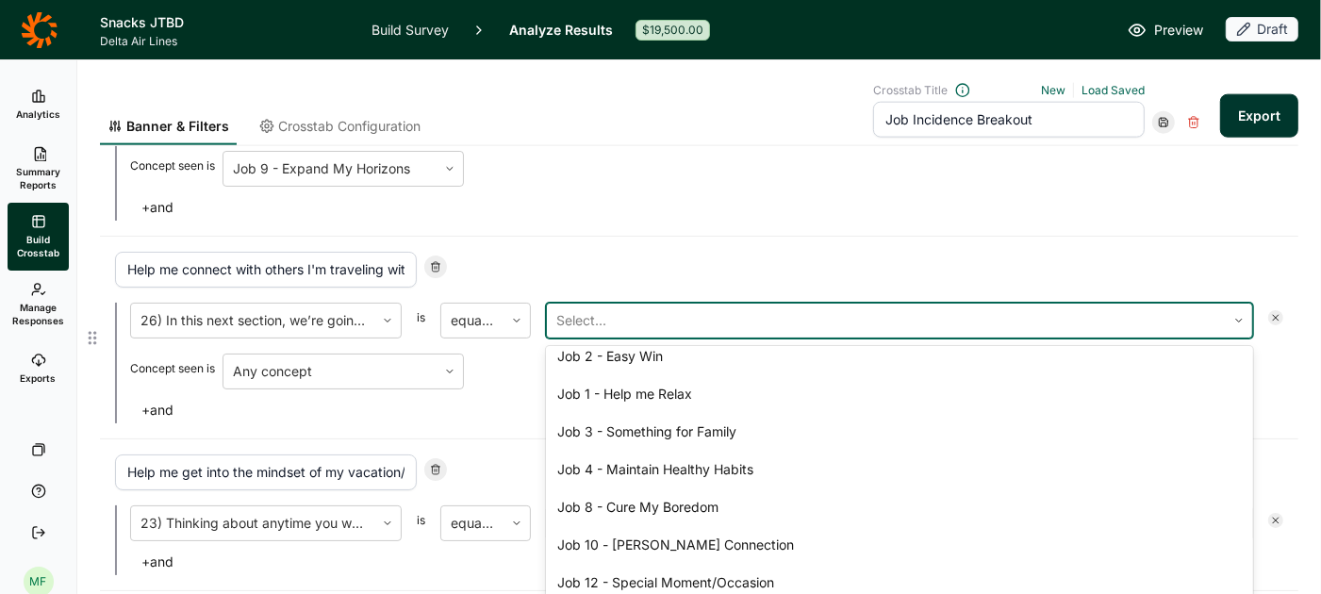
scroll to position [283, 0]
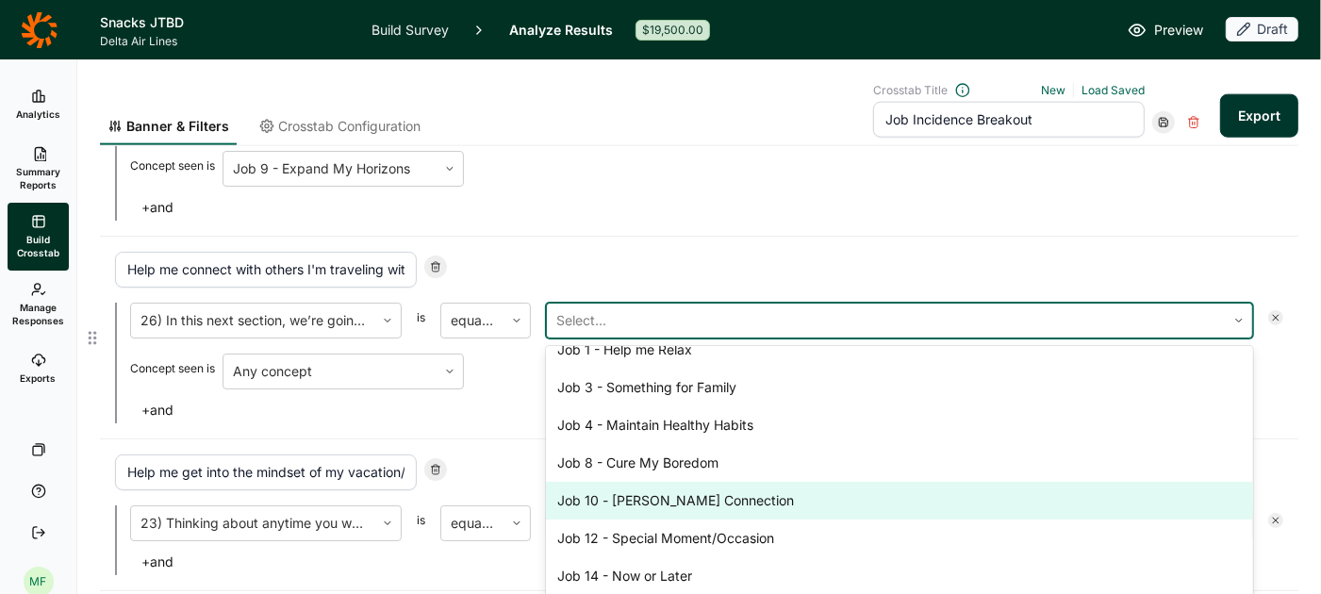
click at [615, 482] on div "Job 10 - [PERSON_NAME] Connection" at bounding box center [899, 501] width 707 height 38
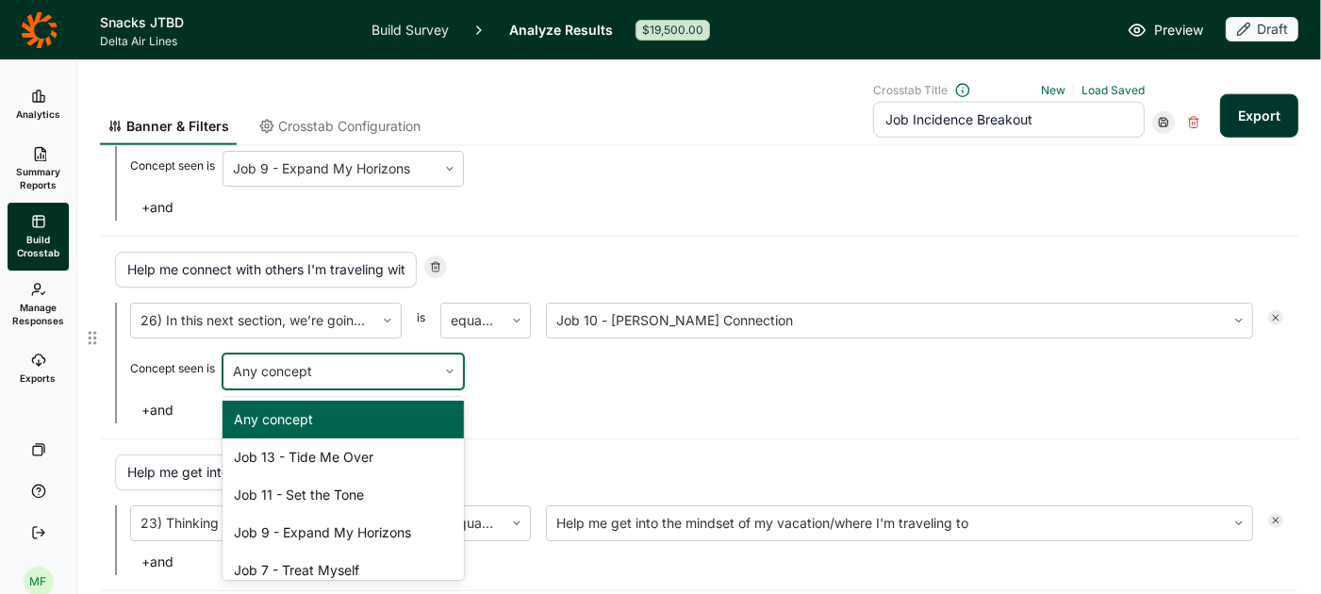
click at [434, 355] on div "Any concept" at bounding box center [329, 372] width 213 height 34
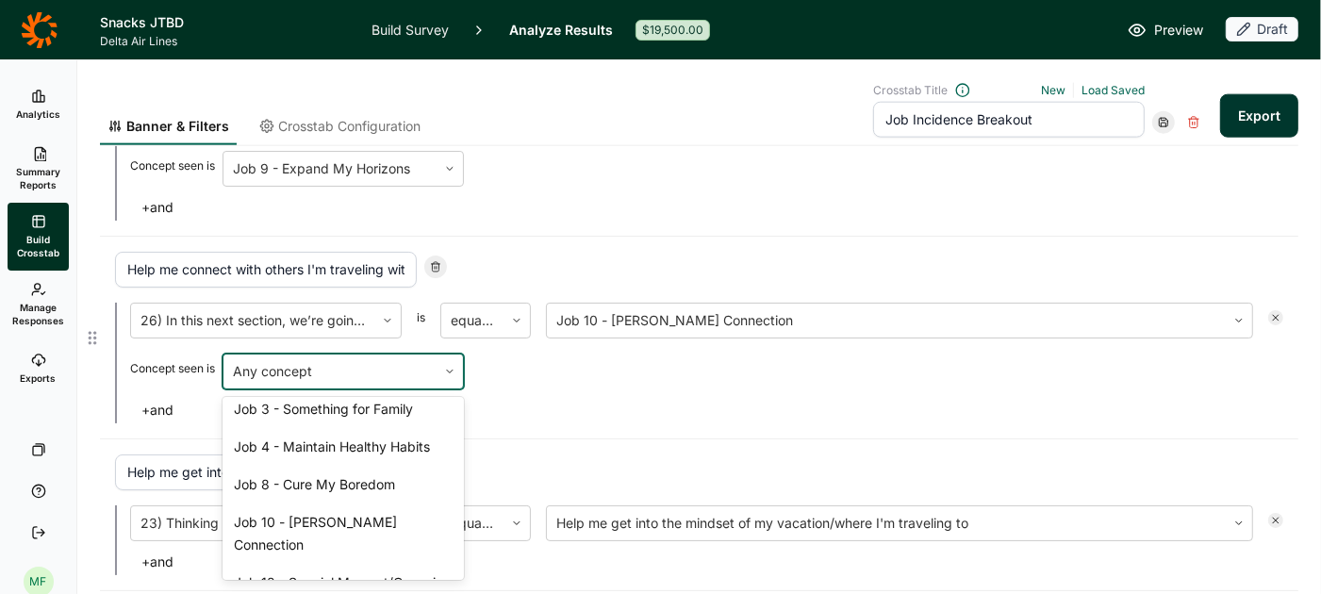
scroll to position [351, 0]
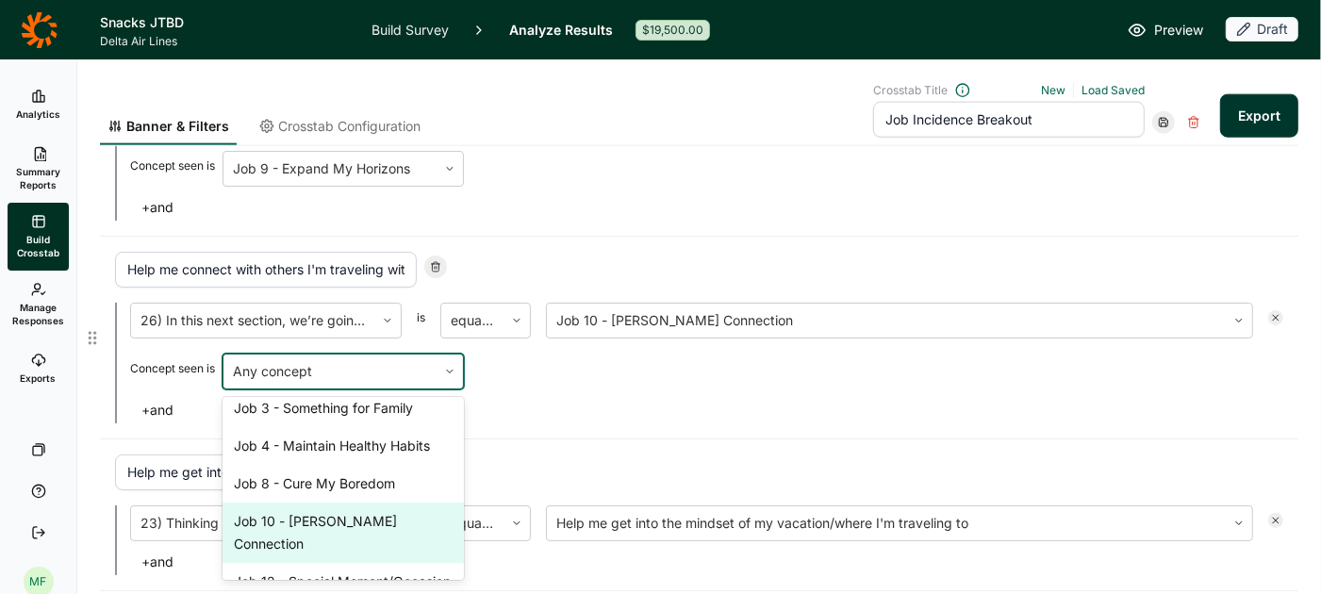
click at [358, 506] on div "Job 10 - [PERSON_NAME] Connection" at bounding box center [343, 533] width 241 height 60
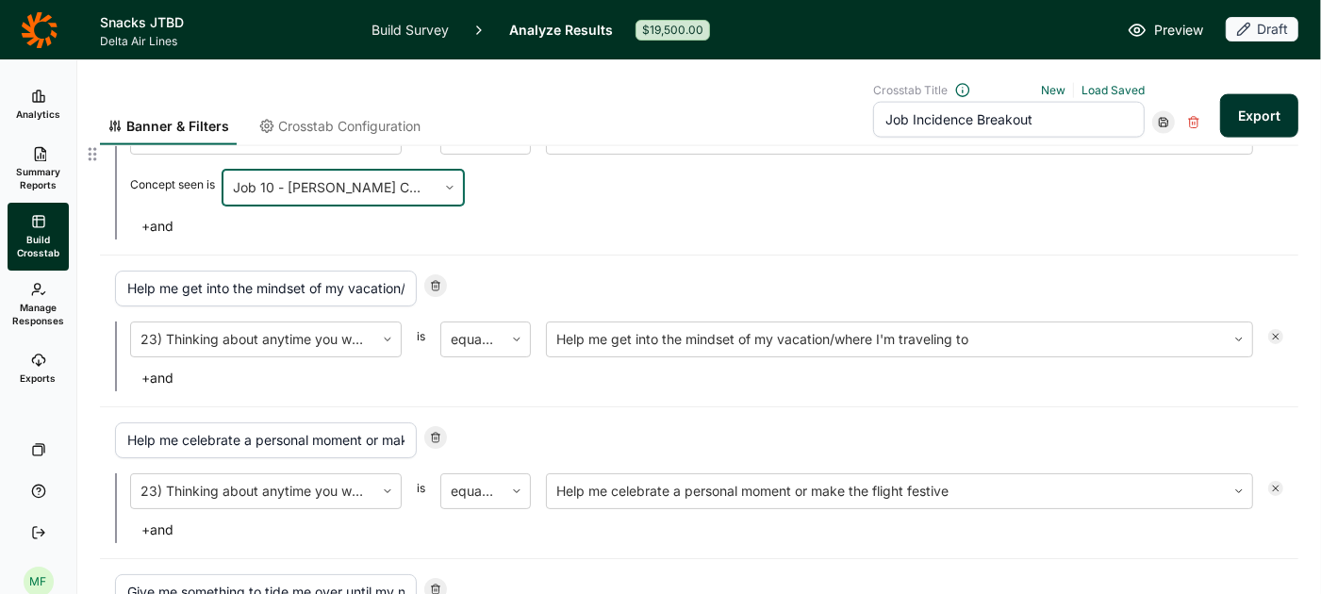
scroll to position [2038, 0]
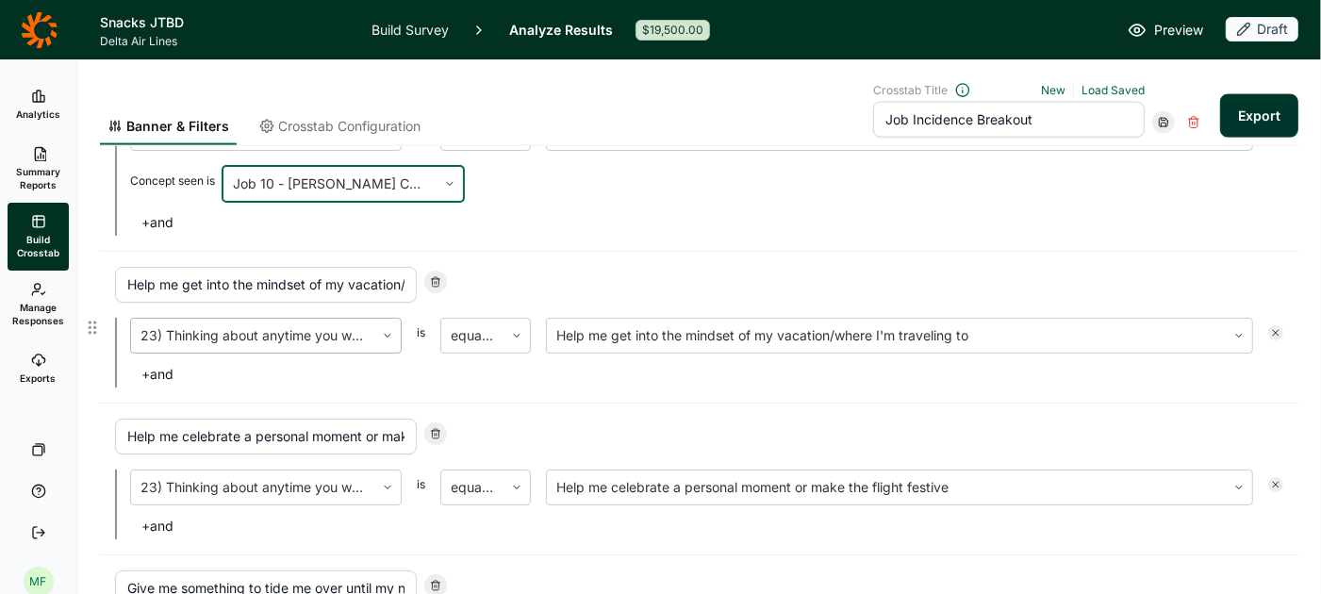
click at [328, 326] on div at bounding box center [252, 335] width 224 height 26
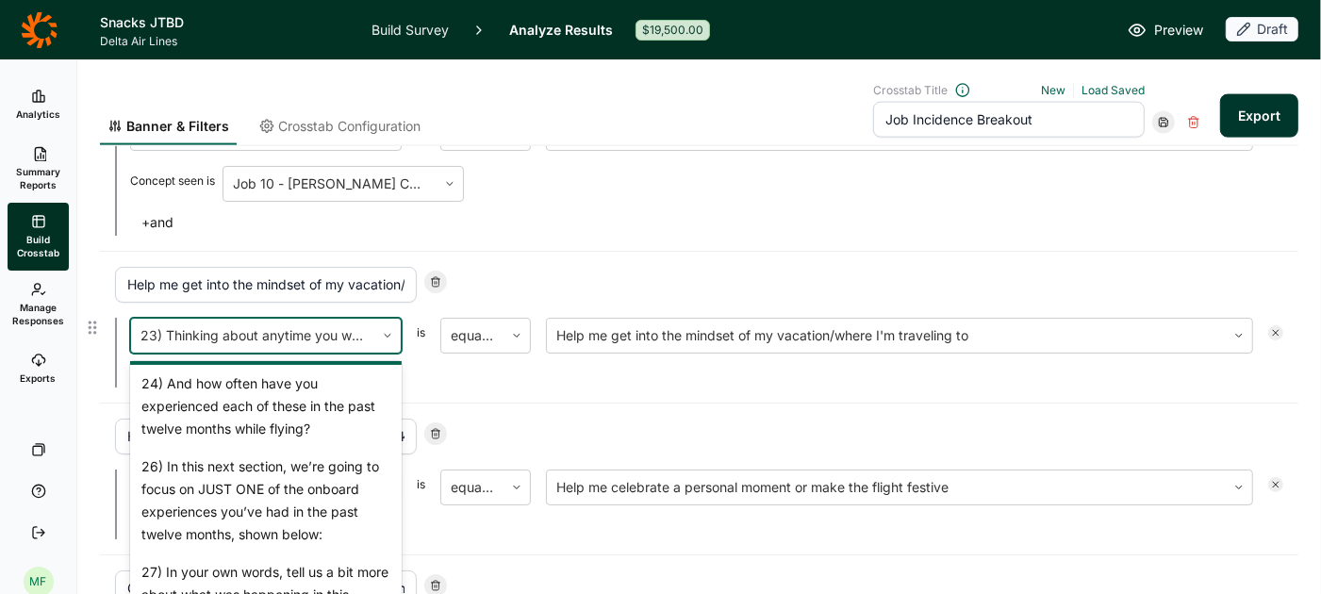
scroll to position [2118, 0]
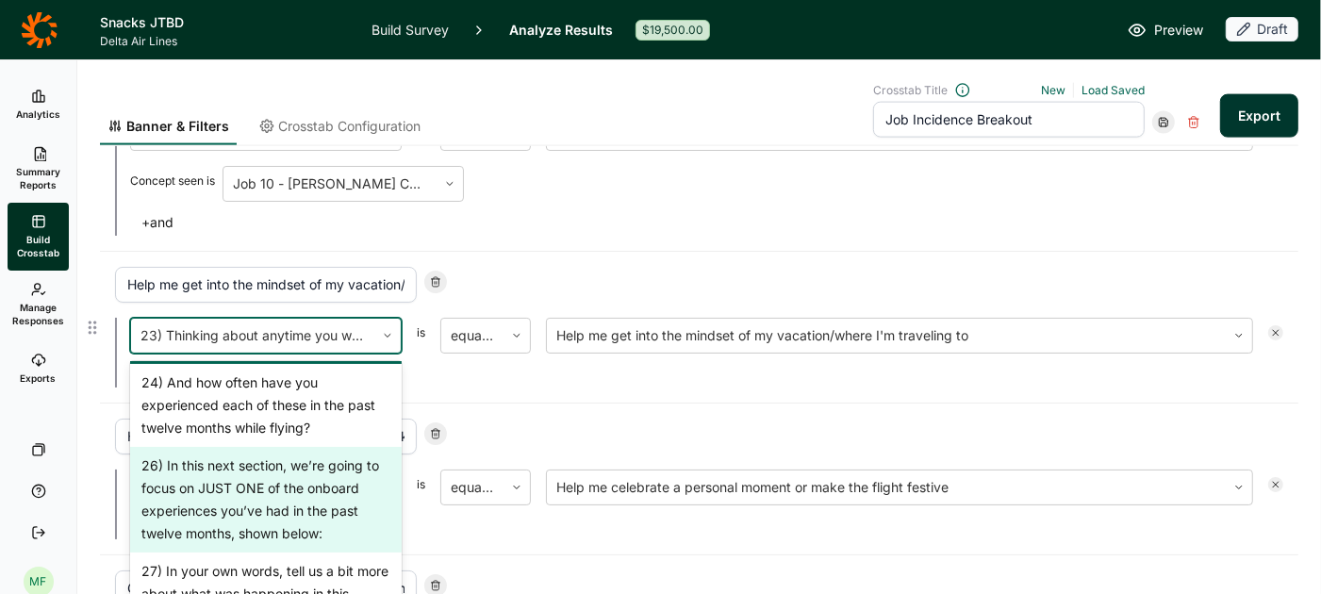
click at [293, 463] on div "26) In this next section, we’re going to focus on JUST ONE of the onboard exper…" at bounding box center [266, 500] width 272 height 106
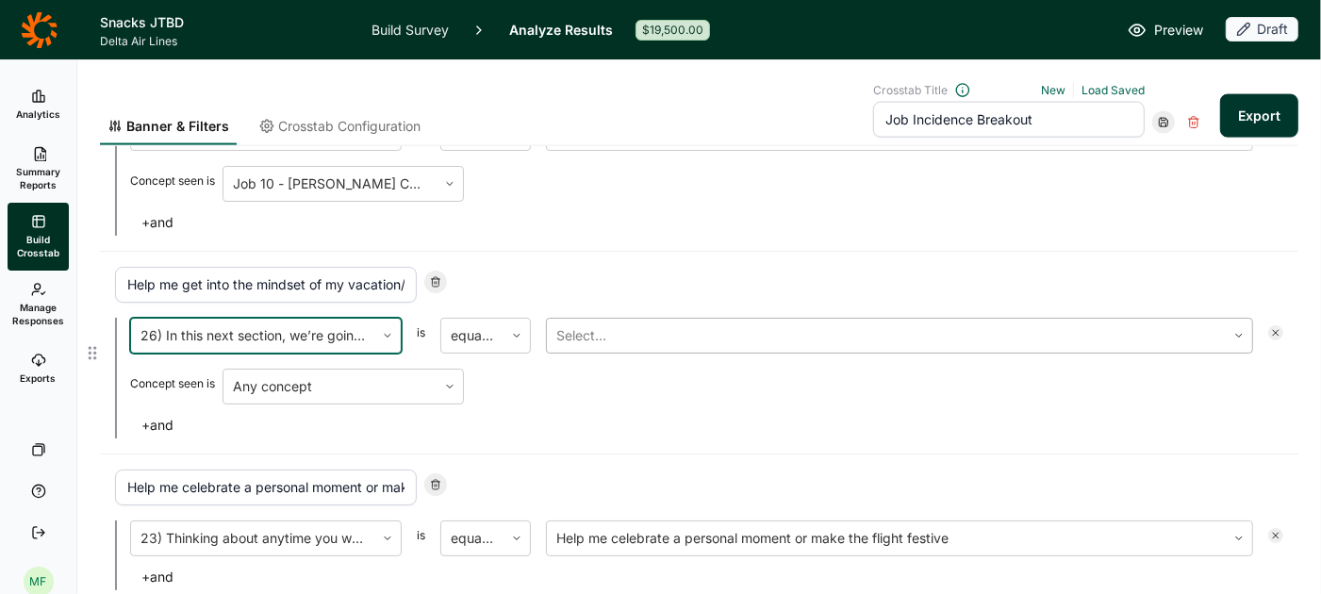
click at [587, 322] on div at bounding box center [886, 335] width 660 height 26
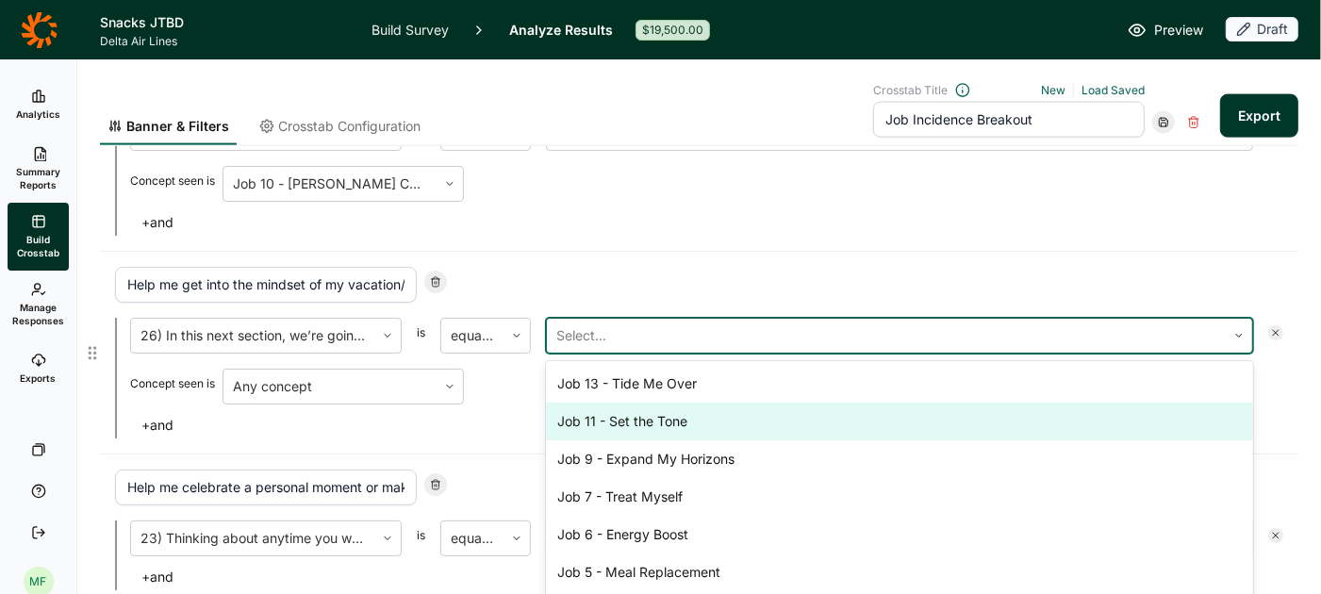
click at [628, 403] on div "Job 11 - Set the Tone" at bounding box center [899, 422] width 707 height 38
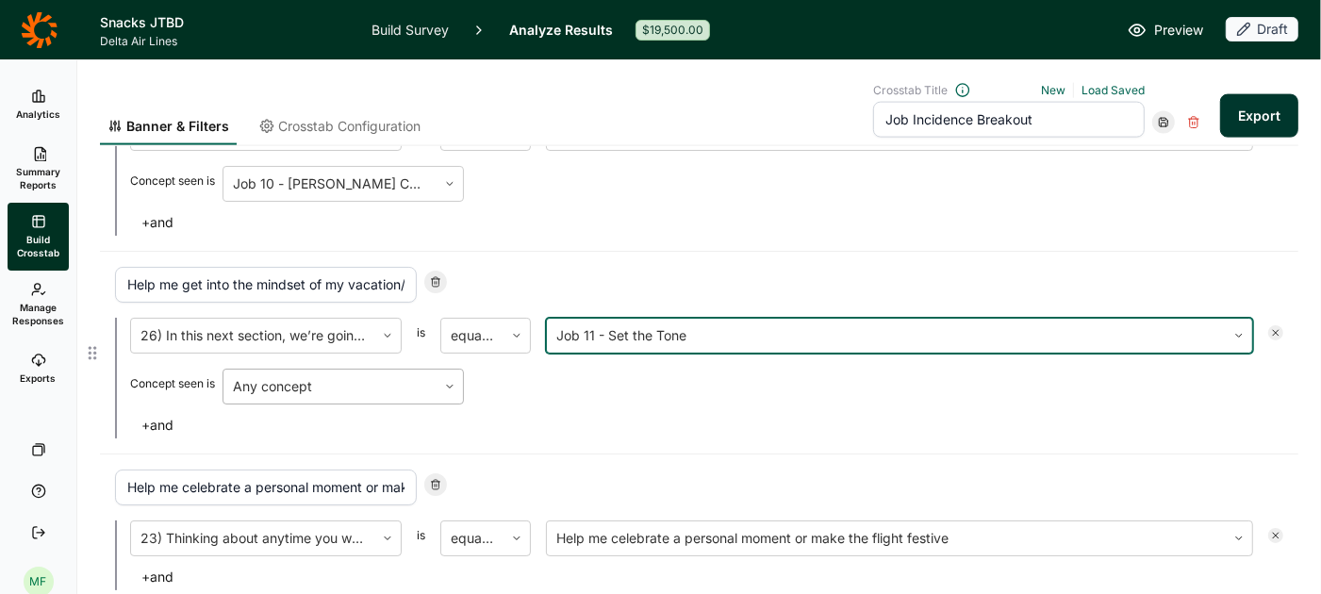
click at [401, 379] on div at bounding box center [330, 386] width 194 height 26
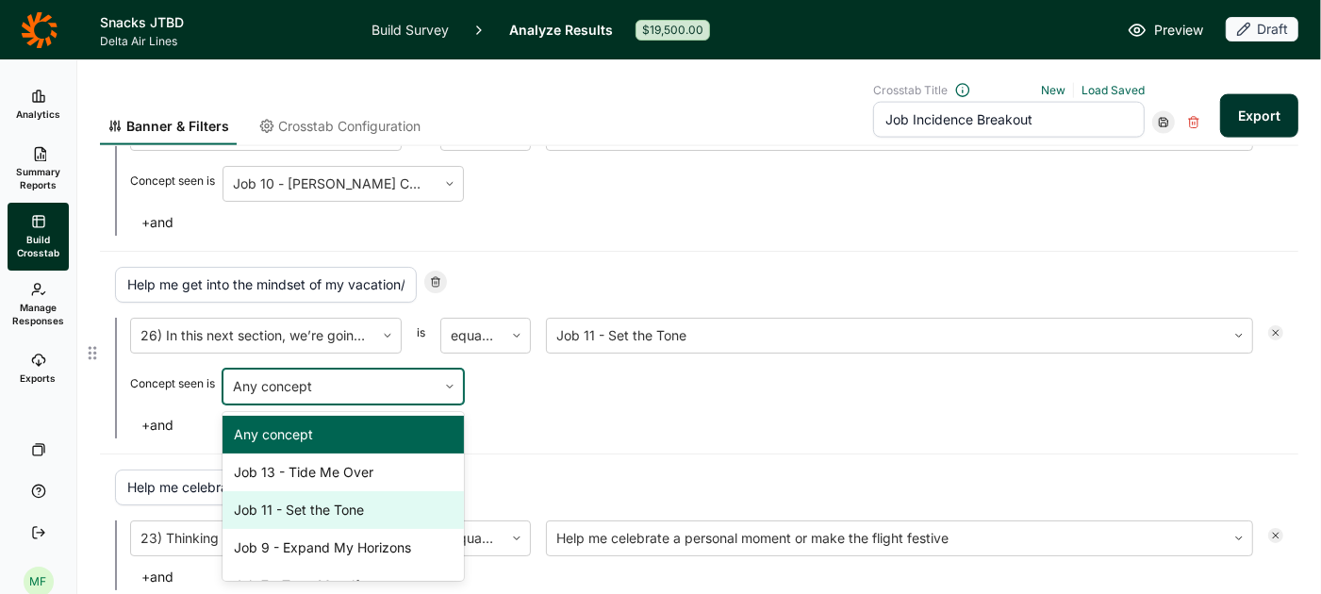
click at [355, 491] on div "Job 11 - Set the Tone" at bounding box center [343, 510] width 241 height 38
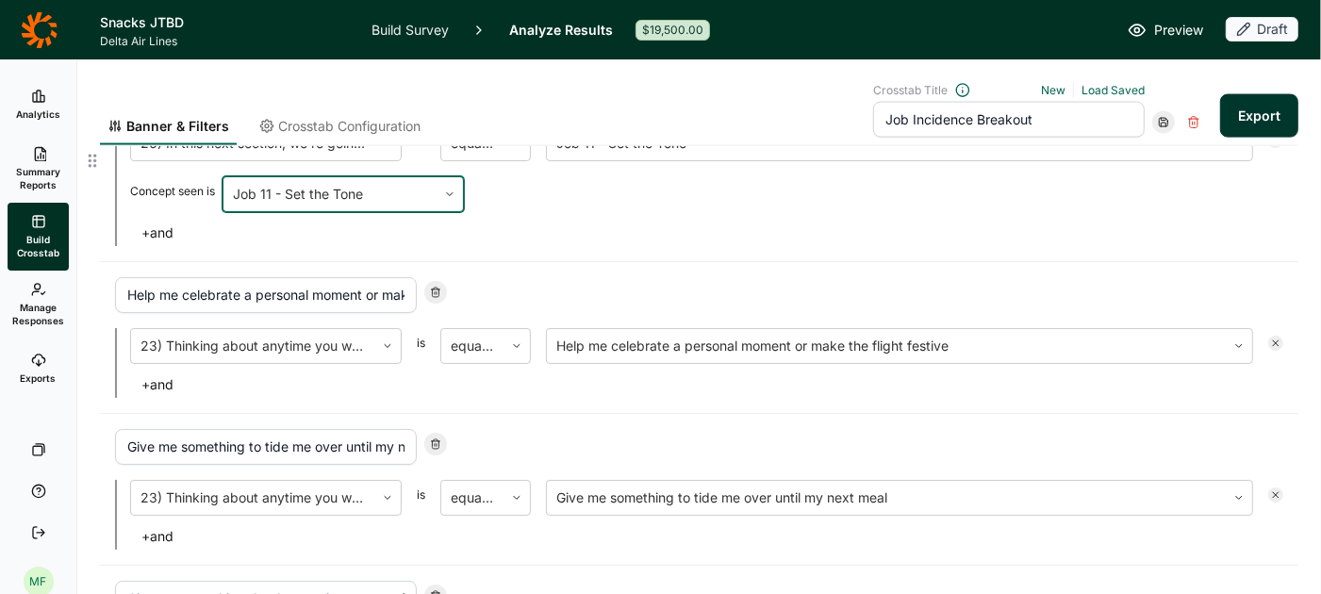
scroll to position [2247, 0]
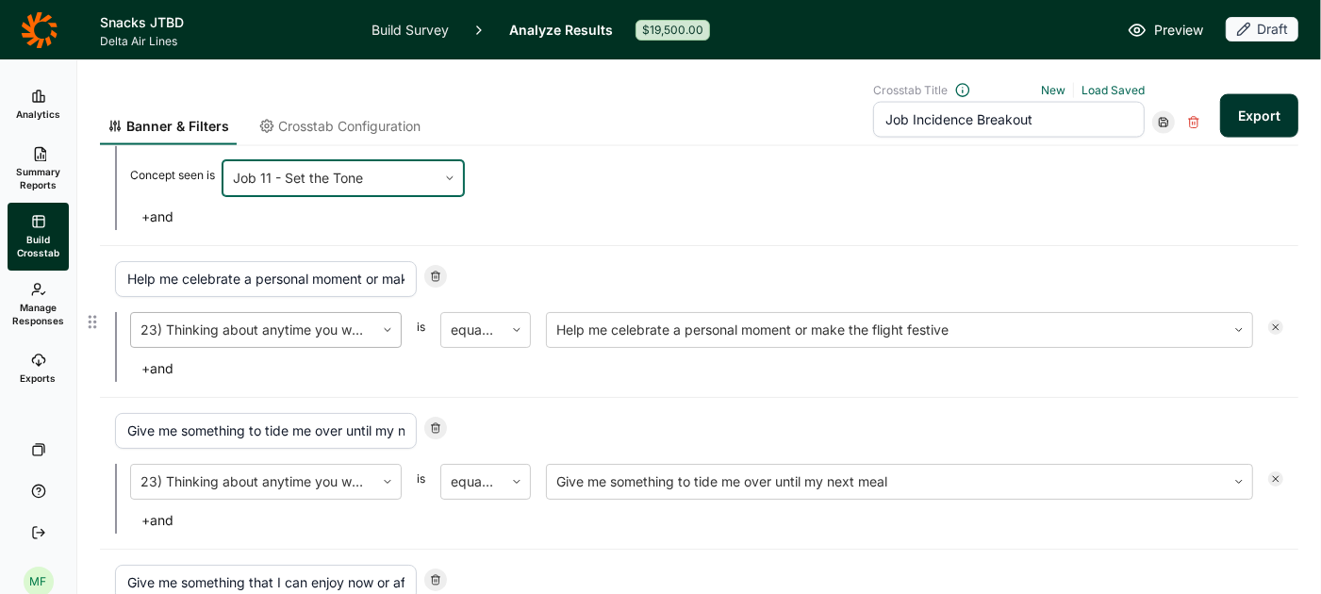
click at [336, 313] on div "23) Thinking about anytime you wanted to eat something while on a flight in the…" at bounding box center [252, 330] width 243 height 34
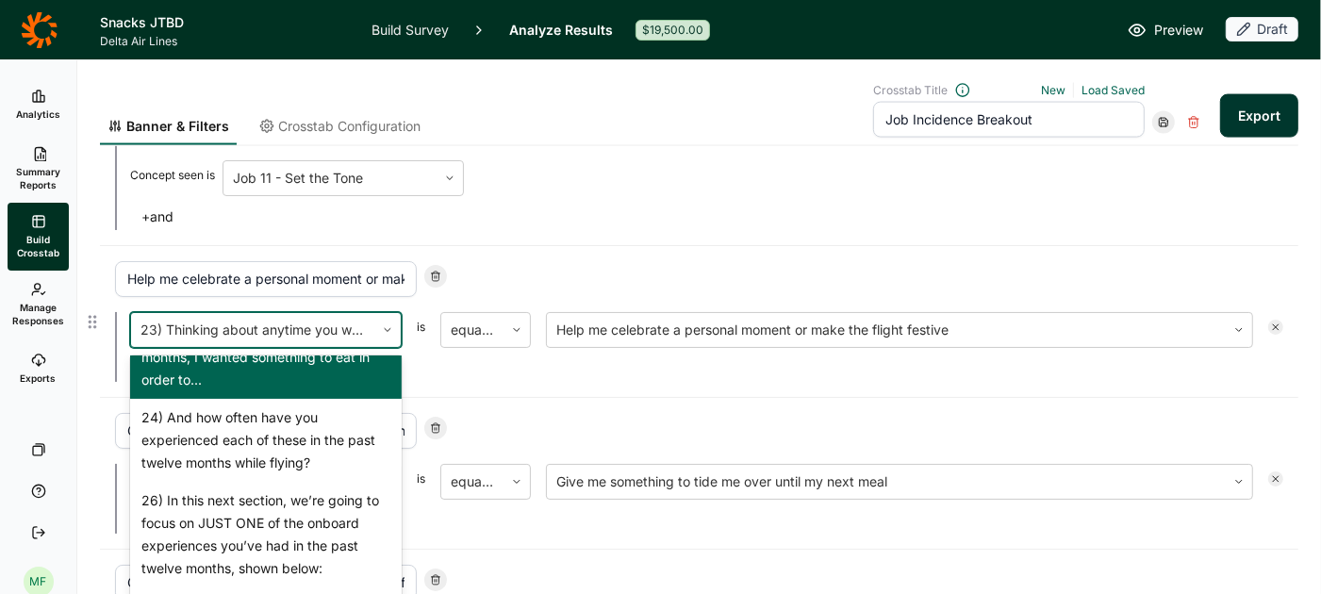
scroll to position [2162, 0]
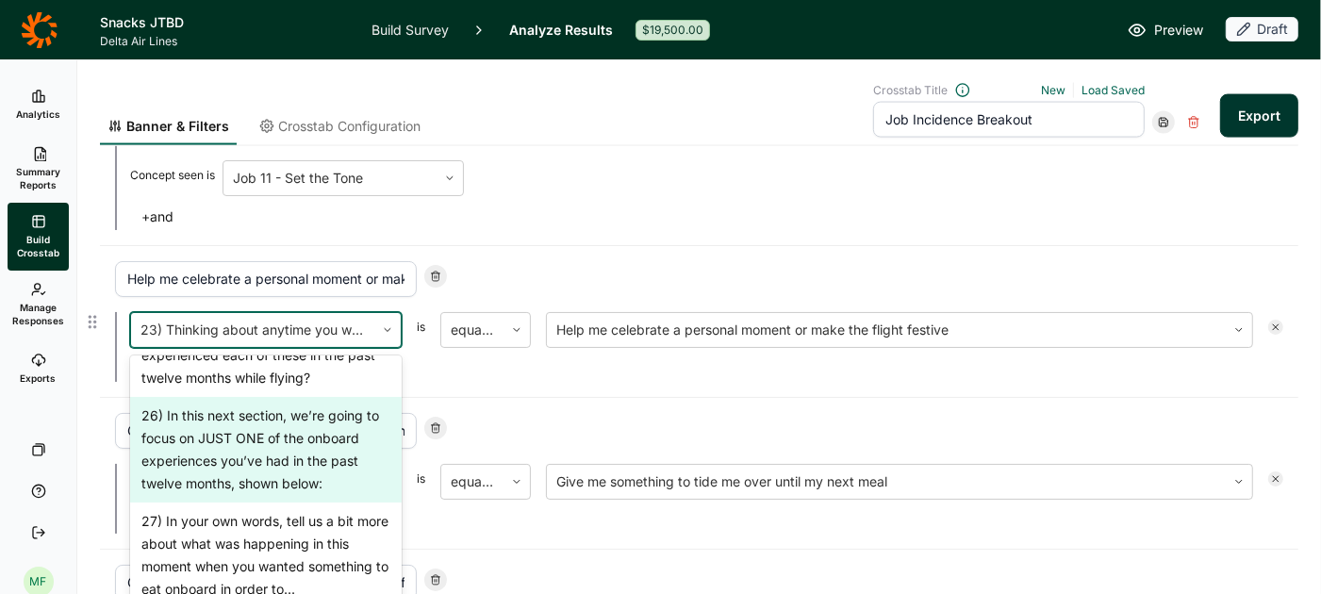
click at [293, 430] on div "26) In this next section, we’re going to focus on JUST ONE of the onboard exper…" at bounding box center [266, 450] width 272 height 106
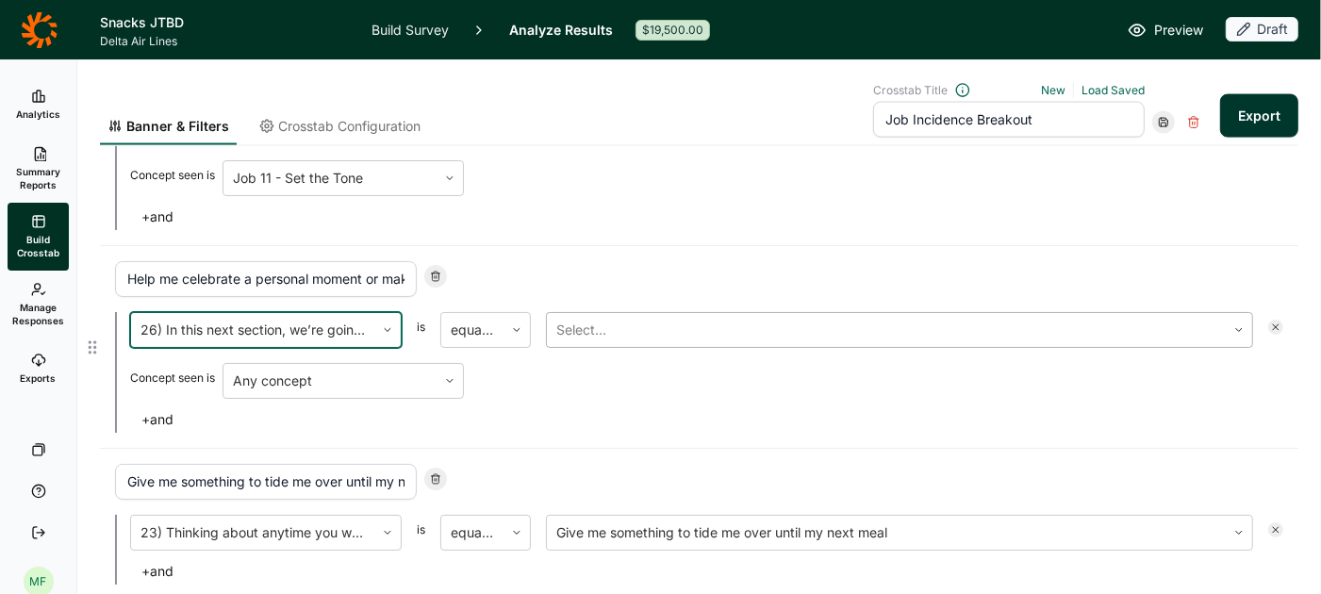
click at [644, 320] on div at bounding box center [886, 330] width 660 height 26
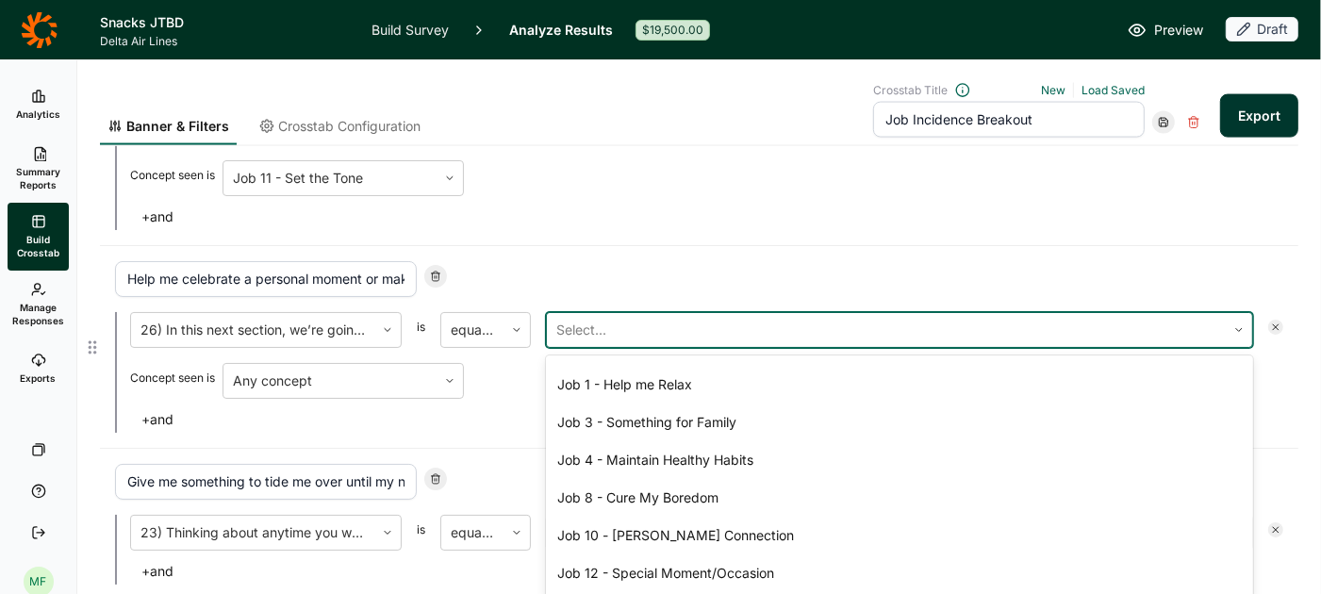
scroll to position [289, 0]
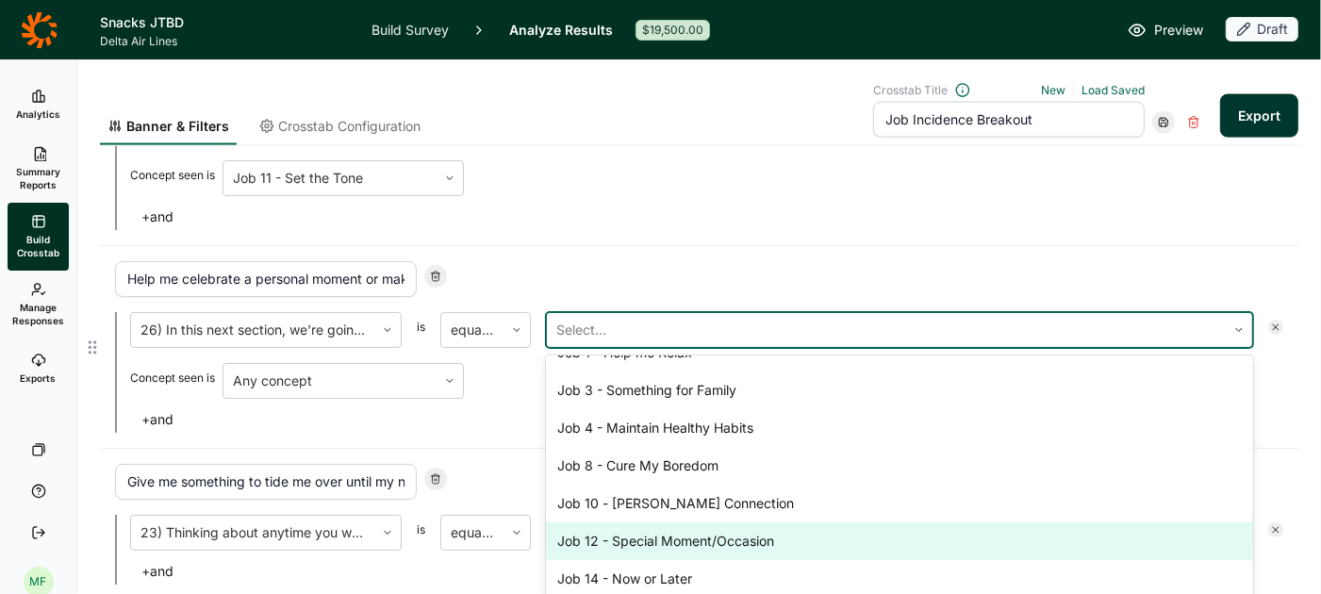
click at [651, 522] on div "Job 12 - Special Moment/Occasion" at bounding box center [899, 541] width 707 height 38
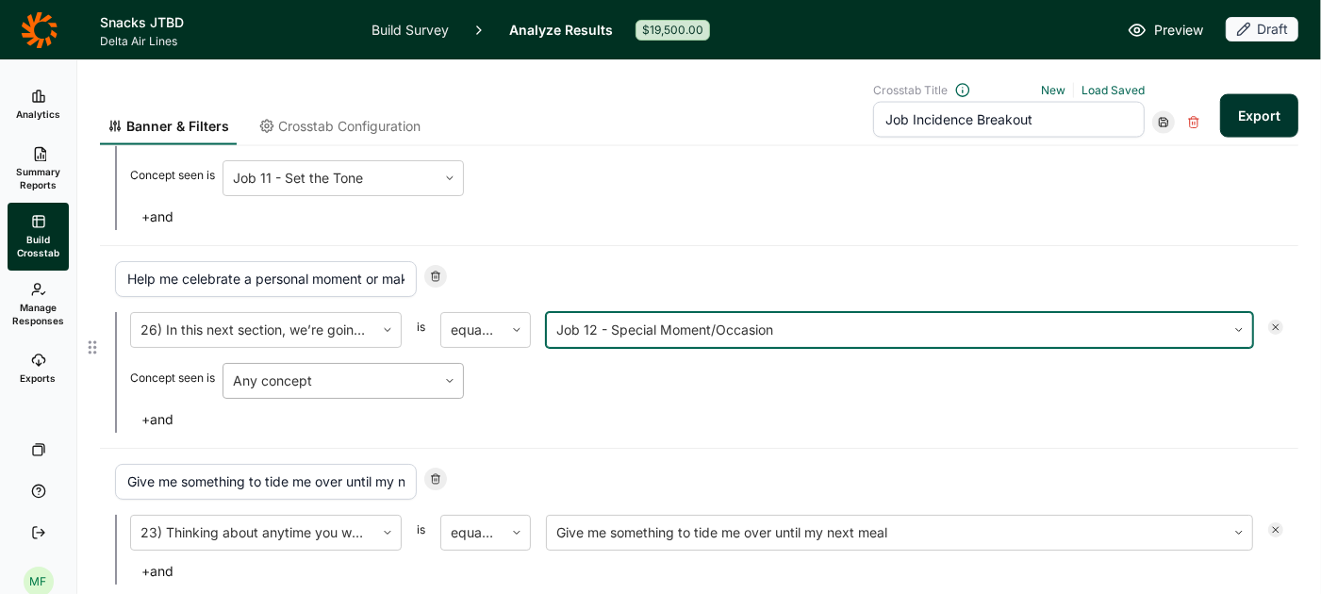
click at [433, 376] on div "Any concept" at bounding box center [329, 381] width 213 height 34
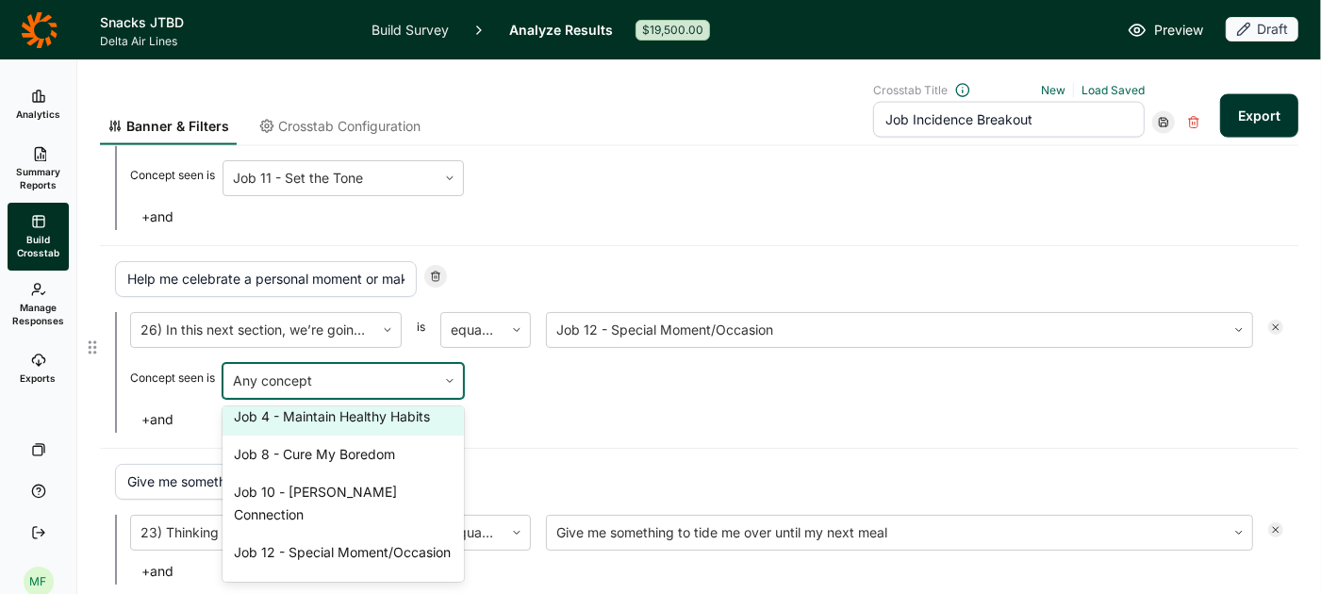
scroll to position [397, 0]
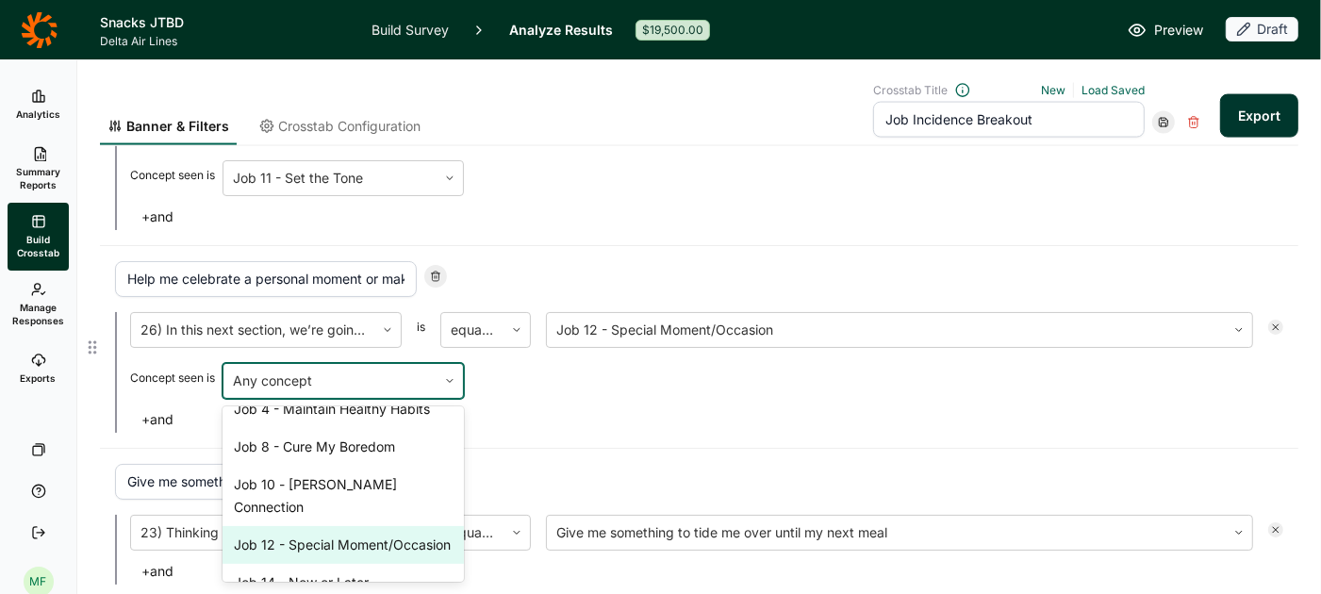
click at [356, 526] on div "Job 12 - Special Moment/Occasion" at bounding box center [343, 545] width 241 height 38
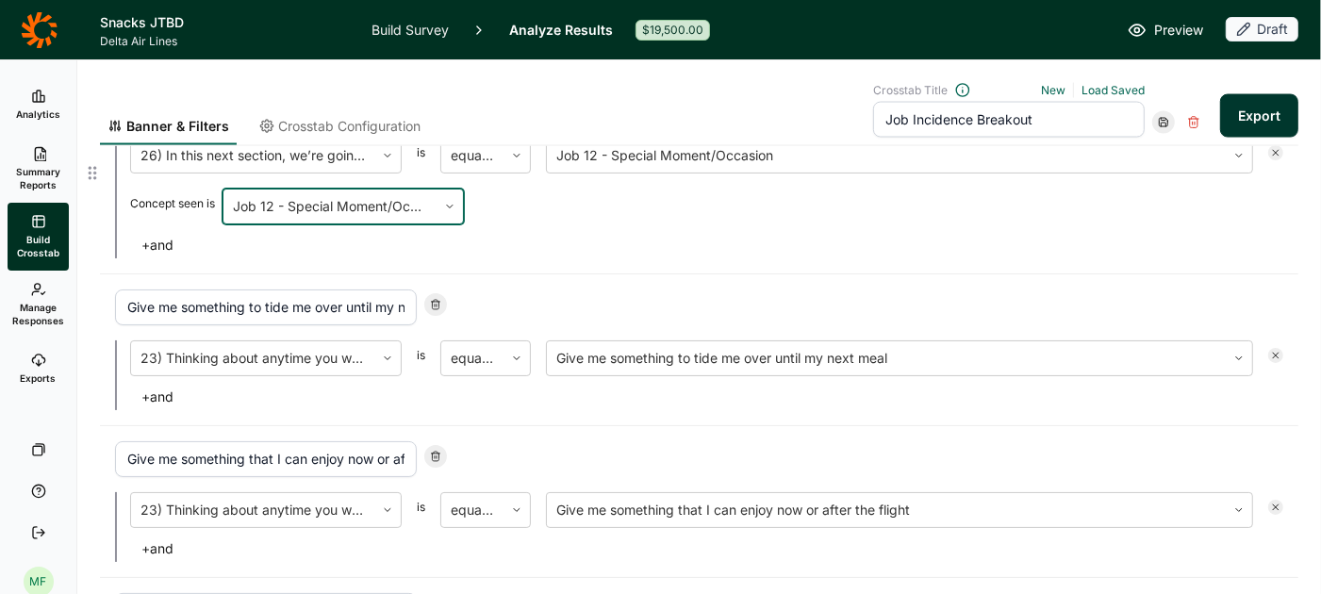
scroll to position [2431, 0]
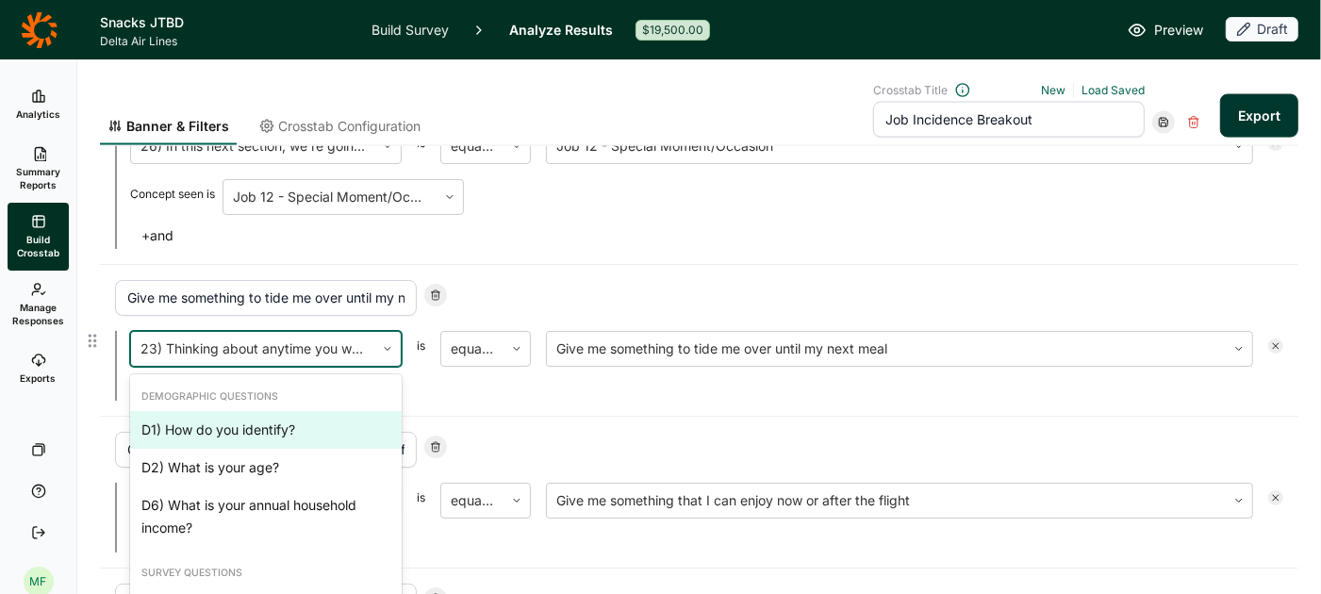
click at [327, 336] on div at bounding box center [252, 349] width 224 height 26
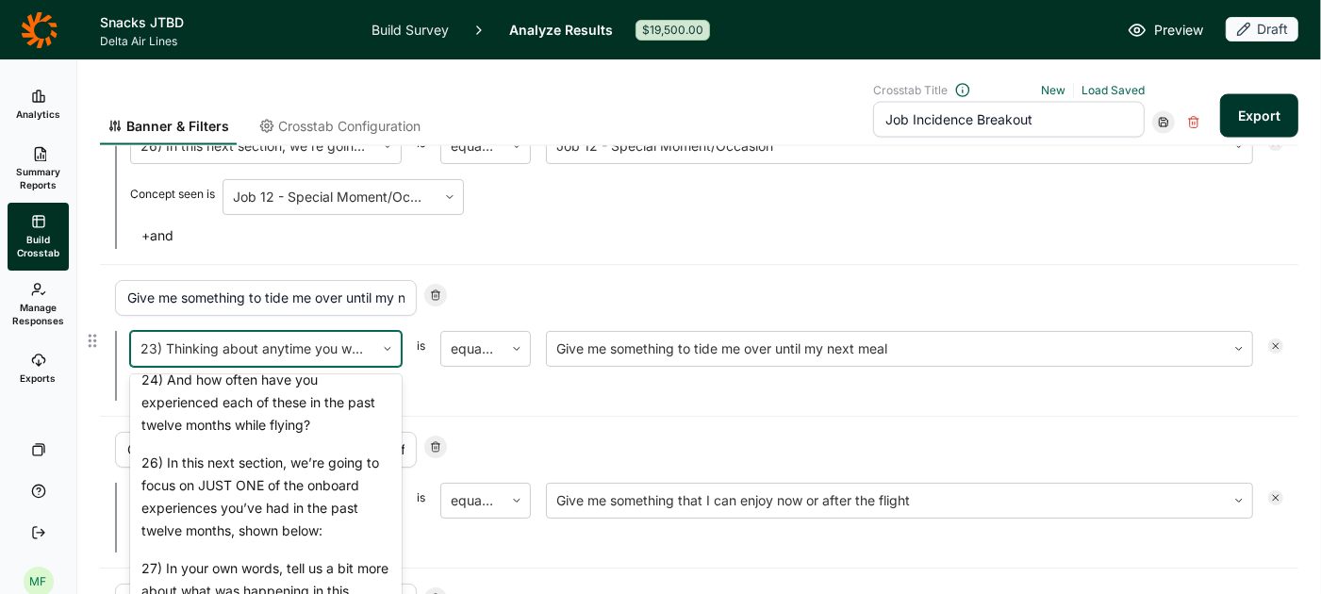
scroll to position [2141, 0]
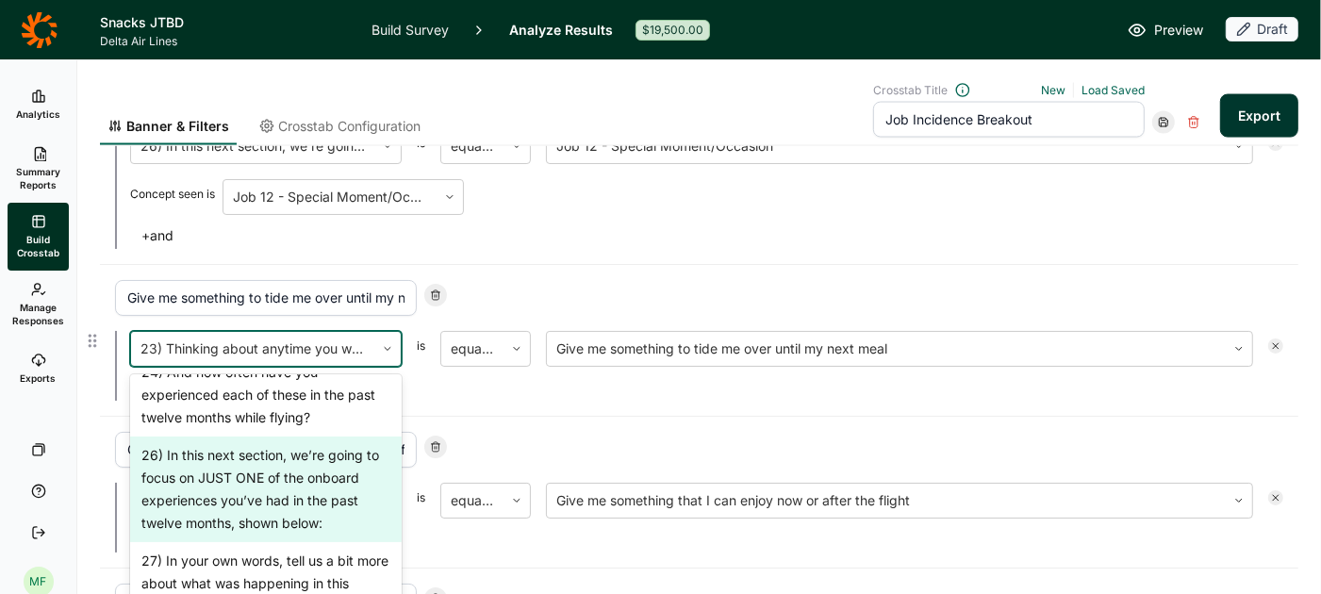
click at [304, 444] on div "26) In this next section, we’re going to focus on JUST ONE of the onboard exper…" at bounding box center [266, 490] width 272 height 106
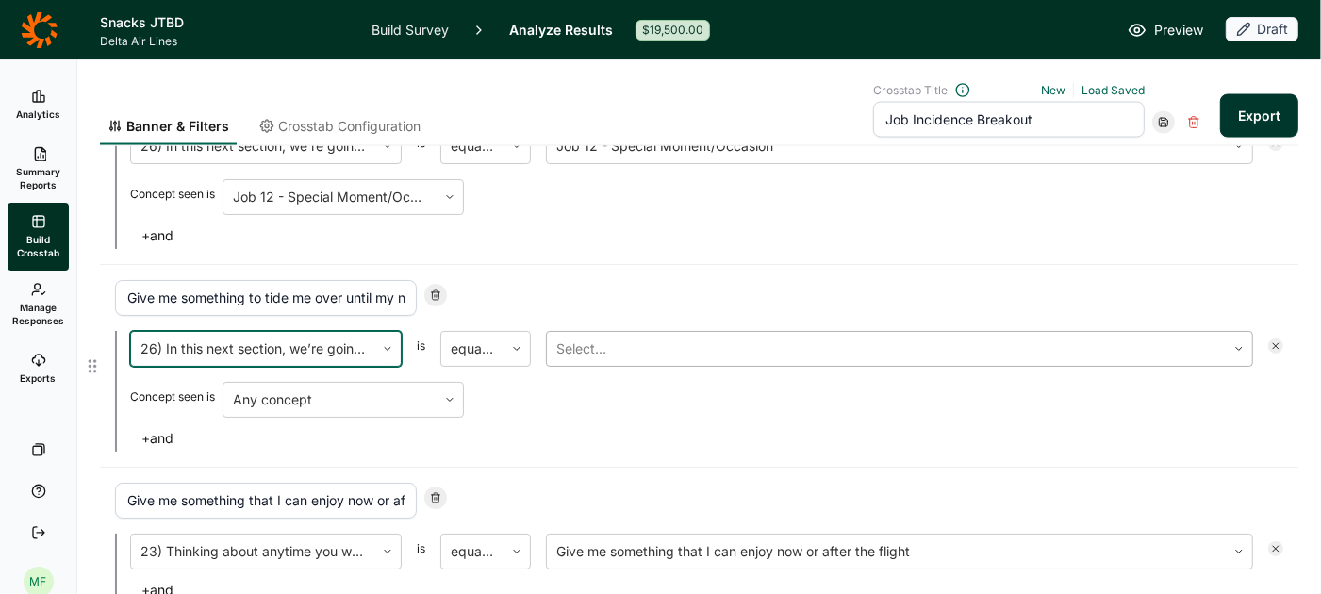
click at [605, 336] on div at bounding box center [886, 349] width 660 height 26
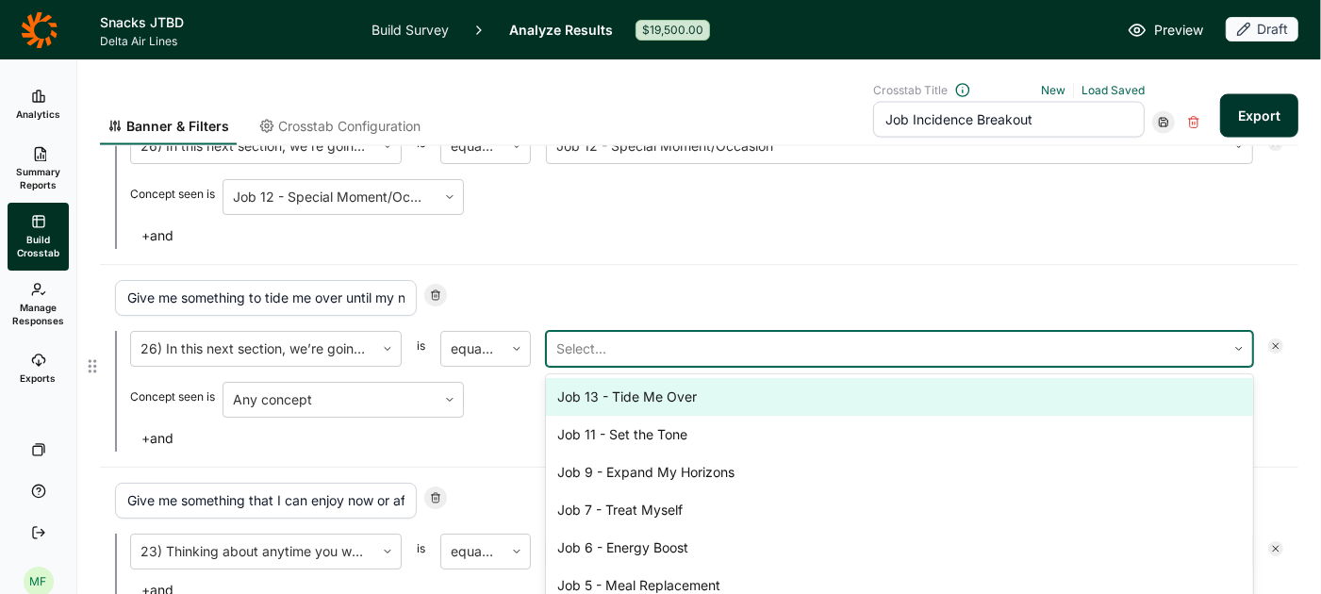
click at [625, 379] on div "Job 13 - Tide Me Over" at bounding box center [899, 397] width 707 height 38
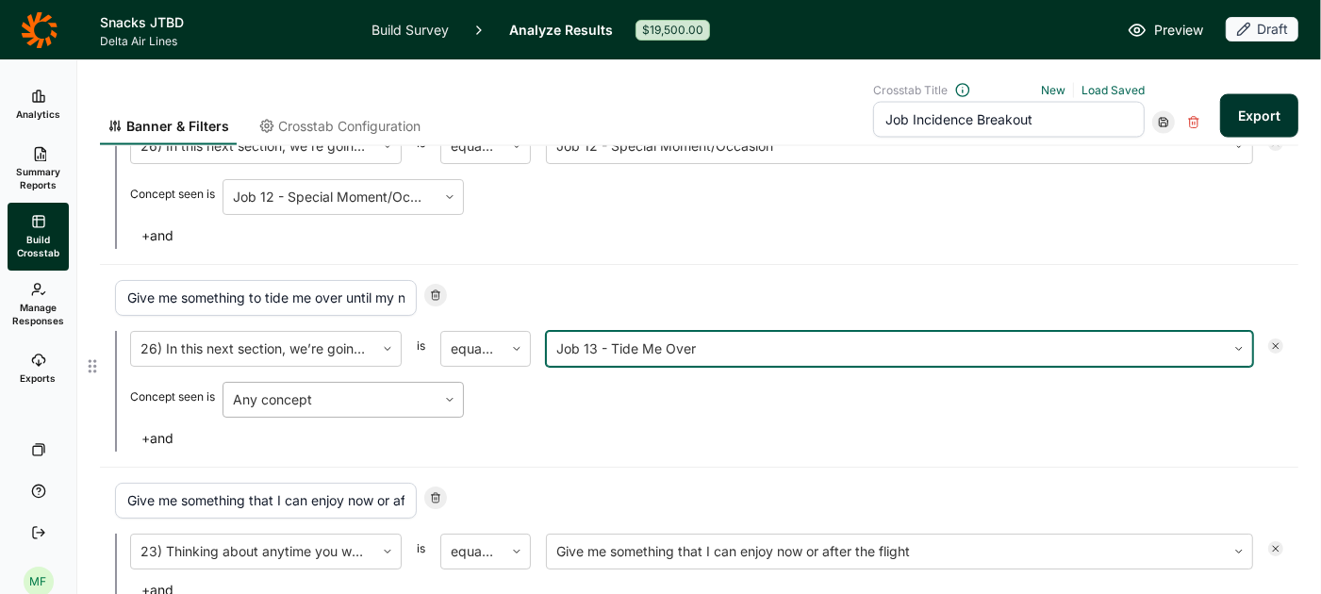
click at [404, 387] on div at bounding box center [330, 400] width 194 height 26
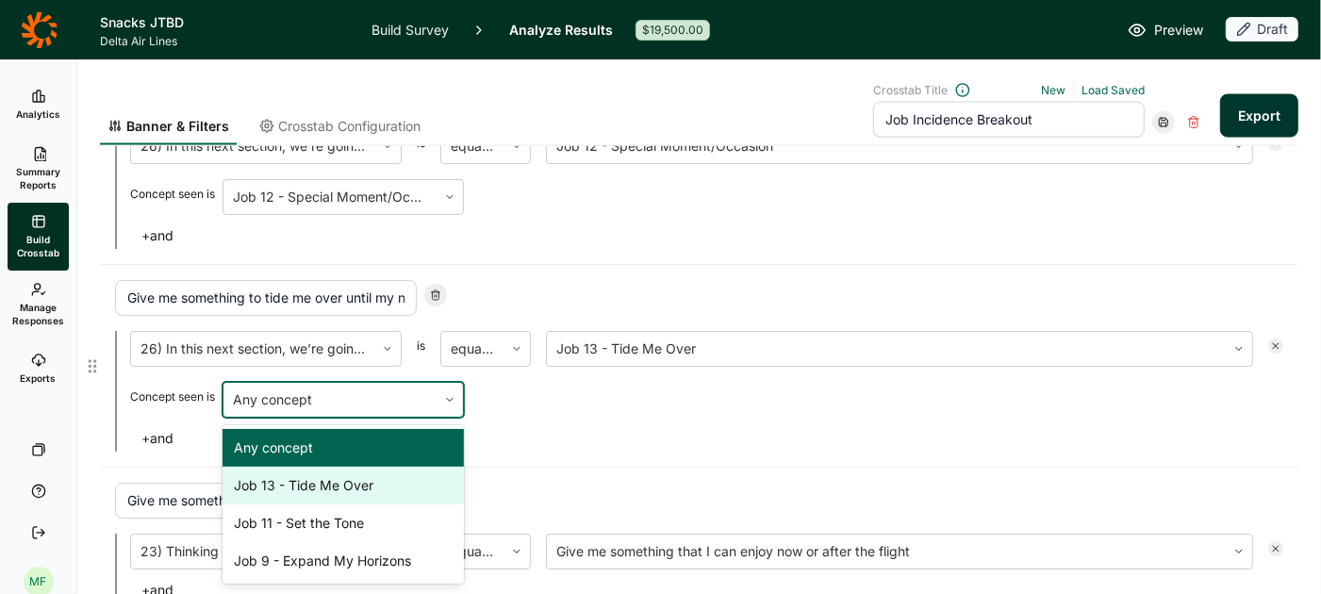
click at [369, 467] on div "Job 13 - Tide Me Over" at bounding box center [343, 486] width 241 height 38
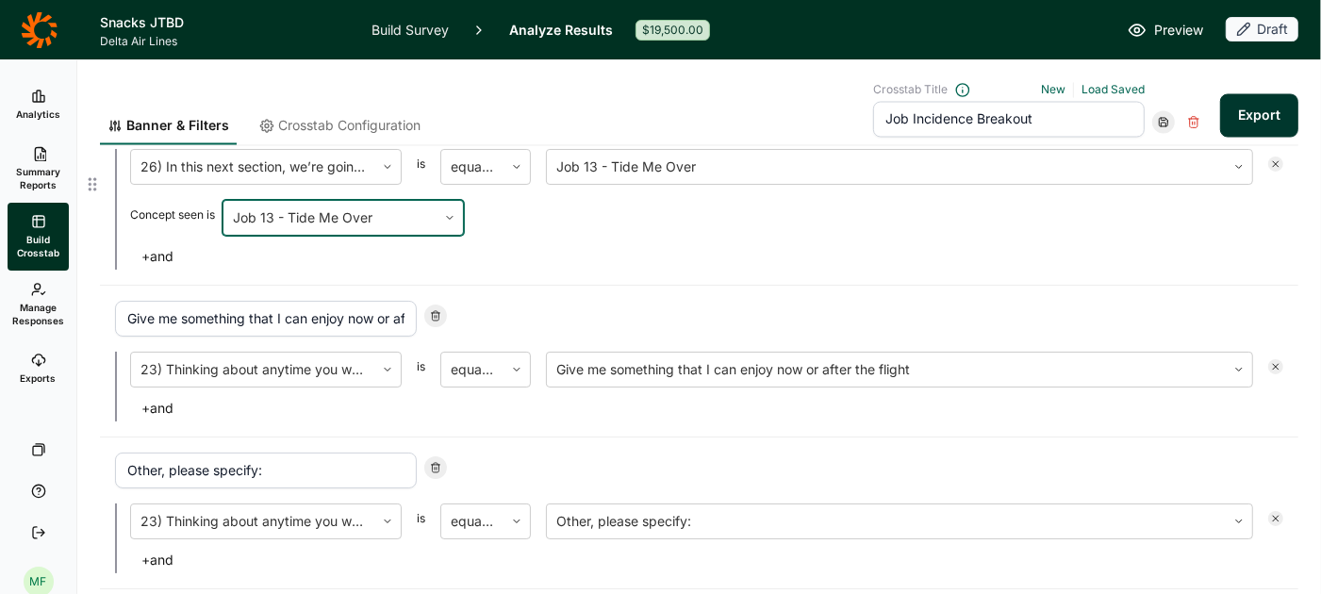
scroll to position [2680, 0]
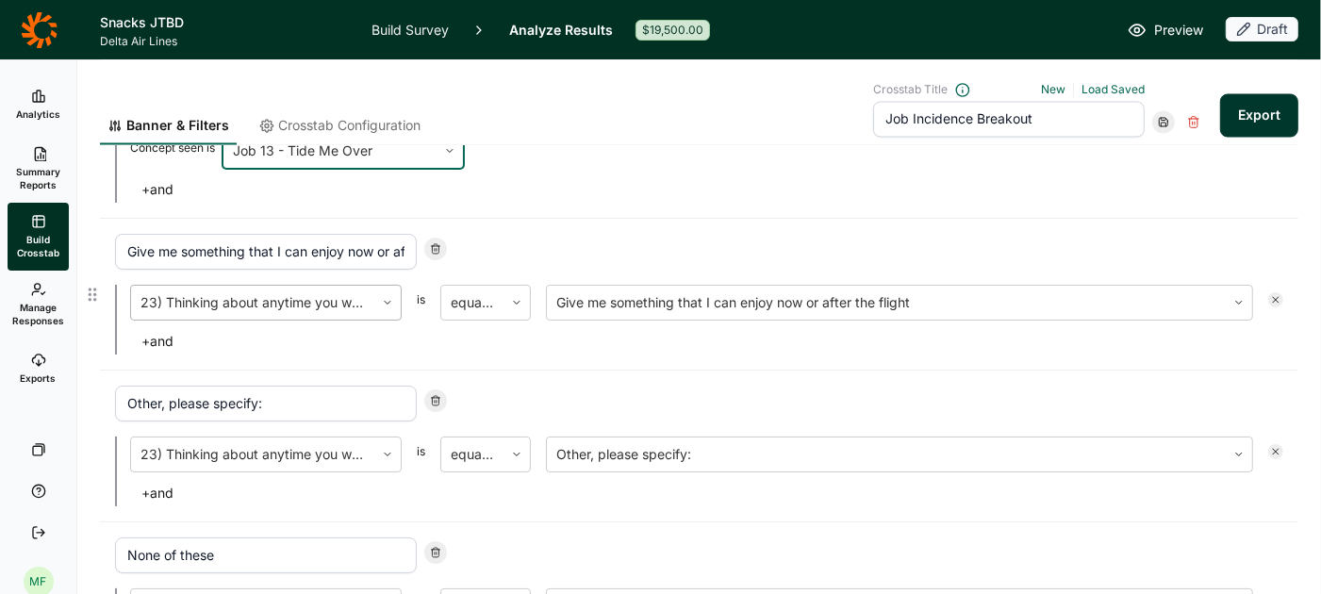
click at [355, 289] on div at bounding box center [252, 302] width 224 height 26
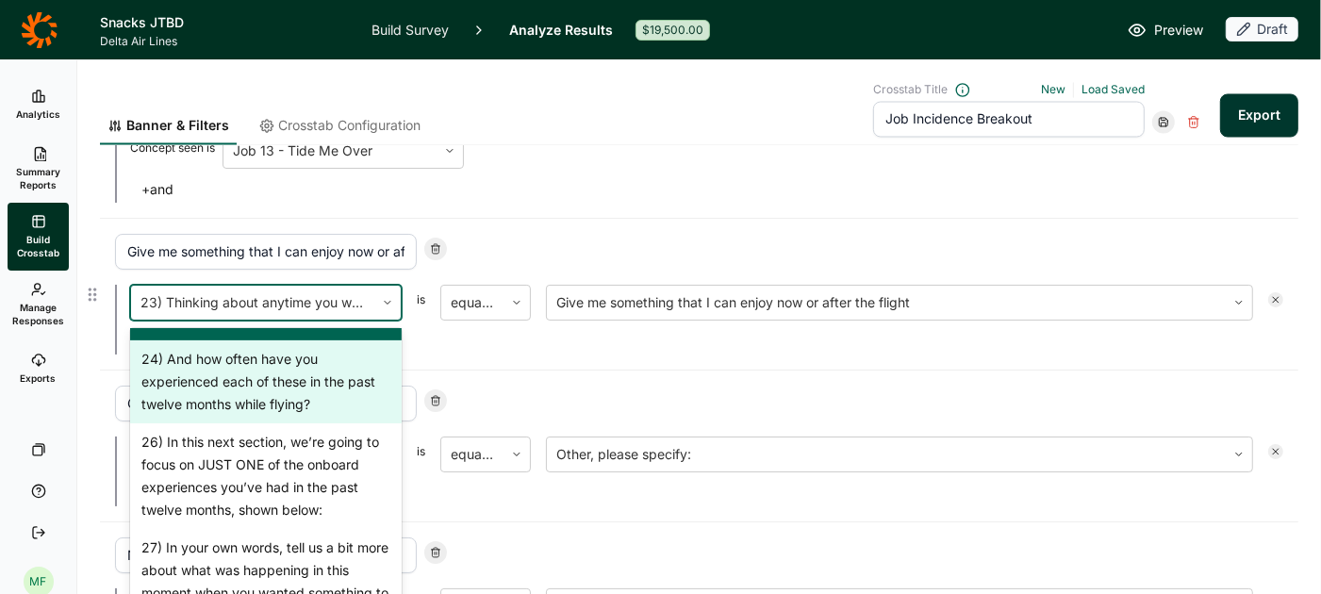
scroll to position [2110, 0]
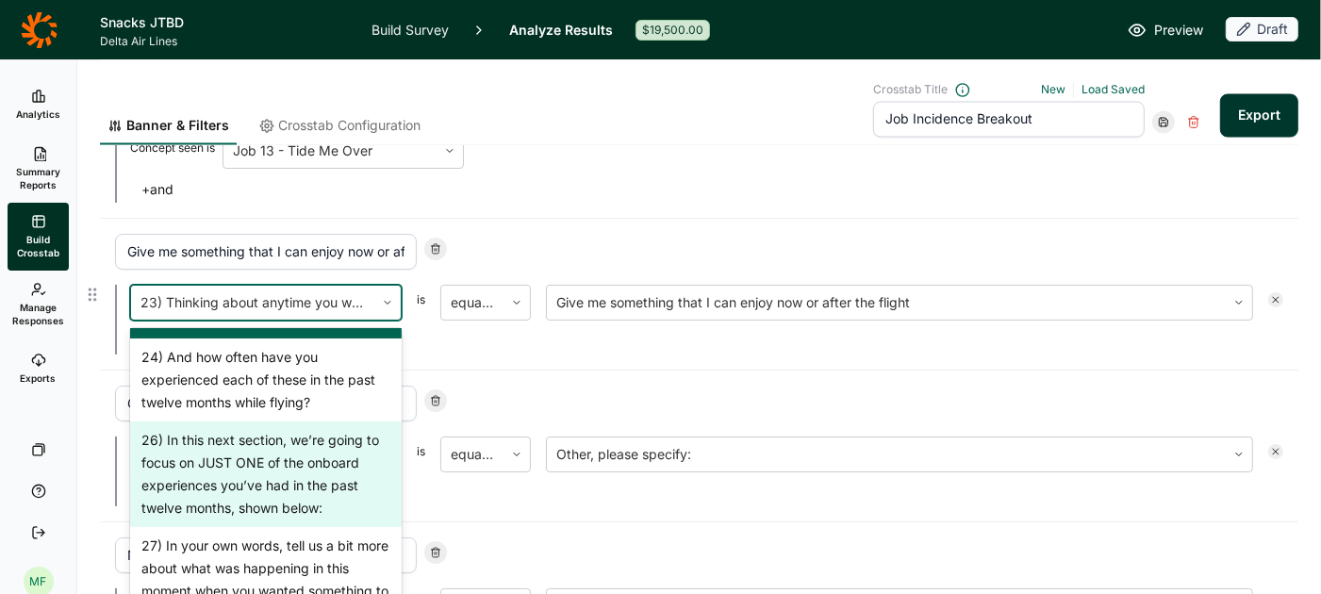
click at [287, 444] on div "26) In this next section, we’re going to focus on JUST ONE of the onboard exper…" at bounding box center [266, 474] width 272 height 106
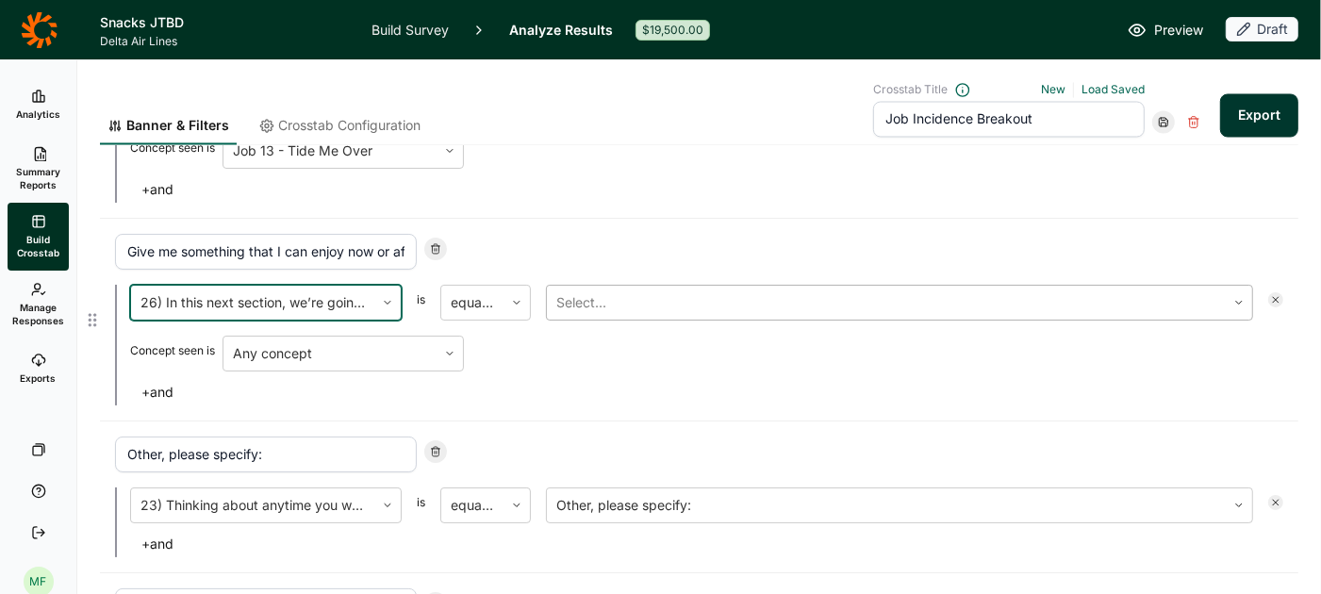
click at [615, 289] on div at bounding box center [886, 302] width 660 height 26
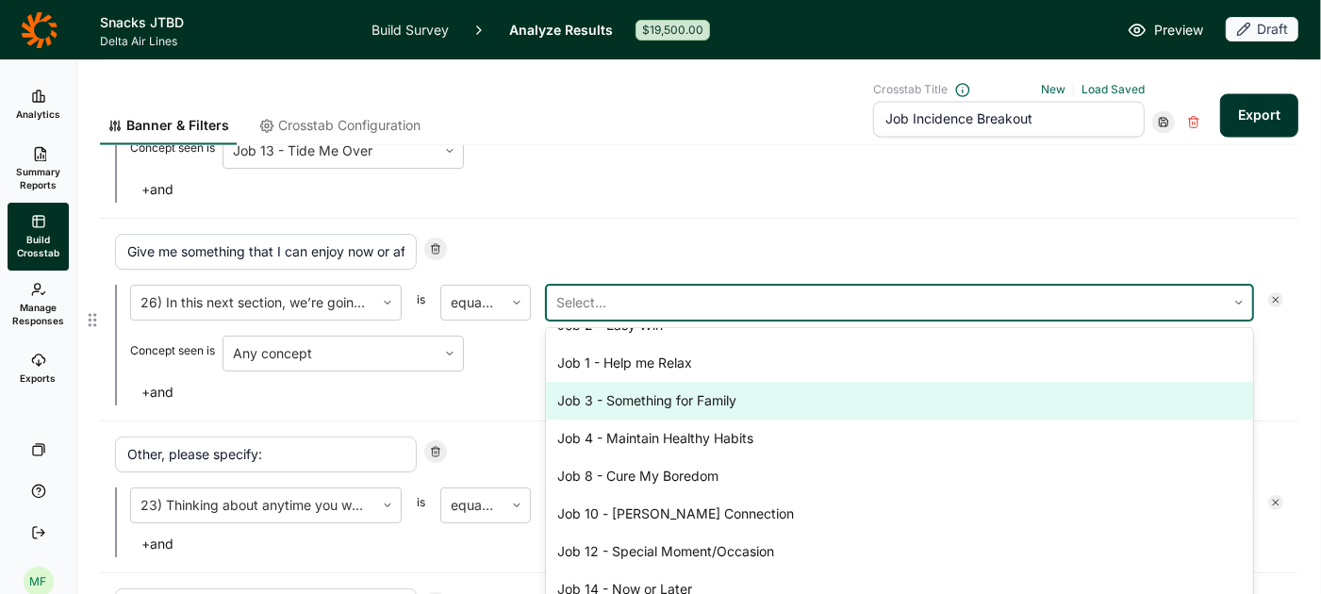
scroll to position [260, 0]
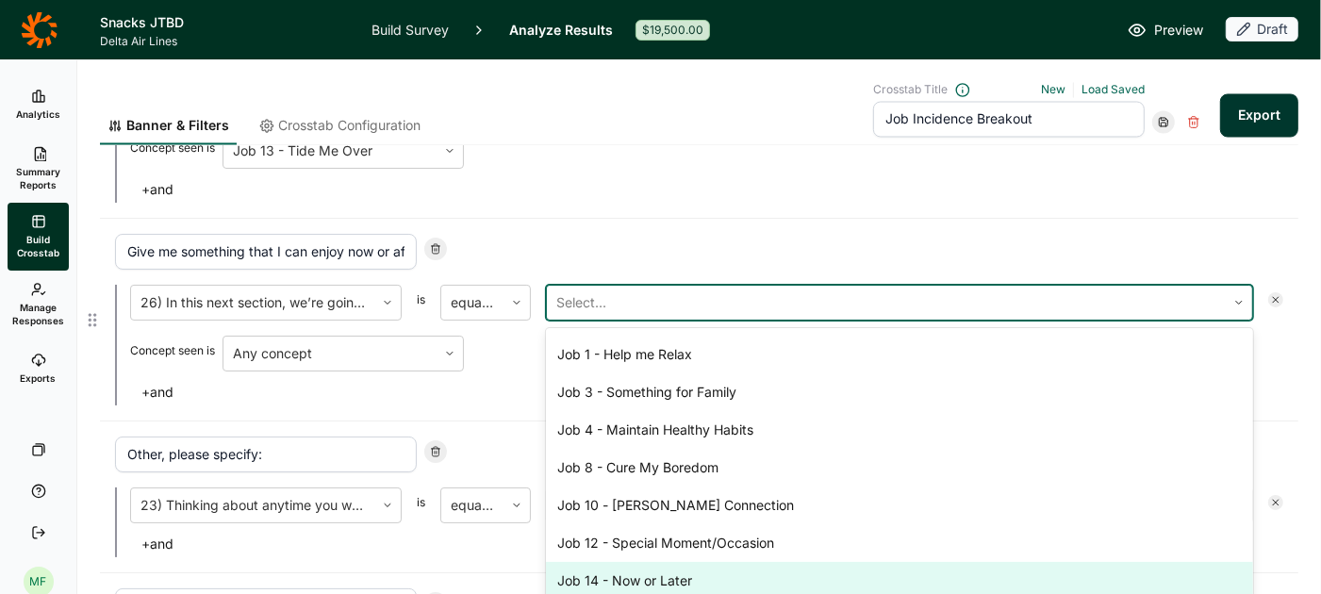
click at [630, 562] on div "Job 14 - Now or Later" at bounding box center [899, 581] width 707 height 38
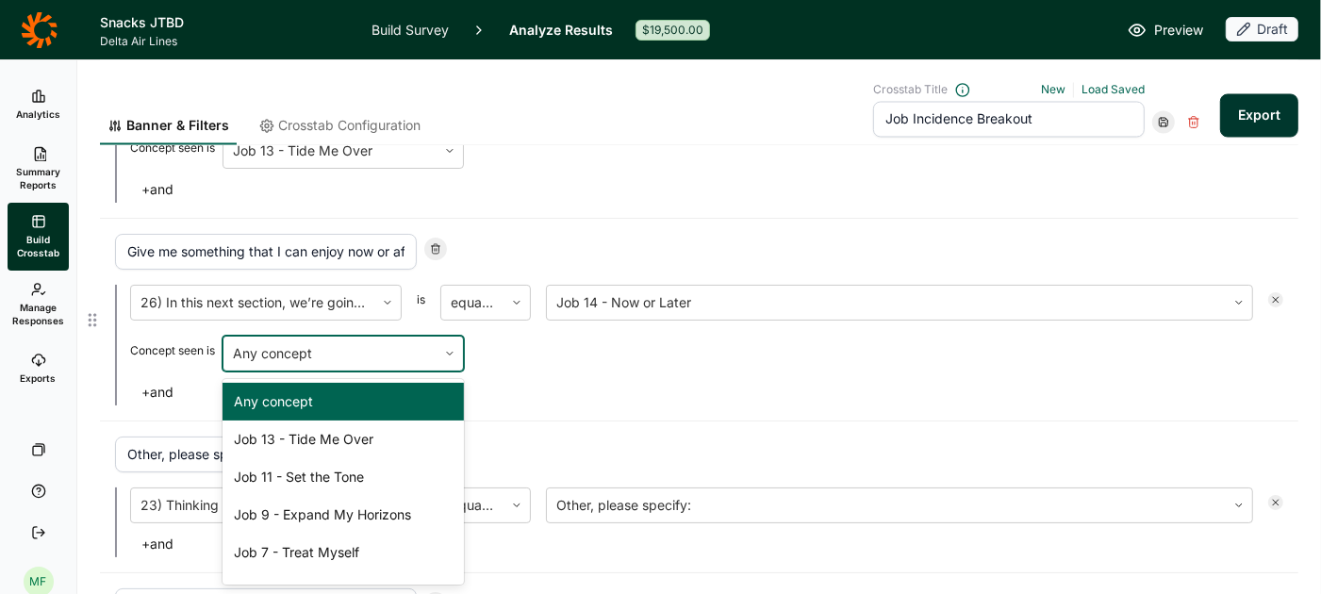
click at [423, 341] on div at bounding box center [330, 353] width 194 height 26
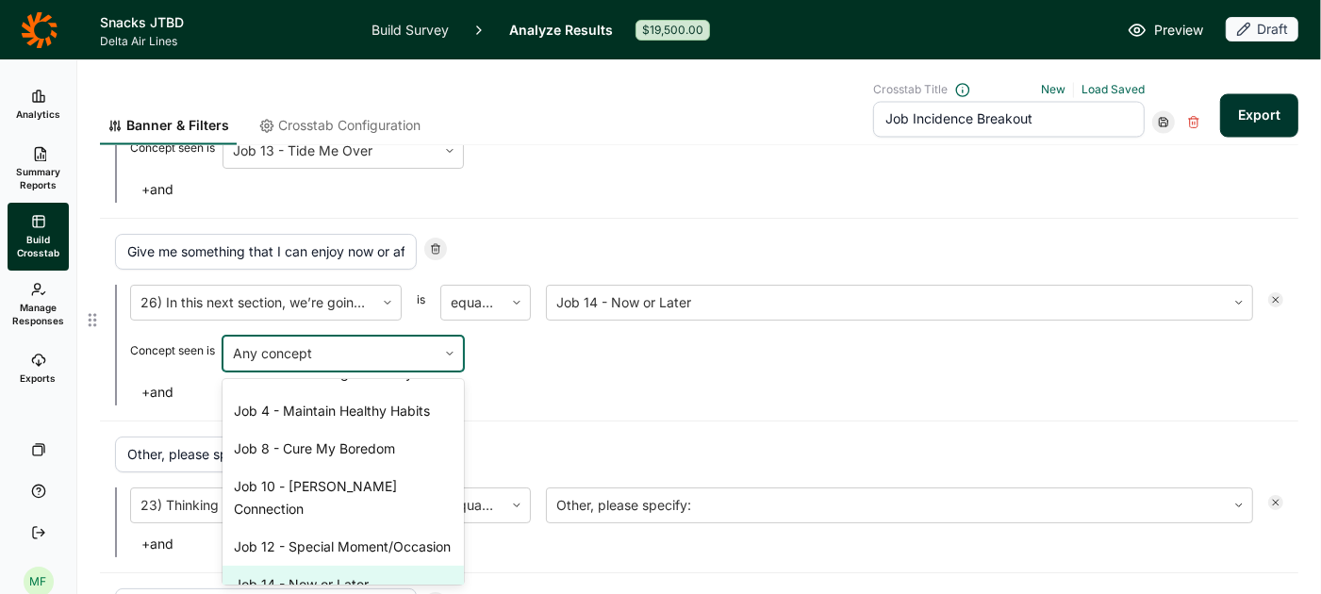
click at [356, 566] on div "Job 14 - Now or Later" at bounding box center [343, 585] width 241 height 38
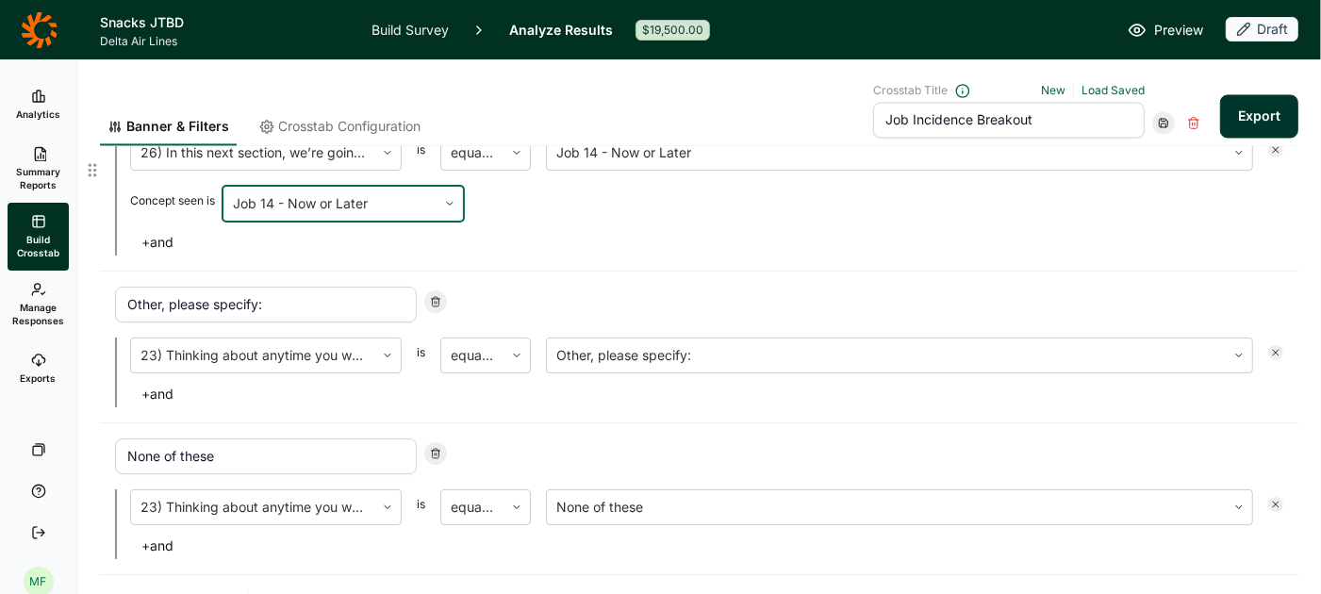
scroll to position [2831, 0]
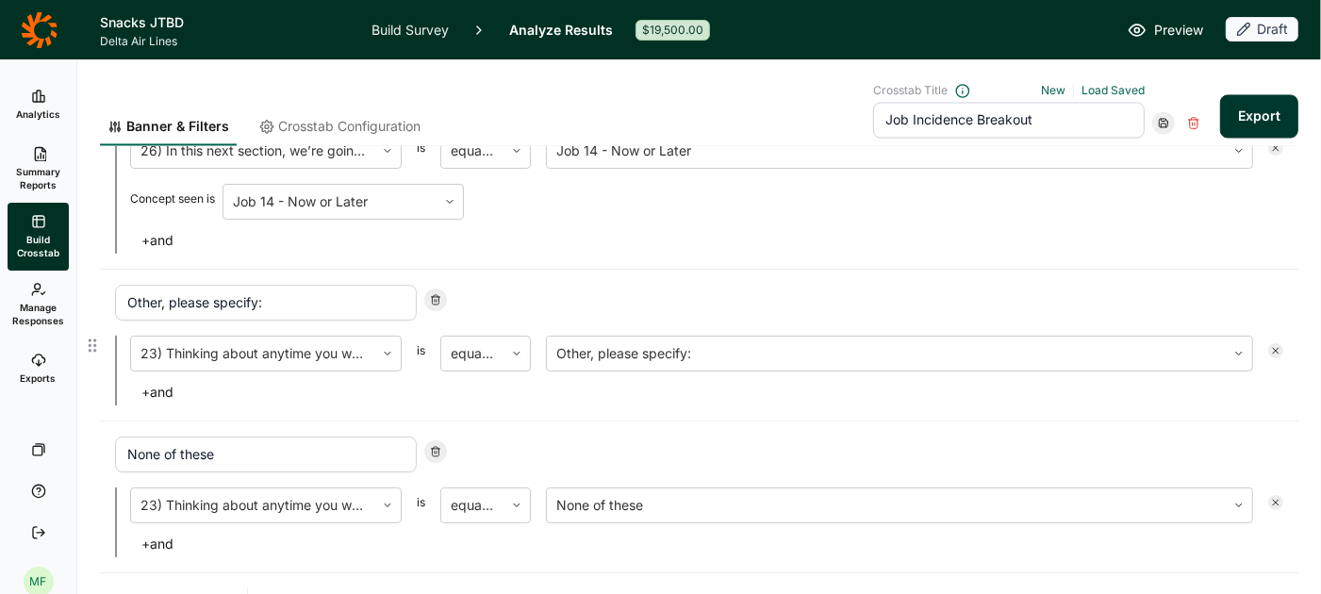
click at [1277, 345] on icon at bounding box center [1275, 350] width 11 height 11
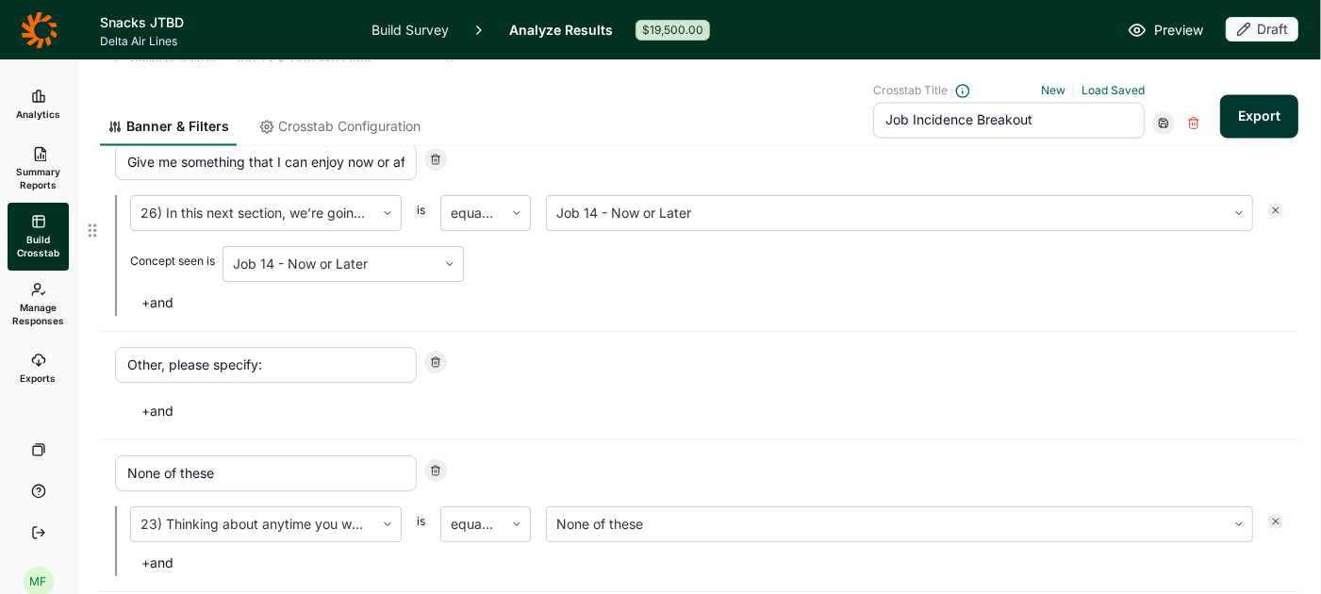
scroll to position [2777, 0]
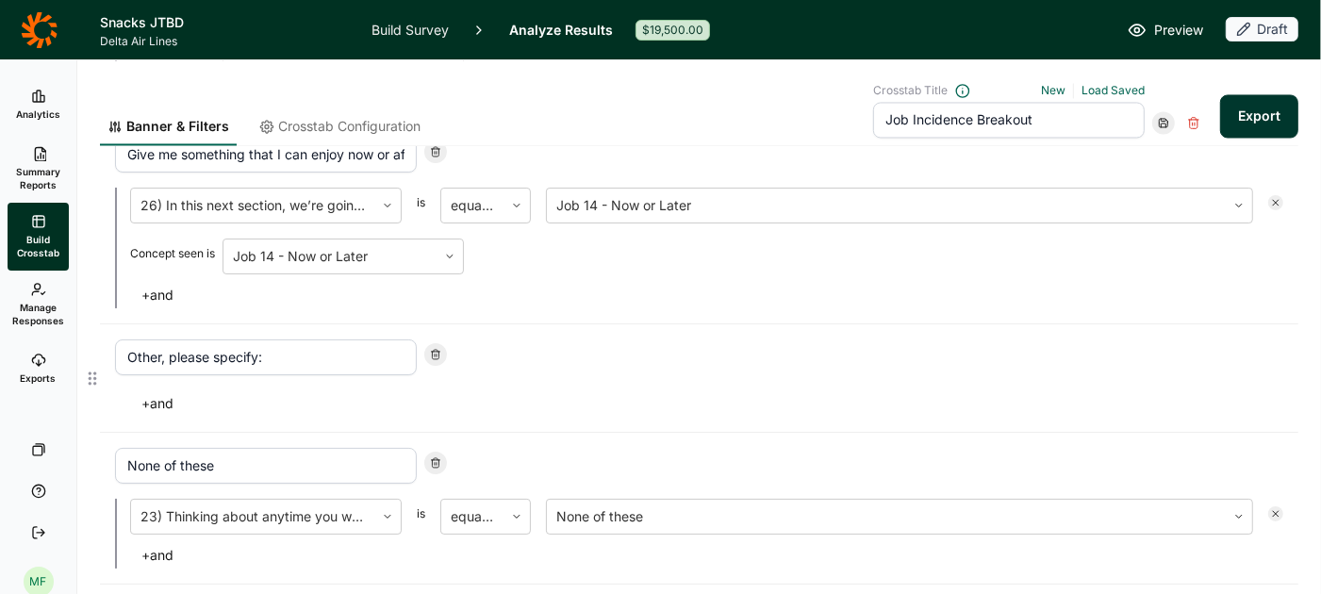
click at [432, 350] on use at bounding box center [436, 354] width 8 height 9
type input "None of these"
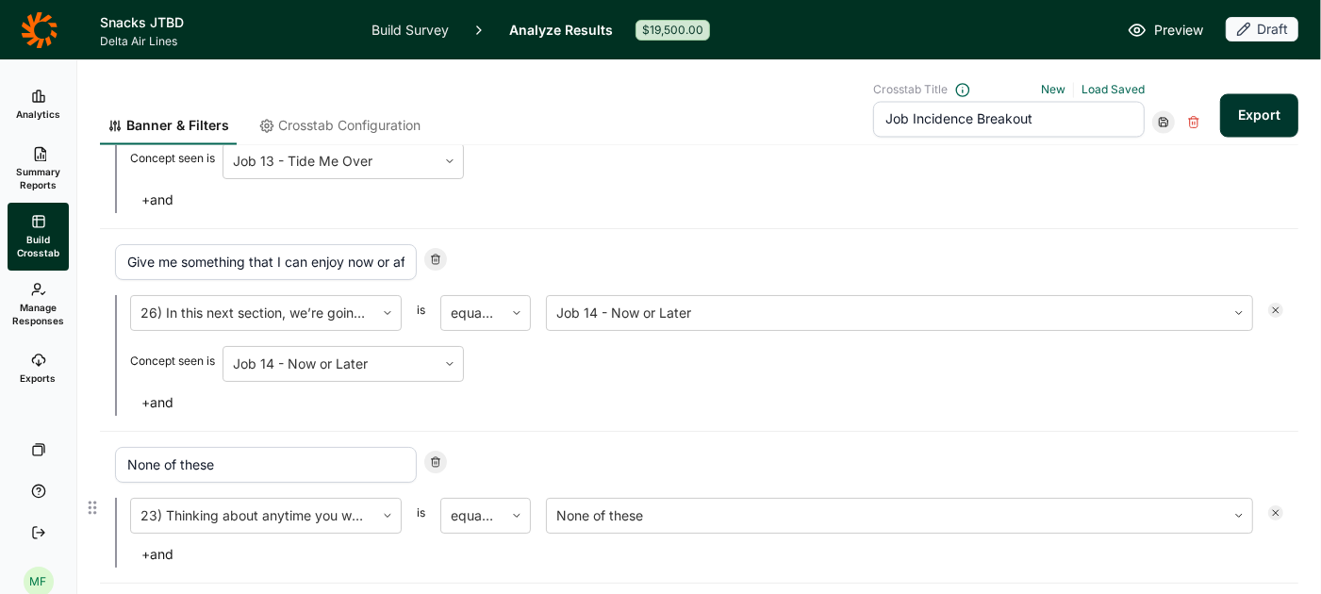
click at [433, 456] on icon at bounding box center [435, 461] width 11 height 11
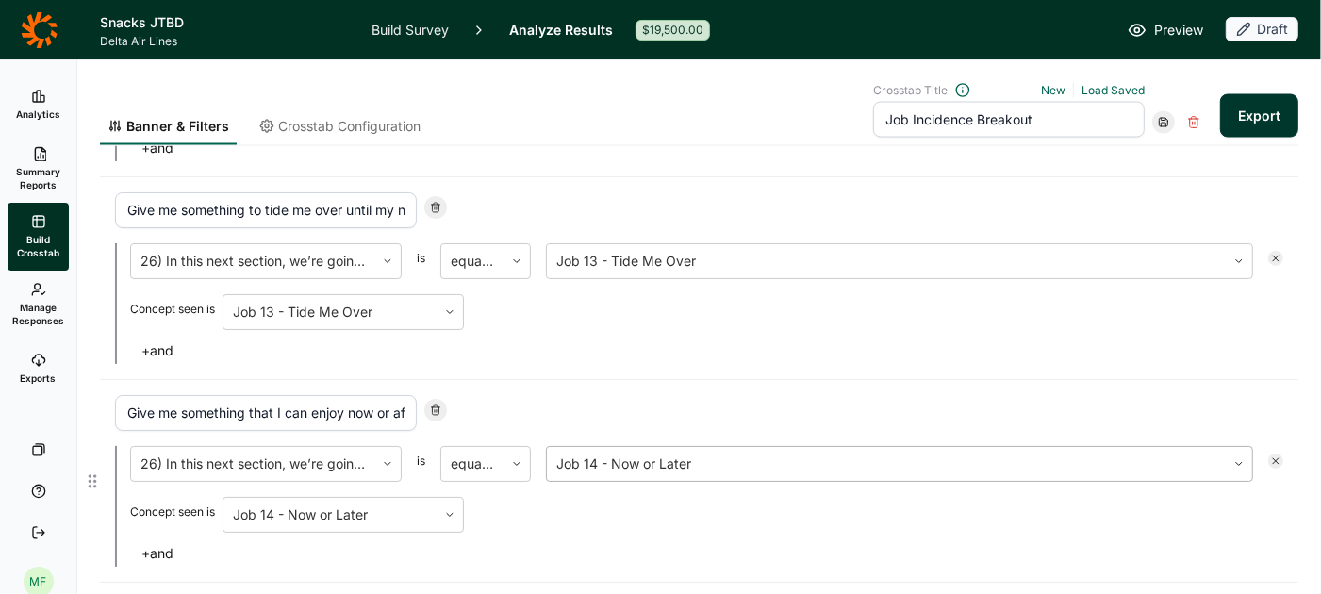
scroll to position [2622, 0]
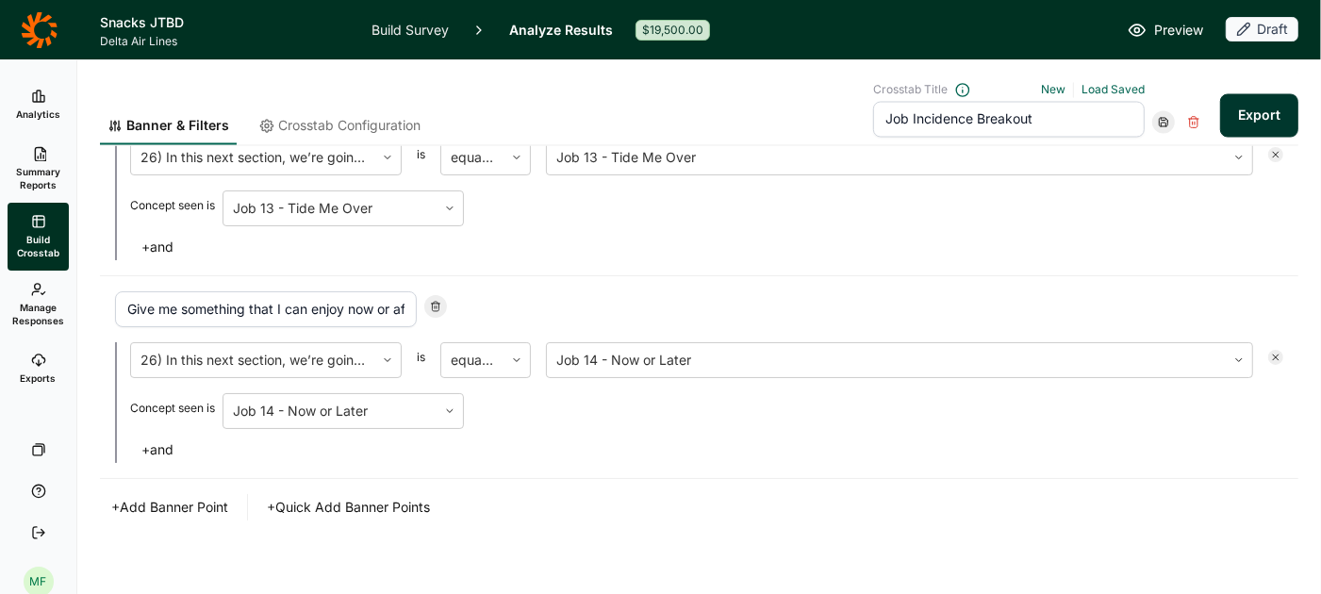
drag, startPoint x: 1046, startPoint y: 123, endPoint x: 842, endPoint y: 116, distance: 203.8
click at [840, 117] on div "Banner & Filters Crosstab Configuration Crosstab Title New Load Saved Job Incid…" at bounding box center [699, 114] width 1198 height 63
type input "Job banner"
click at [1163, 123] on use at bounding box center [1164, 123] width 8 height 8
click at [1175, 148] on div "Update" at bounding box center [1222, 148] width 151 height 26
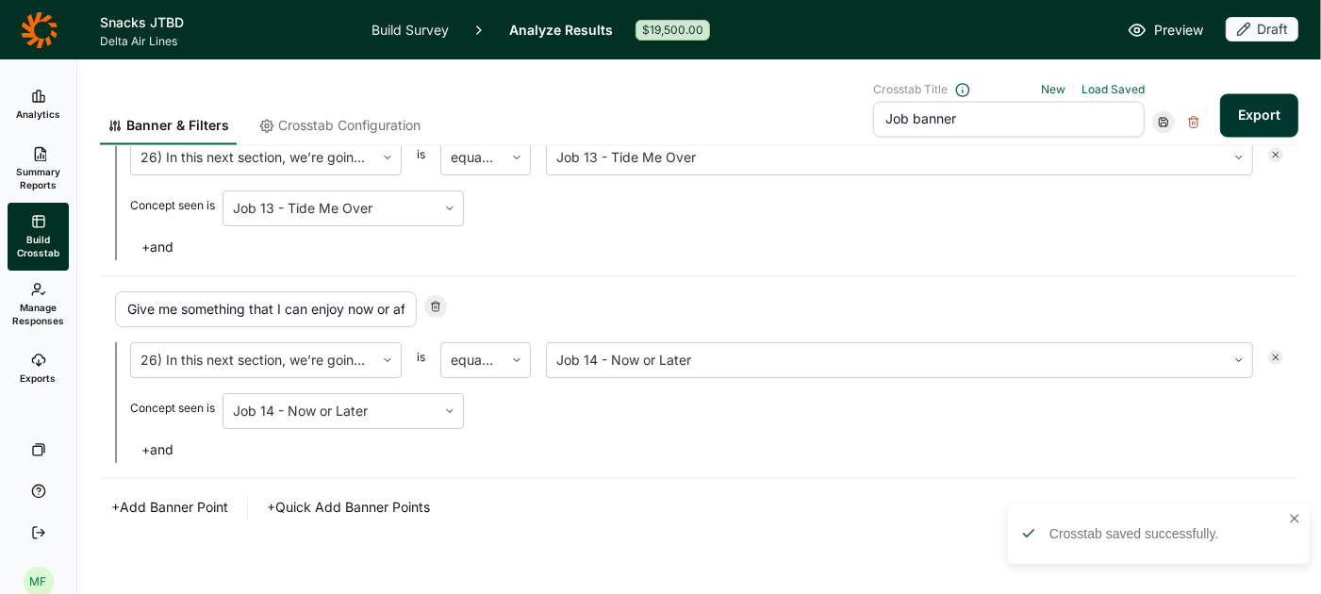
click at [371, 126] on span "Crosstab Configuration" at bounding box center [349, 126] width 142 height 19
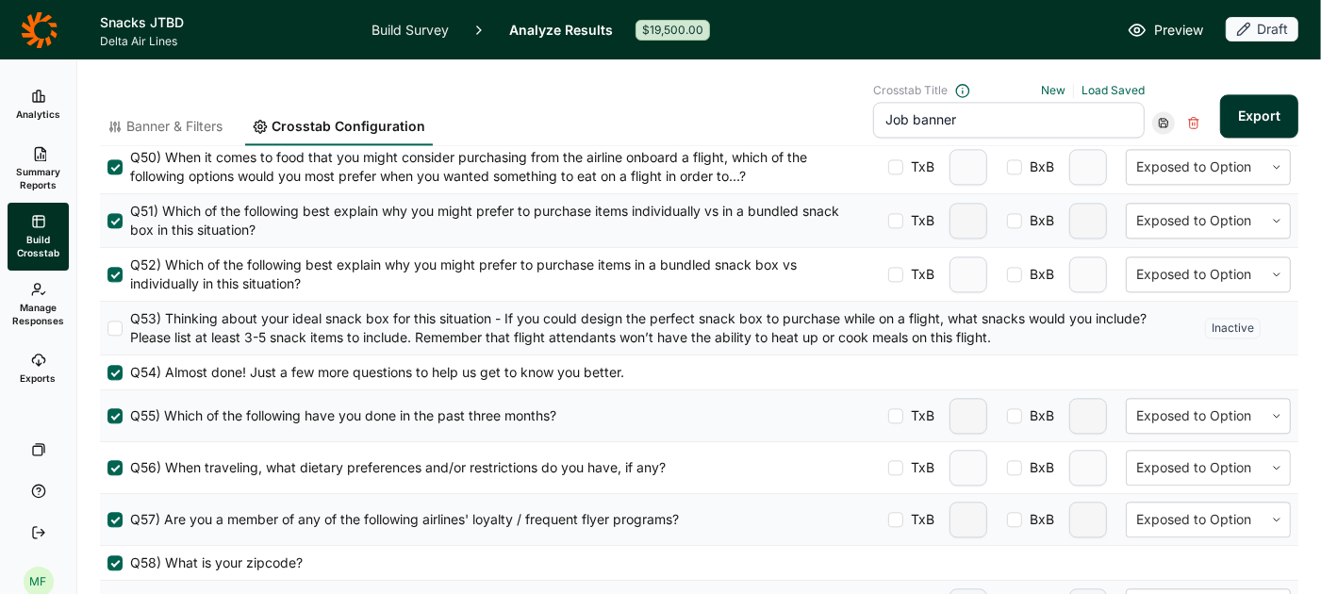
scroll to position [3160, 0]
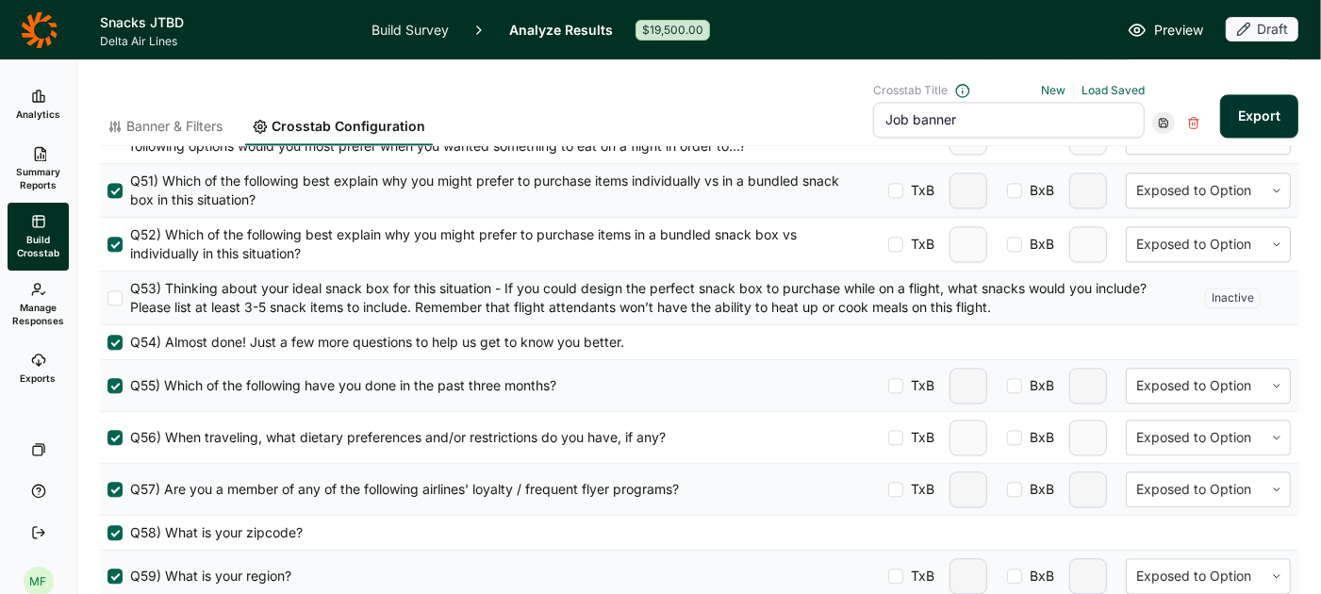
click at [1253, 115] on button "Export" at bounding box center [1259, 115] width 78 height 43
click at [1152, 547] on link "download your file here" at bounding box center [1148, 541] width 148 height 15
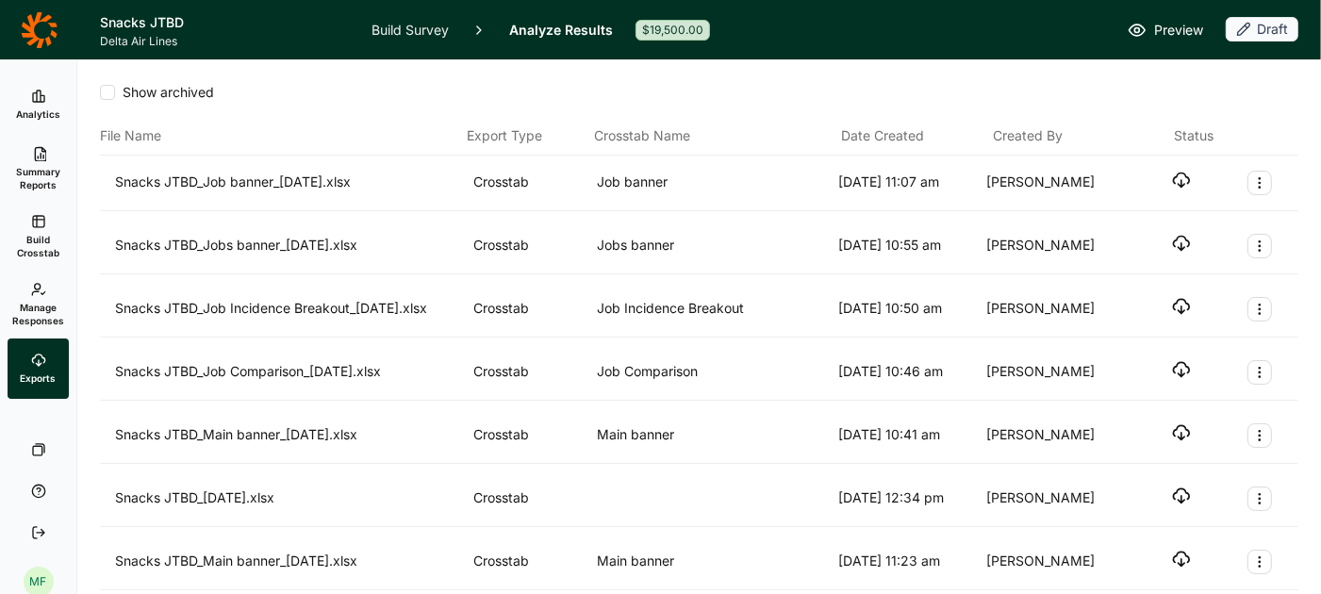
click at [1182, 177] on icon "button" at bounding box center [1181, 180] width 19 height 19
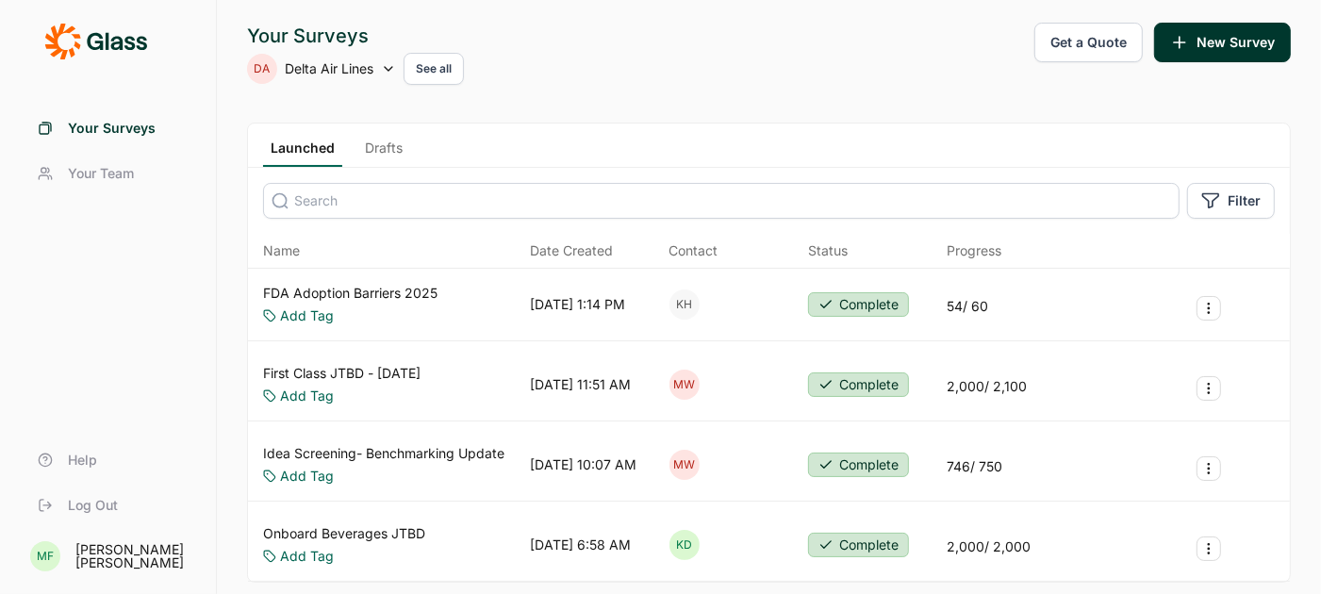
click at [385, 153] on link "Drafts" at bounding box center [383, 153] width 53 height 28
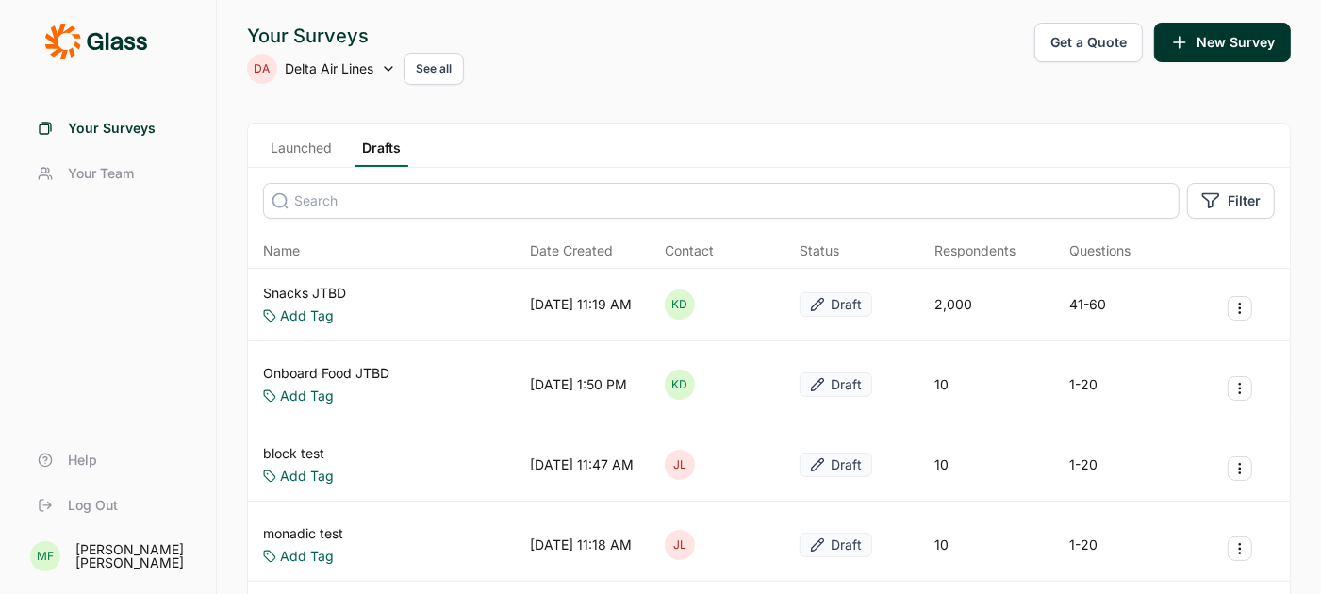
click at [314, 294] on link "Snacks JTBD" at bounding box center [304, 293] width 83 height 19
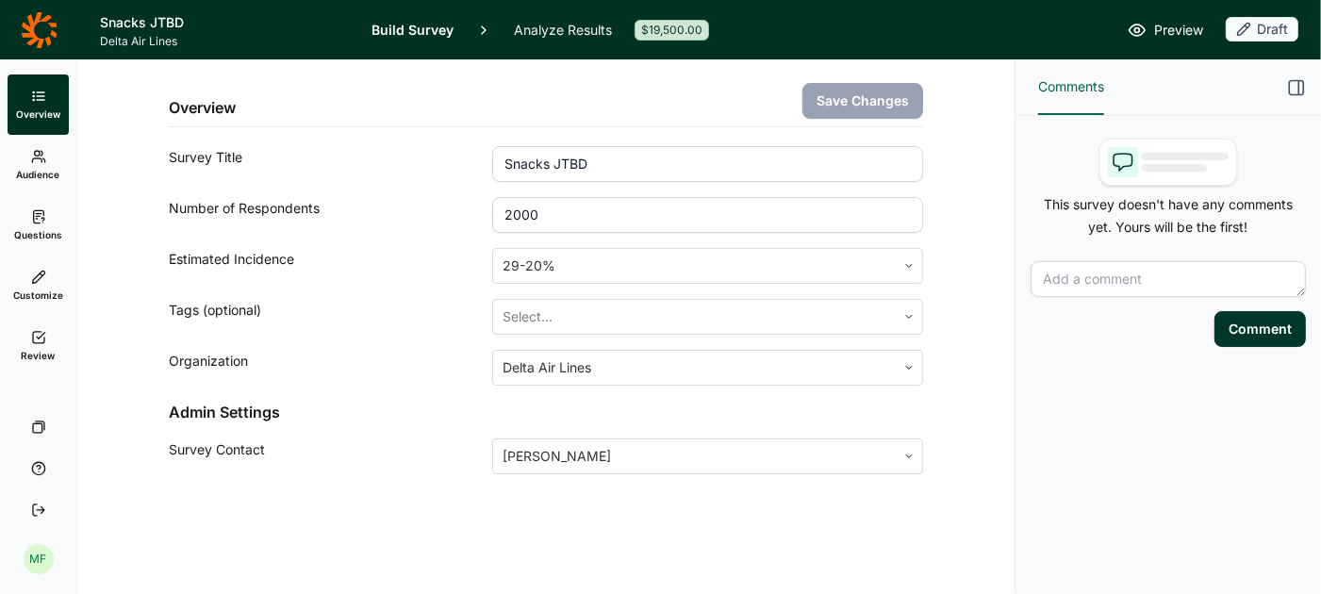
click at [549, 32] on link "Analyze Results" at bounding box center [563, 29] width 98 height 59
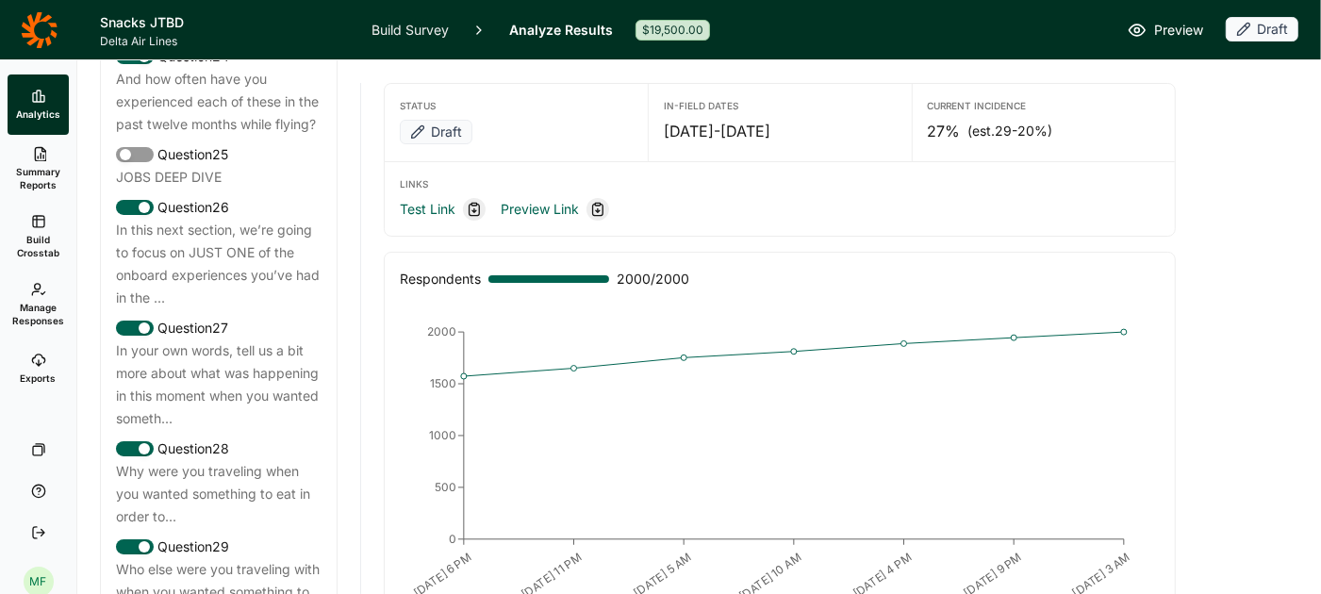
scroll to position [3424, 0]
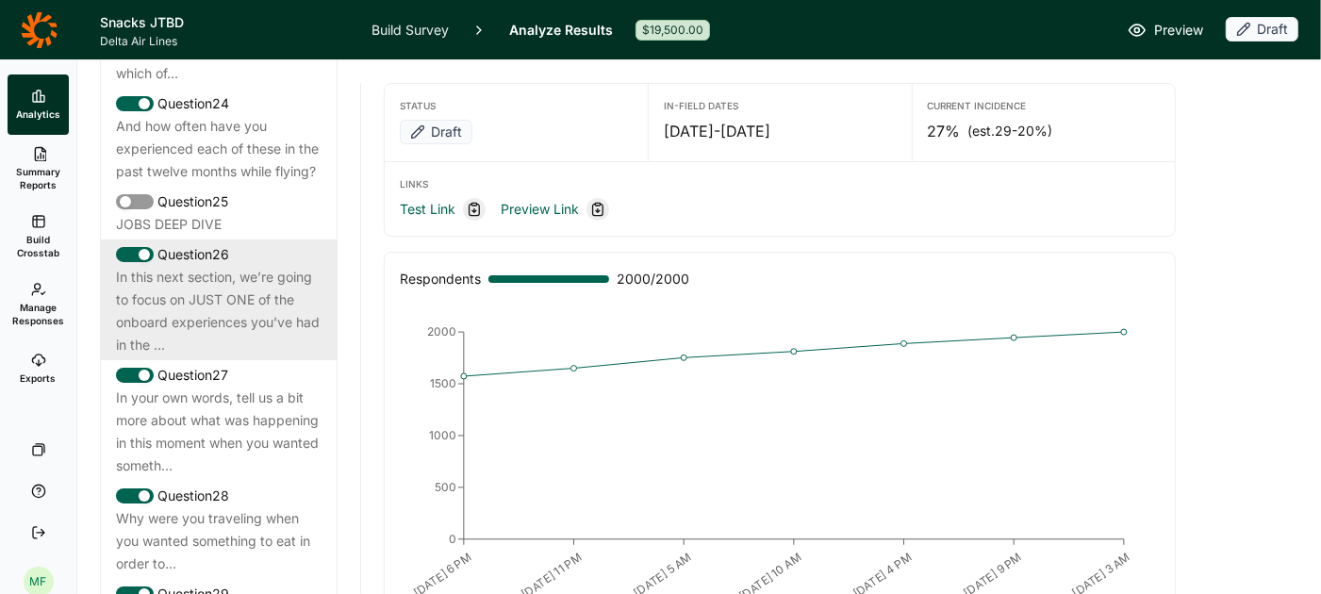
click at [175, 272] on div "In this next section, we’re going to focus on JUST ONE of the onboard experienc…" at bounding box center [219, 311] width 206 height 91
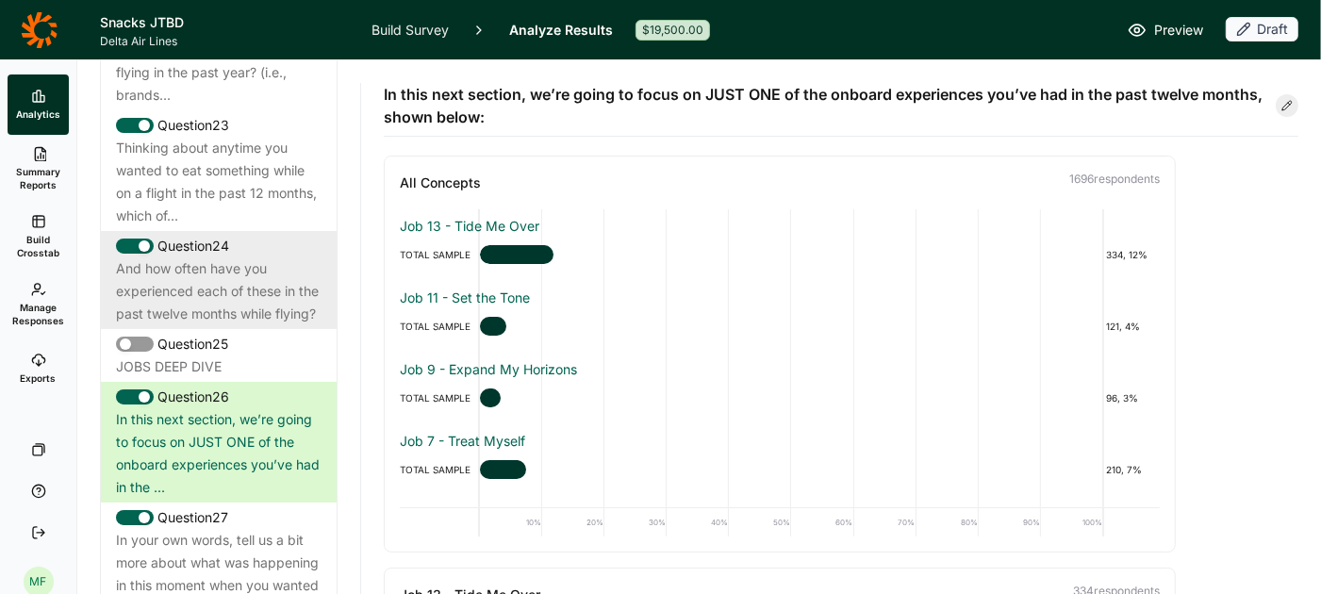
scroll to position [3258, 0]
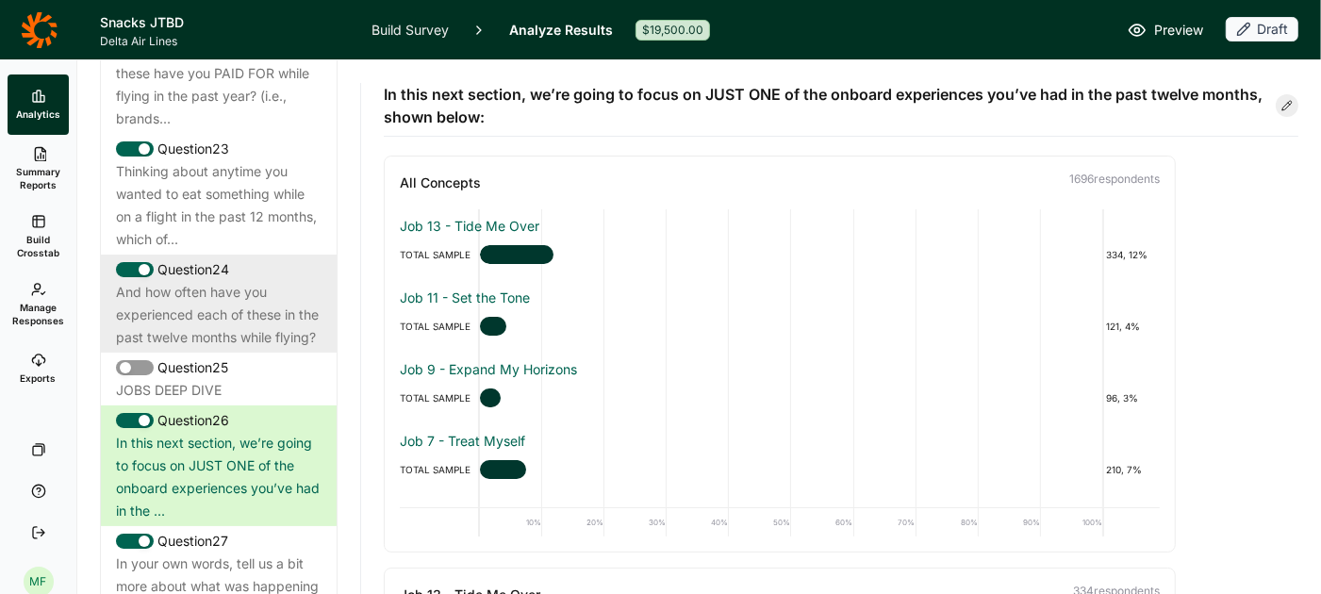
click at [226, 160] on div "Thinking about anytime you wanted to eat something while on a flight in the pas…" at bounding box center [219, 205] width 206 height 91
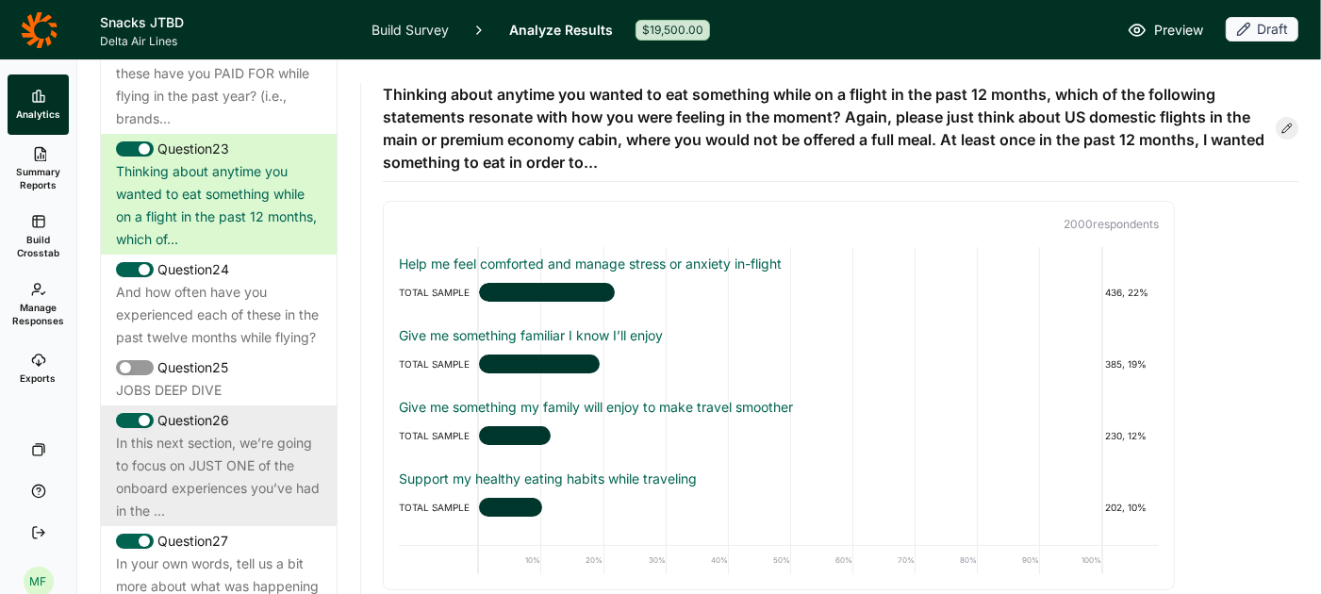
click at [199, 437] on div "In this next section, we’re going to focus on JUST ONE of the onboard experienc…" at bounding box center [219, 477] width 206 height 91
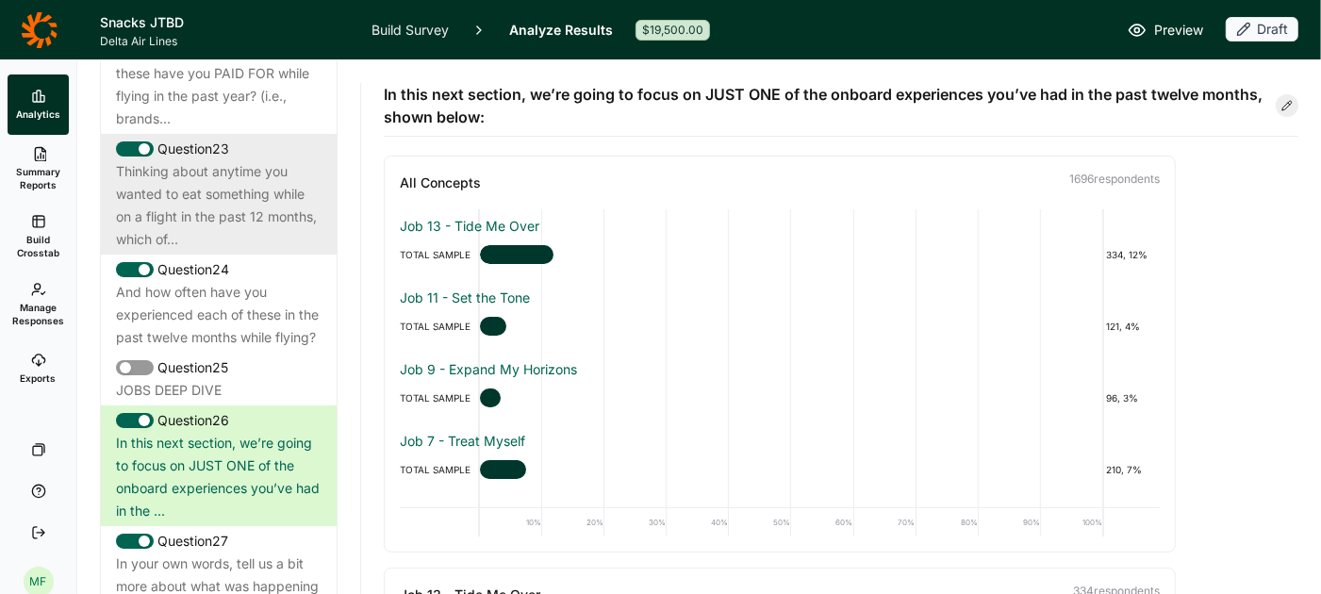
click at [205, 164] on div "Thinking about anytime you wanted to eat something while on a flight in the pas…" at bounding box center [219, 205] width 206 height 91
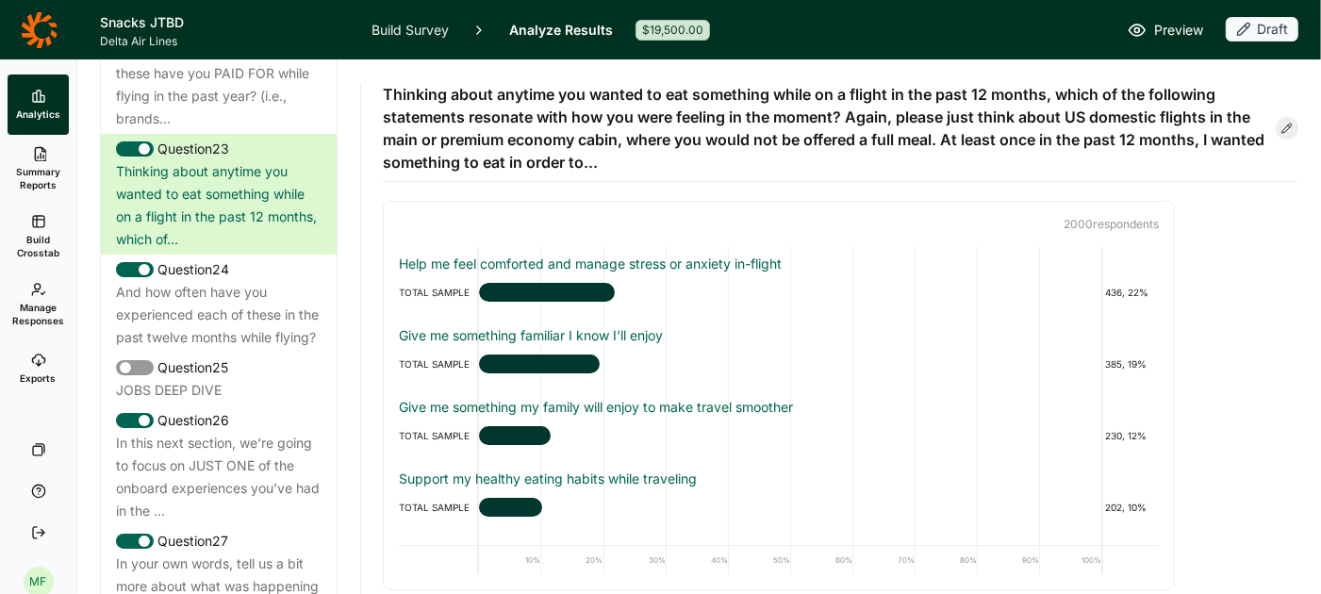
scroll to position [5, 0]
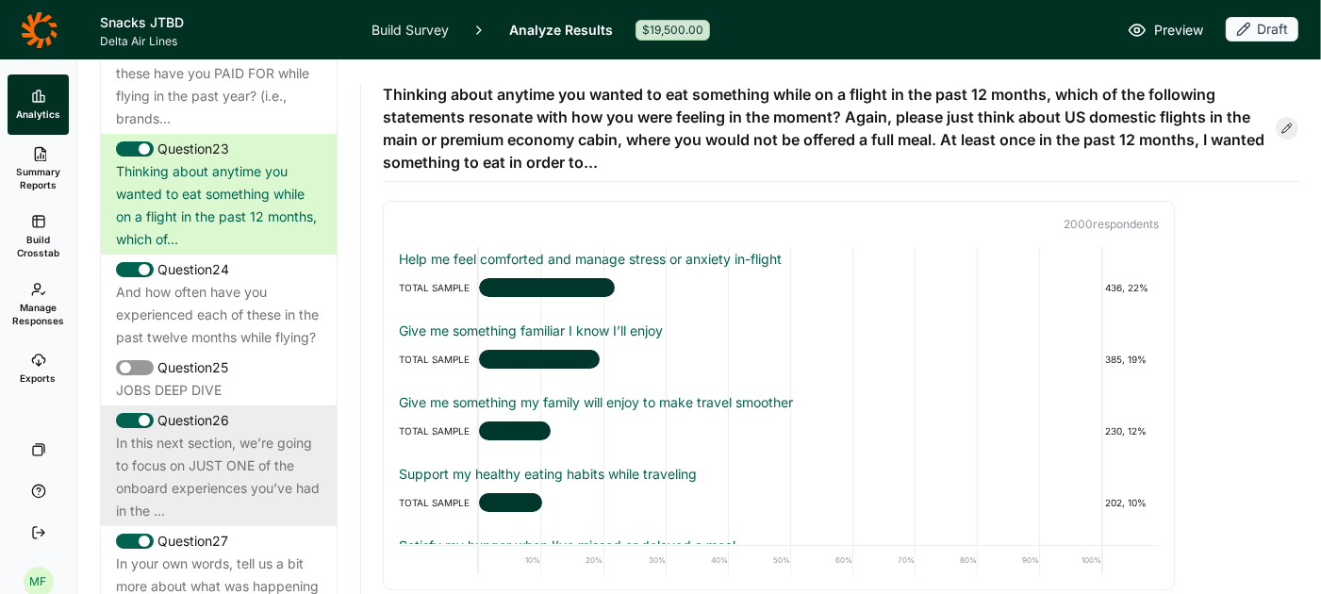
click at [227, 432] on div "In this next section, we’re going to focus on JUST ONE of the onboard experienc…" at bounding box center [219, 477] width 206 height 91
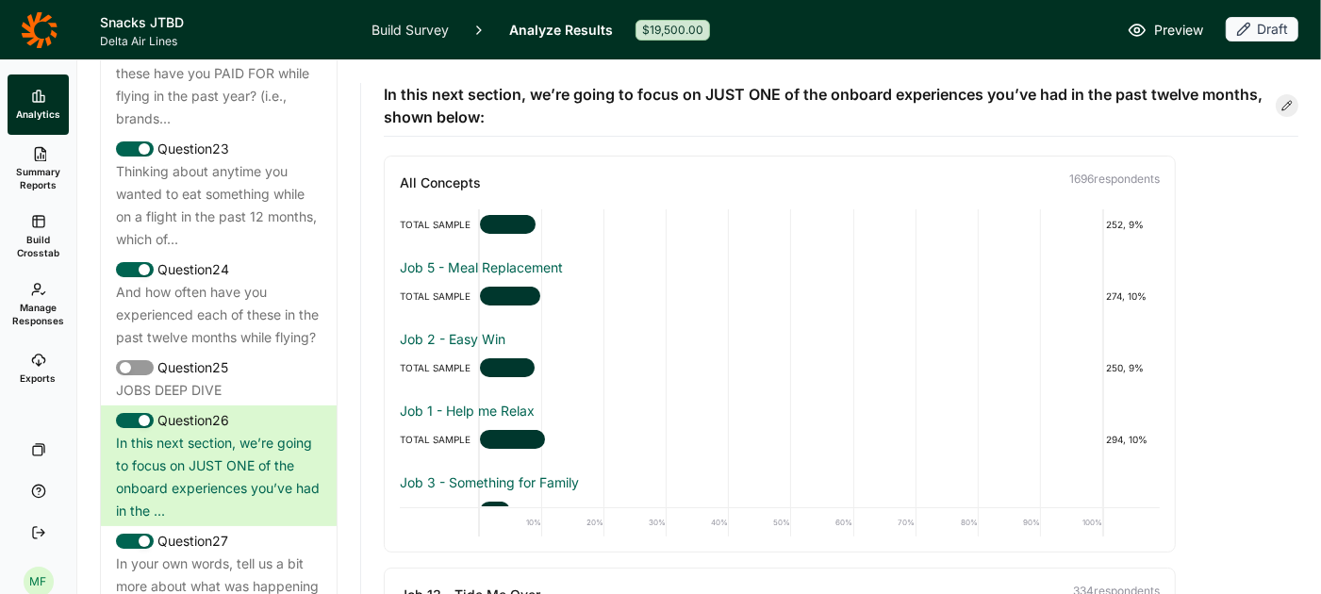
scroll to position [0, 0]
